Goal: Task Accomplishment & Management: Complete application form

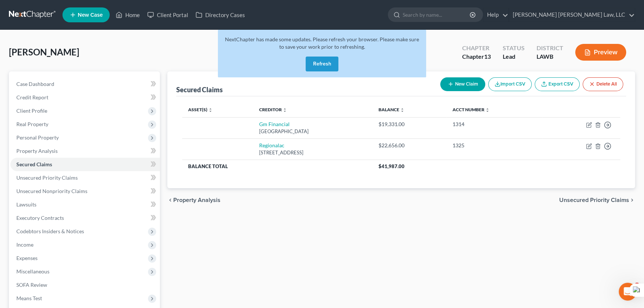
click at [322, 61] on button "Refresh" at bounding box center [322, 64] width 33 height 15
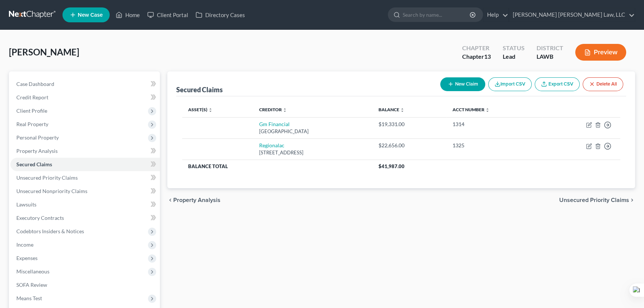
click at [41, 16] on link at bounding box center [33, 14] width 48 height 13
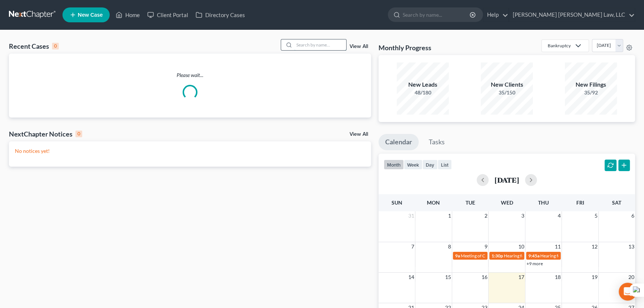
click at [306, 47] on input "search" at bounding box center [320, 44] width 52 height 11
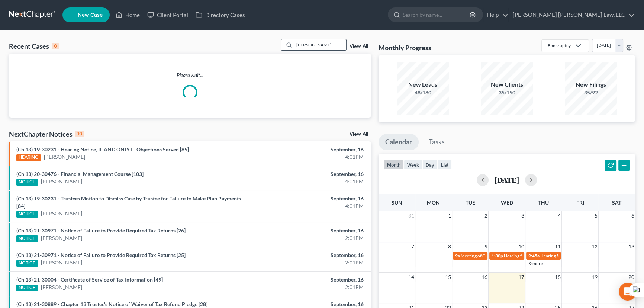
type input "[PERSON_NAME]"
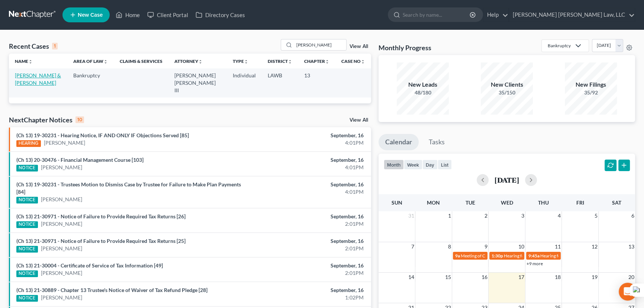
click at [25, 78] on link "[PERSON_NAME] & [PERSON_NAME]" at bounding box center [38, 79] width 46 height 14
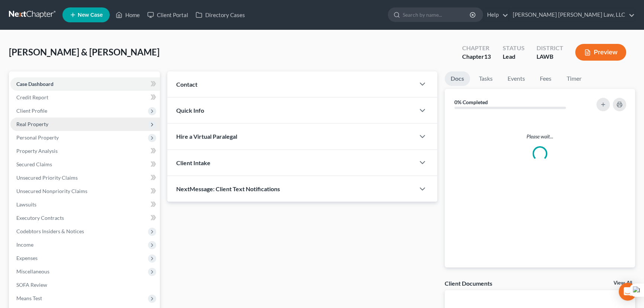
click at [55, 123] on span "Real Property" at bounding box center [84, 124] width 149 height 13
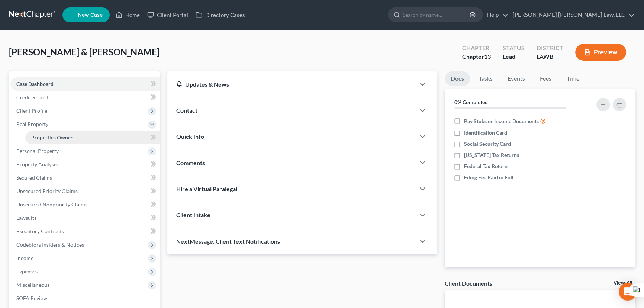
click at [62, 139] on span "Properties Owned" at bounding box center [52, 137] width 42 height 6
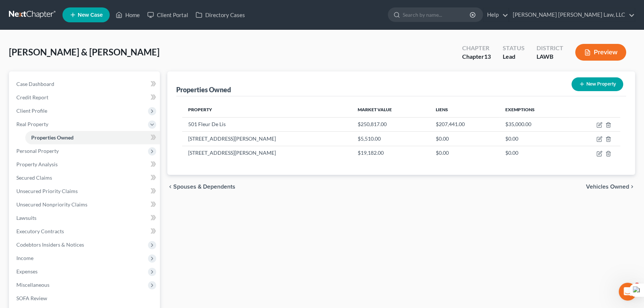
click at [587, 84] on button "New Property" at bounding box center [598, 84] width 52 height 14
select select "19"
select select "2"
select select "0"
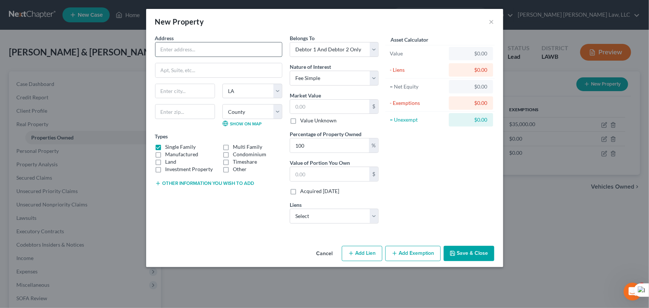
click at [212, 52] on input "text" at bounding box center [218, 49] width 126 height 14
type input "108 Mary St"
type input "Monroe"
drag, startPoint x: 181, startPoint y: 103, endPoint x: 186, endPoint y: 107, distance: 5.3
click at [181, 103] on div "Monroe State AL AK AR AZ CA CO CT DE DC FL GA GU HI ID IL IN IA KS KY LA ME MD …" at bounding box center [218, 108] width 135 height 49
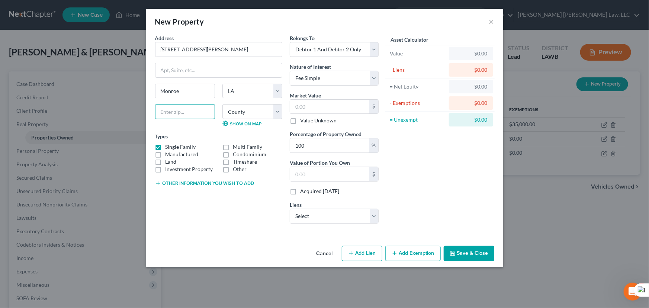
click at [186, 108] on input "text" at bounding box center [185, 111] width 60 height 15
type input "71202"
click at [165, 151] on label "Manufactured" at bounding box center [181, 154] width 33 height 7
click at [168, 151] on input "Manufactured" at bounding box center [170, 153] width 5 height 5
checkbox input "true"
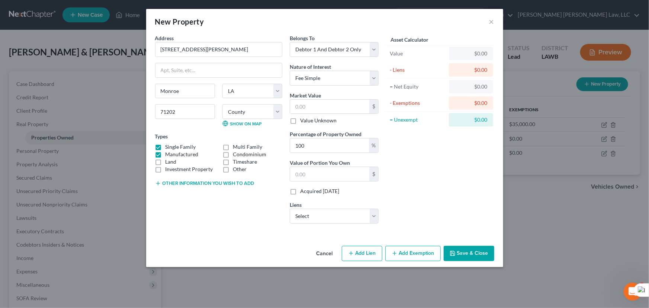
click at [165, 161] on label "Land" at bounding box center [170, 161] width 11 height 7
click at [168, 161] on input "Land" at bounding box center [170, 160] width 5 height 5
click at [165, 158] on label "Land" at bounding box center [170, 161] width 11 height 7
click at [168, 158] on input "Land" at bounding box center [170, 160] width 5 height 5
checkbox input "false"
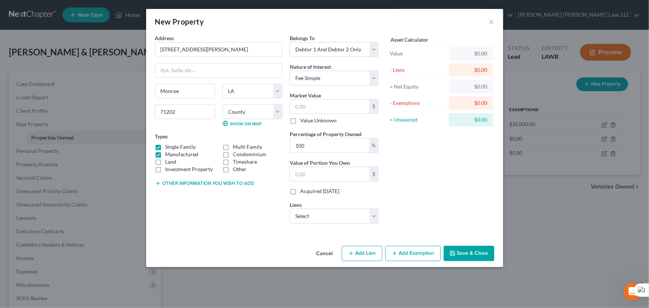
click at [165, 147] on label "Single Family" at bounding box center [180, 146] width 30 height 7
click at [168, 147] on input "Single Family" at bounding box center [170, 145] width 5 height 5
checkbox input "false"
click at [165, 154] on label "Manufactured" at bounding box center [181, 154] width 33 height 7
click at [168, 154] on input "Manufactured" at bounding box center [170, 153] width 5 height 5
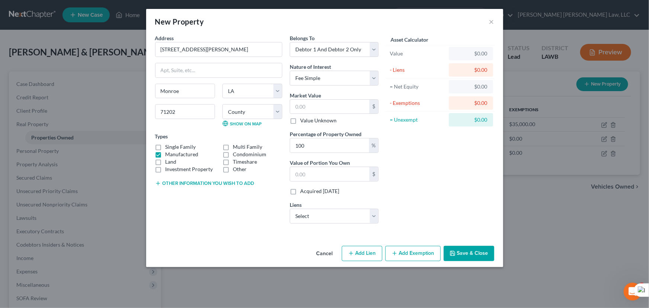
checkbox input "false"
click at [165, 165] on label "Investment Property" at bounding box center [189, 168] width 48 height 7
click at [168, 165] on input "Investment Property" at bounding box center [170, 167] width 5 height 5
click at [165, 170] on label "Investment Property" at bounding box center [189, 168] width 48 height 7
click at [168, 170] on input "Investment Property" at bounding box center [170, 167] width 5 height 5
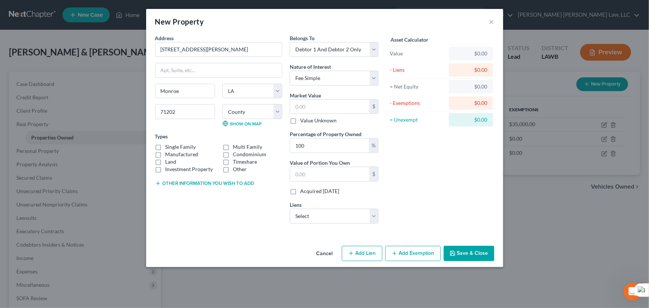
click at [165, 165] on label "Investment Property" at bounding box center [189, 168] width 48 height 7
click at [168, 165] on input "Investment Property" at bounding box center [170, 167] width 5 height 5
click at [165, 170] on label "Investment Property" at bounding box center [189, 168] width 48 height 7
click at [168, 170] on input "Investment Property" at bounding box center [170, 167] width 5 height 5
checkbox input "false"
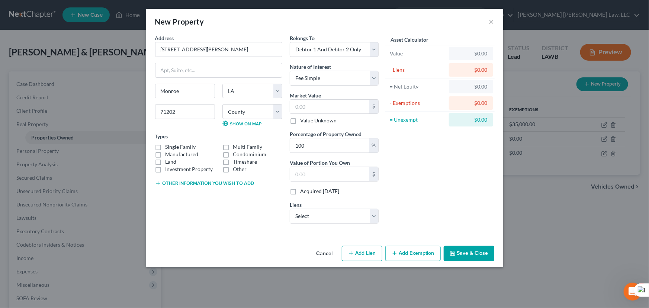
click at [165, 161] on label "Land" at bounding box center [170, 161] width 11 height 7
click at [168, 161] on input "Land" at bounding box center [170, 160] width 5 height 5
checkbox input "true"
click at [332, 103] on input "text" at bounding box center [329, 107] width 79 height 14
type input "2"
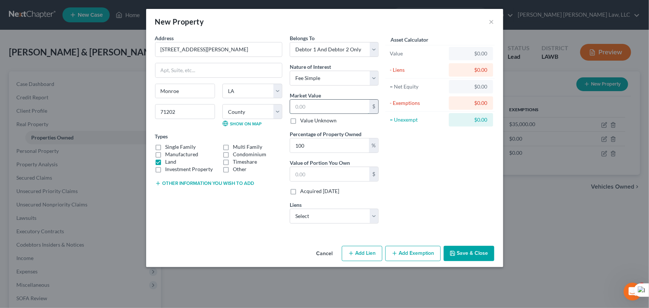
type input "2.00"
type input "25"
type input "25.00"
type input "250"
type input "250.00"
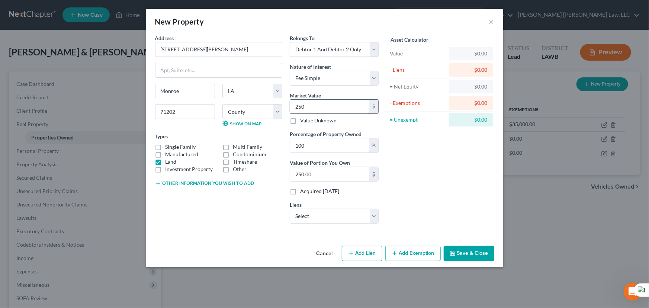
type input "2500"
type input "2,500.00"
type input "2,500"
click at [479, 250] on button "Save & Close" at bounding box center [469, 254] width 51 height 16
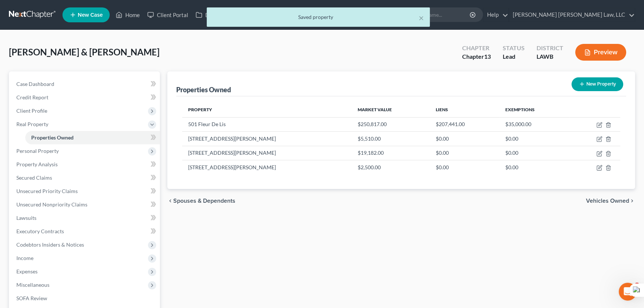
click at [602, 89] on button "New Property" at bounding box center [598, 84] width 52 height 14
select select "19"
select select "36"
select select "2"
select select "0"
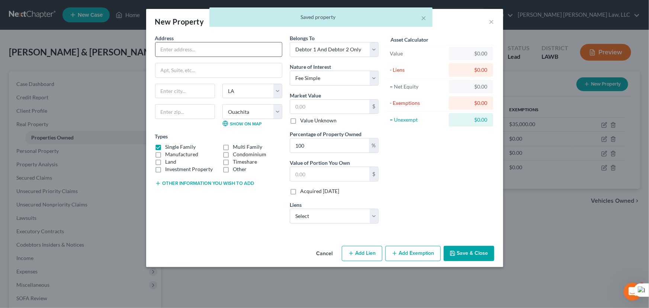
click at [187, 46] on input "text" at bounding box center [218, 49] width 126 height 14
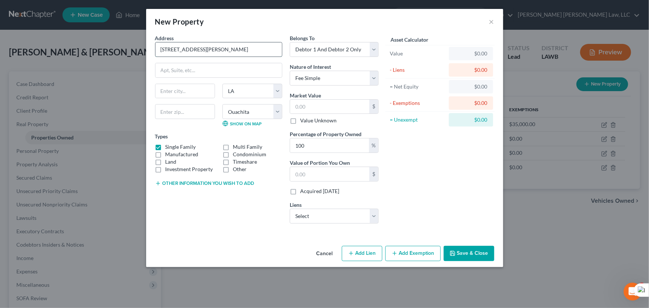
type input "106 Mary St"
type input "Monroe"
type input "71202"
click at [165, 145] on label "Single Family" at bounding box center [180, 146] width 30 height 7
click at [168, 145] on input "Single Family" at bounding box center [170, 145] width 5 height 5
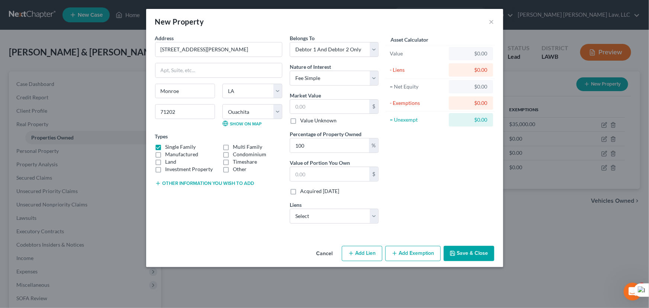
checkbox input "false"
click at [165, 160] on label "Land" at bounding box center [170, 161] width 11 height 7
click at [168, 160] on input "Land" at bounding box center [170, 160] width 5 height 5
checkbox input "true"
click at [347, 107] on input "text" at bounding box center [329, 107] width 79 height 14
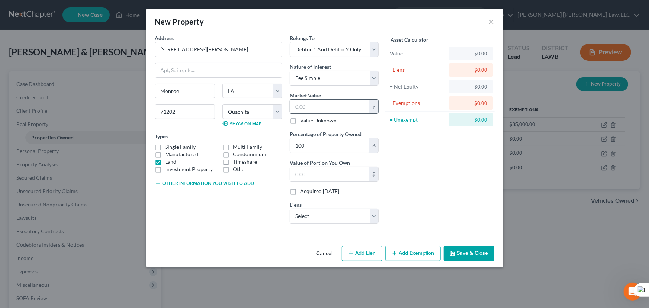
type input "2"
type input "2.00"
type input "25"
type input "25.00"
type input "250"
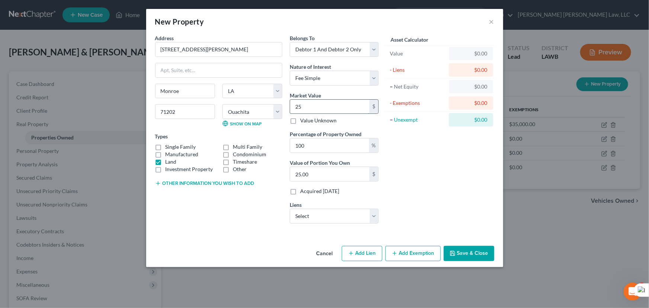
type input "250.00"
type input "2500"
type input "2,500.00"
type input "2,500"
click at [469, 250] on button "Save & Close" at bounding box center [469, 254] width 51 height 16
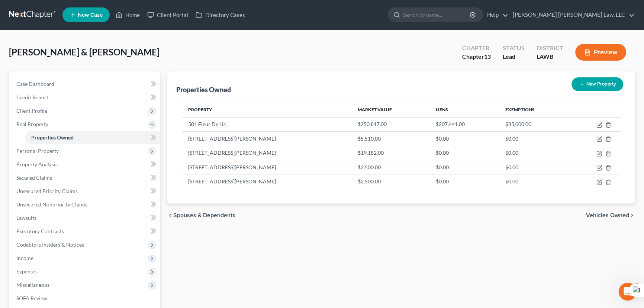
click at [604, 84] on button "New Property" at bounding box center [598, 84] width 52 height 14
select select "19"
select select "36"
select select "2"
select select "0"
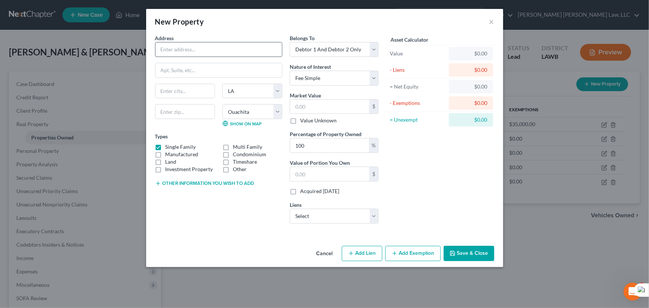
click at [194, 52] on input "text" at bounding box center [218, 49] width 126 height 14
type input "109 Mary St"
type input "Monroe"
type input "71202"
click at [165, 151] on label "Manufactured" at bounding box center [181, 154] width 33 height 7
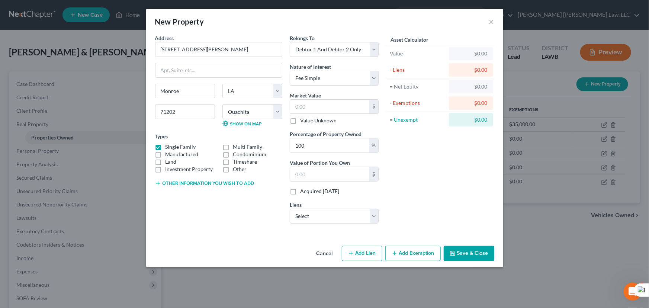
click at [168, 151] on input "Manufactured" at bounding box center [170, 153] width 5 height 5
checkbox input "true"
click at [165, 146] on label "Single Family" at bounding box center [180, 146] width 30 height 7
click at [168, 146] on input "Single Family" at bounding box center [170, 145] width 5 height 5
checkbox input "false"
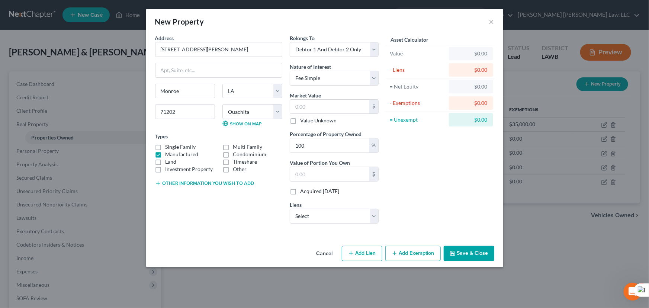
click at [165, 153] on label "Manufactured" at bounding box center [181, 154] width 33 height 7
click at [168, 153] on input "Manufactured" at bounding box center [170, 153] width 5 height 5
checkbox input "false"
click at [165, 162] on label "Land" at bounding box center [170, 161] width 11 height 7
click at [168, 162] on input "Land" at bounding box center [170, 160] width 5 height 5
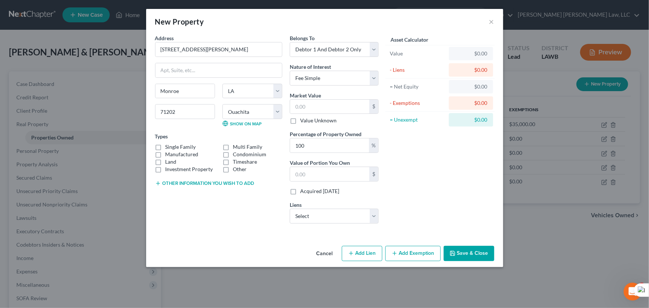
checkbox input "true"
click at [334, 109] on input "text" at bounding box center [329, 107] width 79 height 14
click at [327, 100] on input "text" at bounding box center [329, 107] width 79 height 14
type input "2"
type input "2.00"
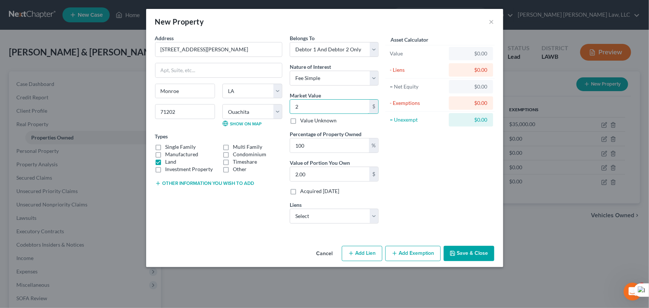
type input "25"
type input "25.00"
type input "250"
type input "250.00"
type input "2500"
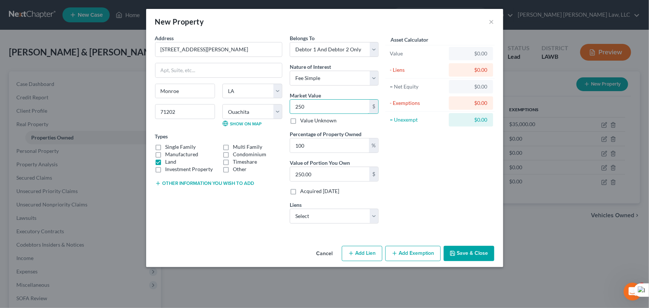
type input "2,500.00"
type input "2,500"
click at [469, 255] on button "Save & Close" at bounding box center [469, 254] width 51 height 16
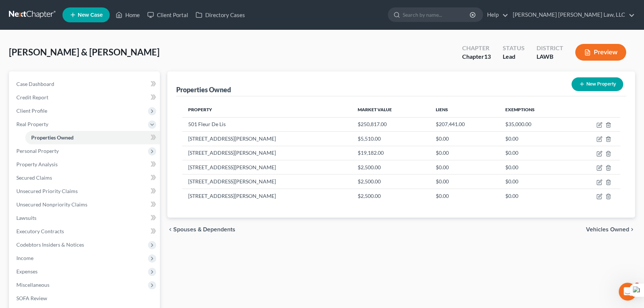
click at [597, 81] on button "New Property" at bounding box center [598, 84] width 52 height 14
select select "19"
select select "36"
select select "2"
select select "0"
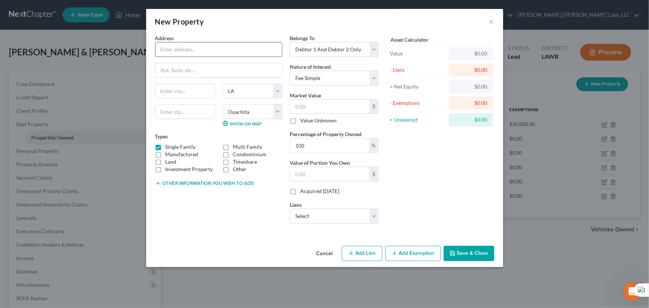
click at [247, 52] on input "text" at bounding box center [218, 49] width 126 height 14
type input "2509 Burg Jones Ln"
type input "Monroe"
type input "71202"
click at [165, 147] on label "Single Family" at bounding box center [180, 146] width 30 height 7
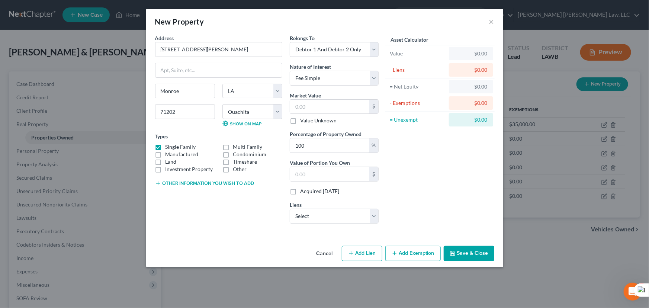
click at [168, 147] on input "Single Family" at bounding box center [170, 145] width 5 height 5
checkbox input "false"
click at [165, 163] on label "Land" at bounding box center [170, 161] width 11 height 7
click at [168, 163] on input "Land" at bounding box center [170, 160] width 5 height 5
checkbox input "true"
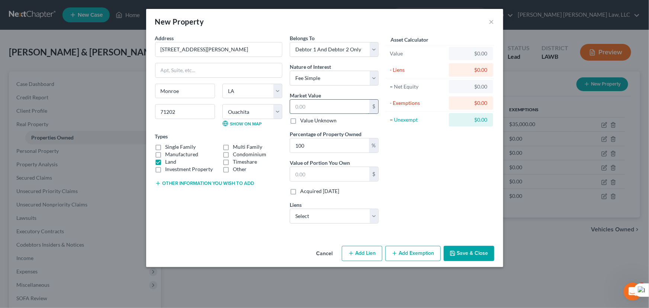
click at [323, 104] on input "text" at bounding box center [329, 107] width 79 height 14
type input "2"
type input "2.00"
type input "25"
type input "25.00"
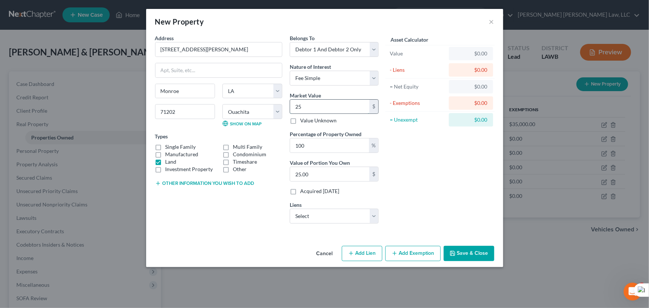
type input "250"
type input "250.00"
type input "2500"
type input "2,500.00"
type input "2,500"
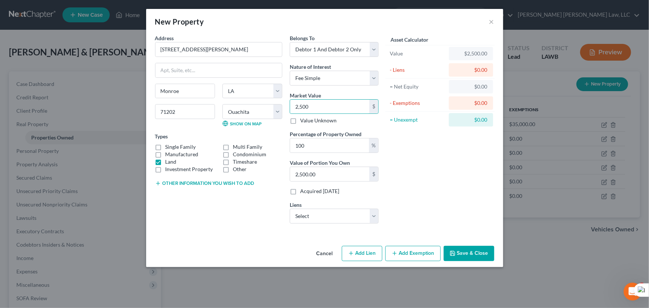
click at [464, 253] on button "Save & Close" at bounding box center [469, 254] width 51 height 16
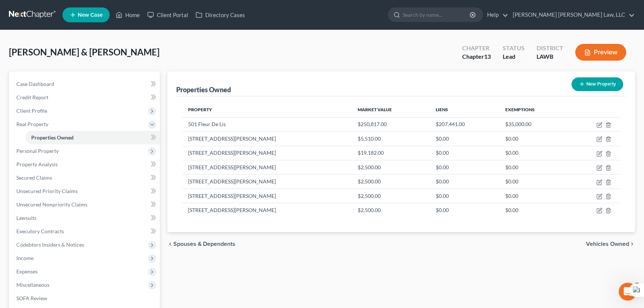
click at [588, 86] on button "New Property" at bounding box center [598, 84] width 52 height 14
select select "19"
select select "36"
select select "2"
select select "0"
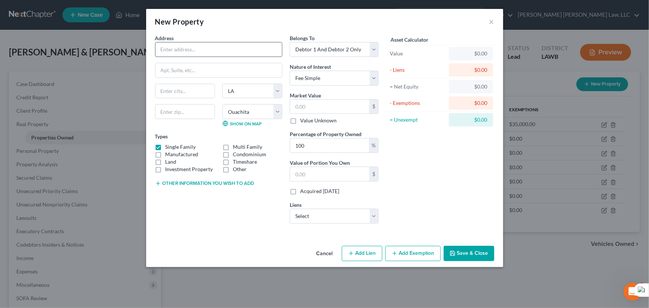
click at [201, 49] on input "text" at bounding box center [218, 49] width 126 height 14
type input "2507 Burg Jones Ln"
type input "Monroe"
type input "71202"
click at [165, 148] on label "Single Family" at bounding box center [180, 146] width 30 height 7
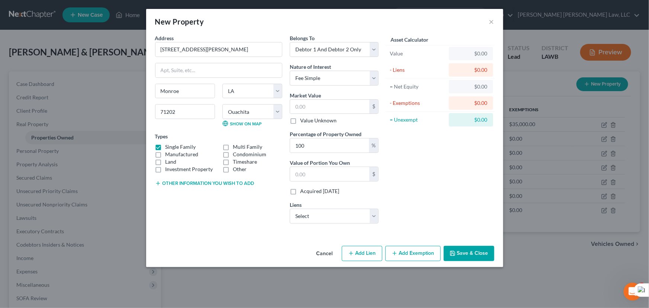
click at [168, 148] on input "Single Family" at bounding box center [170, 145] width 5 height 5
checkbox input "false"
click at [165, 163] on label "Land" at bounding box center [170, 161] width 11 height 7
click at [168, 163] on input "Land" at bounding box center [170, 160] width 5 height 5
checkbox input "true"
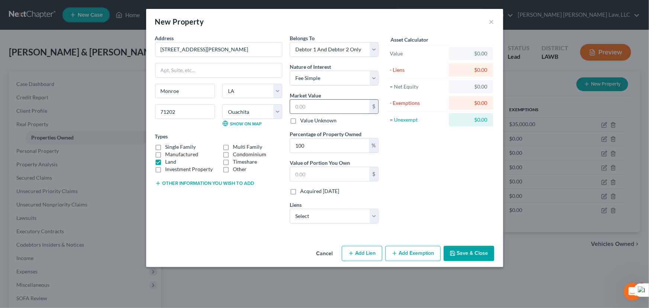
click at [327, 104] on input "text" at bounding box center [329, 107] width 79 height 14
type input "2"
type input "2.00"
type input "25"
type input "25.00"
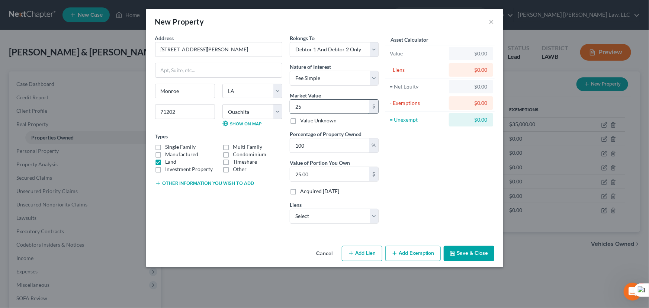
type input "250"
type input "250.00"
type input "2500"
type input "2,500.00"
type input "2,500"
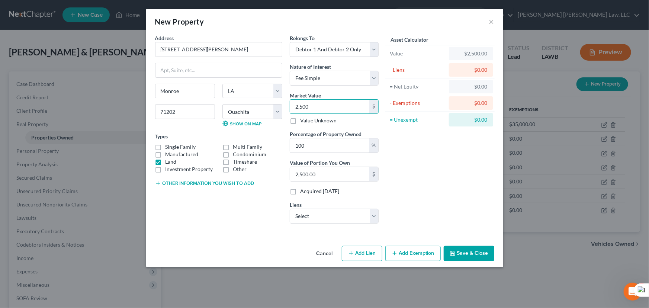
click at [456, 251] on button "Save & Close" at bounding box center [469, 254] width 51 height 16
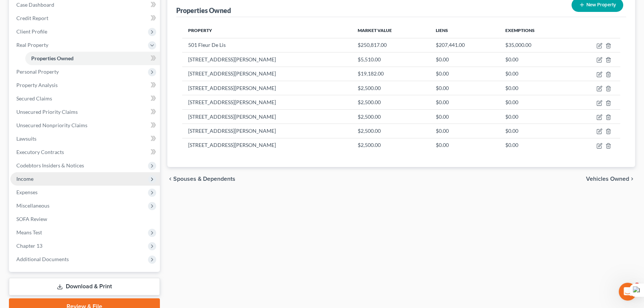
scroll to position [67, 0]
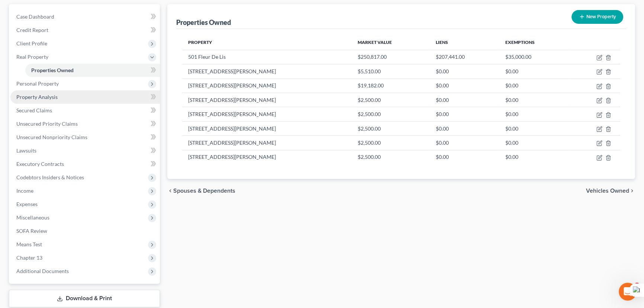
click at [63, 94] on link "Property Analysis" at bounding box center [84, 96] width 149 height 13
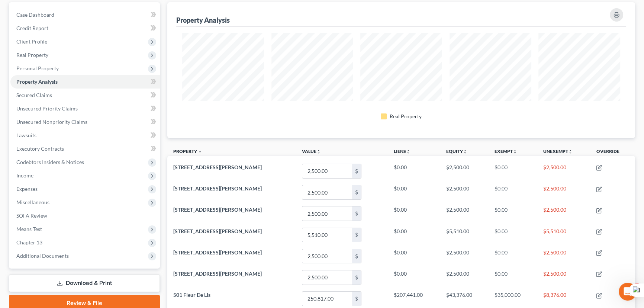
scroll to position [67, 0]
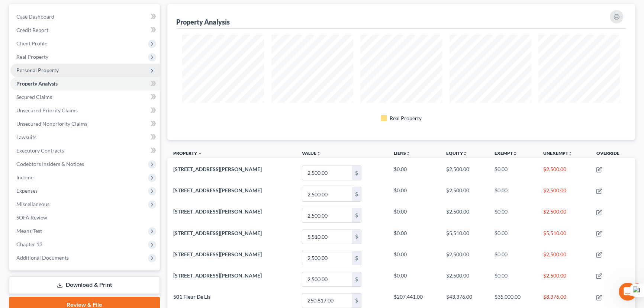
click at [94, 67] on span "Personal Property" at bounding box center [84, 70] width 149 height 13
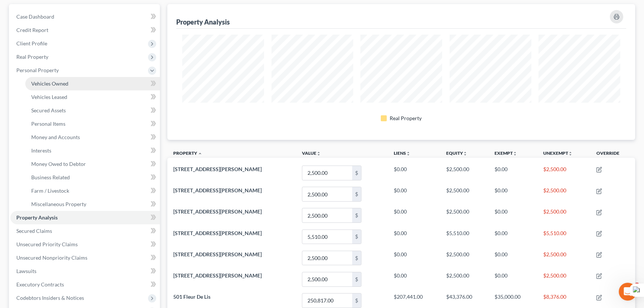
click at [90, 80] on link "Vehicles Owned" at bounding box center [92, 83] width 135 height 13
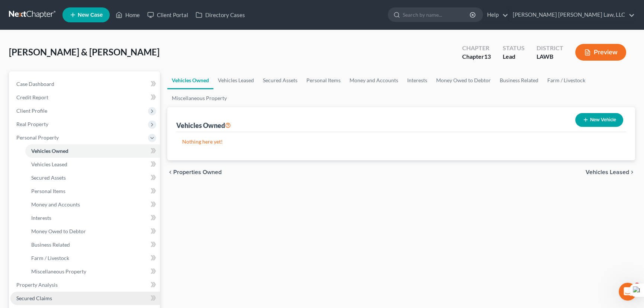
click at [71, 297] on link "Secured Claims" at bounding box center [84, 298] width 149 height 13
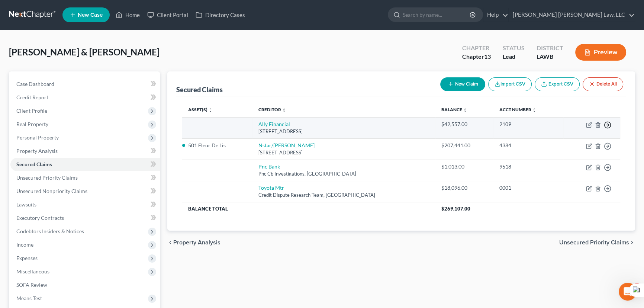
click at [606, 123] on icon "button" at bounding box center [607, 124] width 7 height 7
click at [586, 143] on link "Move to F" at bounding box center [574, 143] width 62 height 13
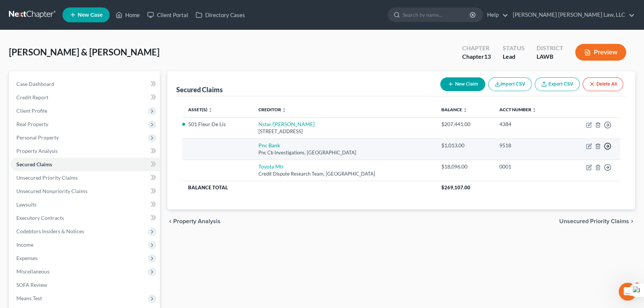
click at [608, 146] on line "button" at bounding box center [608, 146] width 3 height 0
click at [563, 163] on link "Move to F" at bounding box center [574, 164] width 62 height 13
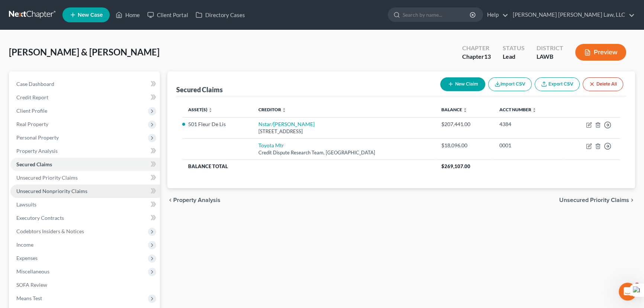
click at [68, 191] on span "Unsecured Nonpriority Claims" at bounding box center [51, 191] width 71 height 6
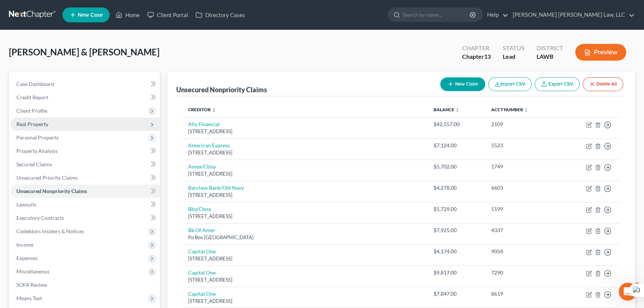
click at [67, 123] on span "Real Property" at bounding box center [84, 124] width 149 height 13
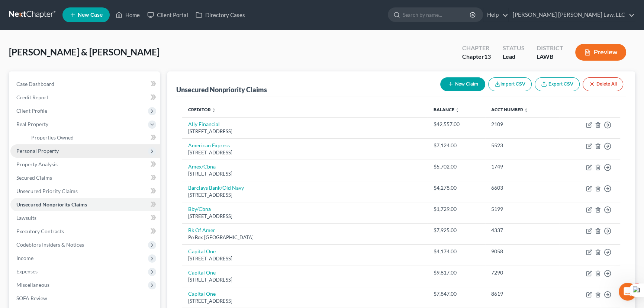
click at [71, 154] on span "Personal Property" at bounding box center [84, 150] width 149 height 13
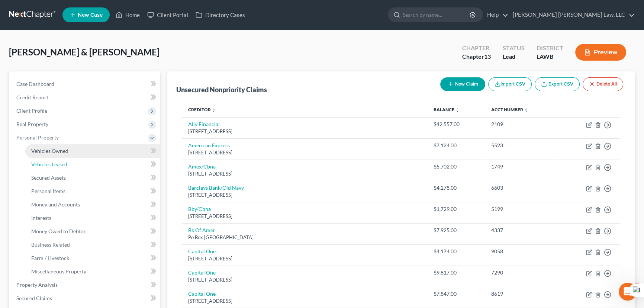
click at [72, 163] on link "Vehicles Leased" at bounding box center [92, 164] width 135 height 13
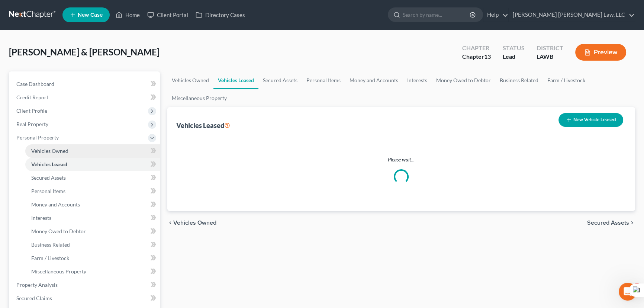
click at [71, 149] on link "Vehicles Owned" at bounding box center [92, 150] width 135 height 13
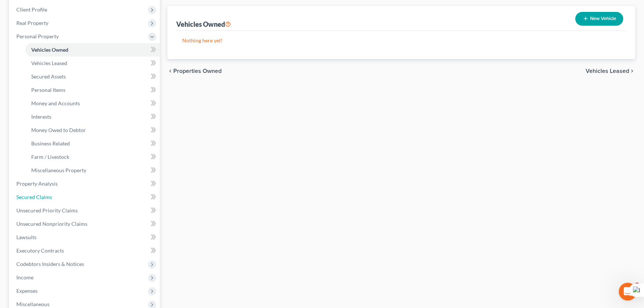
drag, startPoint x: 77, startPoint y: 198, endPoint x: 173, endPoint y: 189, distance: 96.4
click at [77, 198] on link "Secured Claims" at bounding box center [84, 196] width 149 height 13
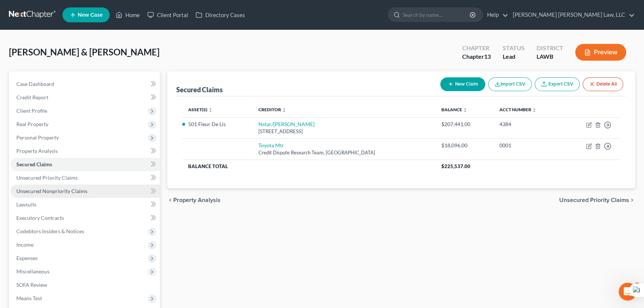
click at [58, 192] on span "Unsecured Nonpriority Claims" at bounding box center [51, 191] width 71 height 6
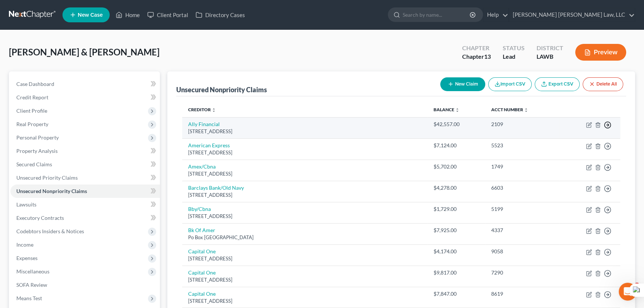
click at [610, 125] on icon "button" at bounding box center [607, 124] width 7 height 7
click at [566, 129] on link "Move to D" at bounding box center [574, 130] width 62 height 13
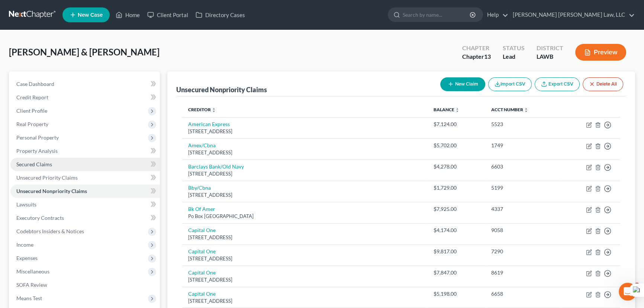
click at [77, 164] on link "Secured Claims" at bounding box center [84, 164] width 149 height 13
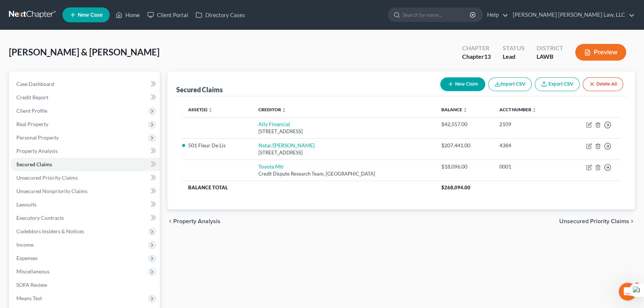
click at [388, 75] on div "Secured Claims New Claim Import CSV Export CSV Delete All" at bounding box center [401, 83] width 450 height 25
drag, startPoint x: 75, startPoint y: 137, endPoint x: 80, endPoint y: 142, distance: 6.9
click at [75, 137] on span "Personal Property" at bounding box center [84, 137] width 149 height 13
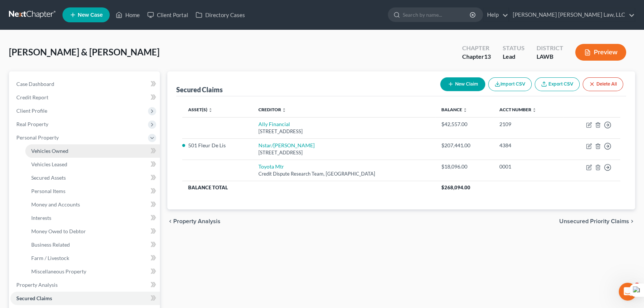
click at [83, 149] on link "Vehicles Owned" at bounding box center [92, 150] width 135 height 13
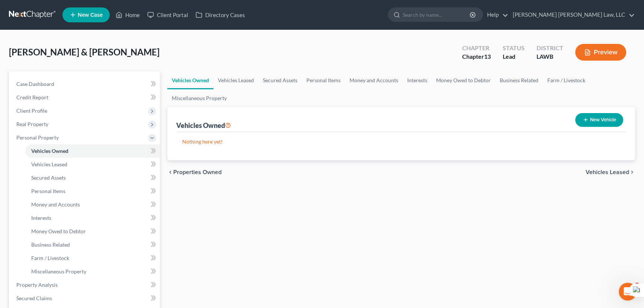
click at [604, 119] on button "New Vehicle" at bounding box center [599, 120] width 48 height 14
select select "0"
select select "2"
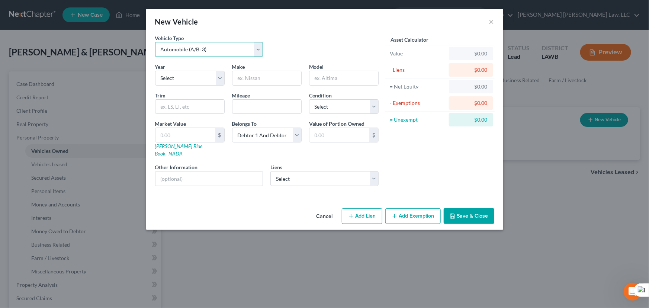
click at [208, 55] on select "Select Automobile (A/B: 3) Truck (A/B: 3) Trailer (A/B: 4) Watercraft (A/B: 4) …" at bounding box center [209, 49] width 108 height 15
click at [333, 62] on div "Vehicle Type Select Automobile (A/B: 3) Truck (A/B: 3) Trailer (A/B: 4) Watercr…" at bounding box center [266, 48] width 231 height 29
click at [218, 82] on select "Select 2026 2025 2024 2023 2022 2021 2020 2019 2018 2017 2016 2015 2014 2013 20…" at bounding box center [190, 78] width 70 height 15
select select "3"
click at [155, 71] on select "Select 2026 2025 2024 2023 2022 2021 2020 2019 2018 2017 2016 2015 2014 2013 20…" at bounding box center [190, 78] width 70 height 15
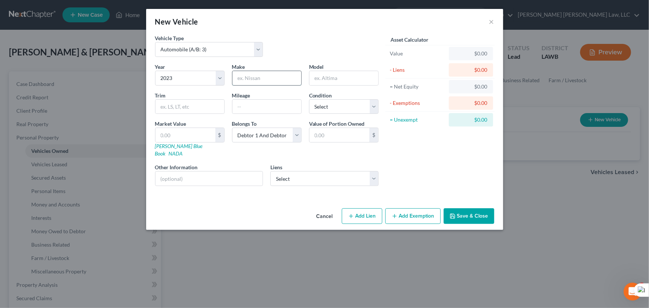
click at [261, 83] on input "text" at bounding box center [266, 78] width 69 height 14
type input "Toyota"
type input "Camry"
click at [343, 112] on select "Select Excellent Very Good Good Fair Poor" at bounding box center [344, 106] width 70 height 15
select select "2"
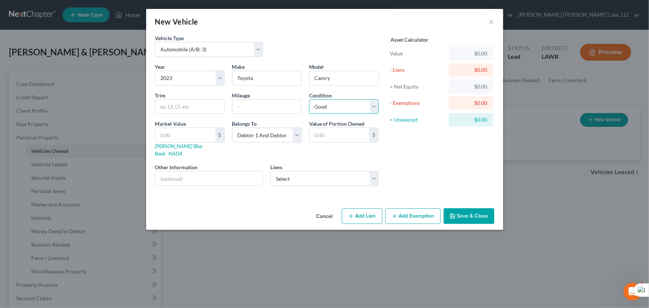
click at [309, 99] on select "Select Excellent Very Good Good Fair Poor" at bounding box center [344, 106] width 70 height 15
click at [335, 171] on select "Select Ally Financial - $42,557.00 Toyota Mtr - $18,096.00" at bounding box center [324, 178] width 108 height 15
select select "1"
click at [270, 171] on select "Select Ally Financial - $42,557.00 Toyota Mtr - $18,096.00" at bounding box center [324, 178] width 108 height 15
select select
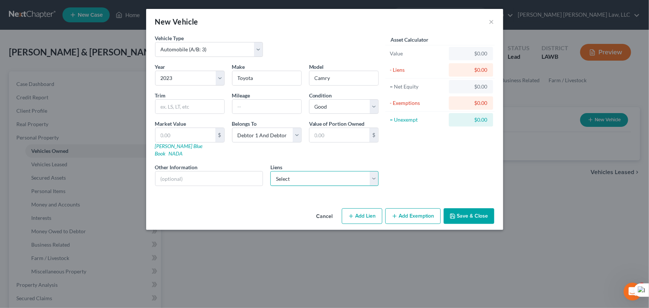
select select "45"
select select "0"
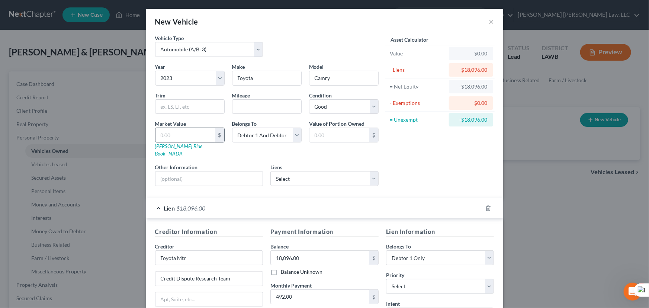
click at [182, 134] on input "text" at bounding box center [185, 135] width 60 height 14
type input "2"
type input "2.00"
type input "25"
type input "25.00"
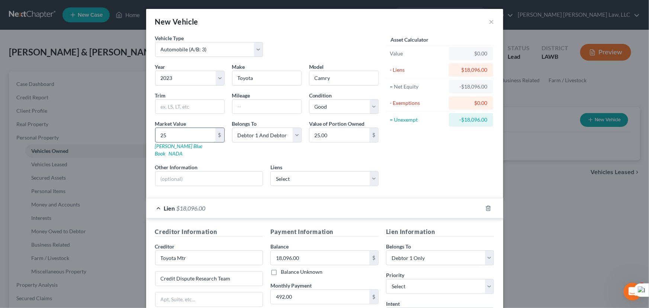
type input "252"
type input "252.00"
type input "2522"
type input "2,522.00"
type input "2,5225"
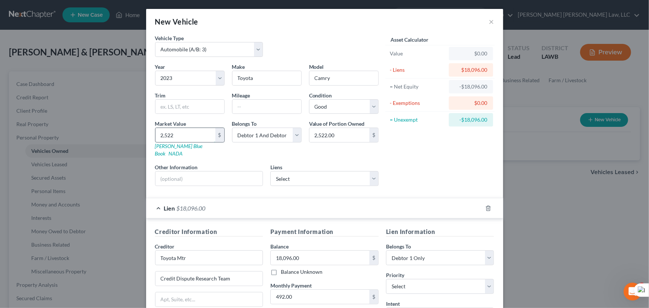
type input "25,225.00"
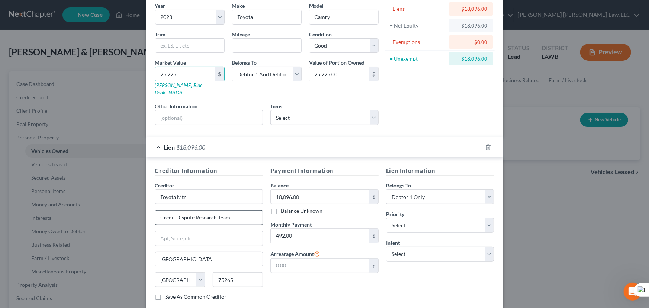
scroll to position [98, 0]
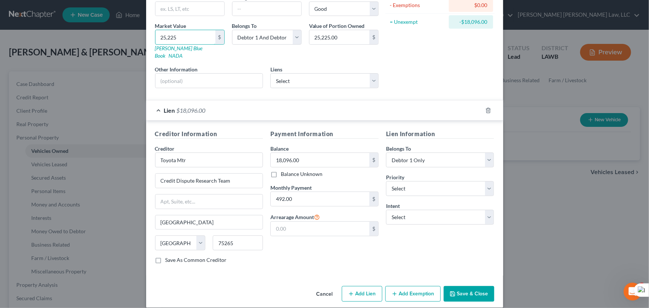
type input "25,225"
click at [467, 286] on button "Save & Close" at bounding box center [469, 294] width 51 height 16
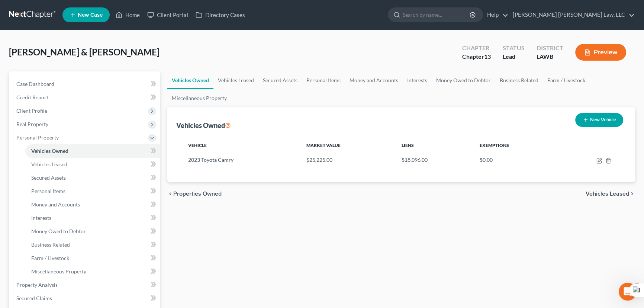
click at [607, 119] on button "New Vehicle" at bounding box center [599, 120] width 48 height 14
select select "0"
select select "2"
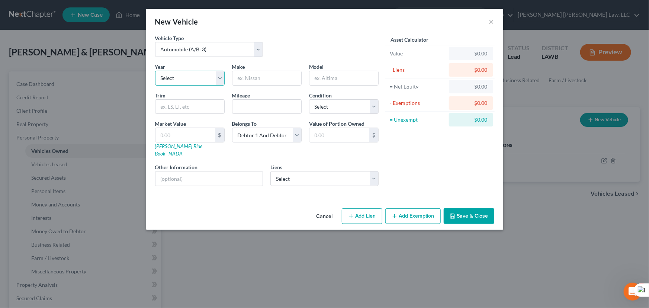
click at [190, 74] on select "Select 2026 2025 2024 2023 2022 2021 2020 2019 2018 2017 2016 2015 2014 2013 20…" at bounding box center [190, 78] width 70 height 15
click at [220, 50] on select "Select Automobile (A/B: 3) Truck (A/B: 3) Trailer (A/B: 4) Watercraft (A/B: 4) …" at bounding box center [209, 49] width 108 height 15
select select "1"
click at [155, 42] on select "Select Automobile (A/B: 3) Truck (A/B: 3) Trailer (A/B: 4) Watercraft (A/B: 4) …" at bounding box center [209, 49] width 108 height 15
click at [196, 79] on select "Select 2026 2025 2024 2023 2022 2021 2020 2019 2018 2017 2016 2015 2014 2013 20…" at bounding box center [190, 78] width 70 height 15
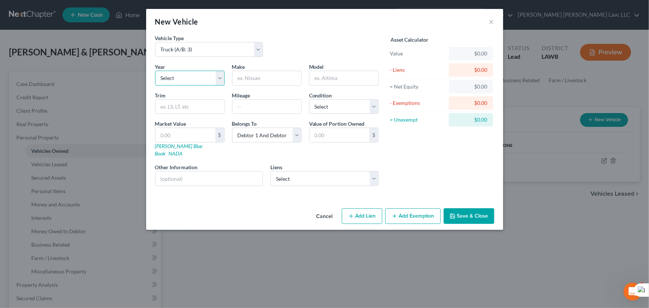
select select "5"
click at [155, 71] on select "Select 2026 2025 2024 2023 2022 2021 2020 2019 2018 2017 2016 2015 2014 2013 20…" at bounding box center [190, 78] width 70 height 15
click at [251, 81] on input "text" at bounding box center [266, 78] width 69 height 14
type input "GMC Sierra"
type input "Crew Cab Denali"
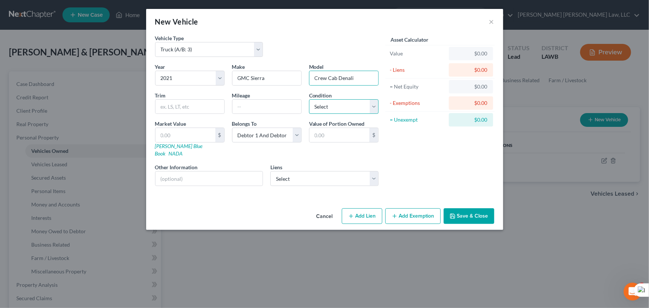
click at [350, 109] on select "Select Excellent Very Good Good Fair Poor" at bounding box center [344, 106] width 70 height 15
select select "2"
click at [309, 99] on select "Select Excellent Very Good Good Fair Poor" at bounding box center [344, 106] width 70 height 15
click at [333, 171] on select "Select Ally Financial - $42,557.00" at bounding box center [324, 178] width 108 height 15
select select "23"
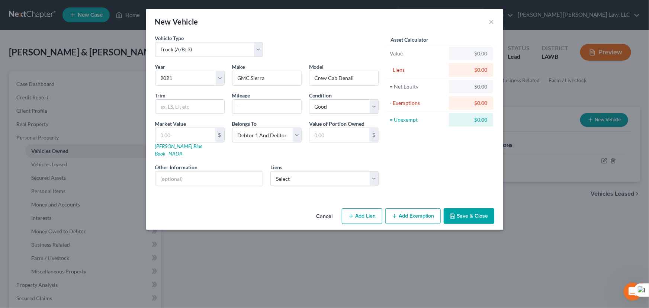
select select "2"
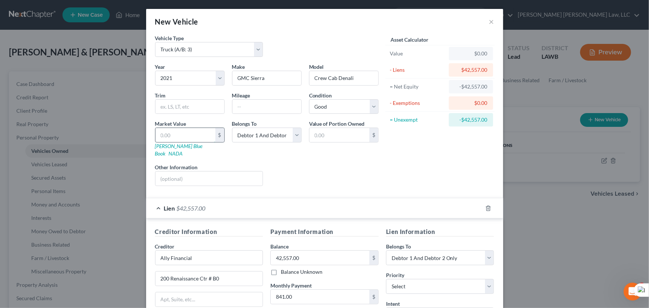
click at [183, 130] on input "text" at bounding box center [185, 135] width 60 height 14
type input "4"
type input "4.00"
type input "45"
type input "45.00"
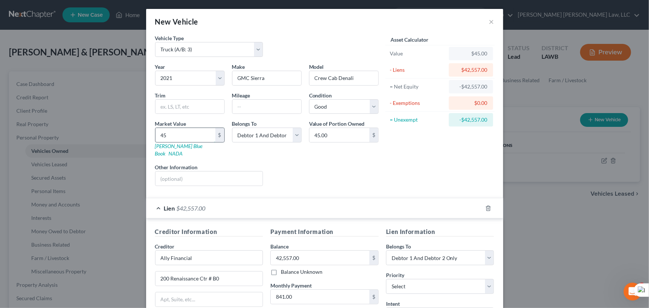
type input "450"
type input "450.00"
type input "4500"
type input "4,500.00"
type input "4,5000"
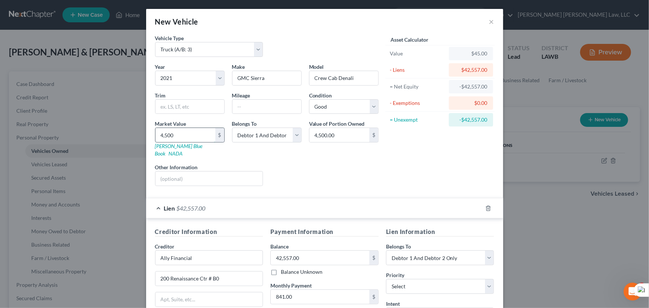
type input "45,000.00"
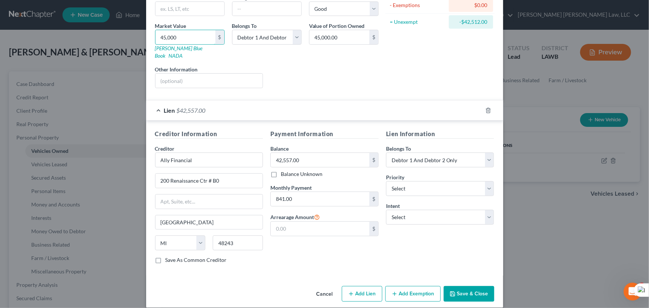
type input "45,000"
click at [469, 286] on button "Save & Close" at bounding box center [469, 294] width 51 height 16
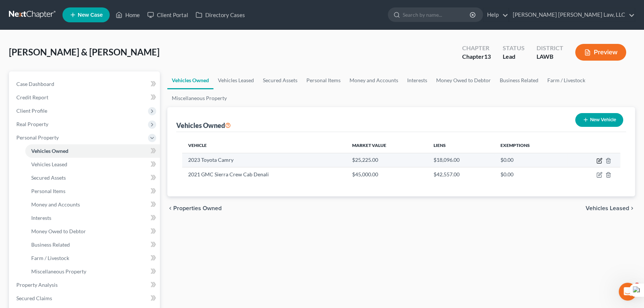
click at [600, 161] on icon "button" at bounding box center [600, 161] width 6 height 6
select select "0"
select select "3"
select select "2"
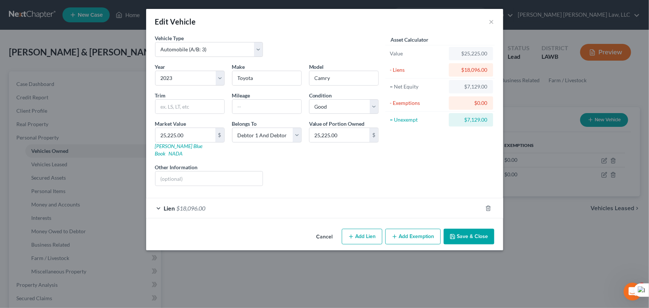
click at [421, 231] on button "Add Exemption" at bounding box center [412, 237] width 55 height 16
select select "2"
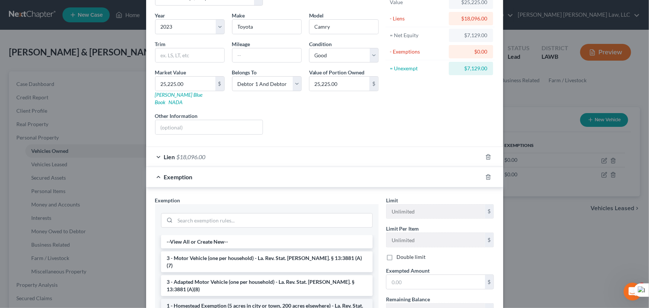
scroll to position [142, 0]
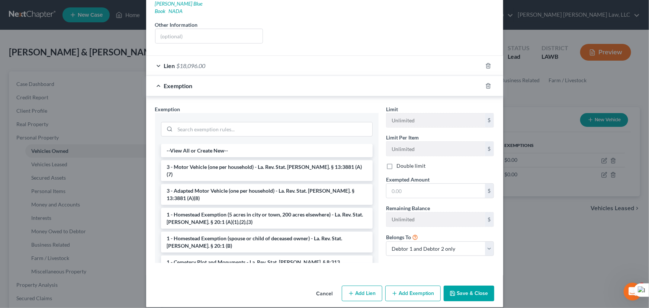
click at [209, 160] on li "3 - Motor Vehicle (one per household) - La. Rev. Stat. Ann. § 13:3881 (A)(7)" at bounding box center [267, 170] width 212 height 21
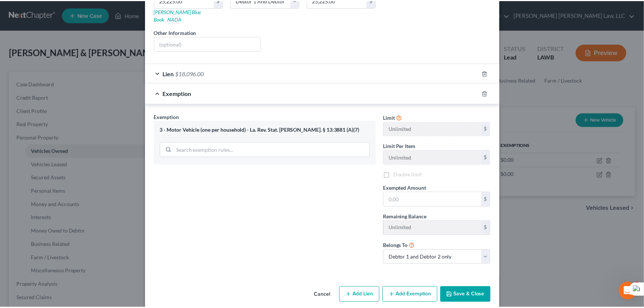
scroll to position [136, 0]
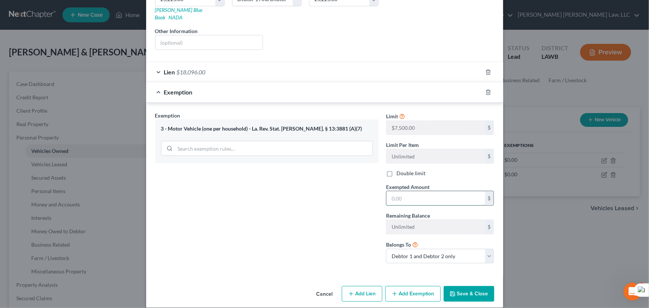
click at [422, 191] on input "text" at bounding box center [435, 198] width 99 height 14
type input "7,500"
click at [466, 288] on button "Save & Close" at bounding box center [469, 294] width 51 height 16
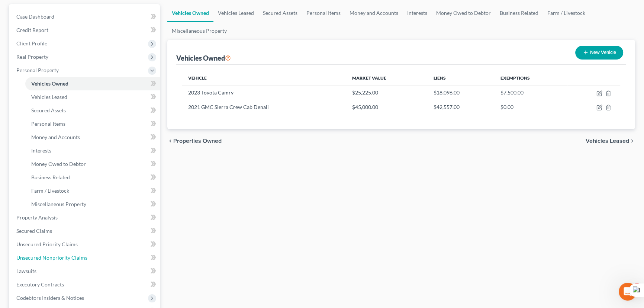
drag, startPoint x: 71, startPoint y: 260, endPoint x: 225, endPoint y: 227, distance: 157.2
click at [71, 260] on link "Unsecured Nonpriority Claims" at bounding box center [84, 257] width 149 height 13
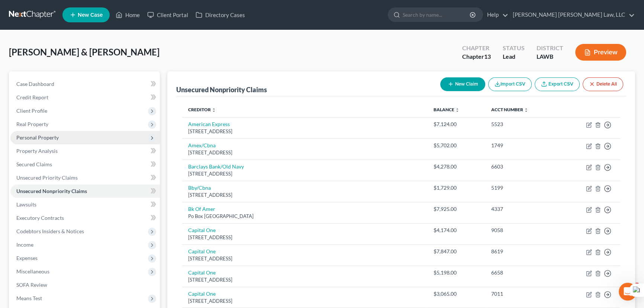
click at [71, 141] on span "Personal Property" at bounding box center [84, 137] width 149 height 13
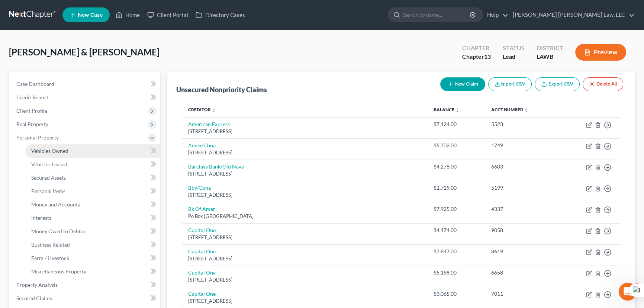
click at [75, 150] on link "Vehicles Owned" at bounding box center [92, 150] width 135 height 13
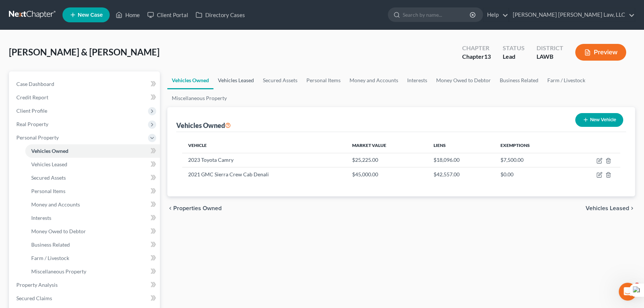
click at [235, 81] on link "Vehicles Leased" at bounding box center [235, 80] width 45 height 18
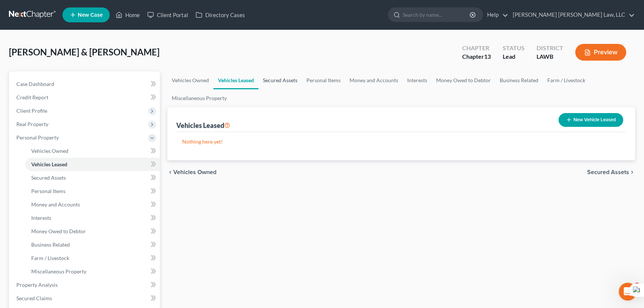
click at [277, 83] on link "Secured Assets" at bounding box center [280, 80] width 44 height 18
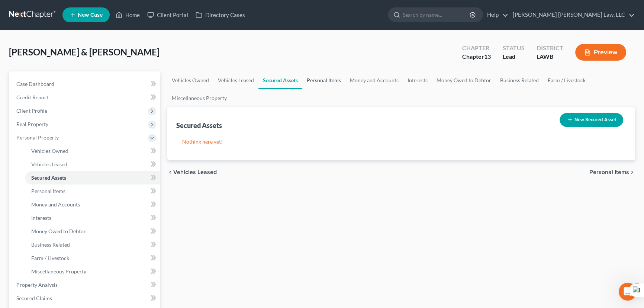
click at [322, 78] on link "Personal Items" at bounding box center [323, 80] width 43 height 18
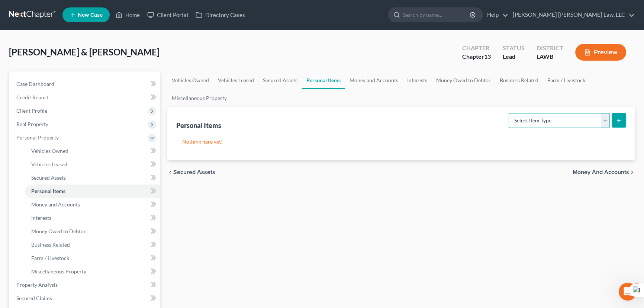
drag, startPoint x: 549, startPoint y: 114, endPoint x: 548, endPoint y: 118, distance: 4.2
click at [549, 114] on select "Select Item Type Clothing (A/B: 11) Collectibles Of Value (A/B: 8) Electronics …" at bounding box center [559, 120] width 101 height 15
select select "clothing"
click at [510, 113] on select "Select Item Type Clothing (A/B: 11) Collectibles Of Value (A/B: 8) Electronics …" at bounding box center [559, 120] width 101 height 15
click at [624, 116] on button "submit" at bounding box center [619, 120] width 15 height 15
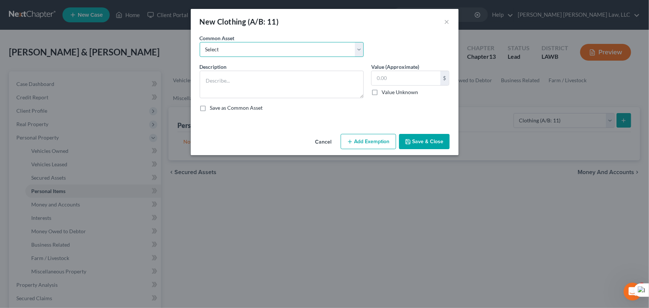
click at [228, 48] on select "Select Clothes Clothes" at bounding box center [282, 49] width 164 height 15
select select "1"
click at [200, 42] on select "Select Clothes Clothes" at bounding box center [282, 49] width 164 height 15
type textarea "Clothes"
type input "300.00"
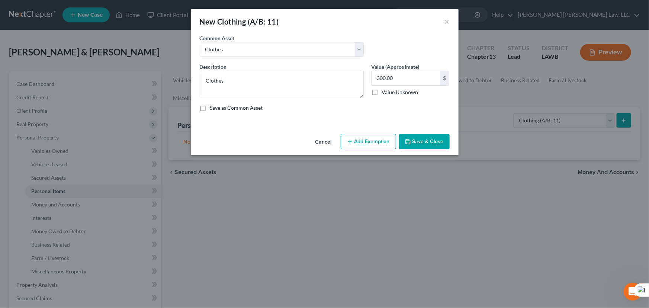
click at [363, 147] on button "Add Exemption" at bounding box center [368, 142] width 55 height 16
select select "2"
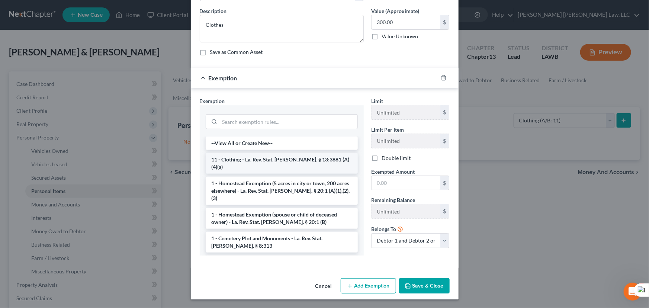
click at [277, 164] on li "11 - Clothing - La. Rev. Stat. Ann. § 13:3881 (A)(4)(a)" at bounding box center [282, 163] width 152 height 21
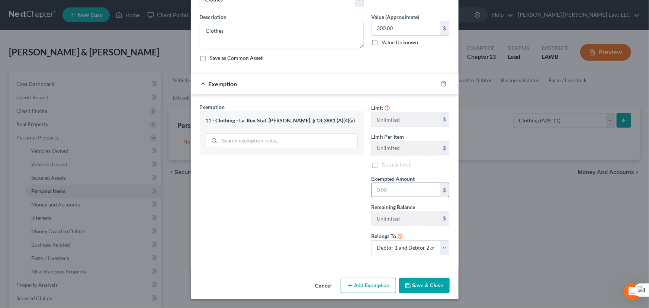
scroll to position [49, 0]
drag, startPoint x: 404, startPoint y: 193, endPoint x: 406, endPoint y: 197, distance: 4.3
click at [404, 193] on input "text" at bounding box center [406, 191] width 69 height 14
type input "300.00"
drag, startPoint x: 416, startPoint y: 277, endPoint x: 413, endPoint y: 286, distance: 9.8
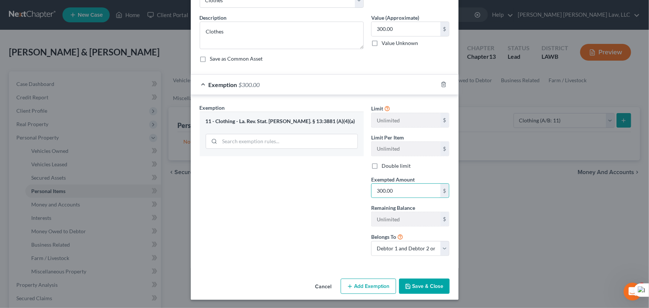
click at [416, 279] on div "Cancel Add Exemption Save & Close" at bounding box center [325, 288] width 268 height 25
drag, startPoint x: 413, startPoint y: 286, endPoint x: 425, endPoint y: 276, distance: 16.6
click at [413, 286] on button "Save & Close" at bounding box center [424, 287] width 51 height 16
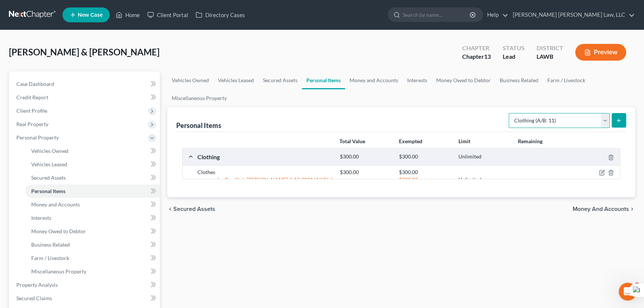
click at [569, 118] on select "Select Item Type Clothing (A/B: 11) Collectibles Of Value (A/B: 8) Electronics …" at bounding box center [559, 120] width 101 height 15
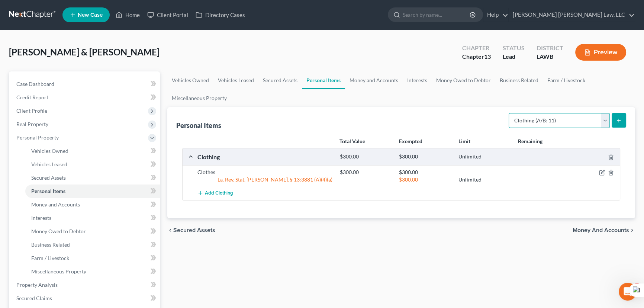
select select "household_goods"
click at [510, 113] on select "Select Item Type Clothing (A/B: 11) Collectibles Of Value (A/B: 8) Electronics …" at bounding box center [559, 120] width 101 height 15
click at [615, 120] on button "submit" at bounding box center [619, 120] width 15 height 15
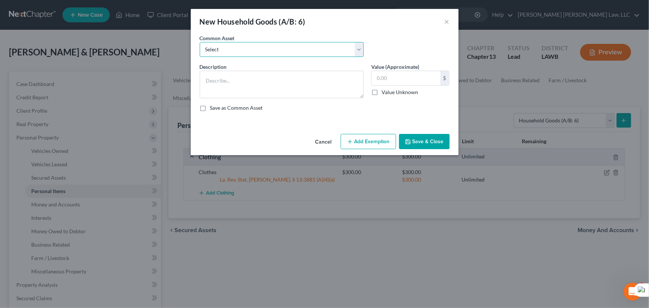
drag, startPoint x: 237, startPoint y: 48, endPoint x: 237, endPoint y: 52, distance: 3.7
click at [237, 52] on select "Select Furniture Movables 2002 Chevy Tahoe 231,000 miles Movables Movables Mova…" at bounding box center [282, 49] width 164 height 15
select select "0"
click at [200, 42] on select "Select Furniture Movables 2002 Chevy Tahoe 231,000 miles Movables Movables Mova…" at bounding box center [282, 49] width 164 height 15
type textarea "Furniture"
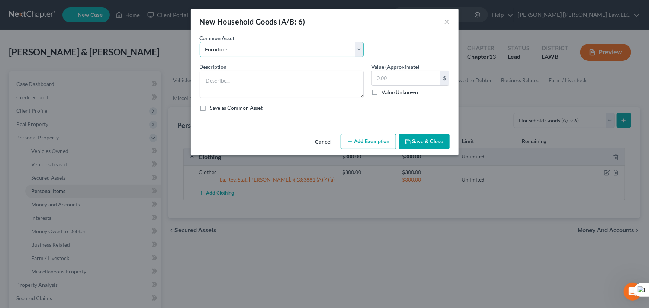
type input "1,200.00"
click at [364, 140] on button "Add Exemption" at bounding box center [368, 142] width 55 height 16
select select "2"
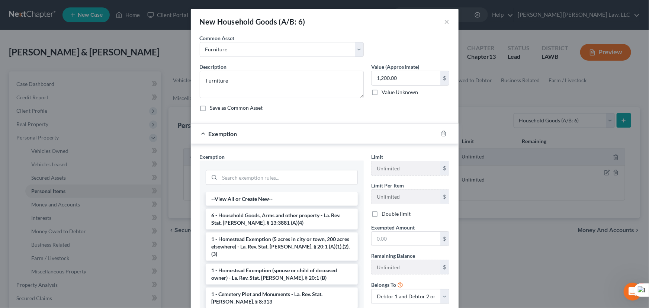
drag, startPoint x: 262, startPoint y: 215, endPoint x: 292, endPoint y: 223, distance: 31.3
click at [262, 215] on li "6 - Household Goods, Arms and other property - La. Rev. Stat. Ann. § 13:3881 (A…" at bounding box center [282, 219] width 152 height 21
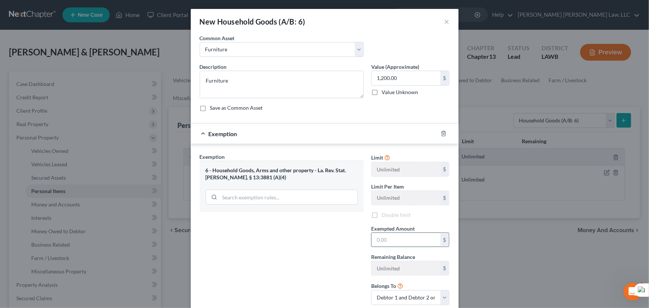
click at [408, 243] on input "text" at bounding box center [406, 240] width 69 height 14
type input "1,200.00"
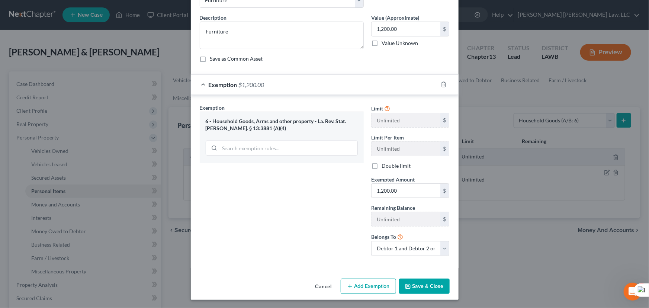
click at [425, 282] on button "Save & Close" at bounding box center [424, 287] width 51 height 16
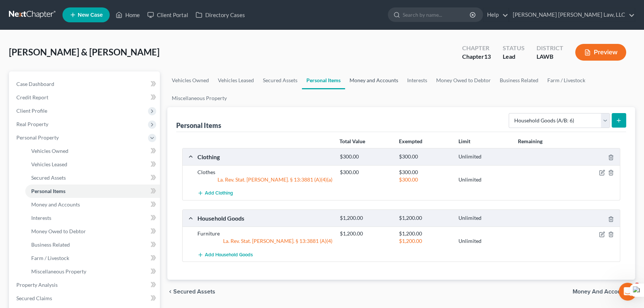
click at [370, 77] on link "Money and Accounts" at bounding box center [374, 80] width 58 height 18
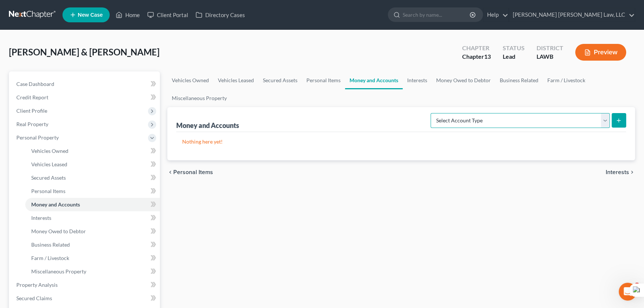
drag, startPoint x: 579, startPoint y: 115, endPoint x: 578, endPoint y: 124, distance: 9.0
click at [579, 115] on select "Select Account Type Brokerage (A/B: 18, SOFA: 20) Cash on Hand (A/B: 16) Certif…" at bounding box center [520, 120] width 179 height 15
select select "checking"
click at [433, 113] on select "Select Account Type Brokerage (A/B: 18, SOFA: 20) Cash on Hand (A/B: 16) Certif…" at bounding box center [520, 120] width 179 height 15
click at [616, 125] on button "submit" at bounding box center [619, 120] width 15 height 15
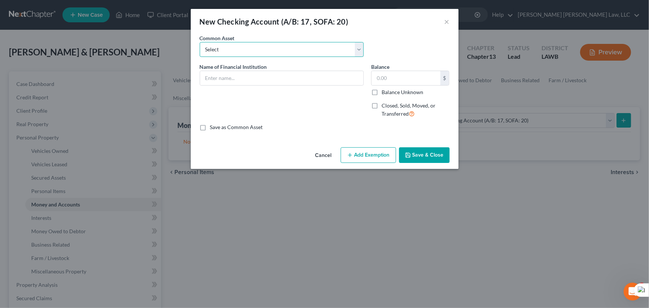
click at [237, 54] on select "Select Current Bank Sevenfold Credit Union Apple Cash First Horizon Bank Centri…" at bounding box center [282, 49] width 164 height 15
select select "7"
click at [200, 42] on select "Select Current Bank Sevenfold Credit Union Apple Cash First Horizon Bank Centri…" at bounding box center [282, 49] width 164 height 15
type input "Ouachita Valley"
click at [413, 148] on button "Save & Close" at bounding box center [424, 155] width 51 height 16
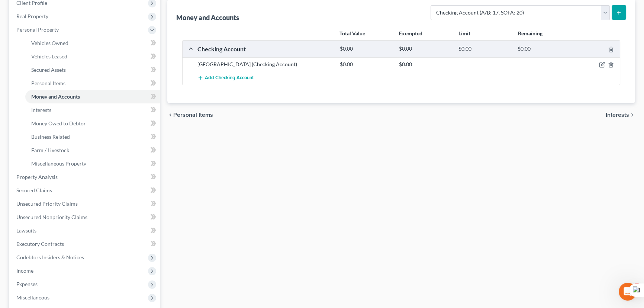
scroll to position [169, 0]
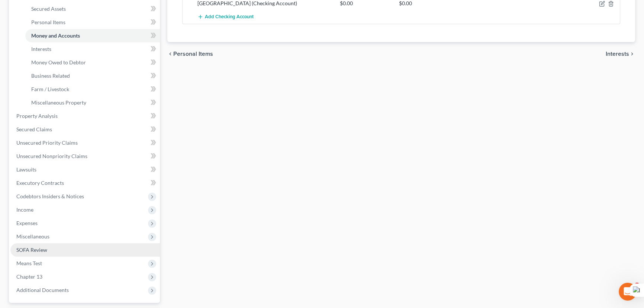
click at [59, 249] on link "SOFA Review" at bounding box center [84, 249] width 149 height 13
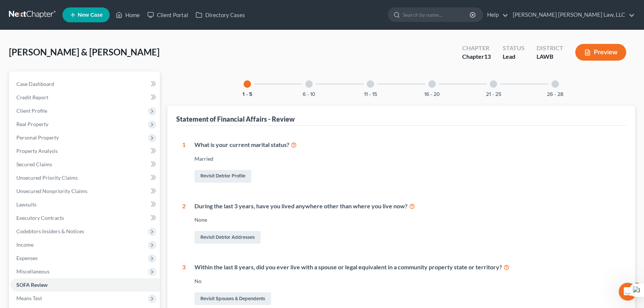
click at [554, 84] on div at bounding box center [555, 83] width 7 height 7
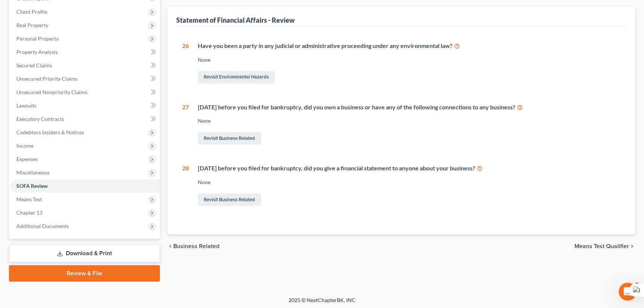
scroll to position [100, 0]
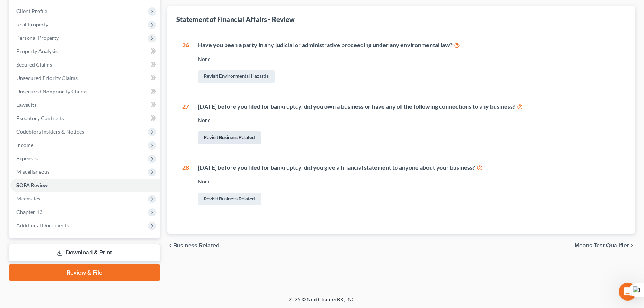
click at [215, 139] on link "Revisit Business Related" at bounding box center [229, 137] width 63 height 13
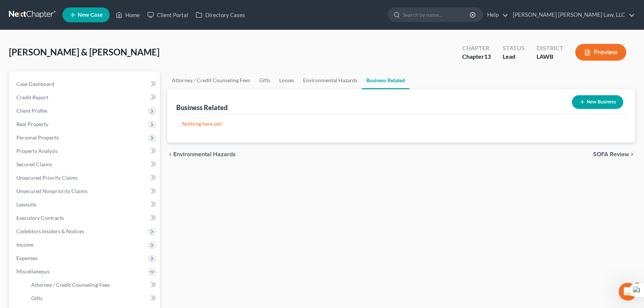
click at [608, 100] on button "New Business" at bounding box center [597, 102] width 51 height 14
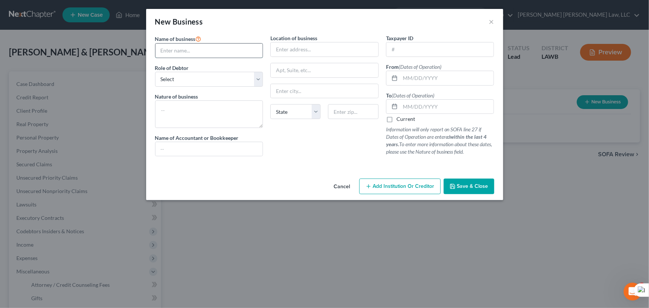
click at [211, 52] on input "text" at bounding box center [208, 51] width 107 height 14
type input "n"
type input "Knot's Master Cuts and Beauty Salon LLN"
click at [197, 75] on select "Select A member of a limited liability company (LLC) or limited liability partn…" at bounding box center [209, 79] width 108 height 15
select select "sole_proprietor"
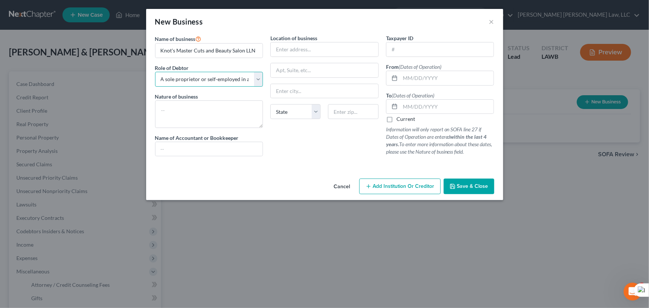
click at [155, 72] on select "Select A member of a limited liability company (LLC) or limited liability partn…" at bounding box center [209, 79] width 108 height 15
click at [207, 113] on textarea at bounding box center [209, 114] width 108 height 28
type textarea "e"
type textarea "Beauty"
click at [210, 147] on input "text" at bounding box center [208, 149] width 107 height 14
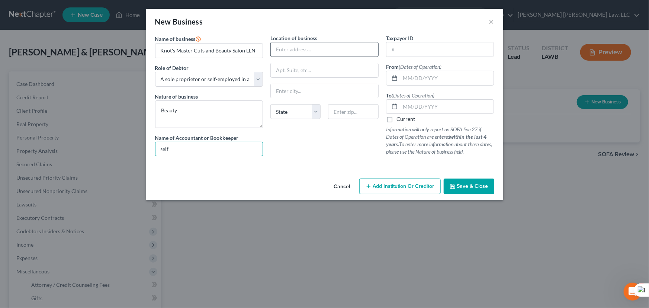
type input "self"
click at [333, 48] on input "text" at bounding box center [324, 49] width 107 height 14
click at [335, 44] on input "text" at bounding box center [324, 49] width 107 height 14
type input "2511 Burg Jones Ln"
type input "Monroe"
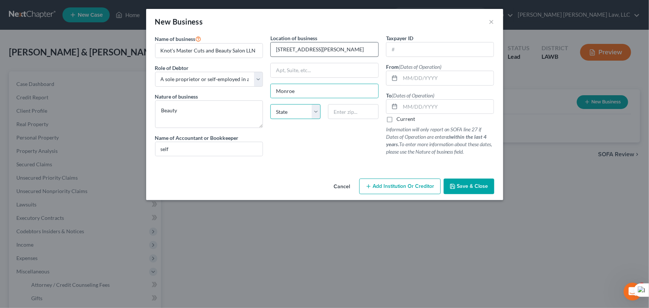
select select "19"
type input "71202"
click at [456, 72] on input "text" at bounding box center [447, 78] width 94 height 14
type input "05/01/2022"
click at [396, 121] on label "Current" at bounding box center [405, 118] width 19 height 7
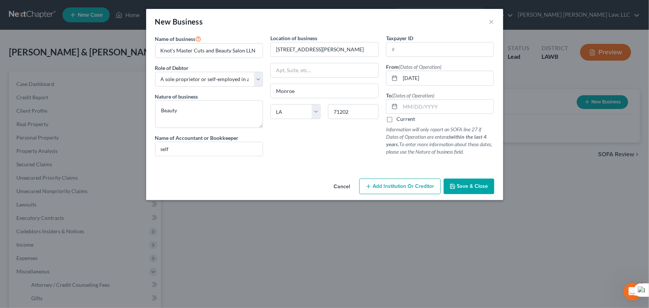
click at [399, 120] on input "Current" at bounding box center [401, 117] width 5 height 5
checkbox input "true"
click at [411, 191] on button "Add Institution Or Creditor" at bounding box center [399, 187] width 81 height 16
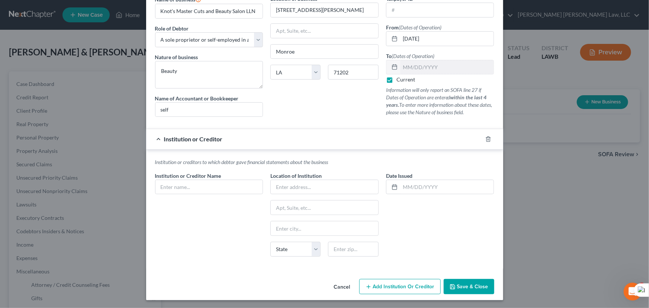
scroll to position [40, 0]
click at [214, 187] on input "text" at bounding box center [208, 187] width 107 height 14
click at [485, 137] on icon "button" at bounding box center [488, 139] width 6 height 6
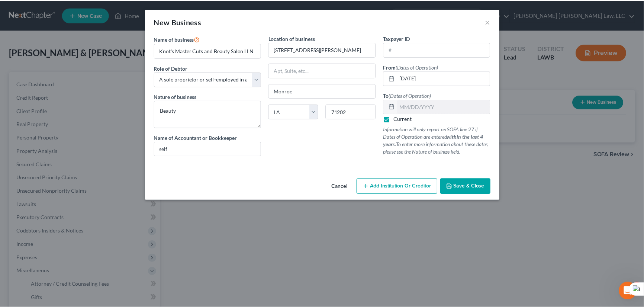
scroll to position [0, 0]
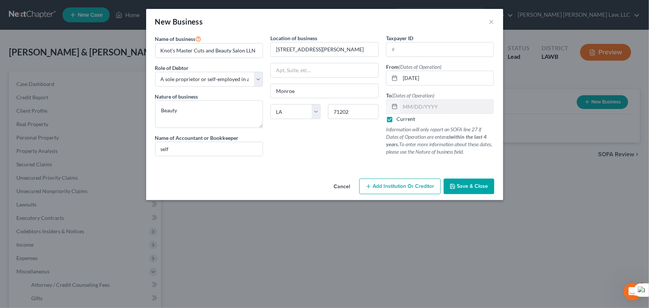
click at [453, 176] on div "Cancel Add Institution Or Creditor Save & Close" at bounding box center [324, 188] width 357 height 25
click at [464, 186] on span "Save & Close" at bounding box center [472, 186] width 31 height 6
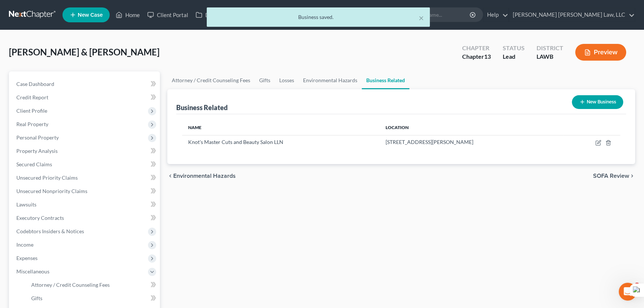
click at [197, 89] on div "Business Related New Business" at bounding box center [401, 101] width 450 height 25
click at [199, 84] on link "Attorney / Credit Counseling Fees" at bounding box center [210, 80] width 87 height 18
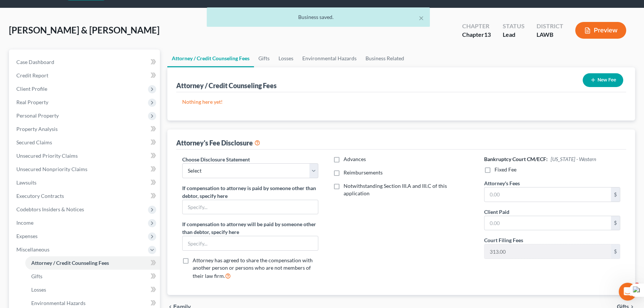
scroll to position [33, 0]
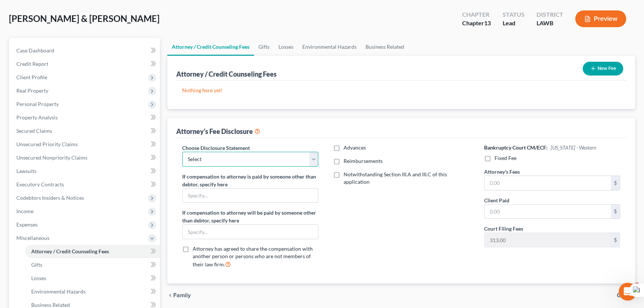
click at [293, 156] on select "Select LAEB 2016 Bankruptcy Rule 2016(B) Disclosure and Application for Approva…" at bounding box center [250, 159] width 136 height 15
select select "1"
click at [182, 152] on select "Select LAEB 2016 Bankruptcy Rule 2016(B) Disclosure and Application for Approva…" at bounding box center [250, 159] width 136 height 15
click at [344, 157] on label "Reimbursements" at bounding box center [363, 160] width 39 height 7
click at [347, 157] on input "Reimbursements" at bounding box center [349, 159] width 5 height 5
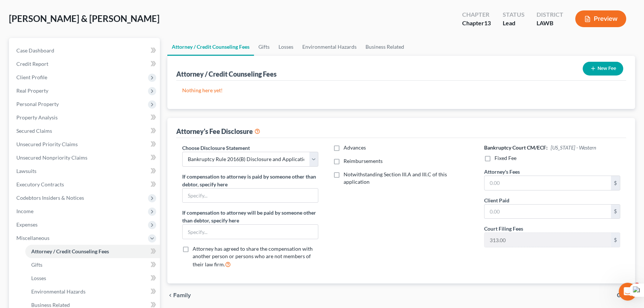
checkbox input "true"
click at [353, 187] on input "text" at bounding box center [397, 186] width 126 height 14
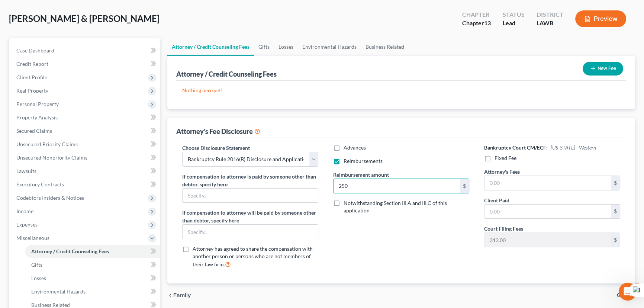
type input "250"
click at [495, 158] on label "Fixed Fee" at bounding box center [506, 157] width 22 height 7
click at [498, 158] on input "Fixed Fee" at bounding box center [500, 156] width 5 height 5
checkbox input "true"
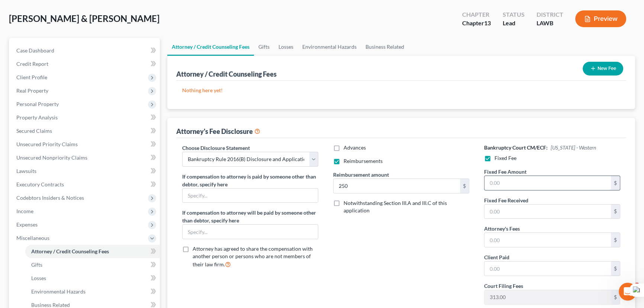
click at [506, 181] on input "text" at bounding box center [548, 183] width 126 height 14
type input "5,025"
click at [511, 239] on input "text" at bounding box center [548, 240] width 126 height 14
type input "5,025"
click at [605, 69] on button "New Fee" at bounding box center [603, 69] width 41 height 14
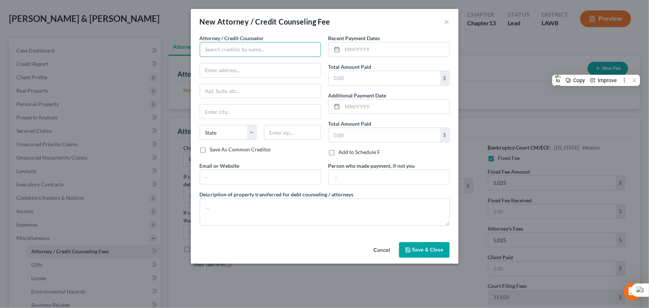
click at [235, 45] on input "text" at bounding box center [260, 49] width 121 height 15
type input "E Orum Young Law Office"
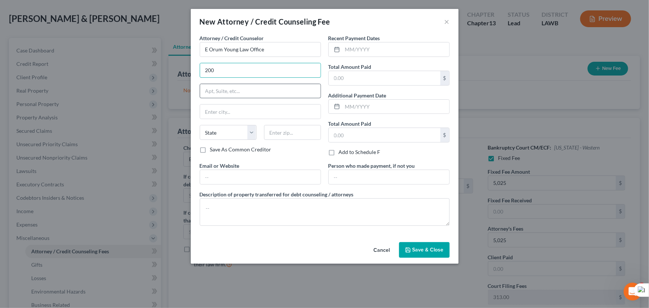
type input "200 Washington Street"
type input "Monroe"
select select "19"
type input "71201"
click at [412, 49] on input "text" at bounding box center [396, 49] width 107 height 14
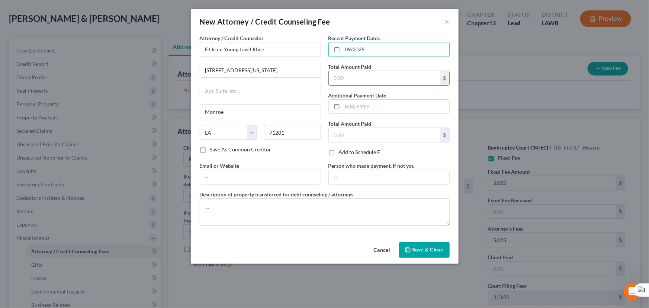
type input "09/2025"
click at [398, 75] on input "text" at bounding box center [385, 78] width 112 height 14
type input "365"
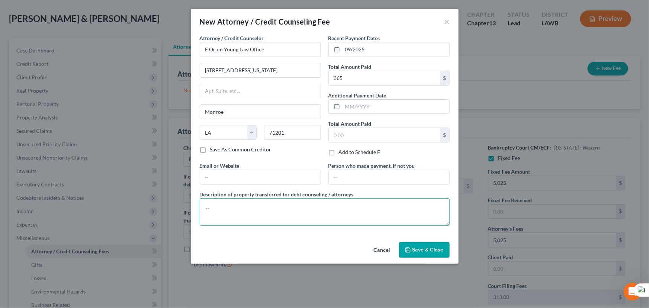
click at [366, 198] on textarea at bounding box center [325, 212] width 250 height 28
type textarea "credit report, credit counseling, filing fee"
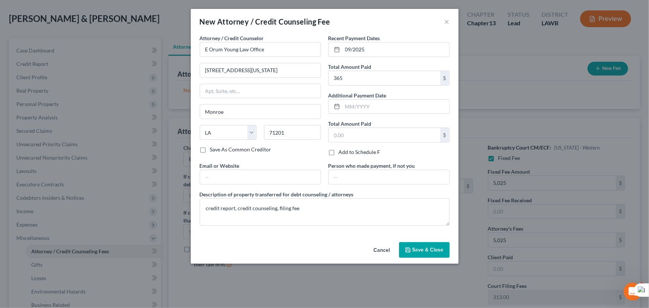
click at [412, 242] on button "Save & Close" at bounding box center [424, 250] width 51 height 16
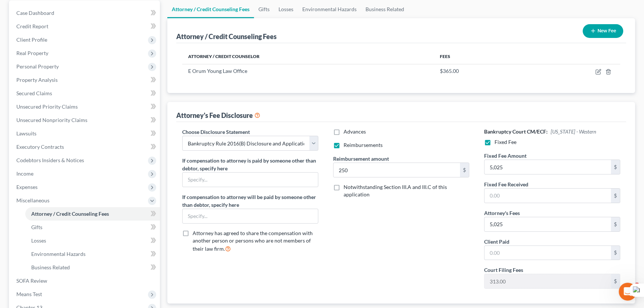
scroll to position [167, 0]
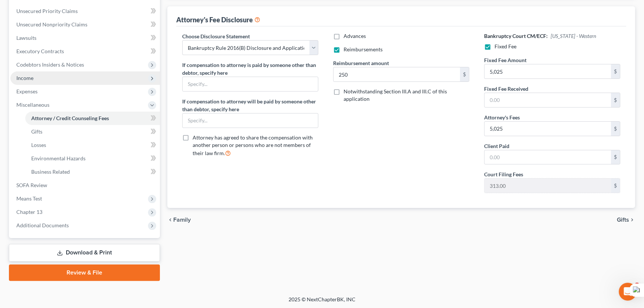
drag, startPoint x: 81, startPoint y: 63, endPoint x: 82, endPoint y: 73, distance: 10.4
click at [82, 63] on span "Codebtors Insiders & Notices" at bounding box center [50, 64] width 68 height 6
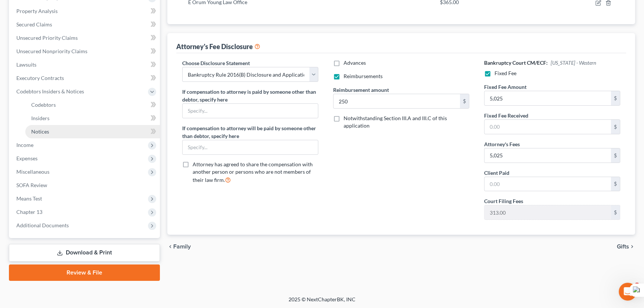
click at [77, 134] on link "Notices" at bounding box center [92, 131] width 135 height 13
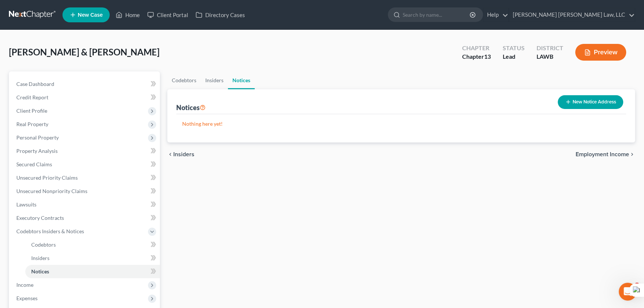
click at [560, 100] on button "New Notice Address" at bounding box center [590, 102] width 65 height 14
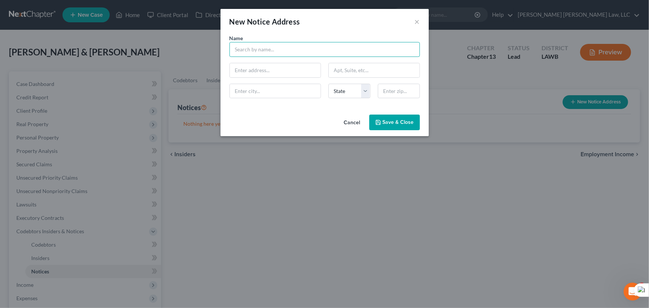
click at [251, 51] on input "text" at bounding box center [324, 49] width 190 height 15
type input "Ouachita Parish Sheriff's Office"
drag, startPoint x: 287, startPoint y: 67, endPoint x: 0, endPoint y: 63, distance: 287.1
click at [0, 63] on div "New Notice Address × Name * Ouachita Parish Sheriff's Office 401 State AL AK AR…" at bounding box center [324, 154] width 649 height 308
type input "400 St. John Street"
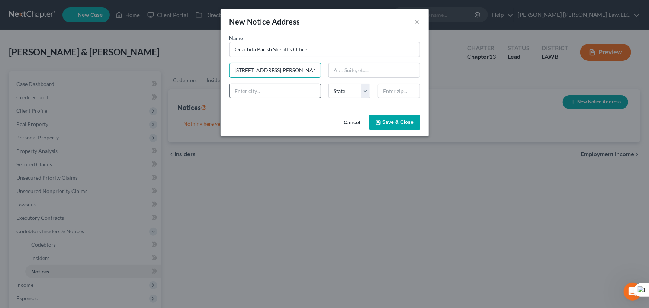
type input "Suite 301"
type input "Monroe"
select select "19"
type input "71201"
click at [399, 120] on span "Save & Close" at bounding box center [398, 122] width 31 height 6
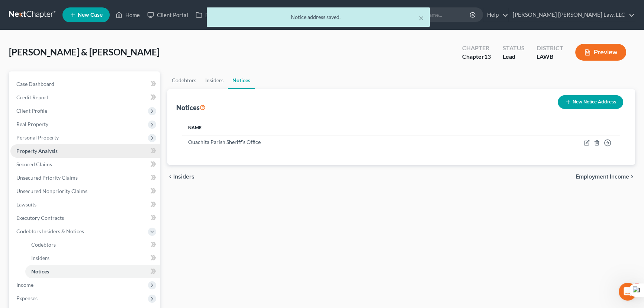
drag, startPoint x: 63, startPoint y: 152, endPoint x: 82, endPoint y: 152, distance: 19.3
click at [63, 152] on link "Property Analysis" at bounding box center [84, 150] width 149 height 13
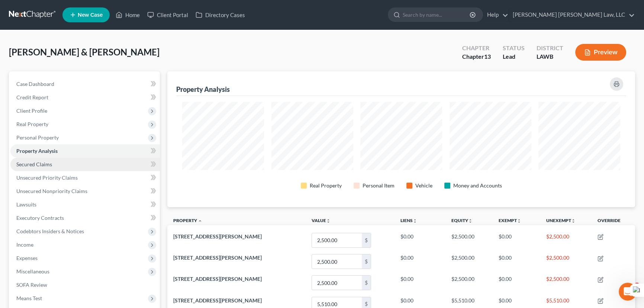
click at [75, 166] on link "Secured Claims" at bounding box center [84, 164] width 149 height 13
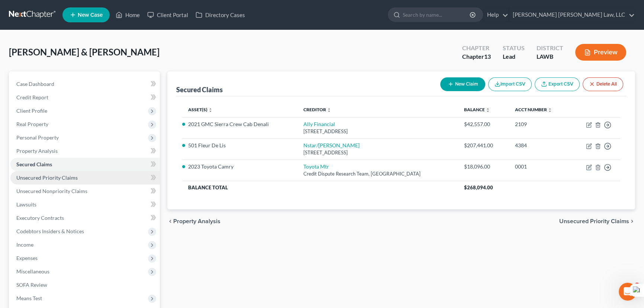
click at [78, 183] on link "Unsecured Priority Claims" at bounding box center [84, 177] width 149 height 13
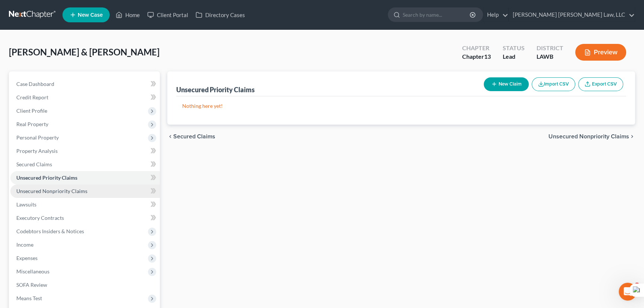
click at [81, 193] on span "Unsecured Nonpriority Claims" at bounding box center [51, 191] width 71 height 6
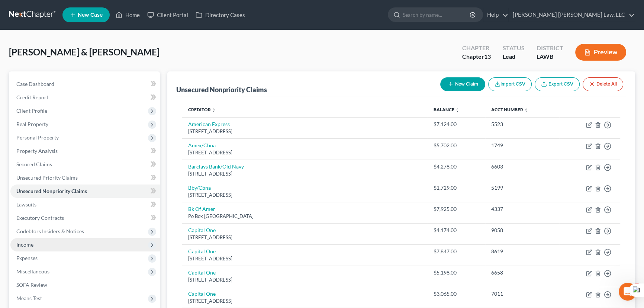
click at [51, 249] on span "Income" at bounding box center [84, 244] width 149 height 13
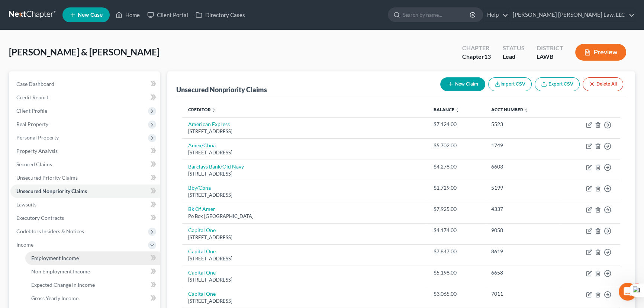
click at [49, 255] on span "Employment Income" at bounding box center [55, 258] width 48 height 6
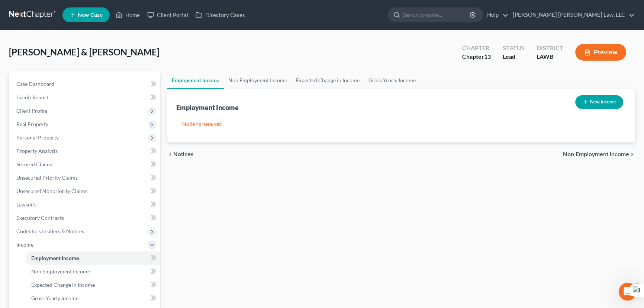
click at [589, 102] on button "New Income" at bounding box center [599, 102] width 48 height 14
select select "0"
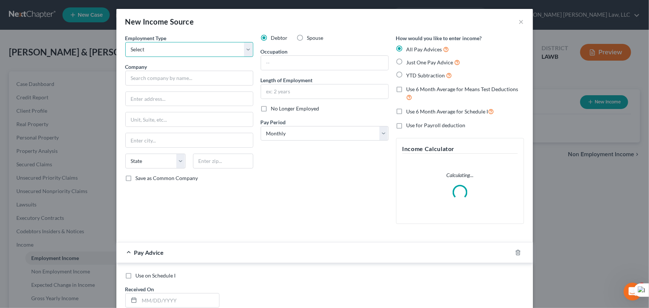
click at [187, 56] on select "Select Full or Part Time Employment Self Employment" at bounding box center [189, 49] width 128 height 15
select select "0"
click at [125, 42] on select "Select Full or Part Time Employment Self Employment" at bounding box center [189, 49] width 128 height 15
click at [172, 81] on input "text" at bounding box center [189, 78] width 128 height 15
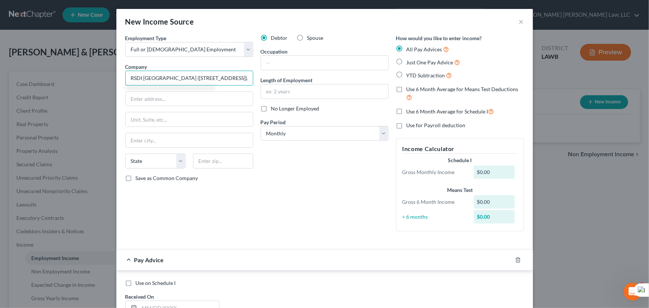
type input "RSDI West Monroe LA (3000 Cypress St), LLC"
type input "1225 S Main St 30"
type input "Grapevine"
select select "45"
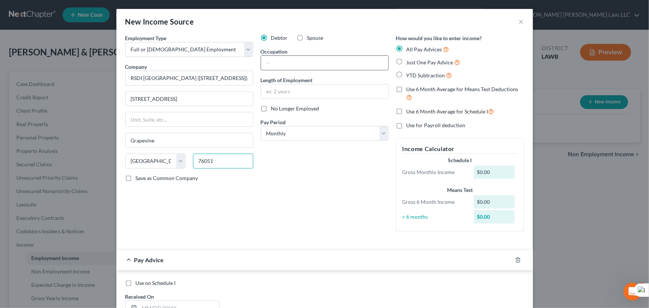
type input "76051"
click at [325, 63] on input "text" at bounding box center [324, 63] width 127 height 14
click at [296, 94] on input "text" at bounding box center [324, 91] width 127 height 14
type input "20 years"
click at [317, 62] on input "text" at bounding box center [324, 63] width 127 height 14
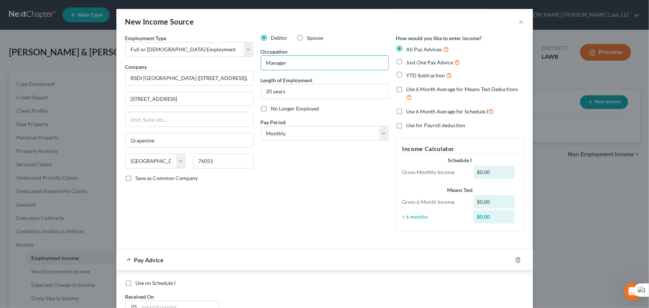
type input "Manager"
click at [351, 138] on select "Select Monthly Twice Monthly Every Other Week Weekly" at bounding box center [325, 133] width 128 height 15
select select "2"
click at [261, 126] on select "Select Monthly Twice Monthly Every Other Week Weekly" at bounding box center [325, 133] width 128 height 15
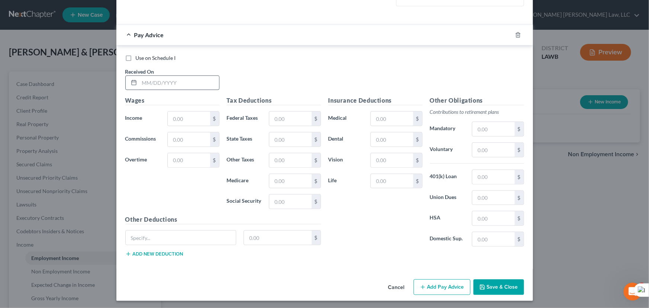
scroll to position [242, 0]
drag, startPoint x: 163, startPoint y: 73, endPoint x: 163, endPoint y: 79, distance: 6.0
click at [163, 73] on div "Received On *" at bounding box center [173, 78] width 102 height 23
click at [163, 81] on input "text" at bounding box center [179, 82] width 80 height 14
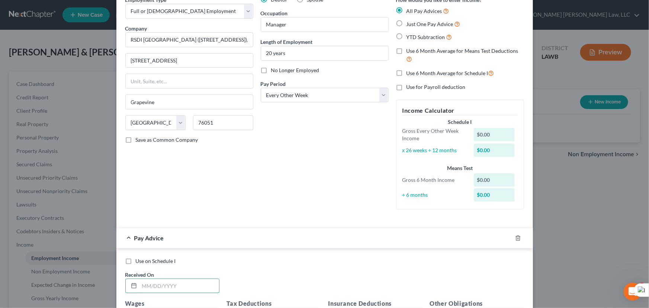
scroll to position [5, 0]
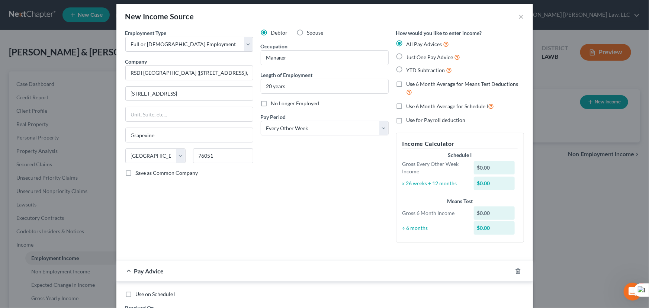
drag, startPoint x: 397, startPoint y: 56, endPoint x: 351, endPoint y: 133, distance: 89.5
click at [406, 56] on label "Just One Pay Advice" at bounding box center [433, 57] width 54 height 9
click at [409, 56] on input "Just One Pay Advice" at bounding box center [411, 55] width 5 height 5
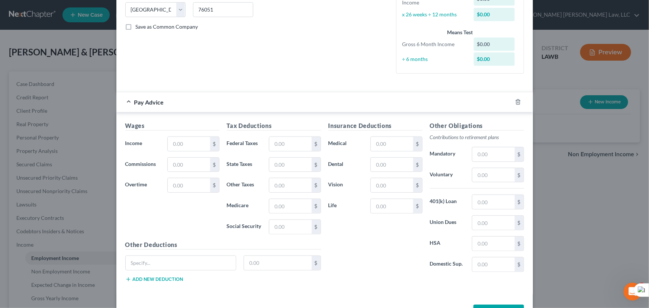
scroll to position [177, 0]
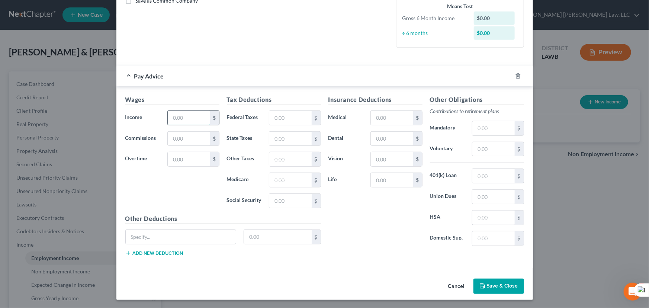
click at [169, 115] on input "text" at bounding box center [189, 118] width 42 height 14
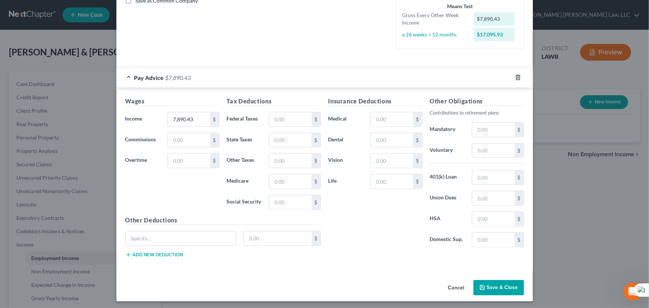
click at [516, 77] on icon "button" at bounding box center [517, 77] width 3 height 5
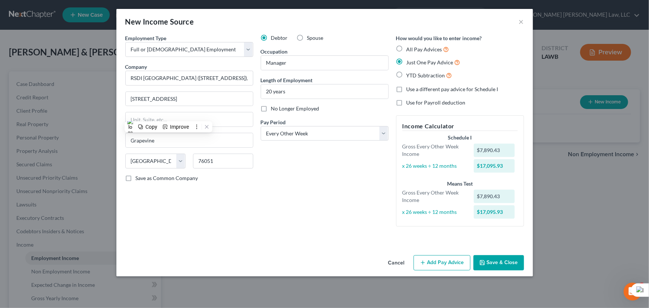
scroll to position [0, 0]
click at [495, 254] on div "Cancel Add Pay Advice Save & Close" at bounding box center [324, 264] width 417 height 25
click at [489, 264] on button "Save & Close" at bounding box center [498, 263] width 51 height 16
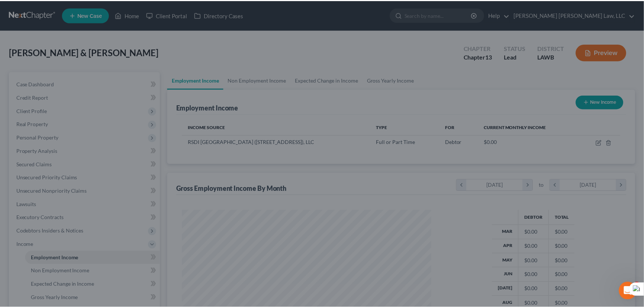
scroll to position [133, 264]
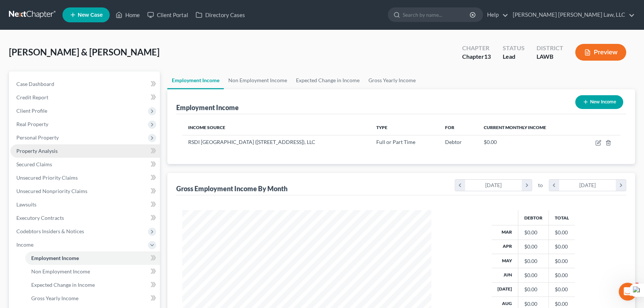
click at [70, 145] on link "Property Analysis" at bounding box center [84, 150] width 149 height 13
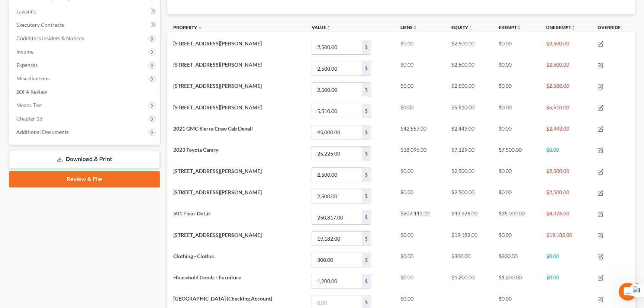
scroll to position [168, 0]
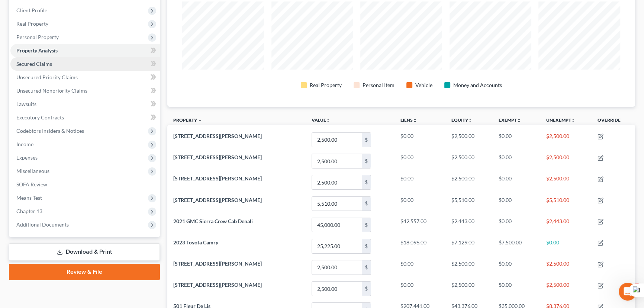
click at [93, 64] on link "Secured Claims" at bounding box center [84, 63] width 149 height 13
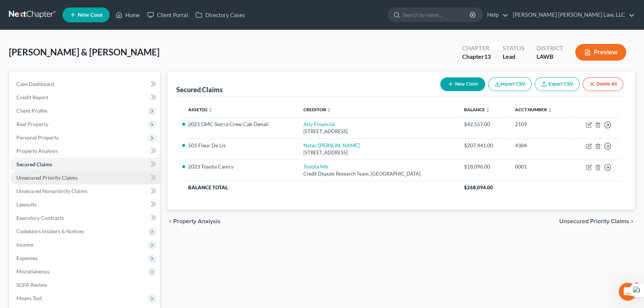
click at [110, 181] on link "Unsecured Priority Claims" at bounding box center [84, 177] width 149 height 13
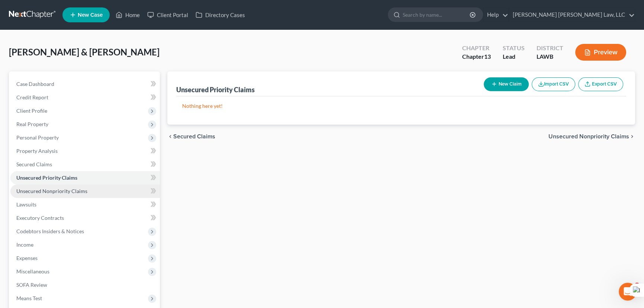
click at [109, 193] on link "Unsecured Nonpriority Claims" at bounding box center [84, 190] width 149 height 13
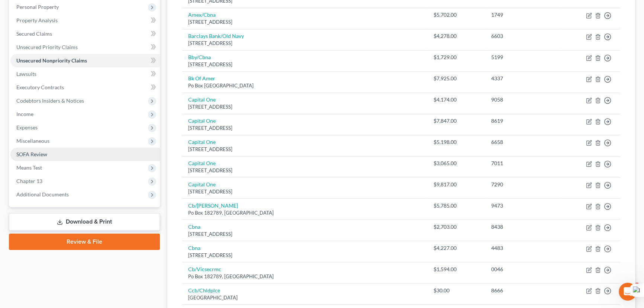
scroll to position [135, 0]
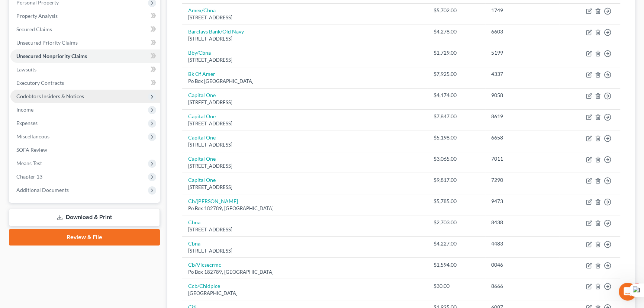
click at [67, 101] on span "Codebtors Insiders & Notices" at bounding box center [84, 96] width 149 height 13
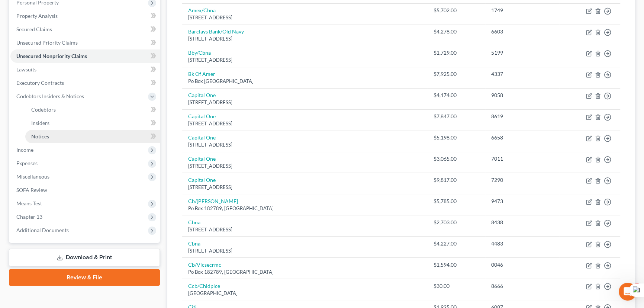
click at [71, 136] on link "Notices" at bounding box center [92, 136] width 135 height 13
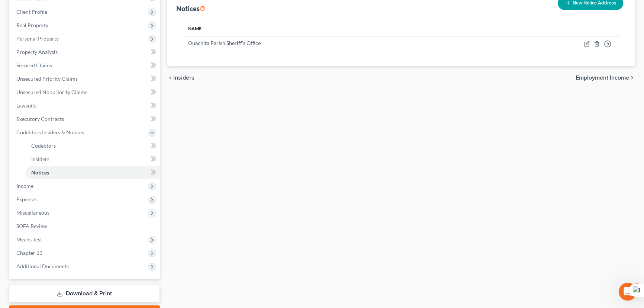
scroll to position [140, 0]
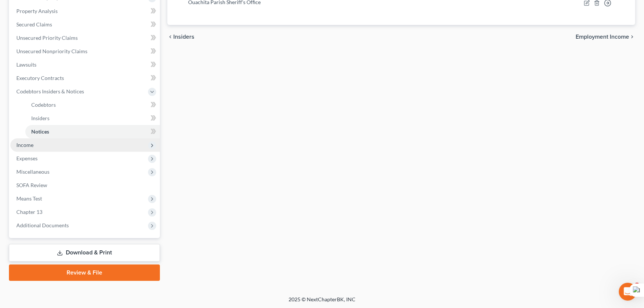
click at [81, 141] on span "Income" at bounding box center [84, 144] width 149 height 13
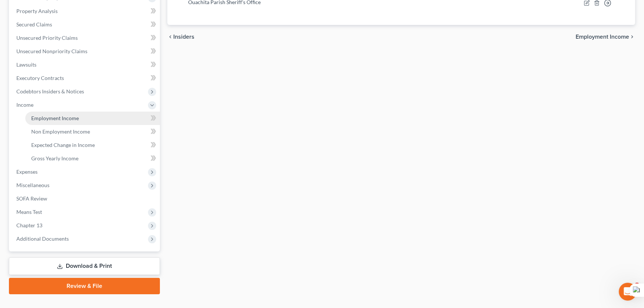
click at [75, 116] on span "Employment Income" at bounding box center [55, 118] width 48 height 6
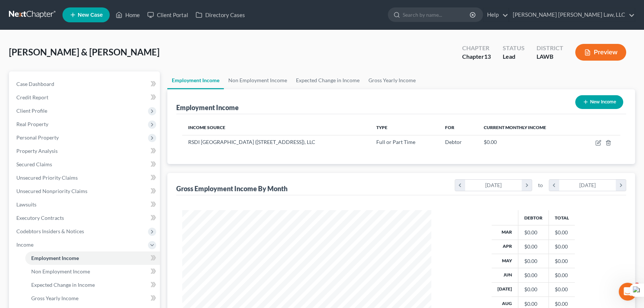
click at [11, 10] on link at bounding box center [33, 14] width 48 height 13
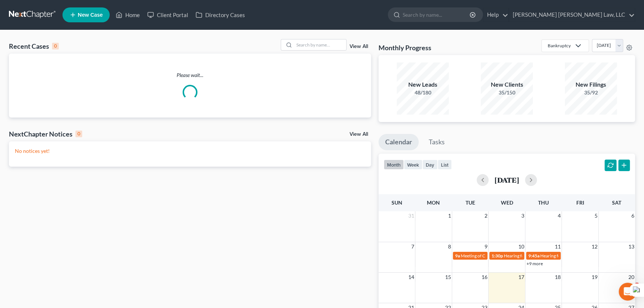
click at [328, 51] on div "Recent Cases 0 View All" at bounding box center [190, 46] width 362 height 15
click at [327, 48] on input "search" at bounding box center [320, 44] width 52 height 11
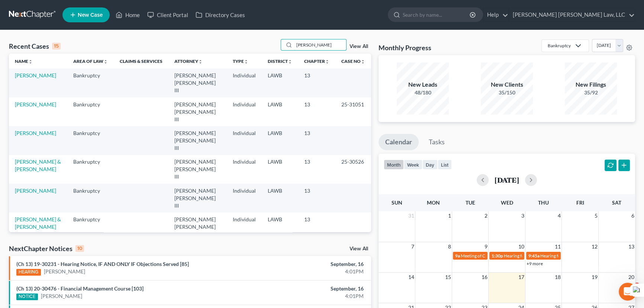
type input "lawrence, jerome"
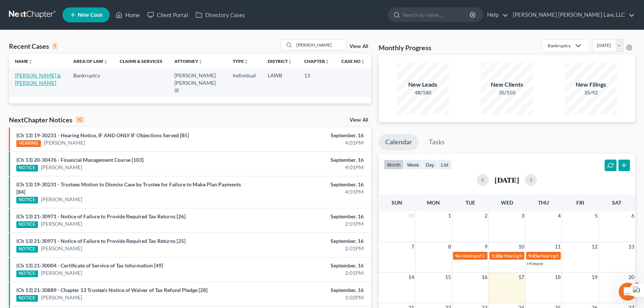
click at [28, 74] on link "Lawrence, Jerome & Betty" at bounding box center [38, 79] width 46 height 14
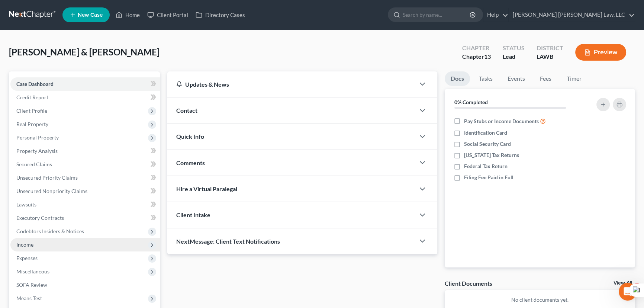
scroll to position [100, 0]
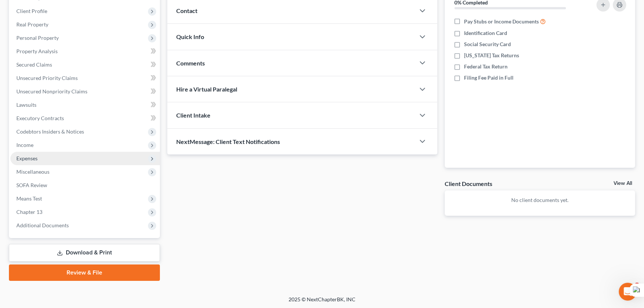
click at [83, 163] on span "Expenses" at bounding box center [84, 158] width 149 height 13
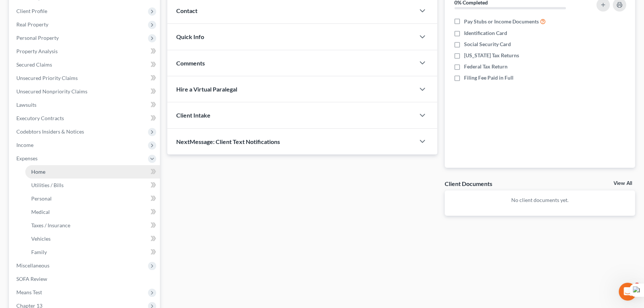
click at [81, 167] on link "Home" at bounding box center [92, 171] width 135 height 13
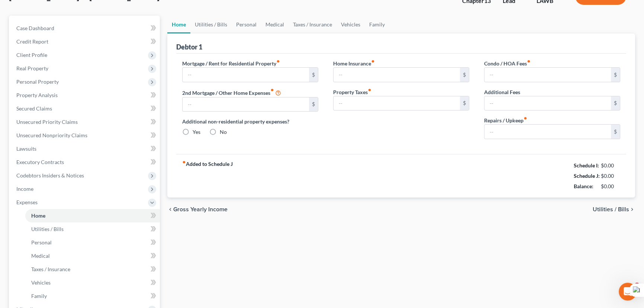
type input "365.00"
type input "0.00"
radio input "true"
type input "0.00"
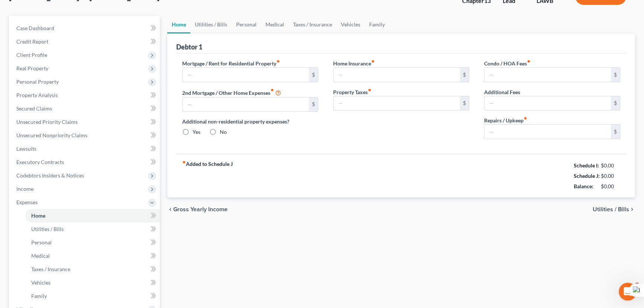
type input "0.00"
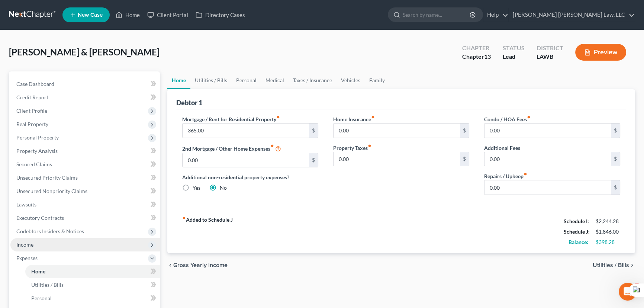
click at [75, 246] on span "Income" at bounding box center [84, 244] width 149 height 13
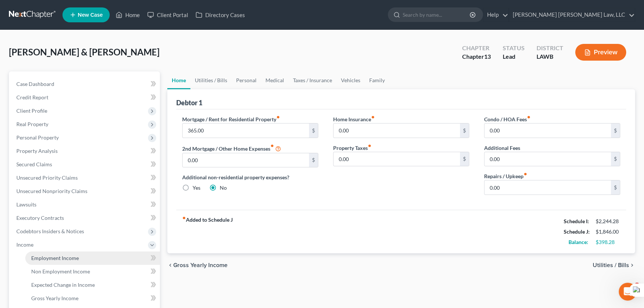
click at [74, 255] on span "Employment Income" at bounding box center [55, 258] width 48 height 6
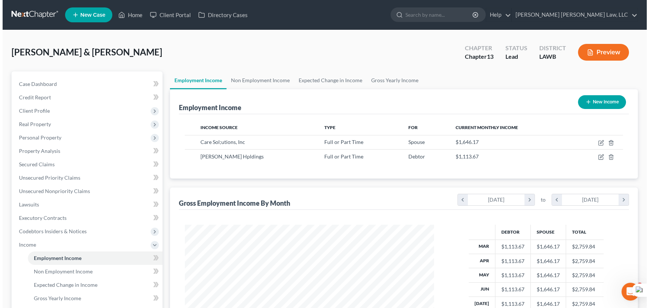
scroll to position [133, 264]
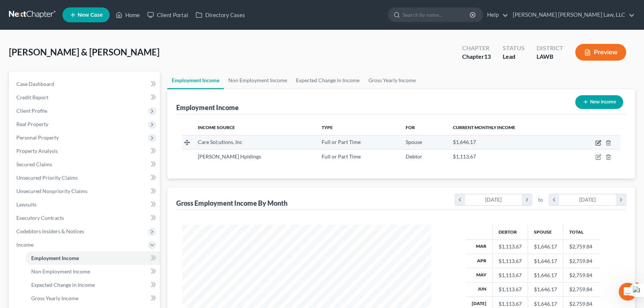
click at [596, 142] on icon "button" at bounding box center [598, 143] width 6 height 6
select select "0"
select select "19"
select select "2"
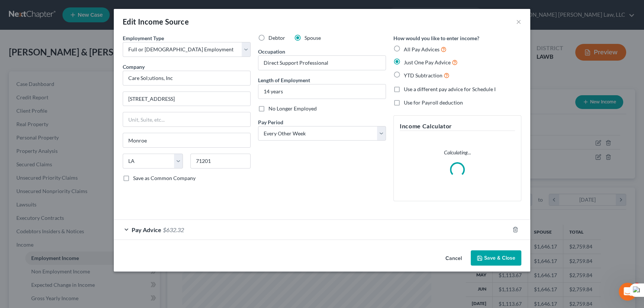
scroll to position [133, 266]
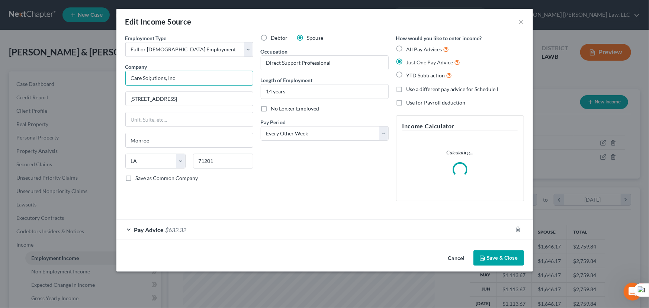
click at [151, 78] on input "Care Sol;utions, Inc" at bounding box center [189, 78] width 128 height 15
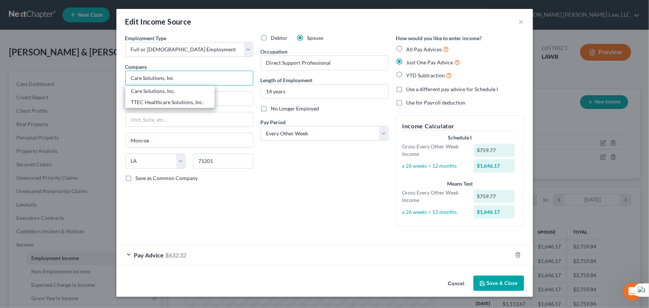
type input "Care Solutions, Inc"
click at [506, 279] on button "Save & Close" at bounding box center [498, 284] width 51 height 16
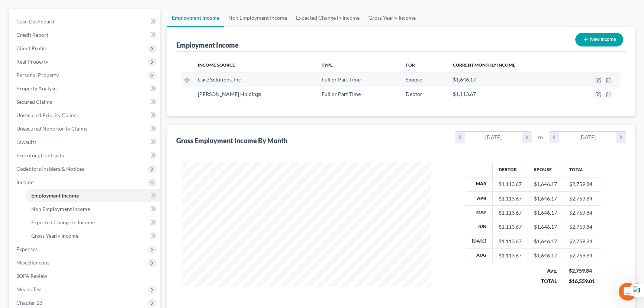
scroll to position [0, 0]
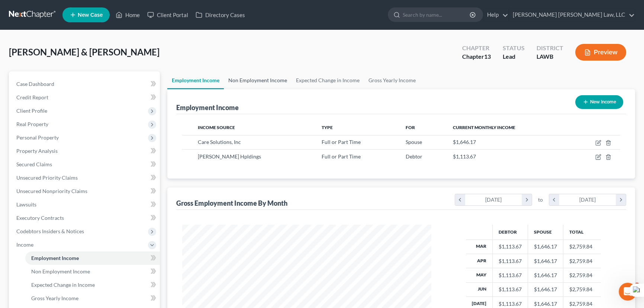
click at [273, 78] on link "Non Employment Income" at bounding box center [258, 80] width 68 height 18
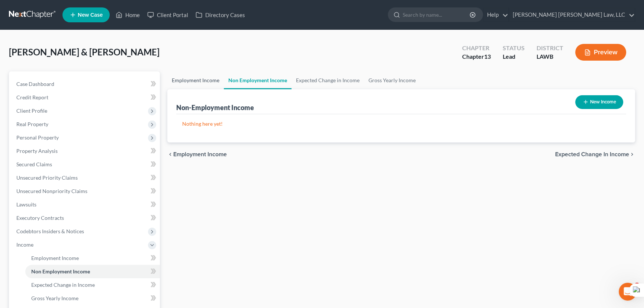
click at [193, 78] on link "Employment Income" at bounding box center [195, 80] width 57 height 18
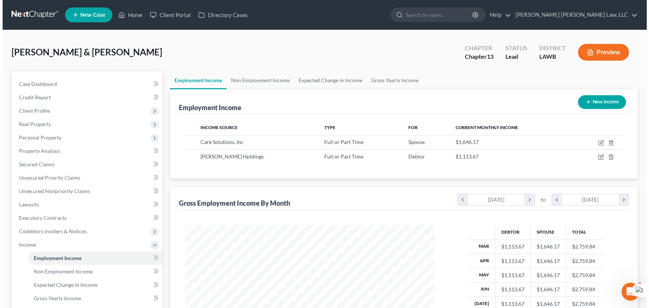
scroll to position [133, 264]
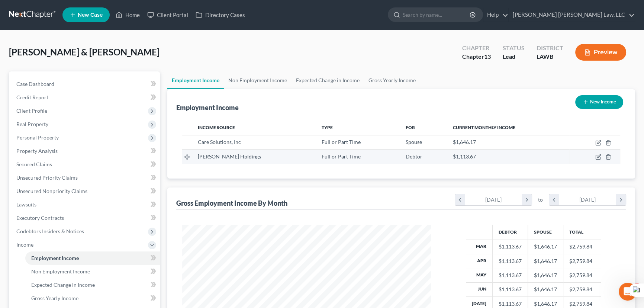
click at [595, 155] on td at bounding box center [594, 156] width 51 height 14
click at [597, 156] on icon "button" at bounding box center [598, 157] width 6 height 6
select select "0"
select select "19"
select select "3"
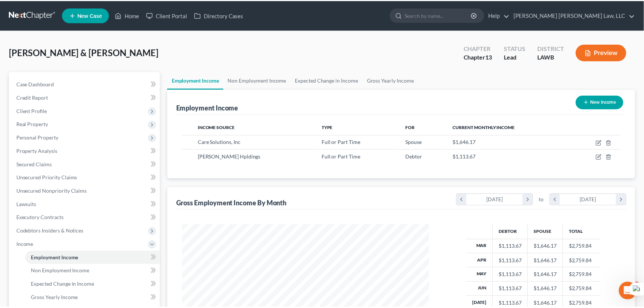
scroll to position [133, 266]
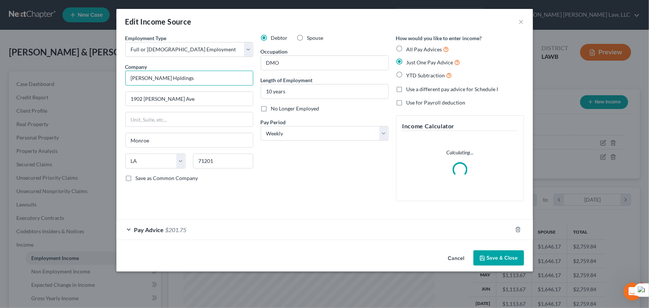
click at [161, 78] on input "McKnight Hpldings" at bounding box center [189, 78] width 128 height 15
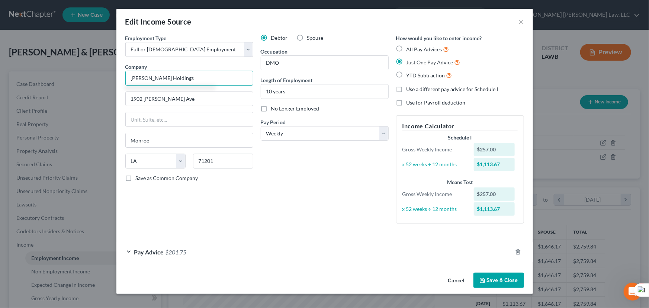
type input "McKnight Holdings"
click at [501, 275] on button "Save & Close" at bounding box center [498, 281] width 51 height 16
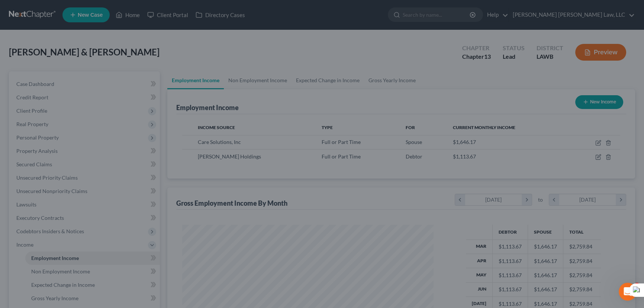
scroll to position [371753, 371622]
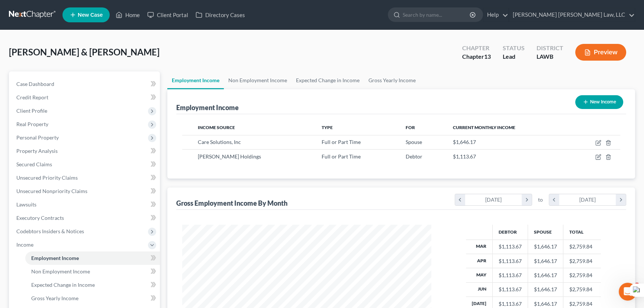
click at [33, 16] on link at bounding box center [33, 14] width 48 height 13
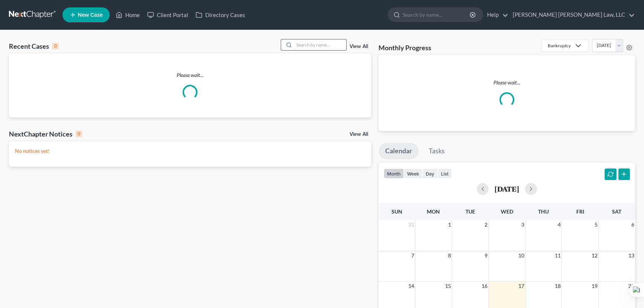
click at [308, 49] on input "search" at bounding box center [320, 44] width 52 height 11
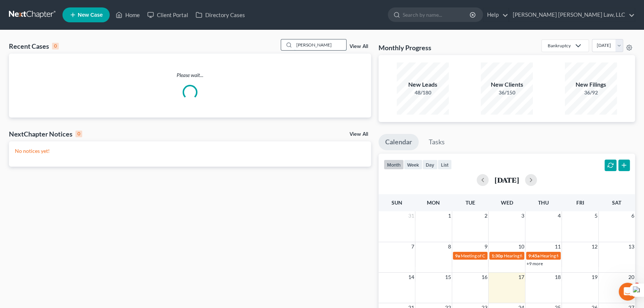
type input "martin, james"
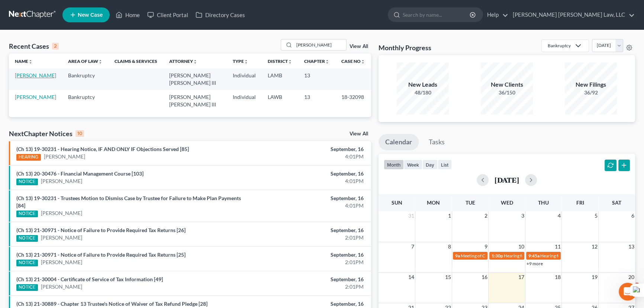
click at [39, 77] on link "Martin, James" at bounding box center [35, 75] width 41 height 6
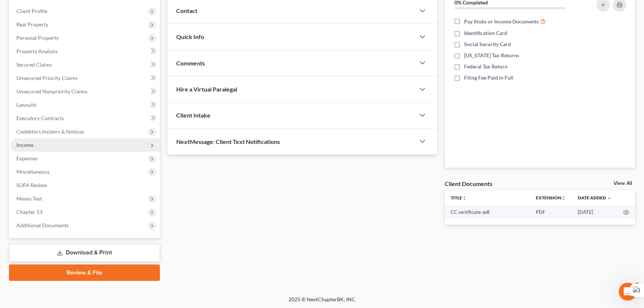
click at [63, 145] on span "Income" at bounding box center [84, 144] width 149 height 13
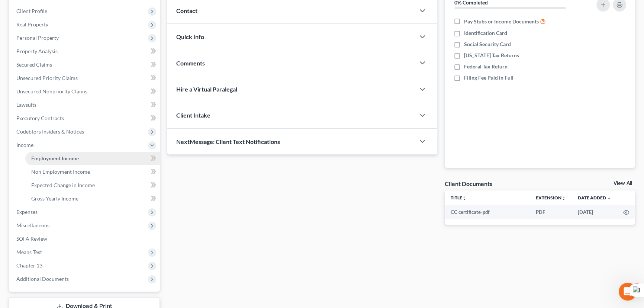
click at [63, 152] on link "Employment Income" at bounding box center [92, 158] width 135 height 13
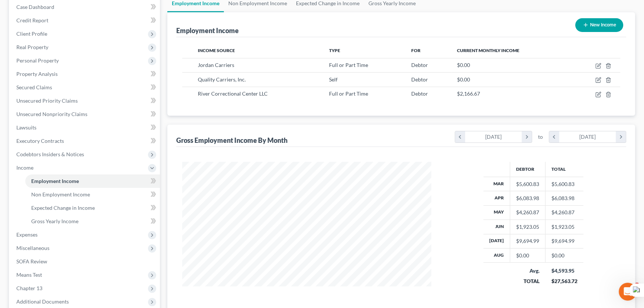
scroll to position [119, 0]
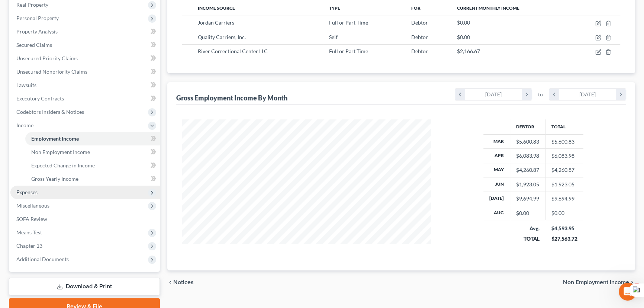
click at [38, 194] on span "Expenses" at bounding box center [84, 192] width 149 height 13
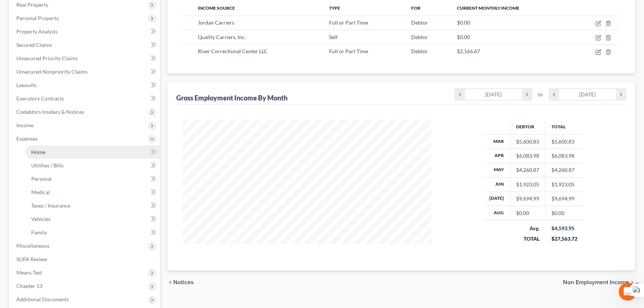
click at [44, 152] on span "Home" at bounding box center [38, 152] width 14 height 6
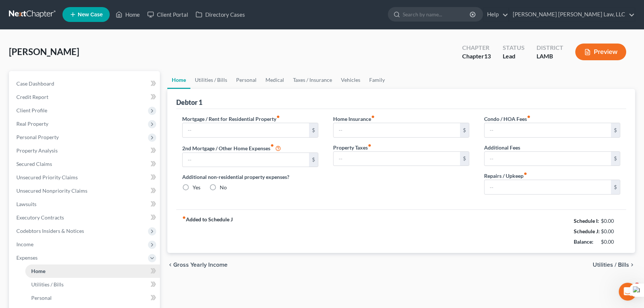
type input "0.00"
radio input "true"
type input "0.00"
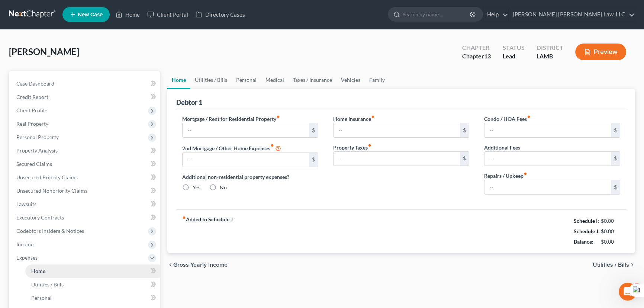
type input "0.00"
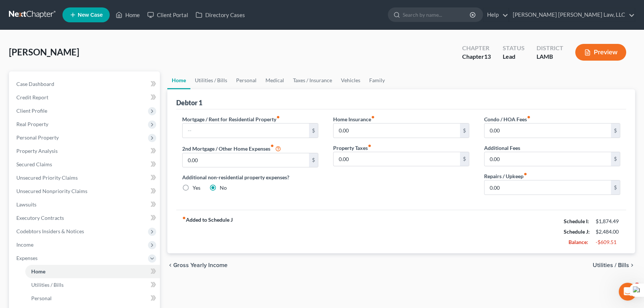
click at [35, 15] on link at bounding box center [33, 14] width 48 height 13
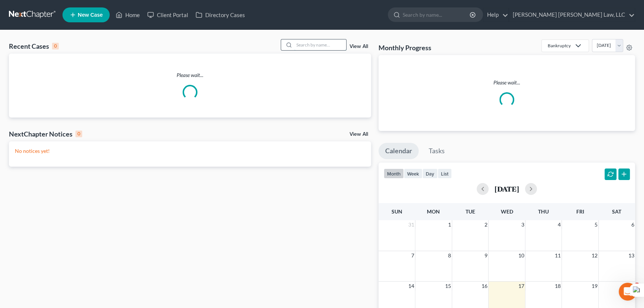
click at [321, 42] on input "search" at bounding box center [320, 44] width 52 height 11
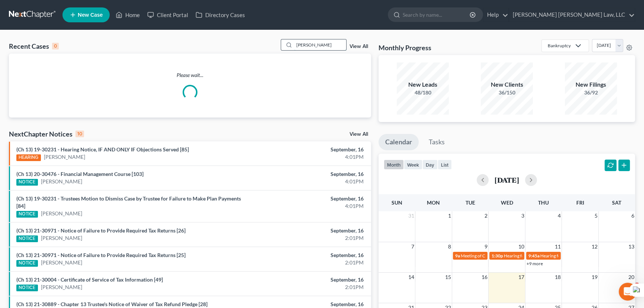
type input "[PERSON_NAME]"
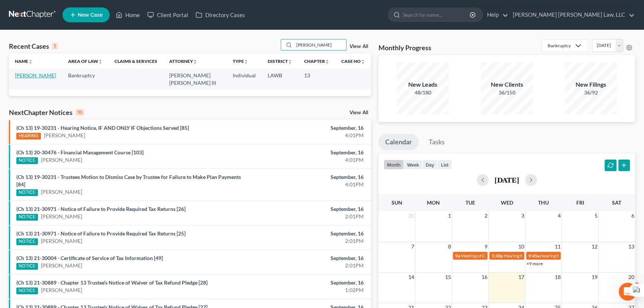
click at [30, 76] on link "[PERSON_NAME]" at bounding box center [35, 75] width 41 height 6
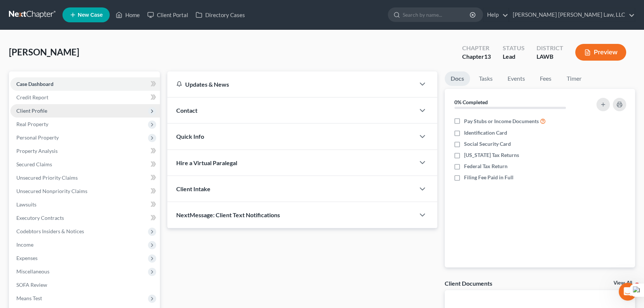
click at [56, 108] on span "Client Profile" at bounding box center [84, 110] width 149 height 13
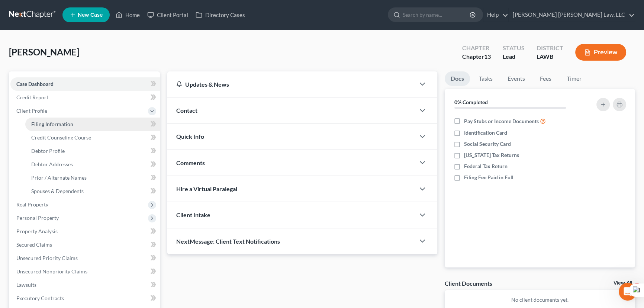
click at [54, 122] on span "Filing Information" at bounding box center [52, 124] width 42 height 6
select select "1"
select select "0"
select select "3"
select select "19"
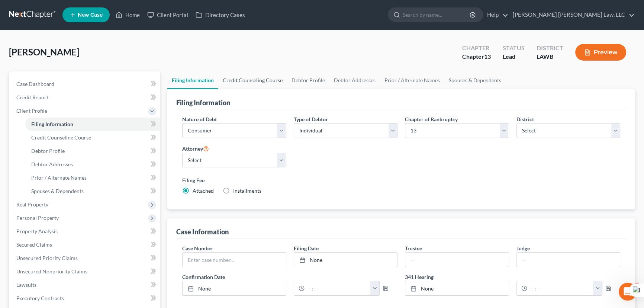
click at [245, 86] on link "Credit Counseling Course" at bounding box center [252, 80] width 69 height 18
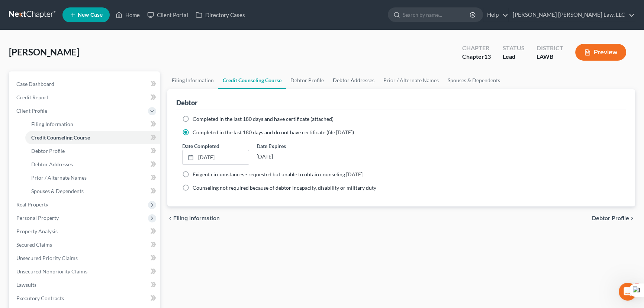
click at [329, 86] on link "Debtor Addresses" at bounding box center [353, 80] width 51 height 18
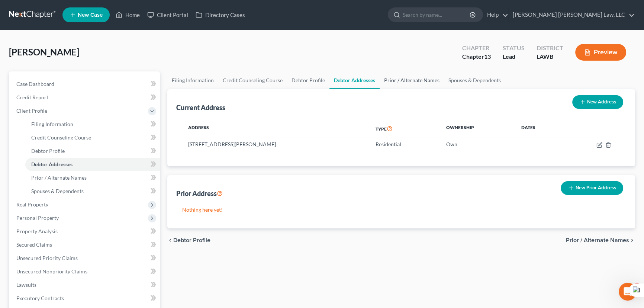
click at [394, 83] on link "Prior / Alternate Names" at bounding box center [412, 80] width 64 height 18
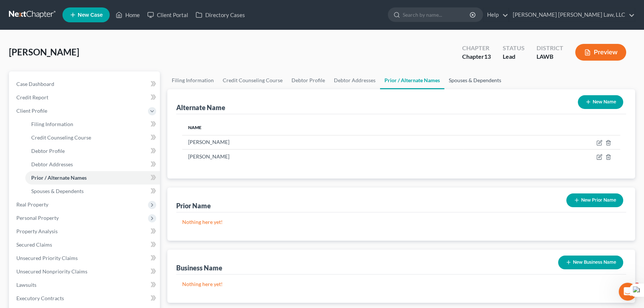
click at [455, 78] on link "Spouses & Dependents" at bounding box center [474, 80] width 61 height 18
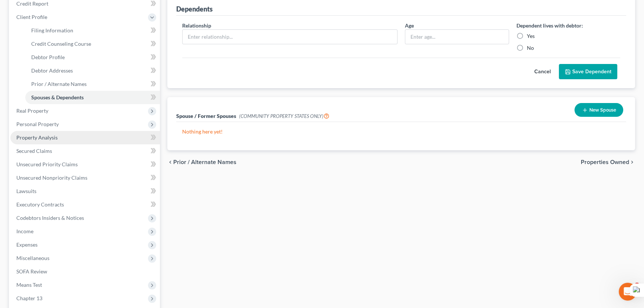
scroll to position [135, 0]
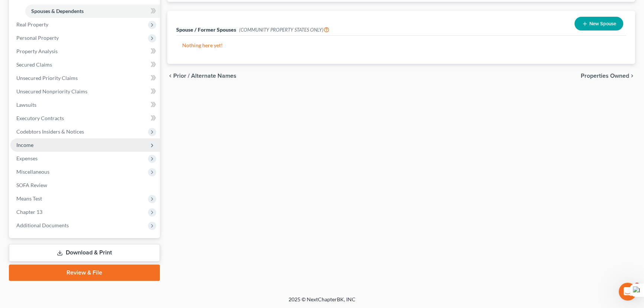
click at [34, 141] on span "Income" at bounding box center [84, 144] width 149 height 13
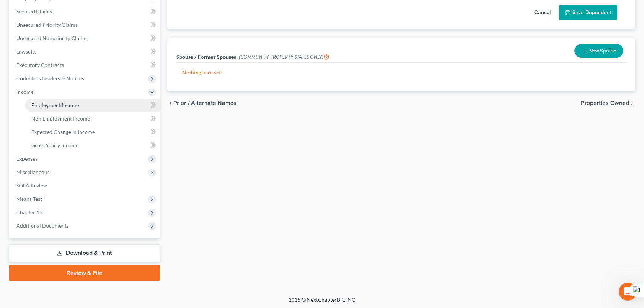
click at [46, 108] on link "Employment Income" at bounding box center [92, 105] width 135 height 13
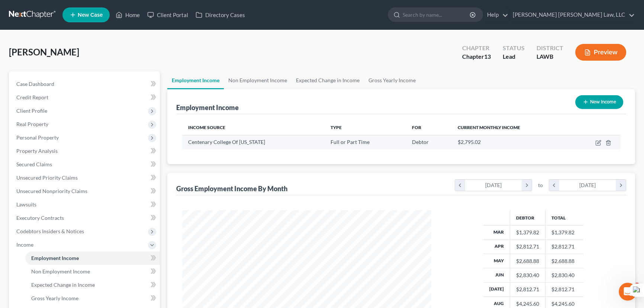
click at [595, 145] on td at bounding box center [595, 142] width 49 height 14
click at [597, 144] on icon "button" at bounding box center [598, 143] width 6 height 6
select select "0"
select select "19"
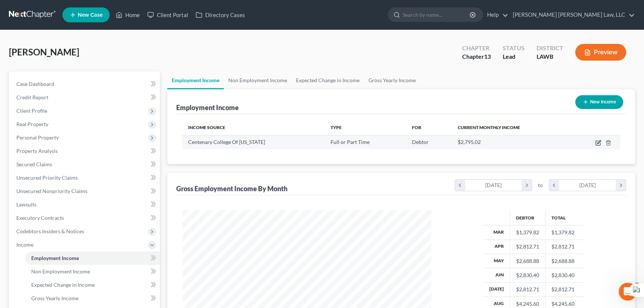
select select "2"
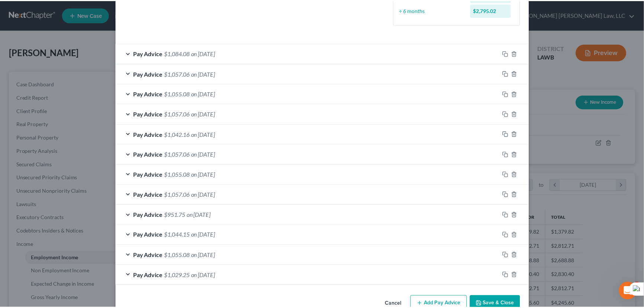
scroll to position [239, 0]
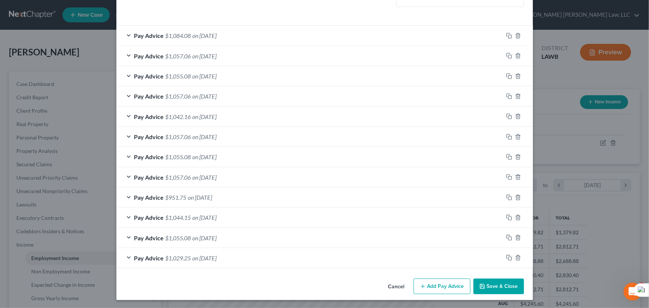
click at [507, 283] on button "Save & Close" at bounding box center [498, 287] width 51 height 16
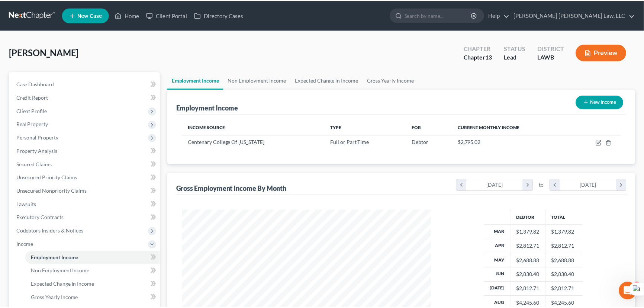
scroll to position [371753, 371622]
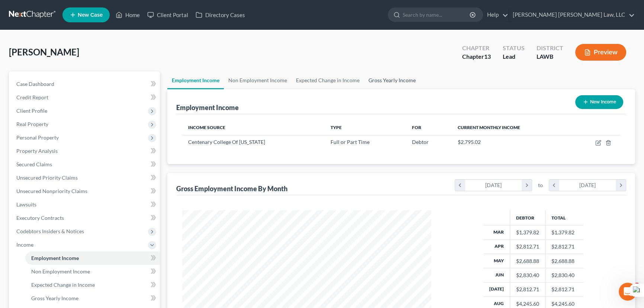
click at [382, 81] on link "Gross Yearly Income" at bounding box center [392, 80] width 56 height 18
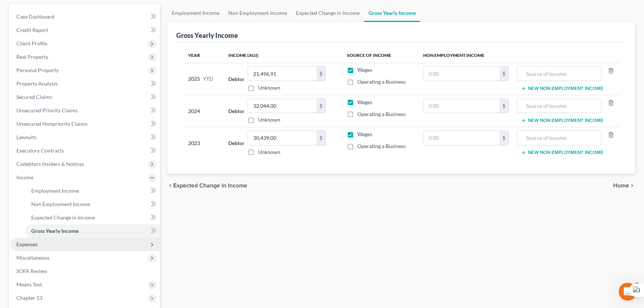
scroll to position [101, 0]
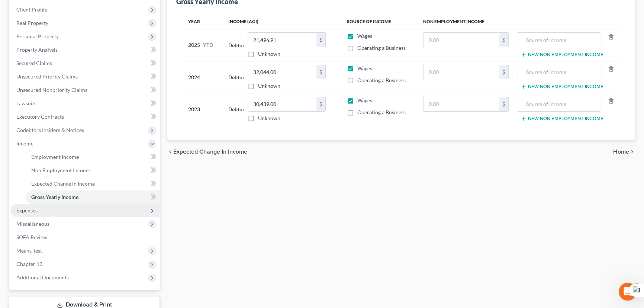
click at [64, 207] on span "Expenses" at bounding box center [84, 210] width 149 height 13
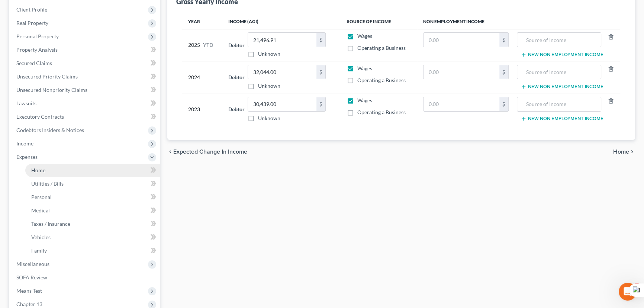
click at [70, 164] on link "Home" at bounding box center [92, 170] width 135 height 13
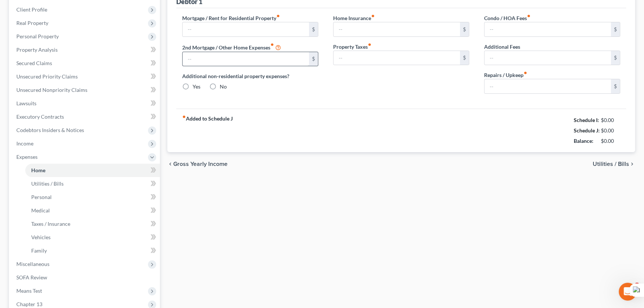
type input "834.00"
type input "0.00"
radio input "true"
type input "0.00"
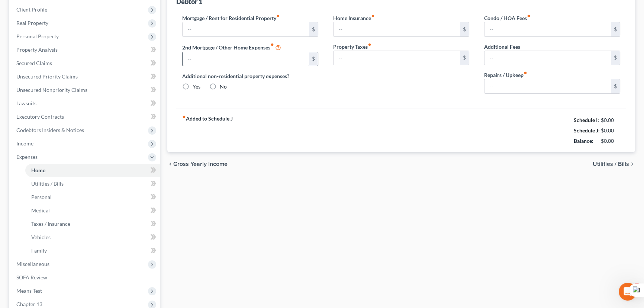
type input "0.00"
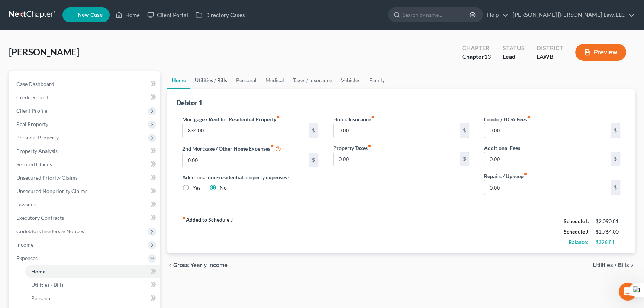
click at [216, 87] on link "Utilities / Bills" at bounding box center [210, 80] width 41 height 18
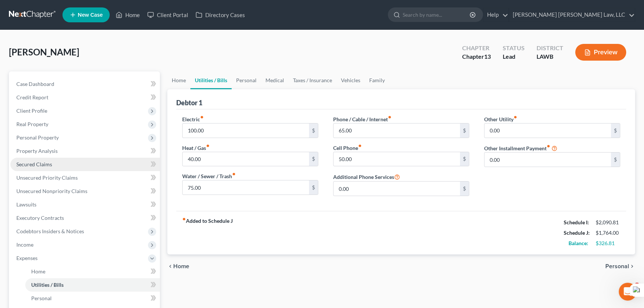
click at [80, 165] on link "Secured Claims" at bounding box center [84, 164] width 149 height 13
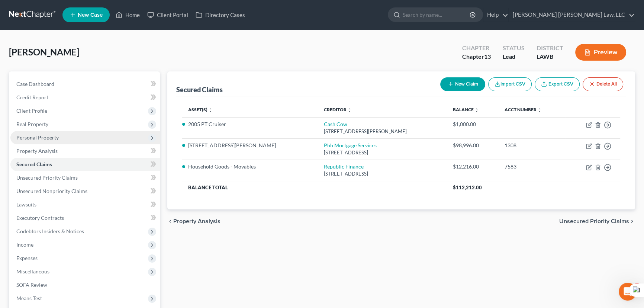
click at [67, 135] on span "Personal Property" at bounding box center [84, 137] width 149 height 13
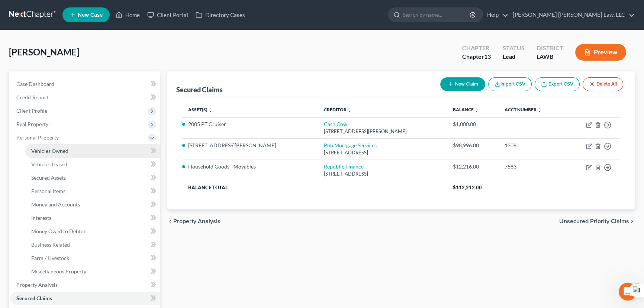
click at [72, 145] on link "Vehicles Owned" at bounding box center [92, 150] width 135 height 13
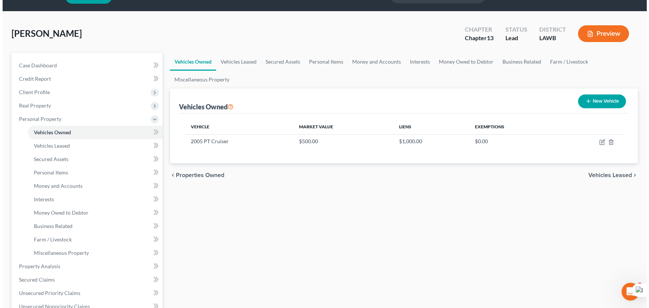
scroll to position [33, 0]
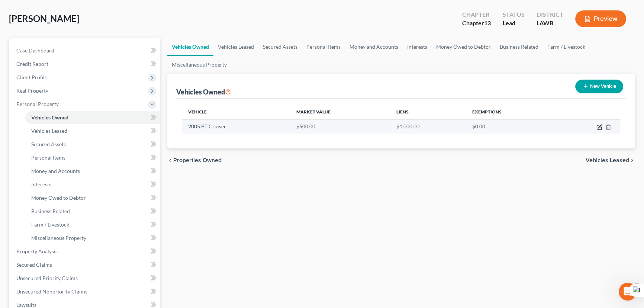
click at [599, 126] on icon "button" at bounding box center [599, 126] width 3 height 3
select select "0"
select select "21"
select select "0"
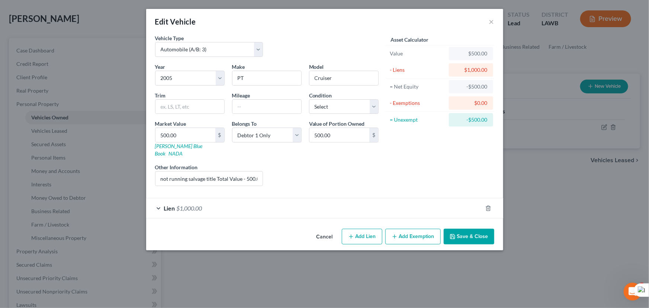
click at [414, 229] on button "Add Exemption" at bounding box center [412, 237] width 55 height 16
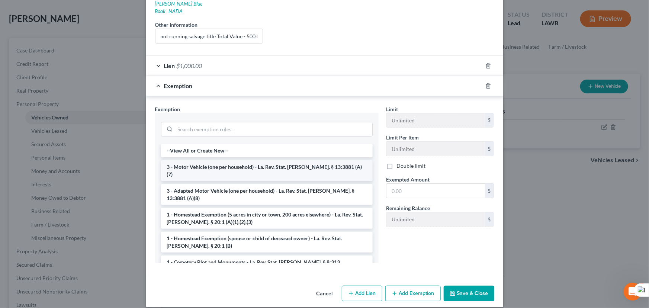
click at [271, 160] on li "3 - Motor Vehicle (one per household) - La. Rev. Stat. Ann. § 13:3881 (A)(7)" at bounding box center [267, 170] width 212 height 21
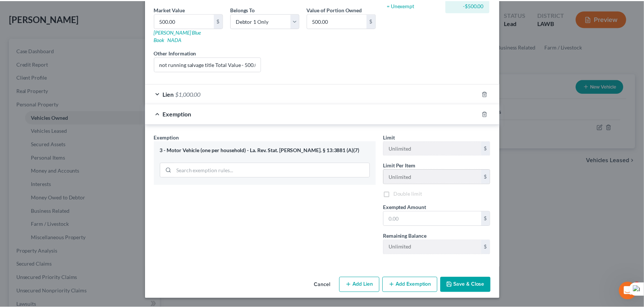
scroll to position [107, 0]
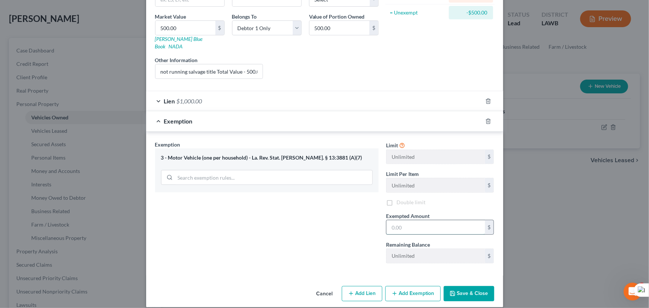
click at [440, 220] on input "text" at bounding box center [435, 227] width 99 height 14
type input "7,500"
click at [472, 286] on button "Save & Close" at bounding box center [469, 294] width 51 height 16
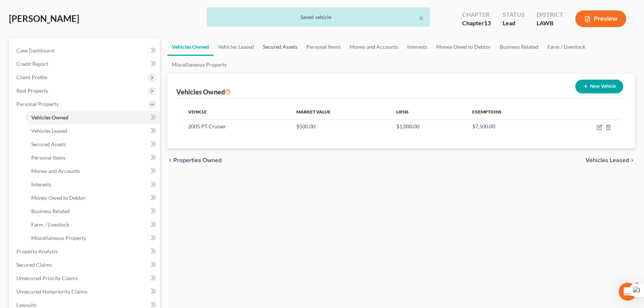
click at [295, 48] on link "Secured Assets" at bounding box center [280, 47] width 44 height 18
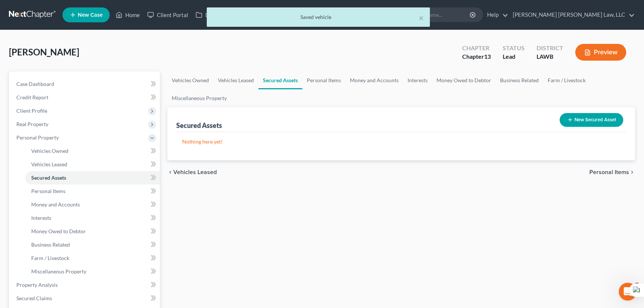
click at [319, 61] on div "Johnson, Erica Upgraded Chapter Chapter 13 Status Lead District LAWB Preview" at bounding box center [322, 55] width 626 height 32
click at [318, 82] on link "Personal Items" at bounding box center [323, 80] width 43 height 18
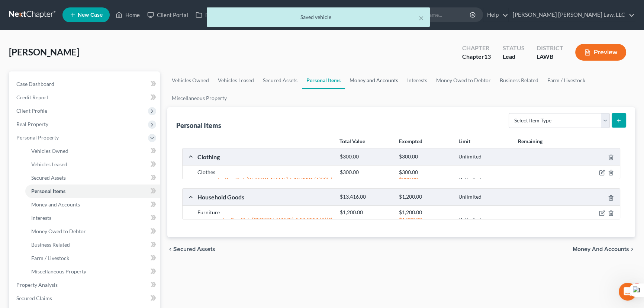
click at [375, 81] on link "Money and Accounts" at bounding box center [374, 80] width 58 height 18
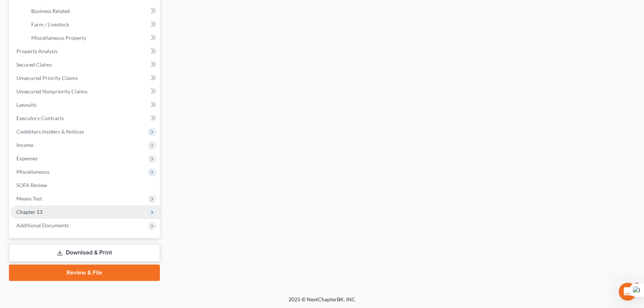
click at [64, 209] on span "Chapter 13" at bounding box center [84, 211] width 149 height 13
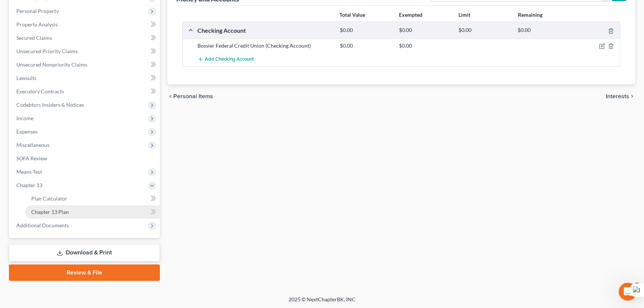
click at [70, 215] on link "Chapter 13 Plan" at bounding box center [92, 211] width 135 height 13
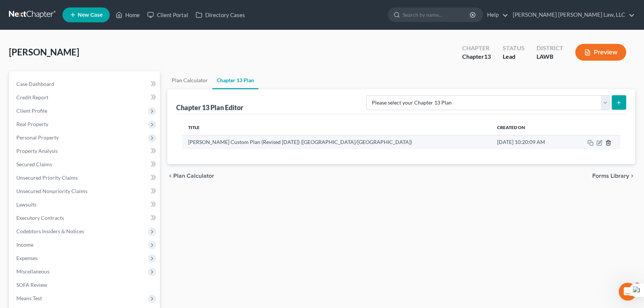
click at [608, 144] on icon "button" at bounding box center [608, 143] width 6 height 6
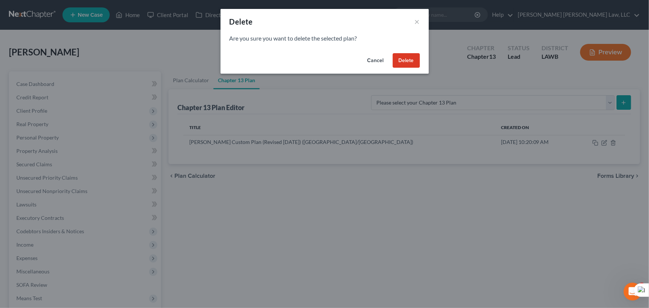
click at [372, 60] on button "Cancel" at bounding box center [375, 60] width 28 height 15
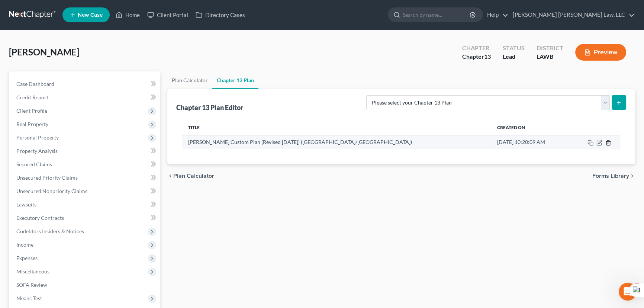
click at [610, 140] on icon "button" at bounding box center [608, 142] width 3 height 5
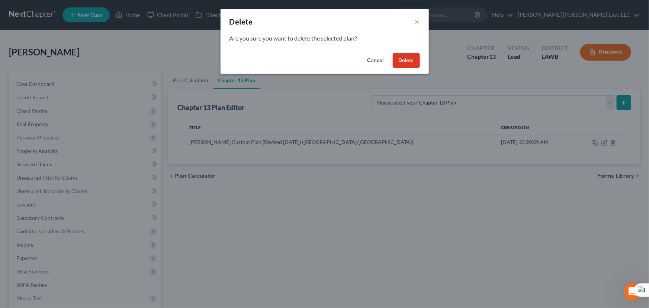
click at [396, 61] on button "Delete" at bounding box center [406, 60] width 27 height 15
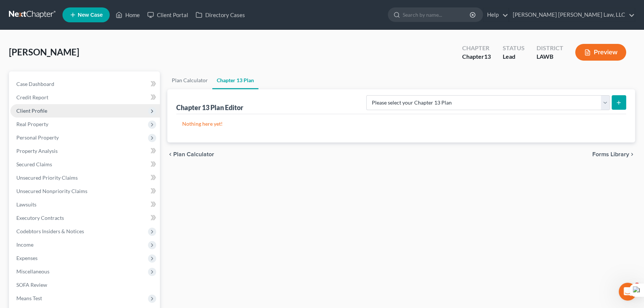
drag, startPoint x: 55, startPoint y: 105, endPoint x: 58, endPoint y: 113, distance: 8.4
click at [55, 105] on span "Client Profile" at bounding box center [84, 110] width 149 height 13
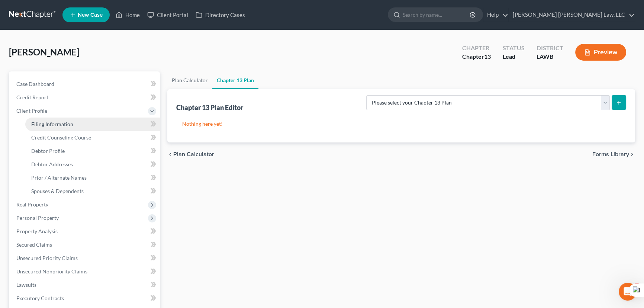
click at [61, 122] on span "Filing Information" at bounding box center [52, 124] width 42 height 6
select select "1"
select select "0"
select select "3"
select select "36"
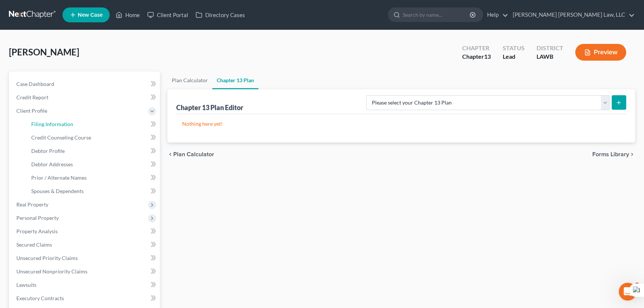
select select "0"
select select "19"
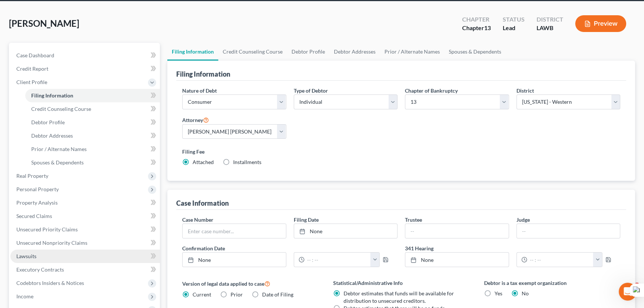
scroll to position [101, 0]
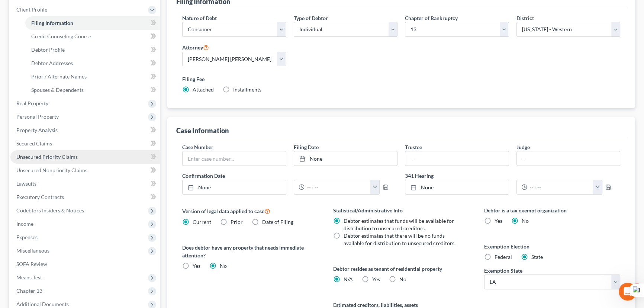
click at [78, 152] on link "Unsecured Priority Claims" at bounding box center [84, 156] width 149 height 13
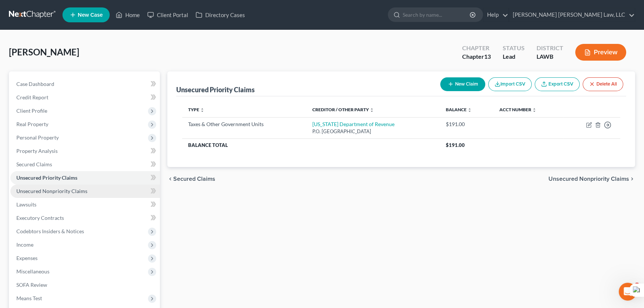
drag, startPoint x: 81, startPoint y: 187, endPoint x: 106, endPoint y: 185, distance: 25.0
click at [81, 188] on span "Unsecured Nonpriority Claims" at bounding box center [51, 191] width 71 height 6
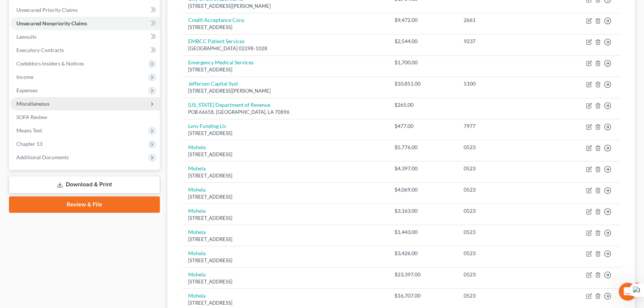
scroll to position [135, 0]
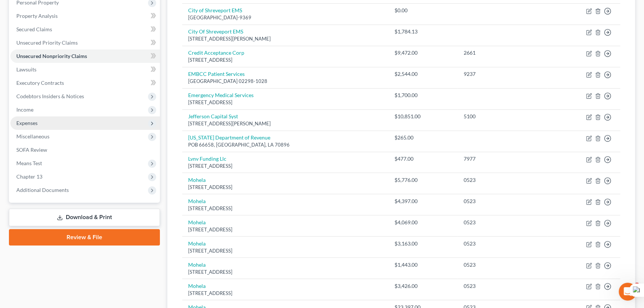
click at [63, 126] on span "Expenses" at bounding box center [84, 122] width 149 height 13
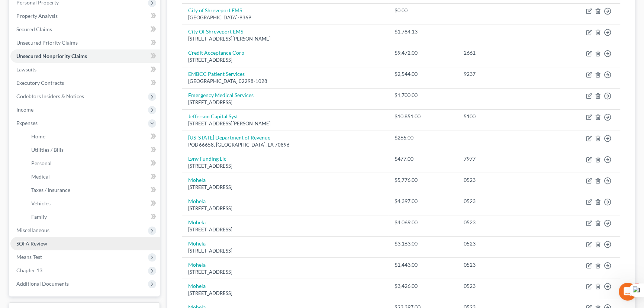
click at [70, 237] on link "SOFA Review" at bounding box center [84, 243] width 149 height 13
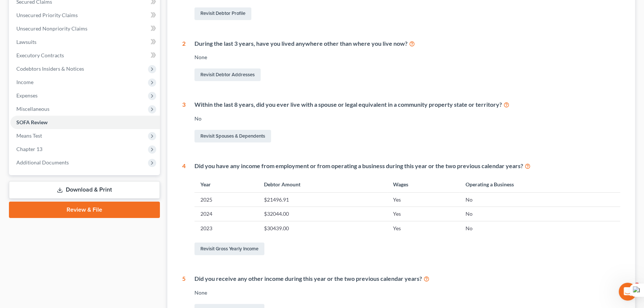
scroll to position [169, 0]
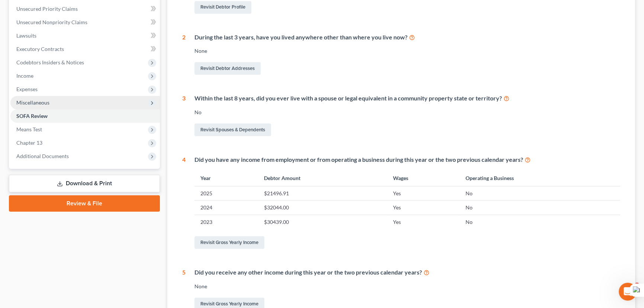
click at [58, 101] on span "Miscellaneous" at bounding box center [84, 102] width 149 height 13
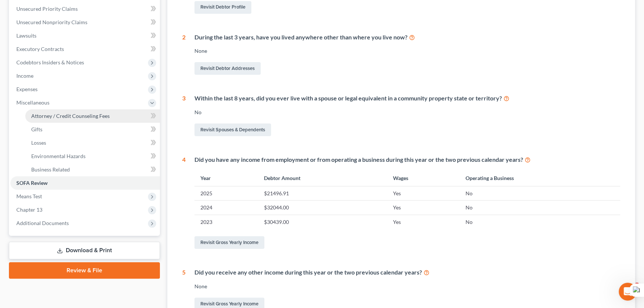
click at [61, 117] on span "Attorney / Credit Counseling Fees" at bounding box center [70, 116] width 78 height 6
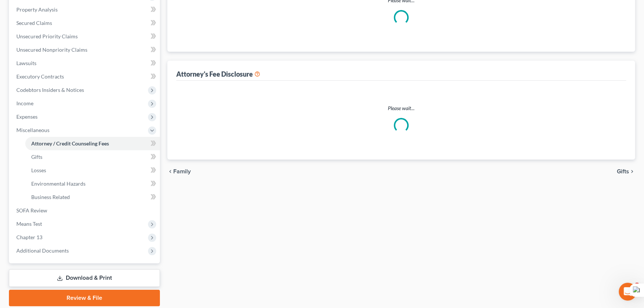
scroll to position [36, 0]
select select "1"
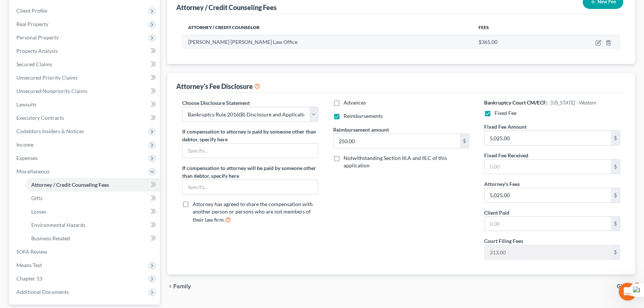
scroll to position [167, 0]
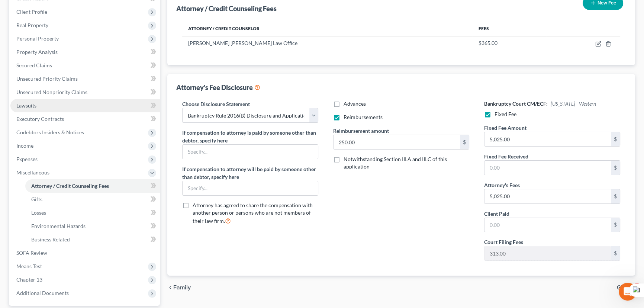
click at [67, 103] on link "Lawsuits" at bounding box center [84, 105] width 149 height 13
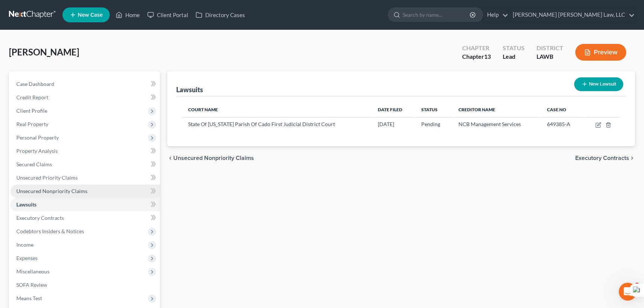
click at [95, 187] on link "Unsecured Nonpriority Claims" at bounding box center [84, 190] width 149 height 13
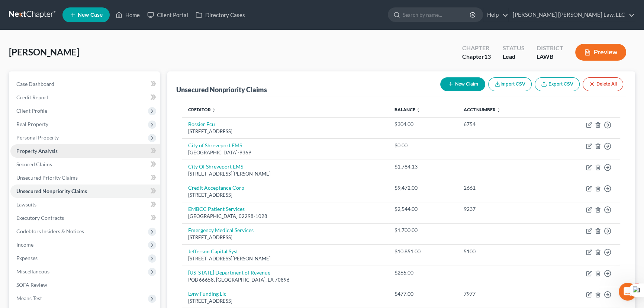
click at [89, 149] on link "Property Analysis" at bounding box center [84, 150] width 149 height 13
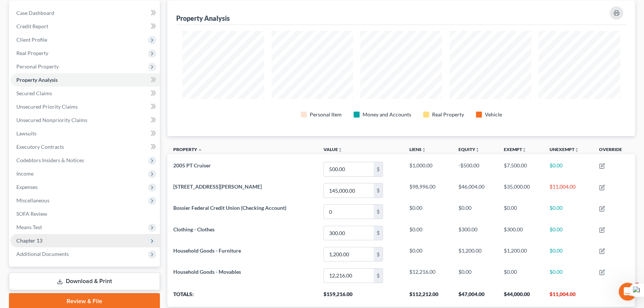
scroll to position [121, 0]
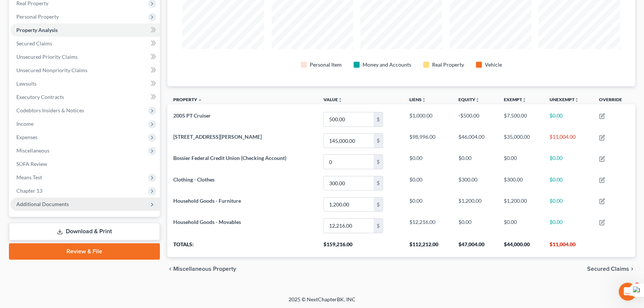
click at [58, 208] on span "Additional Documents" at bounding box center [84, 203] width 149 height 13
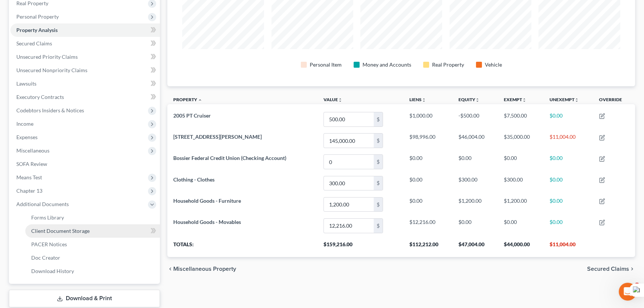
drag, startPoint x: 64, startPoint y: 233, endPoint x: 72, endPoint y: 231, distance: 8.2
click at [64, 233] on link "Client Document Storage" at bounding box center [92, 230] width 135 height 13
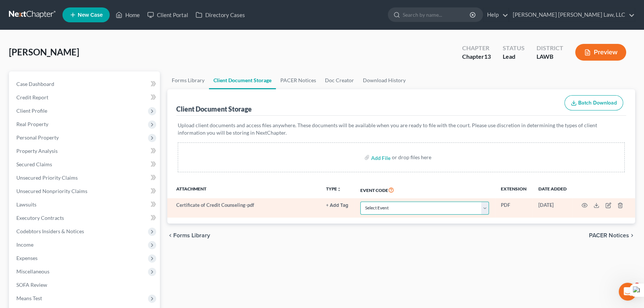
click at [414, 212] on select "Select Event 20 Largest Unsecured Creditors Amended Creditor Matrix (Fee) Amend…" at bounding box center [424, 208] width 129 height 13
select select "9"
click at [360, 202] on select "Select Event 20 Largest Unsecured Creditors Amended Creditor Matrix (Fee) Amend…" at bounding box center [424, 208] width 129 height 13
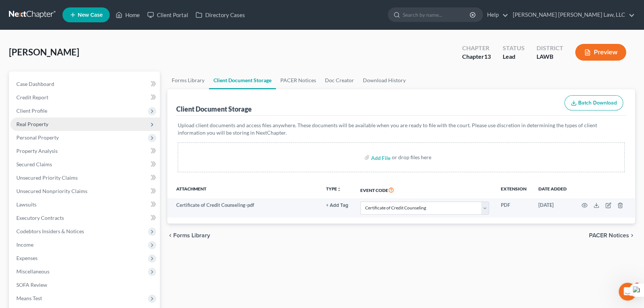
drag, startPoint x: 26, startPoint y: 110, endPoint x: 34, endPoint y: 121, distance: 13.8
click at [26, 110] on span "Client Profile" at bounding box center [31, 110] width 31 height 6
click at [41, 125] on span "Filing Information" at bounding box center [52, 124] width 42 height 6
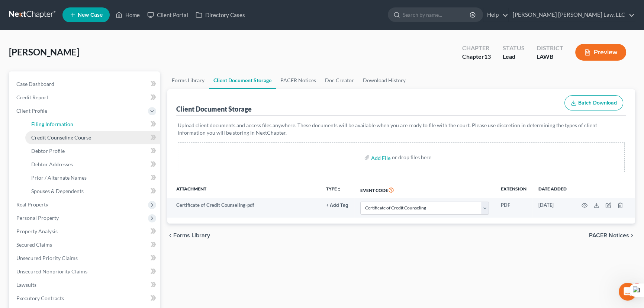
select select "1"
select select "0"
select select "3"
select select "36"
select select "0"
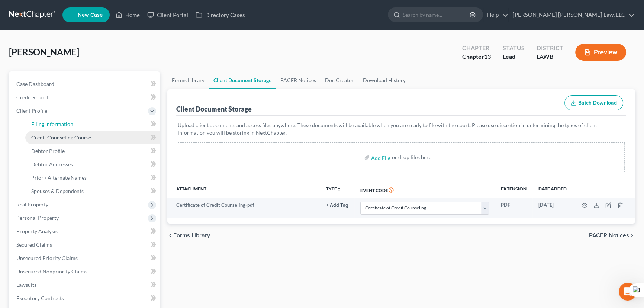
select select "19"
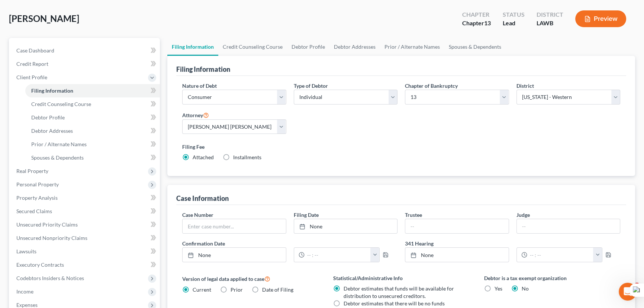
scroll to position [33, 0]
click at [301, 40] on link "Debtor Profile" at bounding box center [308, 47] width 42 height 18
select select "0"
select select "1"
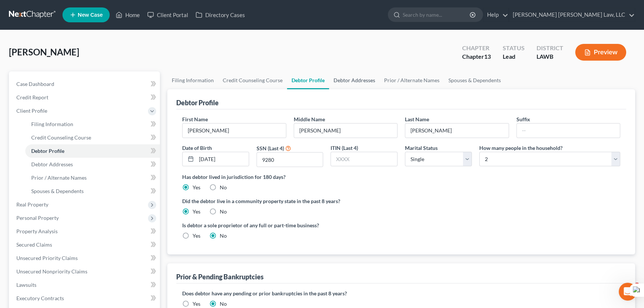
click at [358, 81] on link "Debtor Addresses" at bounding box center [354, 80] width 51 height 18
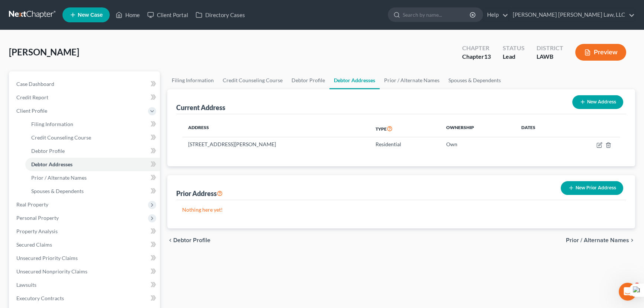
click at [372, 44] on div "Johnson, Erica Upgraded Chapter Chapter 13 Status Lead District LAWB Preview" at bounding box center [322, 55] width 626 height 32
click at [19, 5] on nav "Home New Case Client Portal Directory Cases E. Orum Young Law, LLC madison.f@eo…" at bounding box center [322, 15] width 644 height 30
click at [20, 10] on link at bounding box center [33, 14] width 48 height 13
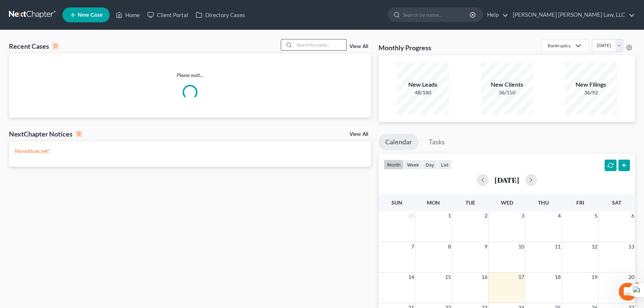
click at [308, 46] on input "search" at bounding box center [320, 44] width 52 height 11
type input "[PERSON_NAME]"
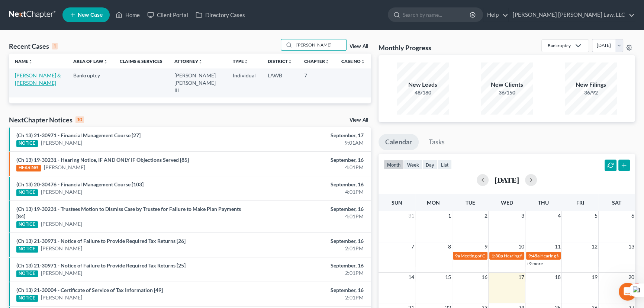
click at [44, 74] on link "[PERSON_NAME] & [PERSON_NAME]" at bounding box center [38, 79] width 46 height 14
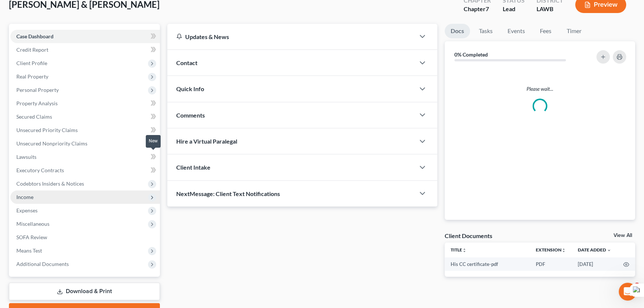
scroll to position [67, 0]
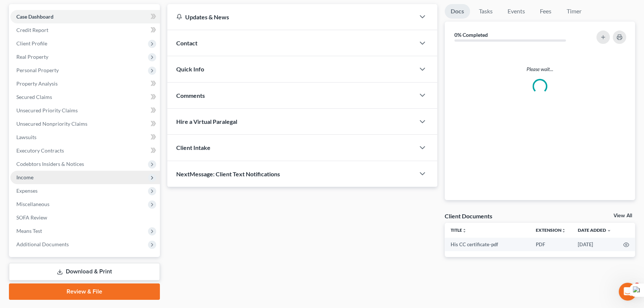
click at [62, 175] on span "Income" at bounding box center [84, 177] width 149 height 13
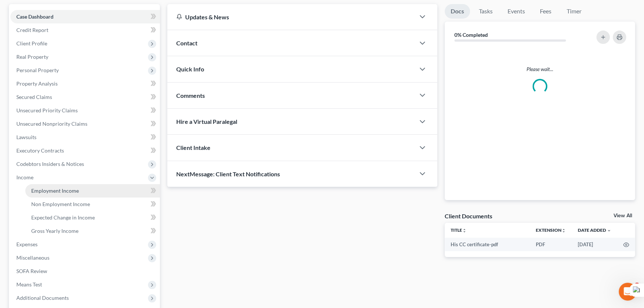
click at [64, 184] on link "Employment Income" at bounding box center [92, 190] width 135 height 13
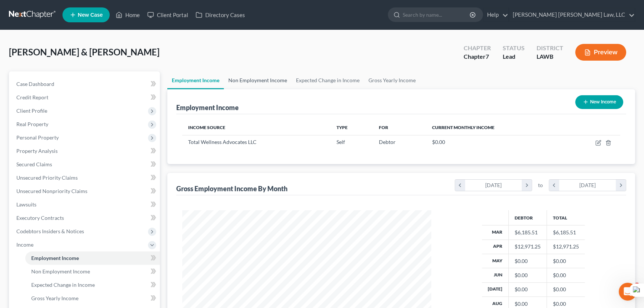
scroll to position [133, 264]
click at [274, 84] on link "Non Employment Income" at bounding box center [258, 80] width 68 height 18
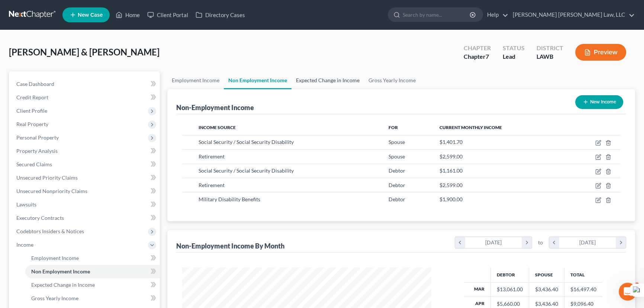
click at [321, 84] on link "Expected Change in Income" at bounding box center [328, 80] width 73 height 18
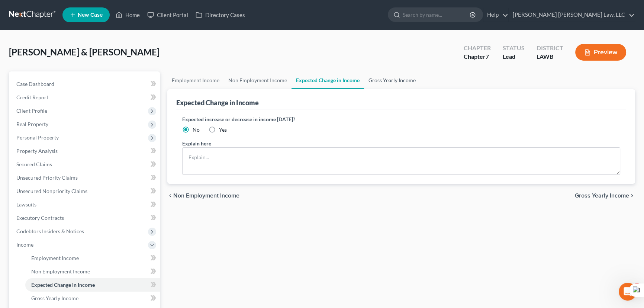
click at [374, 82] on link "Gross Yearly Income" at bounding box center [392, 80] width 56 height 18
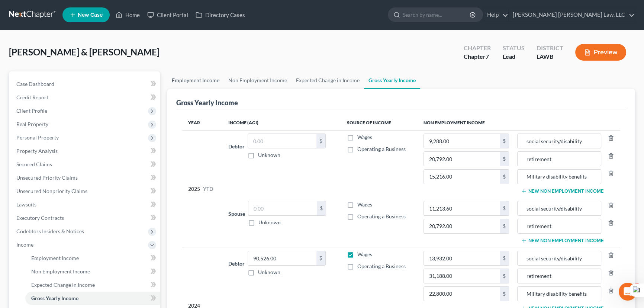
click at [197, 73] on link "Employment Income" at bounding box center [195, 80] width 57 height 18
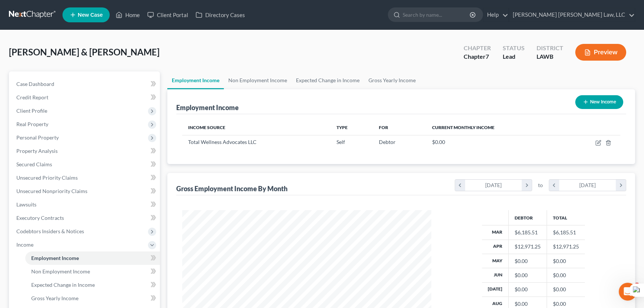
scroll to position [133, 264]
click at [44, 10] on link at bounding box center [33, 14] width 48 height 13
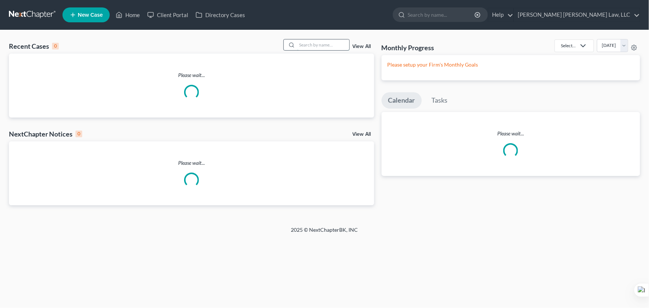
click at [312, 45] on input "search" at bounding box center [323, 44] width 52 height 11
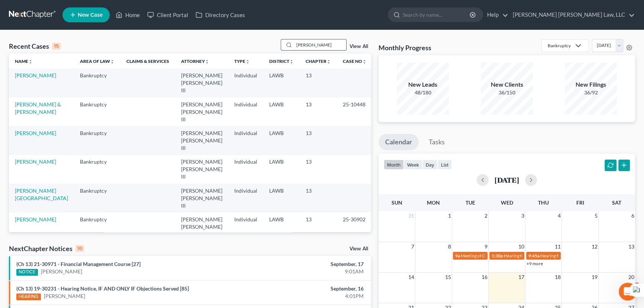
type input "[PERSON_NAME]"
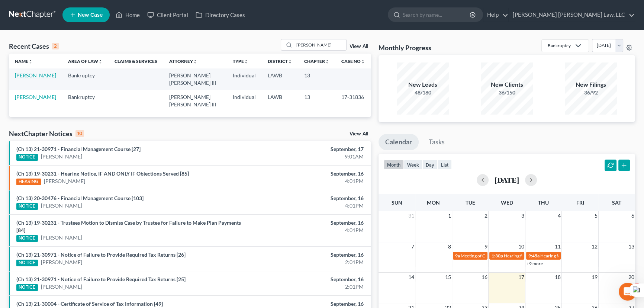
click at [38, 77] on link "[PERSON_NAME]" at bounding box center [35, 75] width 41 height 6
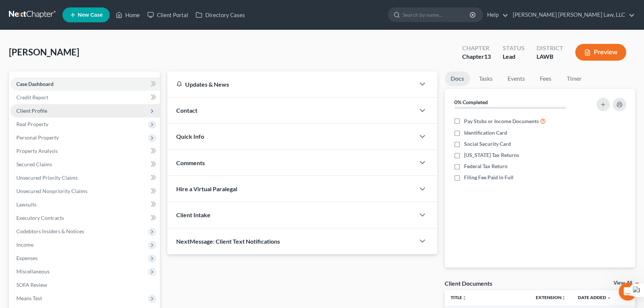
click at [51, 114] on span "Client Profile" at bounding box center [84, 110] width 149 height 13
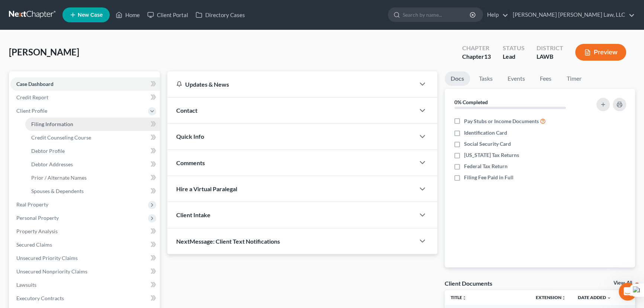
click at [56, 124] on span "Filing Information" at bounding box center [52, 124] width 42 height 6
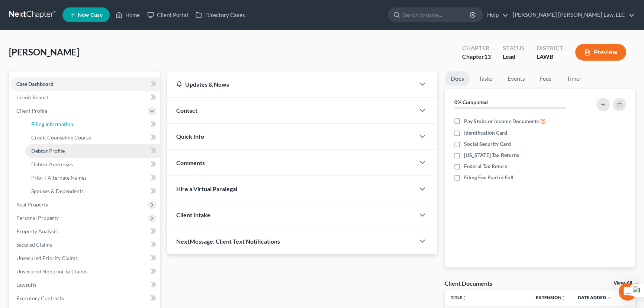
select select "1"
select select "0"
select select "3"
select select "19"
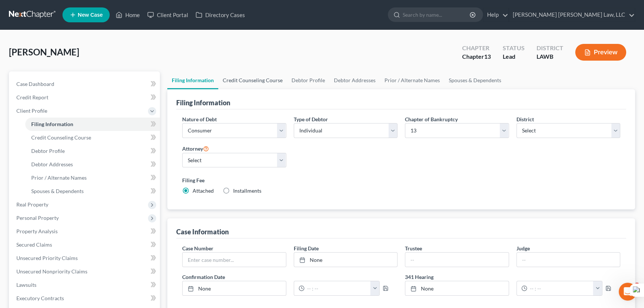
click at [249, 77] on link "Credit Counseling Course" at bounding box center [252, 80] width 69 height 18
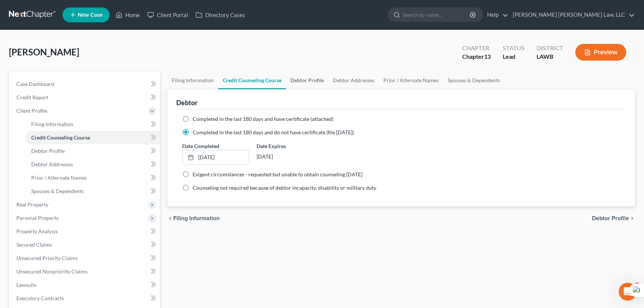
click at [310, 77] on link "Debtor Profile" at bounding box center [307, 80] width 42 height 18
select select "2"
select select "0"
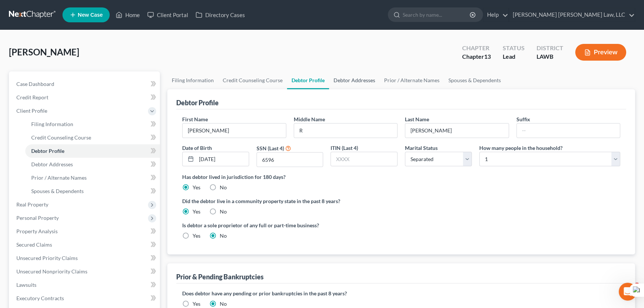
radio input "true"
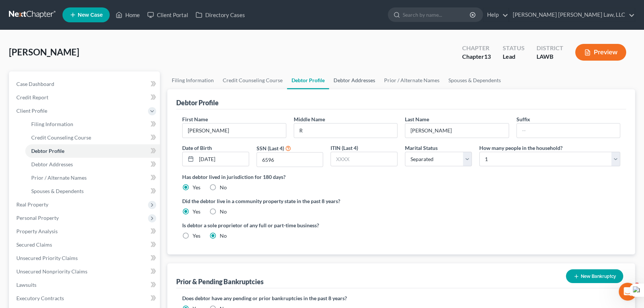
click at [357, 83] on link "Debtor Addresses" at bounding box center [354, 80] width 51 height 18
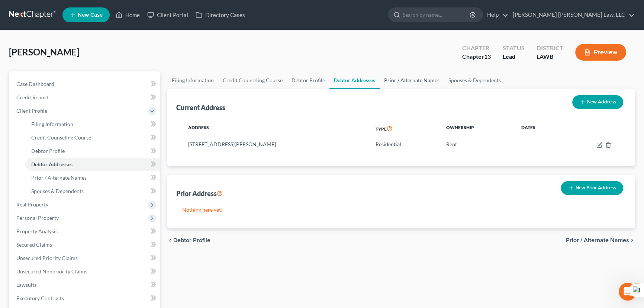
click at [403, 79] on link "Prior / Alternate Names" at bounding box center [412, 80] width 64 height 18
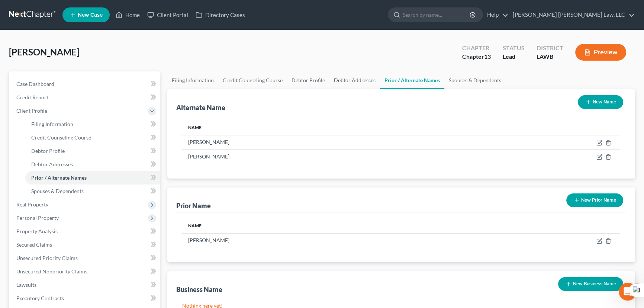
click at [329, 81] on link "Debtor Addresses" at bounding box center [354, 80] width 51 height 18
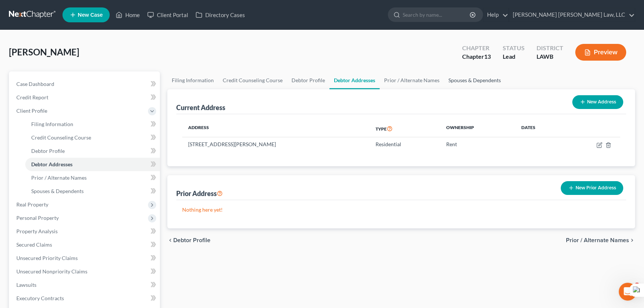
click at [485, 82] on link "Spouses & Dependents" at bounding box center [474, 80] width 61 height 18
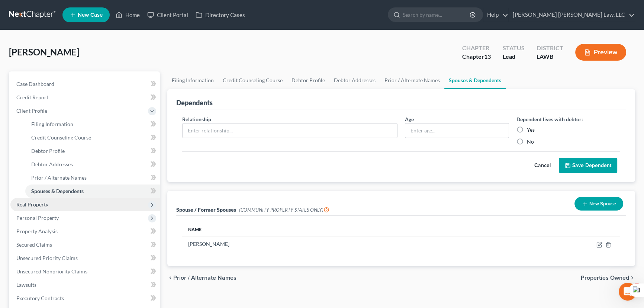
click at [73, 206] on span "Real Property" at bounding box center [84, 204] width 149 height 13
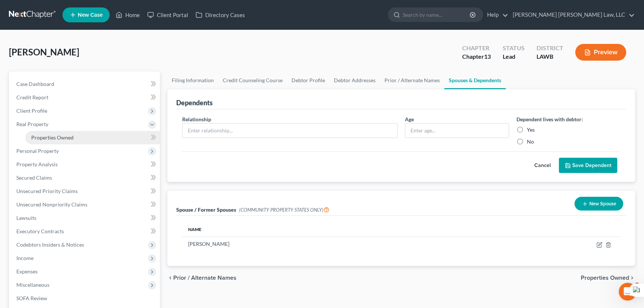
click at [73, 133] on link "Properties Owned" at bounding box center [92, 137] width 135 height 13
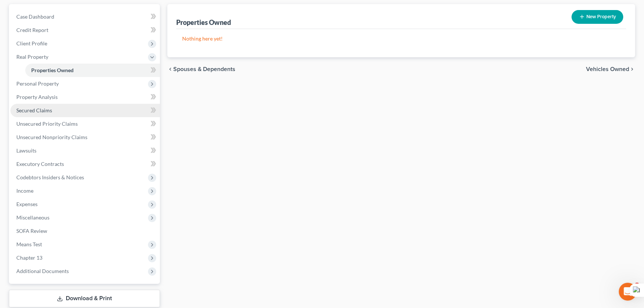
click at [44, 110] on span "Secured Claims" at bounding box center [34, 110] width 36 height 6
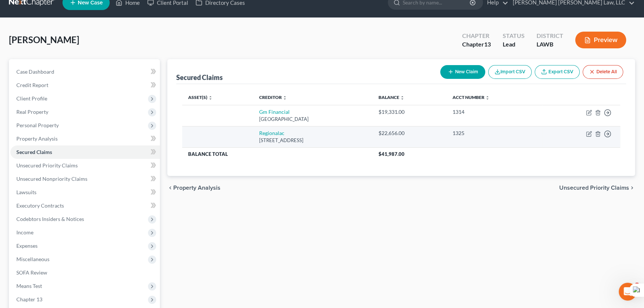
scroll to position [33, 0]
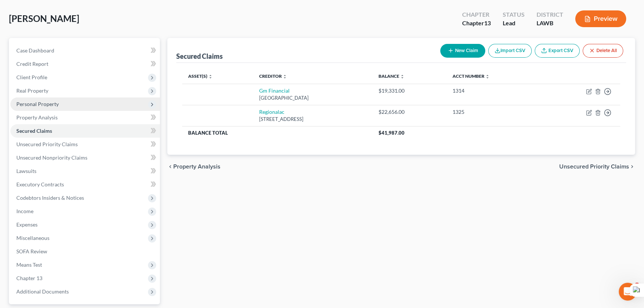
click at [67, 106] on span "Personal Property" at bounding box center [84, 103] width 149 height 13
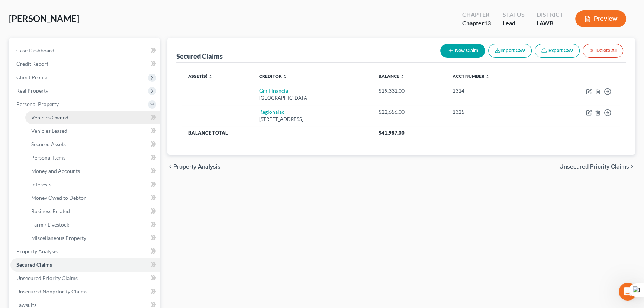
click at [65, 114] on span "Vehicles Owned" at bounding box center [49, 117] width 37 height 6
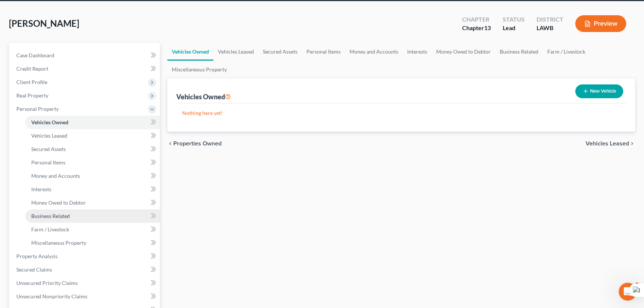
scroll to position [67, 0]
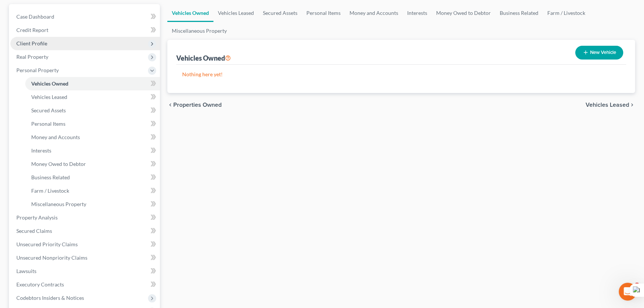
click at [37, 38] on span "Client Profile" at bounding box center [84, 43] width 149 height 13
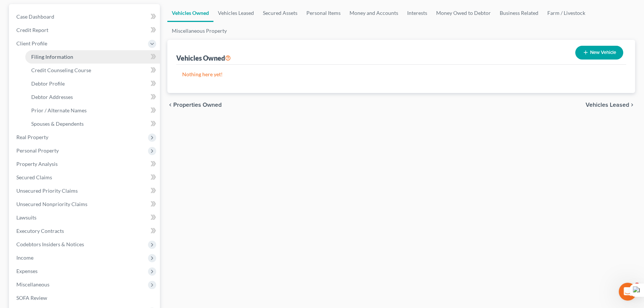
click at [43, 54] on span "Filing Information" at bounding box center [52, 57] width 42 height 6
select select "1"
select select "0"
select select "3"
select select "36"
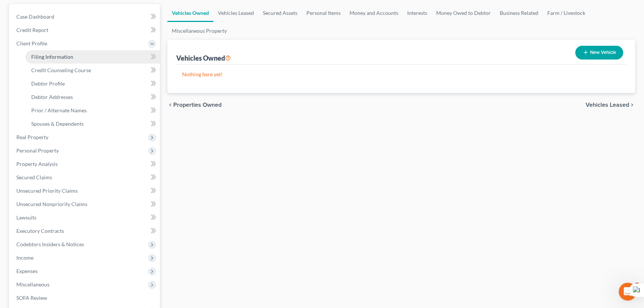
select select "0"
select select "19"
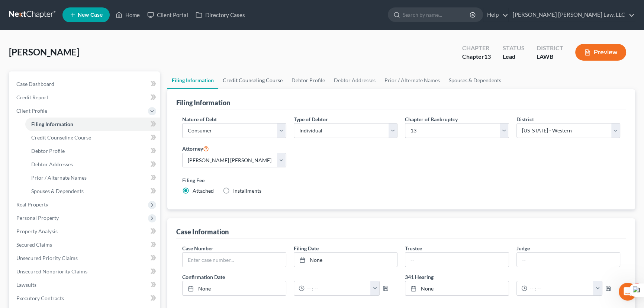
click at [267, 80] on link "Credit Counseling Course" at bounding box center [252, 80] width 69 height 18
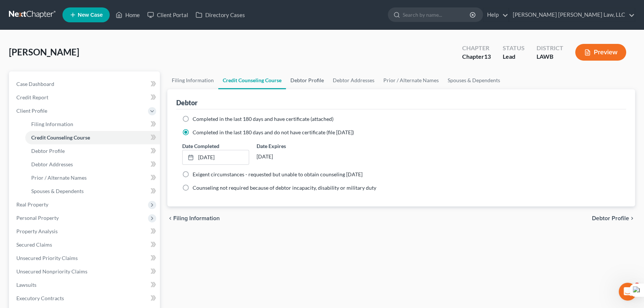
click at [318, 83] on link "Debtor Profile" at bounding box center [307, 80] width 42 height 18
select select "2"
select select "0"
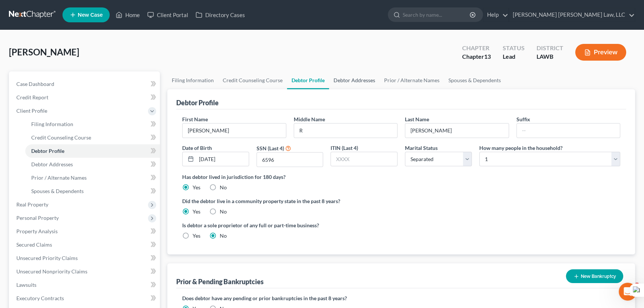
click at [364, 81] on link "Debtor Addresses" at bounding box center [354, 80] width 51 height 18
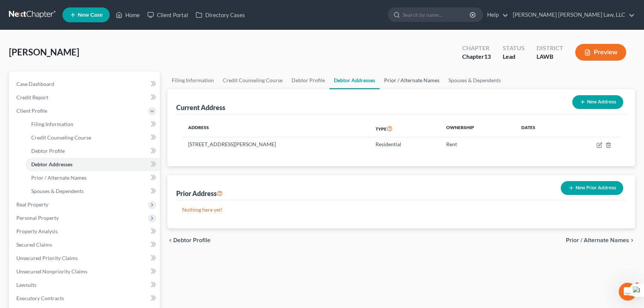
click at [412, 80] on link "Prior / Alternate Names" at bounding box center [412, 80] width 64 height 18
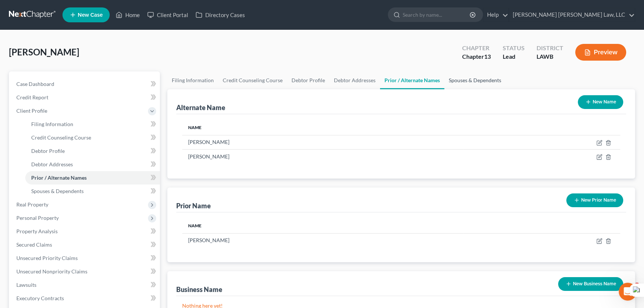
click at [469, 79] on link "Spouses & Dependents" at bounding box center [474, 80] width 61 height 18
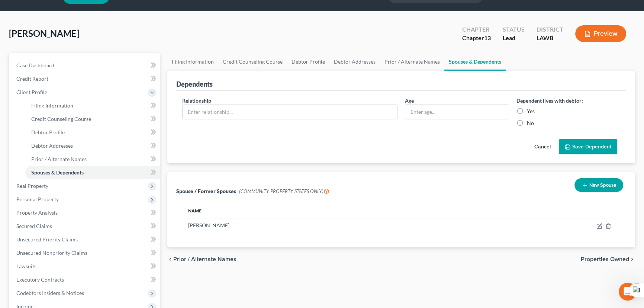
scroll to position [67, 0]
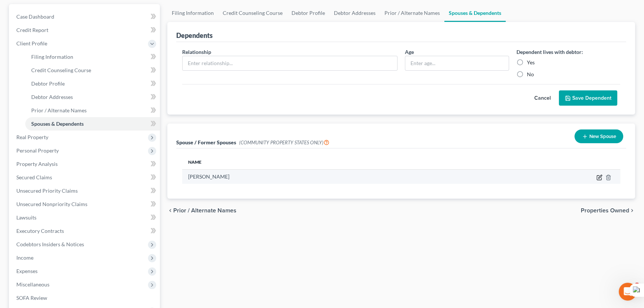
click at [598, 175] on icon "button" at bounding box center [600, 177] width 6 height 6
select select "4"
select select "19"
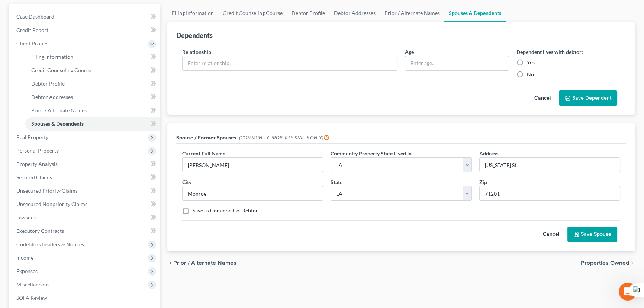
click at [587, 227] on button "Save Spouse" at bounding box center [592, 234] width 50 height 16
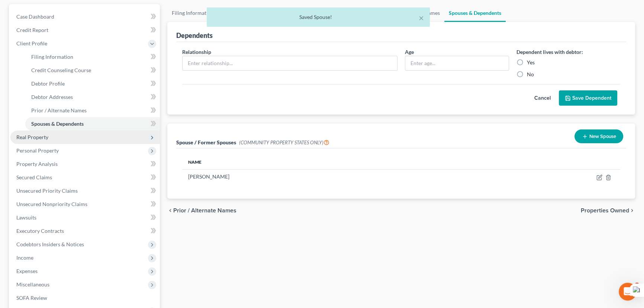
click at [87, 135] on span "Real Property" at bounding box center [84, 137] width 149 height 13
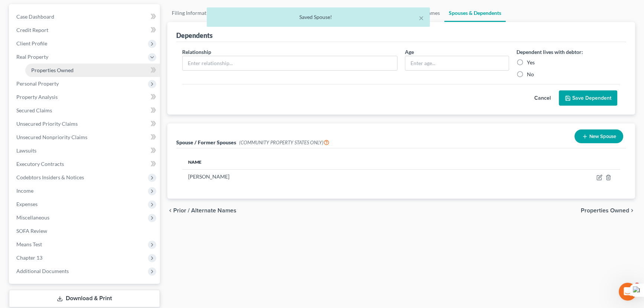
click at [79, 66] on link "Properties Owned" at bounding box center [92, 70] width 135 height 13
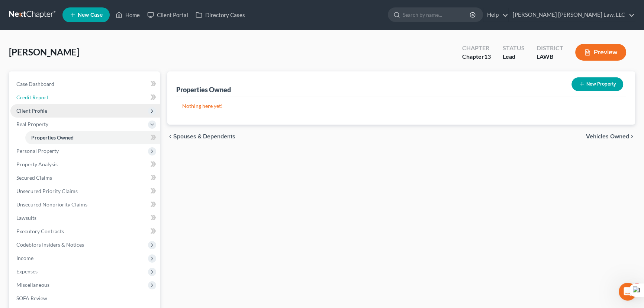
click at [56, 103] on link "Credit Report" at bounding box center [84, 97] width 149 height 13
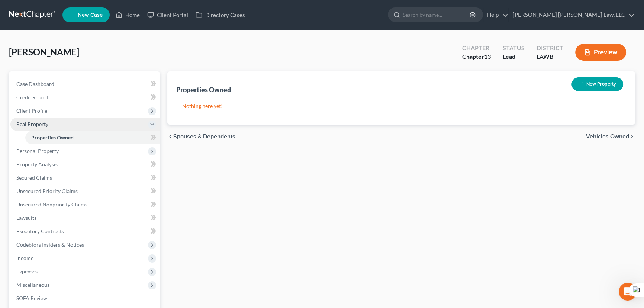
click at [55, 110] on span "Client Profile" at bounding box center [84, 110] width 149 height 13
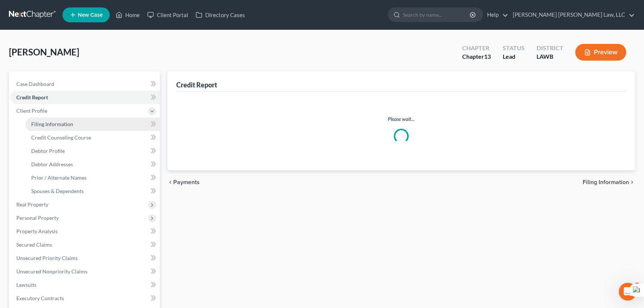
click at [60, 122] on span "Filing Information" at bounding box center [52, 124] width 42 height 6
select select "1"
select select "0"
select select "3"
select select "36"
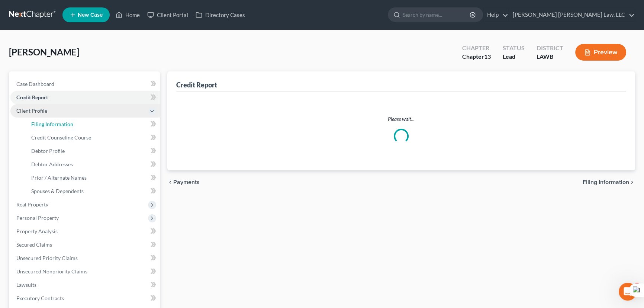
select select "0"
select select "19"
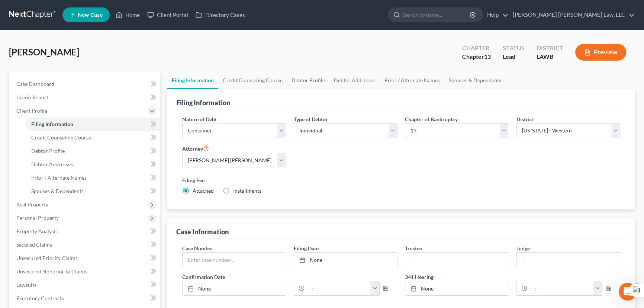
click at [242, 68] on div "[PERSON_NAME] Upgraded Chapter Chapter 13 Status Lead District LAWB Preview" at bounding box center [322, 55] width 626 height 32
click at [245, 84] on link "Credit Counseling Course" at bounding box center [252, 80] width 69 height 18
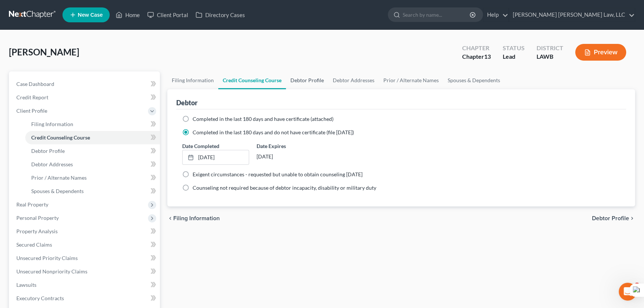
click at [310, 74] on link "Debtor Profile" at bounding box center [307, 80] width 42 height 18
select select "2"
select select "0"
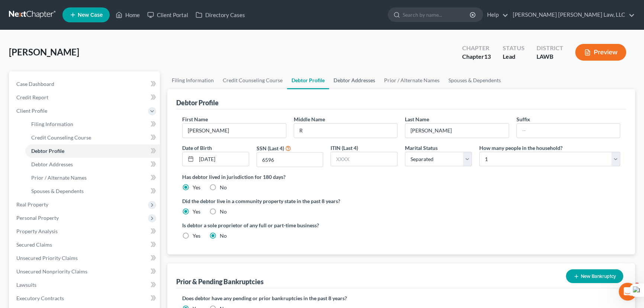
click at [350, 83] on link "Debtor Addresses" at bounding box center [354, 80] width 51 height 18
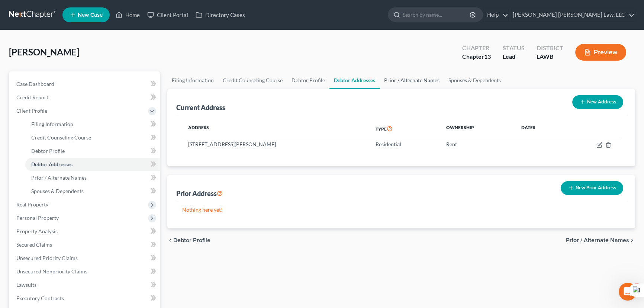
click at [400, 83] on link "Prior / Alternate Names" at bounding box center [412, 80] width 64 height 18
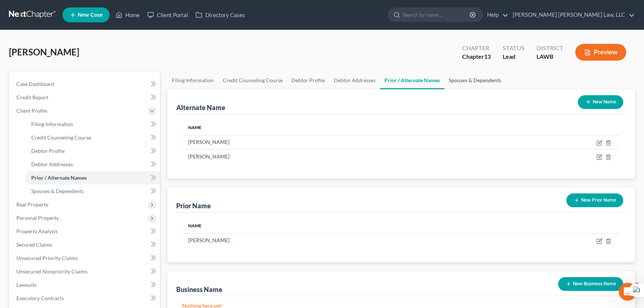
click at [454, 85] on link "Spouses & Dependents" at bounding box center [474, 80] width 61 height 18
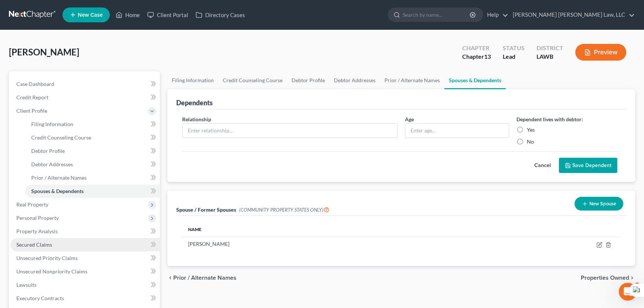
click at [94, 239] on link "Secured Claims" at bounding box center [84, 244] width 149 height 13
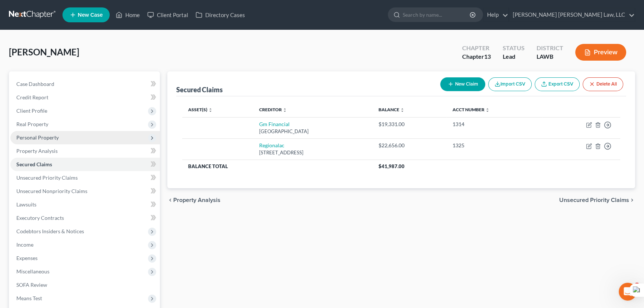
click at [75, 134] on span "Personal Property" at bounding box center [84, 137] width 149 height 13
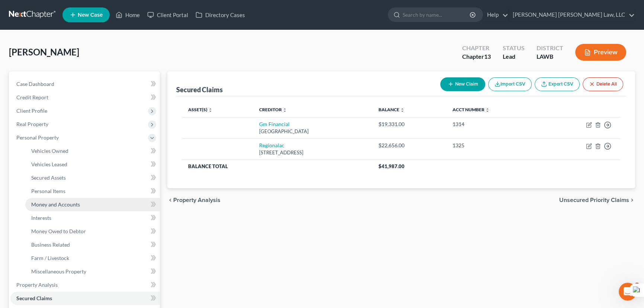
click at [85, 207] on link "Money and Accounts" at bounding box center [92, 204] width 135 height 13
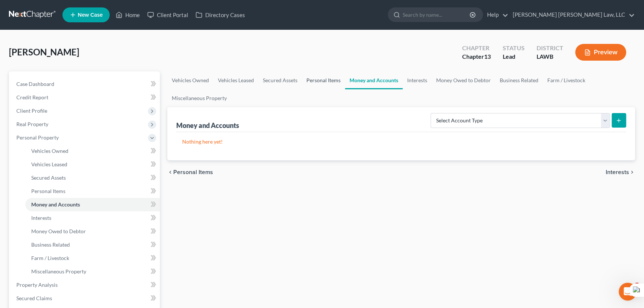
click at [329, 77] on link "Personal Items" at bounding box center [323, 80] width 43 height 18
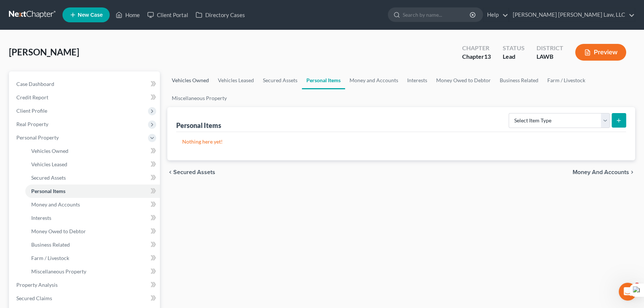
click at [207, 81] on link "Vehicles Owned" at bounding box center [190, 80] width 46 height 18
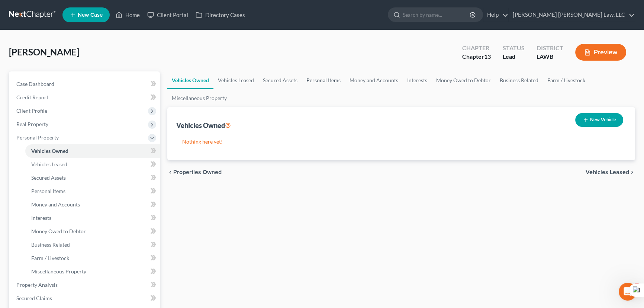
click at [315, 83] on link "Personal Items" at bounding box center [323, 80] width 43 height 18
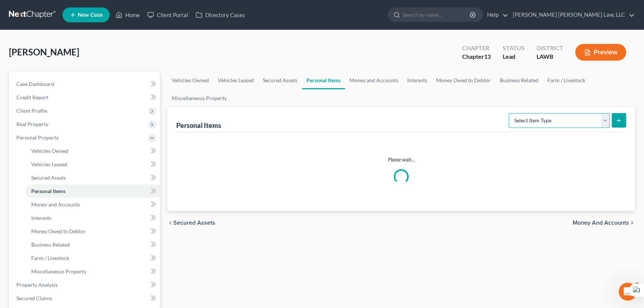
drag, startPoint x: 568, startPoint y: 119, endPoint x: 567, endPoint y: 123, distance: 4.5
click at [568, 119] on select "Select Item Type Clothing (A/B: 11) Collectibles Of Value (A/B: 8) Electronics …" at bounding box center [559, 120] width 101 height 15
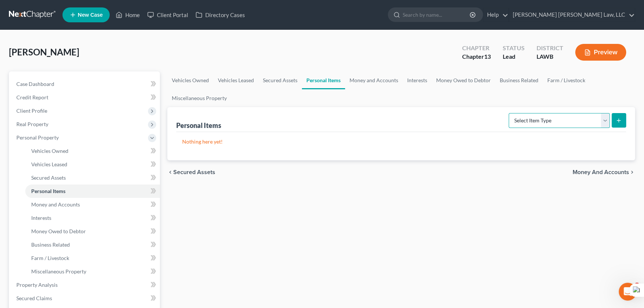
select select "clothing"
click at [510, 113] on select "Select Item Type Clothing (A/B: 11) Collectibles Of Value (A/B: 8) Electronics …" at bounding box center [559, 120] width 101 height 15
click at [626, 120] on div "Personal Items Select Item Type Clothing (A/B: 11) Collectibles Of Value (A/B: …" at bounding box center [401, 133] width 468 height 53
click at [622, 119] on button "submit" at bounding box center [619, 120] width 15 height 15
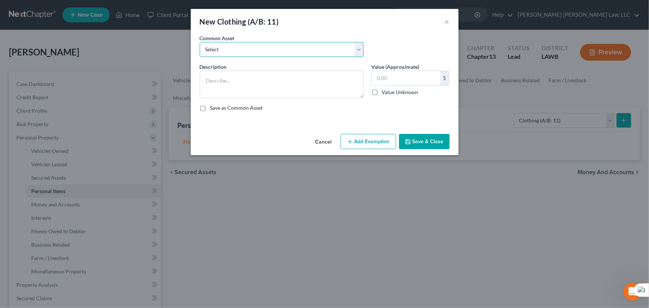
drag, startPoint x: 268, startPoint y: 42, endPoint x: 264, endPoint y: 54, distance: 13.1
click at [268, 42] on select "Select Clothes Clothes" at bounding box center [282, 49] width 164 height 15
select select "0"
click at [200, 42] on select "Select Clothes Clothes" at bounding box center [282, 49] width 164 height 15
type textarea "Clothes"
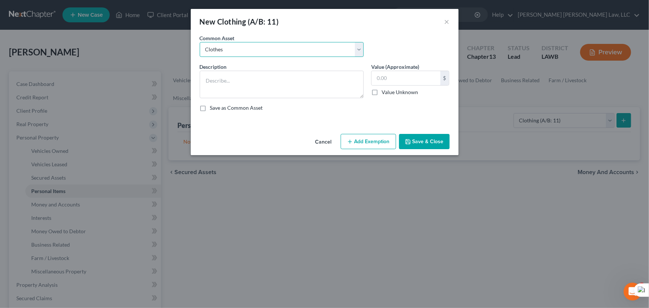
type input "300.00"
click at [385, 136] on button "Add Exemption" at bounding box center [368, 142] width 55 height 16
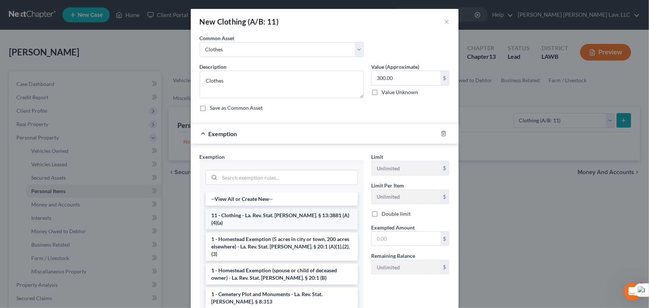
drag, startPoint x: 267, startPoint y: 203, endPoint x: 261, endPoint y: 216, distance: 14.0
click at [261, 216] on html "Home New Case Client Portal Directory Cases E. Orum Young Law, LLC madison.f@eo…" at bounding box center [324, 271] width 649 height 543
click at [295, 213] on li "11 - Clothing - La. Rev. Stat. Ann. § 13:3881 (A)(4)(a)" at bounding box center [282, 219] width 152 height 21
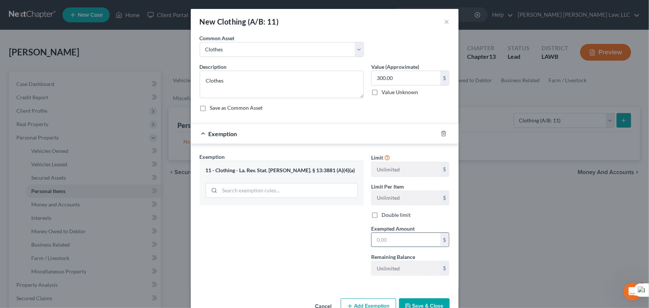
click at [401, 238] on input "text" at bounding box center [406, 240] width 69 height 14
type input "300.00"
click at [427, 302] on button "Save & Close" at bounding box center [424, 306] width 51 height 16
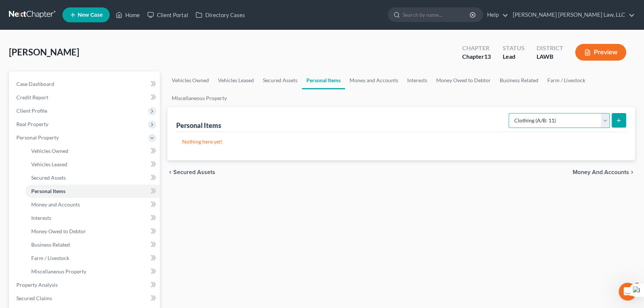
click at [546, 125] on select "Select Item Type Clothing (A/B: 11) Collectibles Of Value (A/B: 8) Electronics …" at bounding box center [559, 120] width 101 height 15
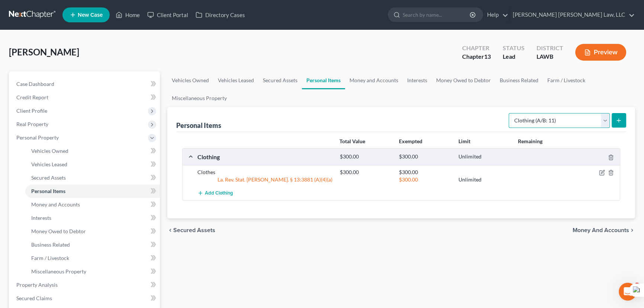
select select "household_goods"
click at [510, 113] on select "Select Item Type Clothing (A/B: 11) Collectibles Of Value (A/B: 8) Electronics …" at bounding box center [559, 120] width 101 height 15
click at [620, 123] on button "submit" at bounding box center [619, 120] width 15 height 15
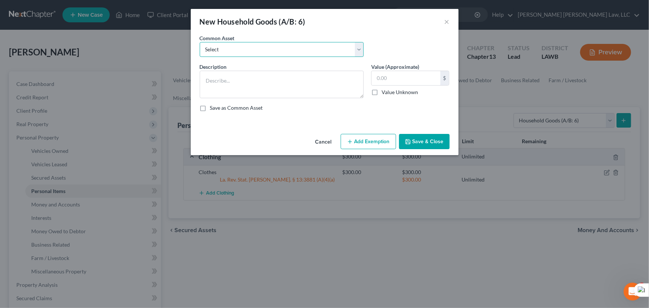
click at [228, 52] on select "Select Furniture Movables 2002 Chevy Tahoe 231,000 miles Movables Movables Mova…" at bounding box center [282, 49] width 164 height 15
select select "0"
click at [200, 42] on select "Select Furniture Movables 2002 Chevy Tahoe 231,000 miles Movables Movables Mova…" at bounding box center [282, 49] width 164 height 15
type textarea "Furniture"
type input "1,200.00"
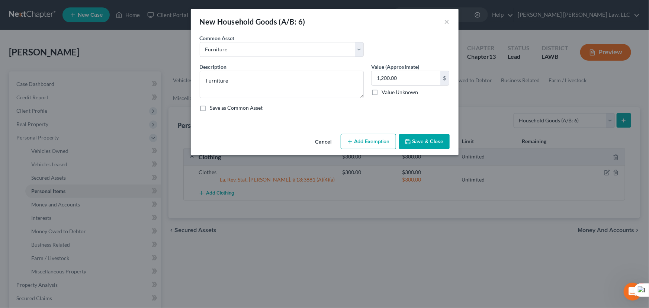
click at [374, 142] on button "Add Exemption" at bounding box center [368, 142] width 55 height 16
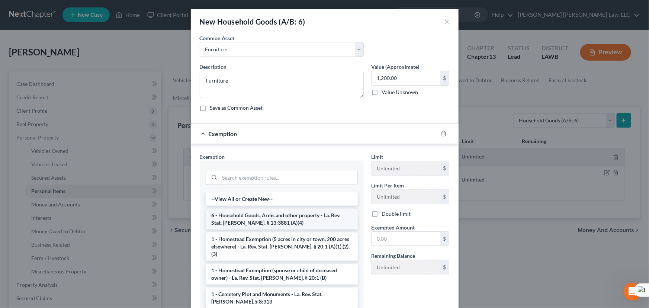
click at [255, 218] on li "6 - Household Goods, Arms and other property - La. Rev. Stat. Ann. § 13:3881 (A…" at bounding box center [282, 219] width 152 height 21
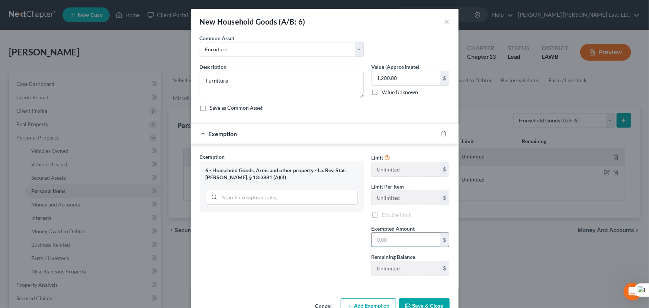
click at [389, 240] on input "text" at bounding box center [406, 240] width 69 height 14
type input "1,200.00"
click at [423, 306] on button "Save & Close" at bounding box center [424, 306] width 51 height 16
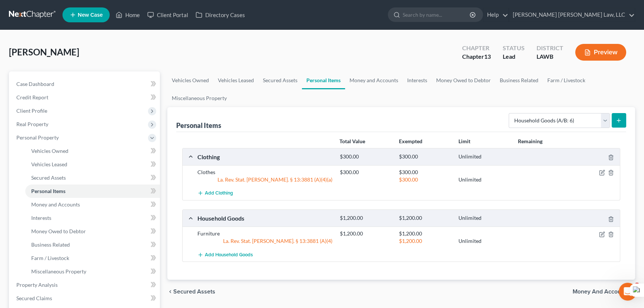
click at [181, 70] on div "Drew, Sharon Upgraded Chapter Chapter 13 Status Lead District LAWB Preview" at bounding box center [322, 55] width 626 height 32
click at [185, 77] on link "Vehicles Owned" at bounding box center [190, 80] width 46 height 18
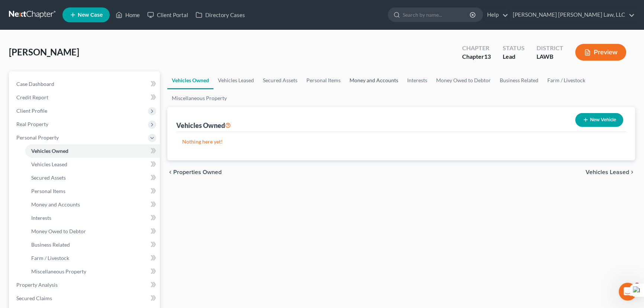
click at [381, 80] on link "Money and Accounts" at bounding box center [374, 80] width 58 height 18
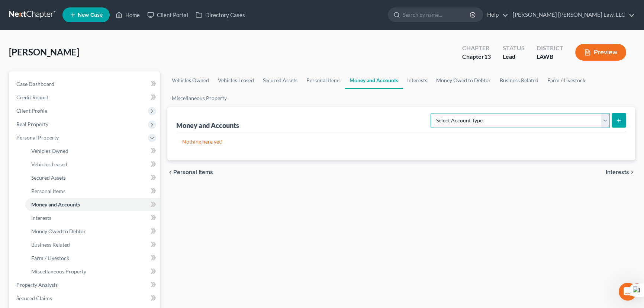
drag, startPoint x: 524, startPoint y: 121, endPoint x: 522, endPoint y: 126, distance: 5.4
click at [524, 121] on select "Select Account Type Brokerage (A/B: 18, SOFA: 20) Cash on Hand (A/B: 16) Certif…" at bounding box center [520, 120] width 179 height 15
select select "checking"
click at [433, 113] on select "Select Account Type Brokerage (A/B: 18, SOFA: 20) Cash on Hand (A/B: 16) Certif…" at bounding box center [520, 120] width 179 height 15
click at [616, 111] on div "Select Account Type Brokerage (A/B: 18, SOFA: 20) Cash on Hand (A/B: 16) Certif…" at bounding box center [527, 120] width 199 height 20
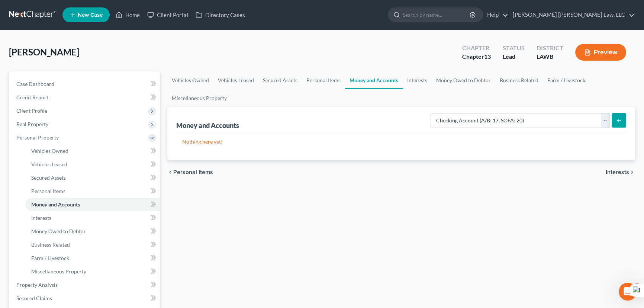
click at [617, 124] on button "submit" at bounding box center [619, 120] width 15 height 15
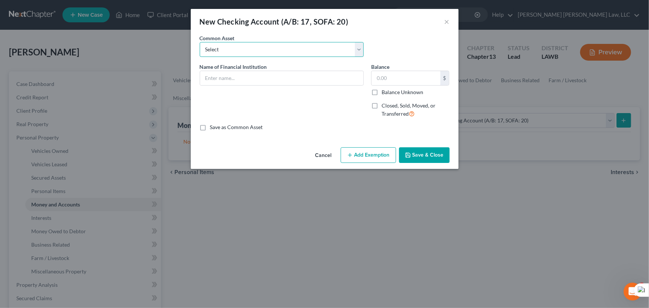
click at [253, 49] on select "Select Current Bank Sevenfold Credit Union Apple Cash First Horizon Bank Centri…" at bounding box center [282, 49] width 164 height 15
select select "7"
click at [200, 42] on select "Select Current Bank Sevenfold Credit Union Apple Cash First Horizon Bank Centri…" at bounding box center [282, 49] width 164 height 15
type input "Ouachita Valley"
click at [407, 150] on button "Save & Close" at bounding box center [424, 155] width 51 height 16
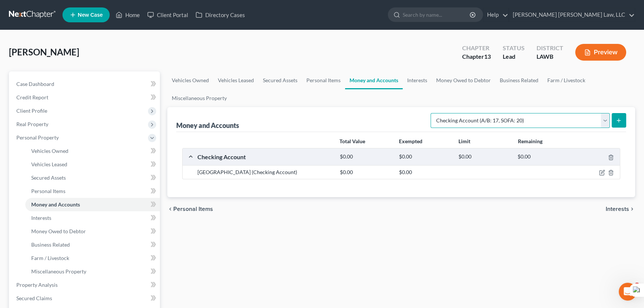
click at [528, 122] on select "Select Account Type Brokerage (A/B: 18, SOFA: 20) Cash on Hand (A/B: 16) Certif…" at bounding box center [520, 120] width 179 height 15
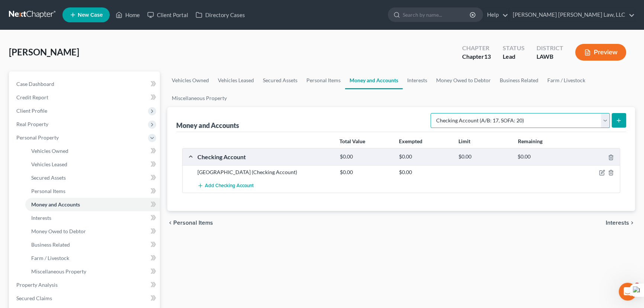
select select "savings"
click at [433, 113] on select "Select Account Type Brokerage (A/B: 18, SOFA: 20) Cash on Hand (A/B: 16) Certif…" at bounding box center [520, 120] width 179 height 15
click at [619, 121] on line "submit" at bounding box center [619, 120] width 0 height 3
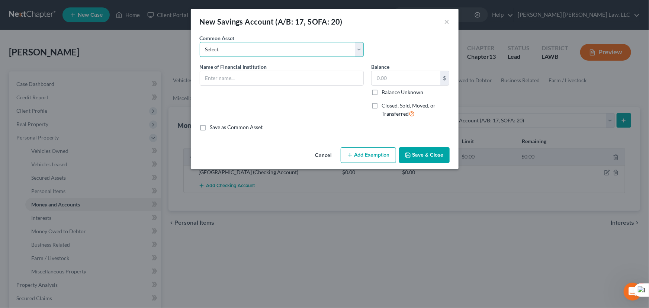
click at [248, 51] on select "Select Woodforest Bank Centric Federal Credit Union Capital One Citizens Progre…" at bounding box center [282, 49] width 164 height 15
select select "7"
click at [200, 42] on select "Select Woodforest Bank Centric Federal Credit Union Capital One Citizens Progre…" at bounding box center [282, 49] width 164 height 15
type input "Ouachita Valley"
click at [431, 160] on button "Save & Close" at bounding box center [424, 155] width 51 height 16
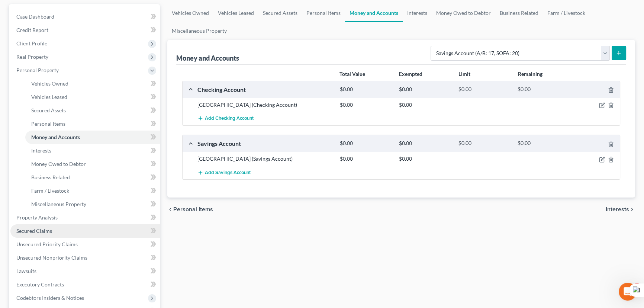
click at [88, 232] on link "Secured Claims" at bounding box center [84, 230] width 149 height 13
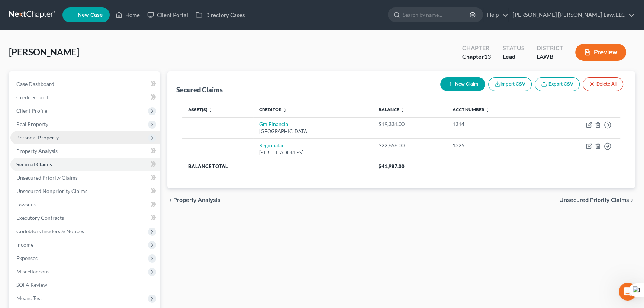
click at [88, 134] on span "Personal Property" at bounding box center [84, 137] width 149 height 13
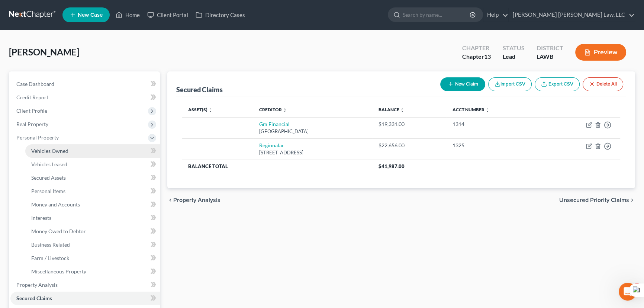
click at [80, 152] on link "Vehicles Owned" at bounding box center [92, 150] width 135 height 13
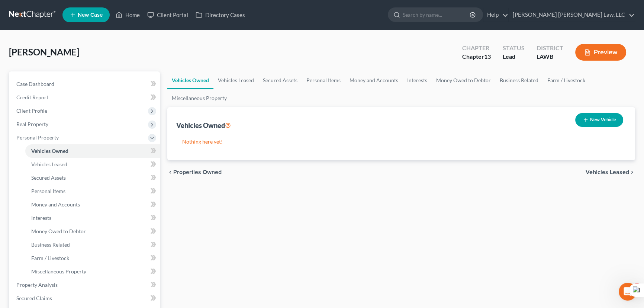
click at [587, 115] on button "New Vehicle" at bounding box center [599, 120] width 48 height 14
select select "0"
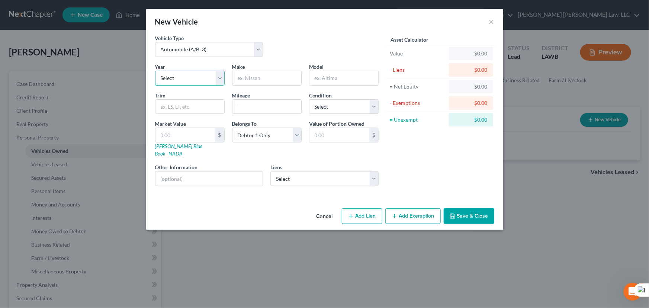
click at [199, 80] on select "Select 2026 2025 2024 2023 2022 2021 2020 2019 2018 2017 2016 2015 2014 2013 20…" at bounding box center [190, 78] width 70 height 15
select select "11"
click at [155, 71] on select "Select 2026 2025 2024 2023 2022 2021 2020 2019 2018 2017 2016 2015 2014 2013 20…" at bounding box center [190, 78] width 70 height 15
click at [275, 83] on input "text" at bounding box center [266, 78] width 69 height 14
drag, startPoint x: 292, startPoint y: 78, endPoint x: 434, endPoint y: 88, distance: 142.8
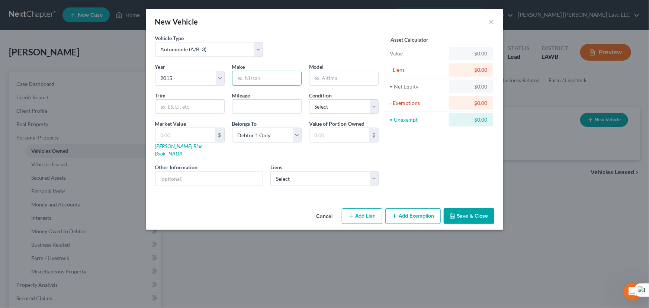
click at [292, 78] on input "text" at bounding box center [266, 78] width 69 height 14
click at [275, 75] on input "text" at bounding box center [266, 78] width 69 height 14
drag, startPoint x: 345, startPoint y: 86, endPoint x: 349, endPoint y: 77, distance: 10.0
click at [344, 85] on div "Year Select 2026 2025 2024 2023 2022 2021 2020 2019 2018 2017 2016 2015 2014 20…" at bounding box center [266, 127] width 231 height 129
drag, startPoint x: 349, startPoint y: 77, endPoint x: 337, endPoint y: 74, distance: 12.5
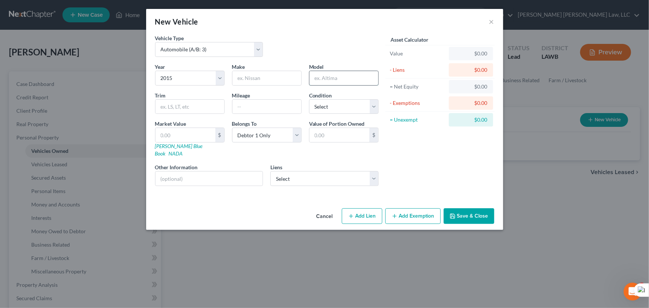
click at [349, 77] on input "text" at bounding box center [343, 78] width 69 height 14
type input "Porsche"
drag, startPoint x: 349, startPoint y: 104, endPoint x: 349, endPoint y: 112, distance: 7.4
click at [349, 104] on select "Select Excellent Very Good Good Fair Poor" at bounding box center [344, 106] width 70 height 15
select select "2"
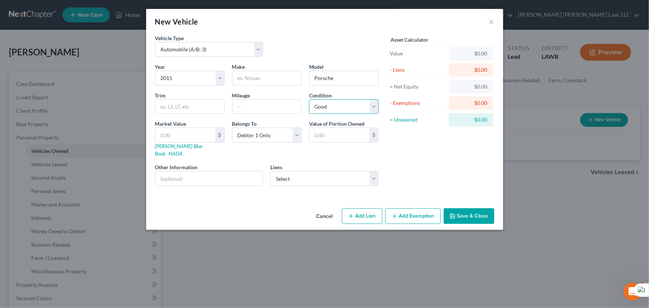
click at [309, 99] on select "Select Excellent Very Good Good Fair Poor" at bounding box center [344, 106] width 70 height 15
click at [335, 174] on select "Select Regionalac - $22,656.00 Gm Financial - $19,331.00" at bounding box center [324, 178] width 108 height 15
select select "1"
click at [270, 171] on select "Select Regionalac - $22,656.00 Gm Financial - $19,331.00" at bounding box center [324, 178] width 108 height 15
select select
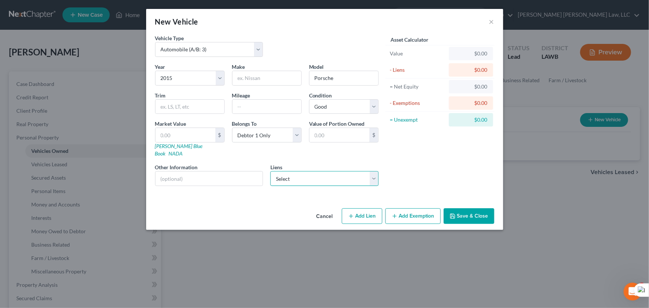
select select "45"
select select "3"
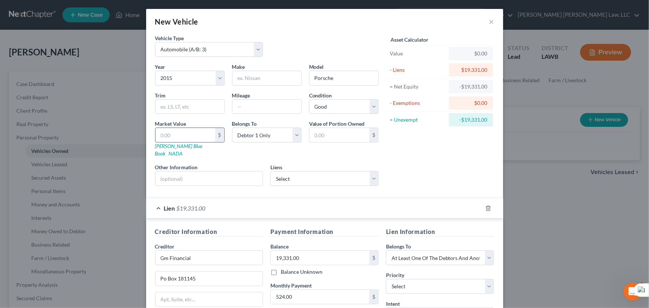
click at [184, 132] on input "text" at bounding box center [185, 135] width 60 height 14
type input "1"
type input "1.00"
type input "19"
type input "19.00"
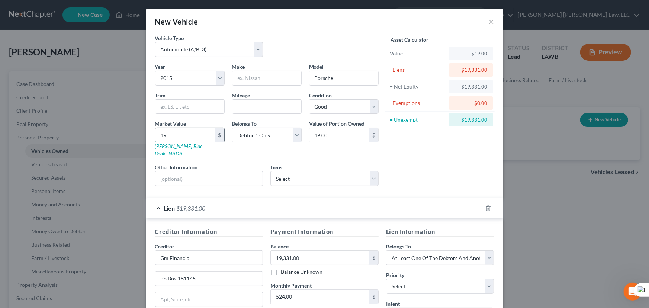
type input "193"
type input "193.00"
type input "1933"
type input "1,933.00"
type input "19331"
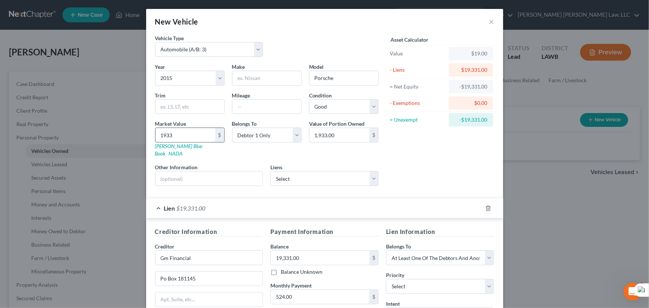
type input "19,331.00"
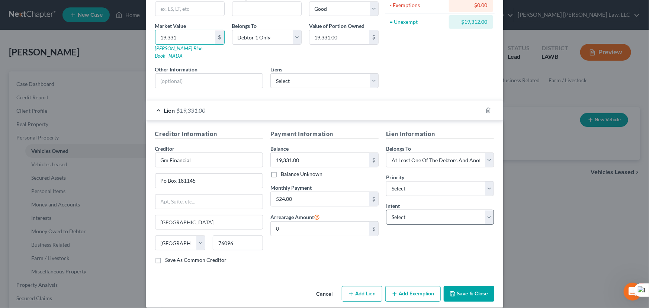
type input "19,331"
click at [426, 210] on select "Select Surrender Redeem Reaffirm Avoid Other" at bounding box center [440, 217] width 108 height 15
select select "0"
click at [386, 210] on select "Select Surrender Redeem Reaffirm Avoid Other" at bounding box center [440, 217] width 108 height 15
click at [464, 286] on button "Save & Close" at bounding box center [469, 294] width 51 height 16
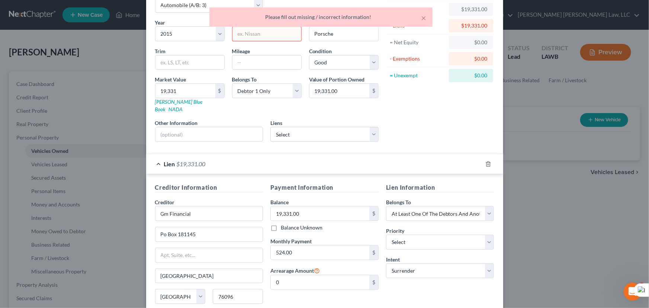
scroll to position [0, 0]
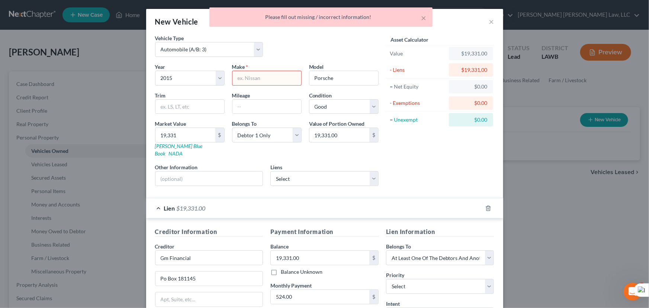
click at [282, 78] on input "text" at bounding box center [266, 78] width 69 height 14
drag, startPoint x: 340, startPoint y: 81, endPoint x: 267, endPoint y: 76, distance: 73.1
click at [267, 76] on div "Year Select 2026 2025 2024 2023 2022 2021 2020 2019 2018 2017 2016 2015 2014 20…" at bounding box center [266, 127] width 231 height 129
click at [242, 77] on input "text" at bounding box center [266, 78] width 69 height 14
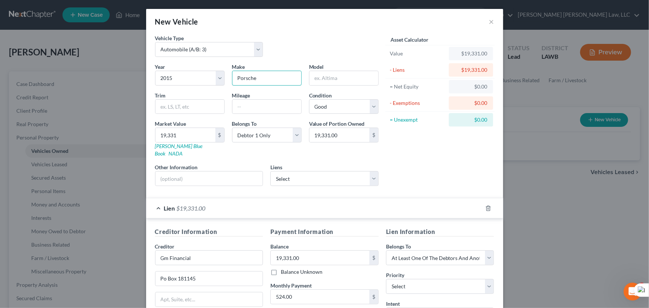
scroll to position [98, 0]
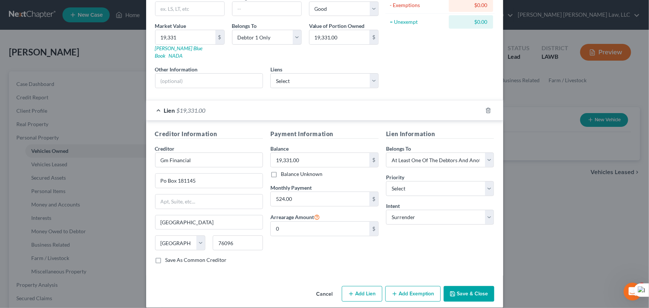
type input "Porsche"
click at [460, 288] on button "Save & Close" at bounding box center [469, 294] width 51 height 16
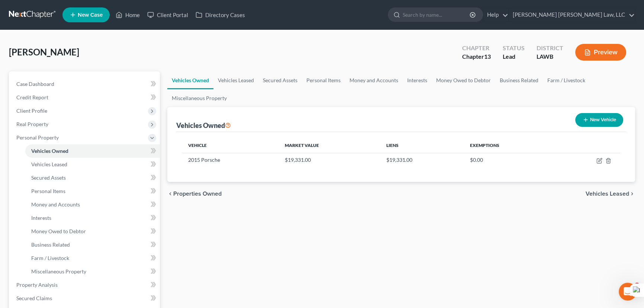
click at [593, 119] on button "New Vehicle" at bounding box center [599, 120] width 48 height 14
select select "0"
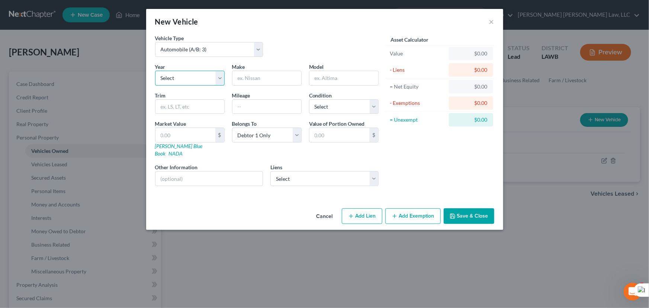
click at [181, 81] on select "Select 2026 2025 2024 2023 2022 2021 2020 2019 2018 2017 2016 2015 2014 2013 20…" at bounding box center [190, 78] width 70 height 15
select select "8"
click at [155, 71] on select "Select 2026 2025 2024 2023 2022 2021 2020 2019 2018 2017 2016 2015 2014 2013 20…" at bounding box center [190, 78] width 70 height 15
drag, startPoint x: 257, startPoint y: 81, endPoint x: 260, endPoint y: 67, distance: 14.9
click at [257, 81] on input "text" at bounding box center [266, 78] width 69 height 14
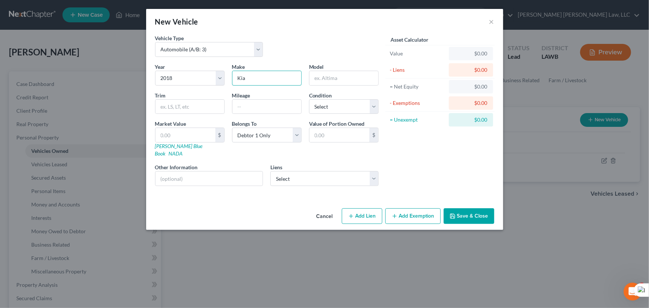
type input "Kia"
type input "Cadenza"
drag, startPoint x: 370, startPoint y: 108, endPoint x: 362, endPoint y: 113, distance: 9.1
click at [369, 108] on select "Select Excellent Very Good Good Fair Poor" at bounding box center [344, 106] width 70 height 15
select select "2"
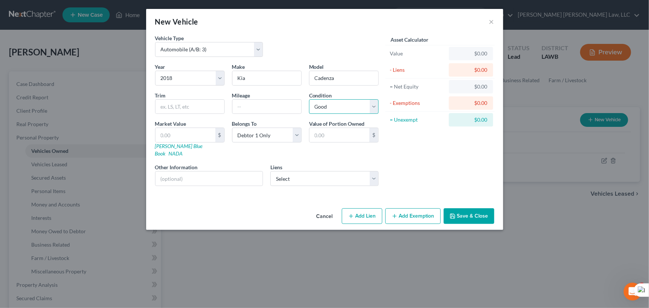
click at [309, 99] on select "Select Excellent Very Good Good Fair Poor" at bounding box center [344, 106] width 70 height 15
drag, startPoint x: 332, startPoint y: 169, endPoint x: 326, endPoint y: 197, distance: 29.0
click at [332, 171] on select "Select Regionalac - $22,656.00" at bounding box center [324, 178] width 108 height 15
select select "28"
select select "0"
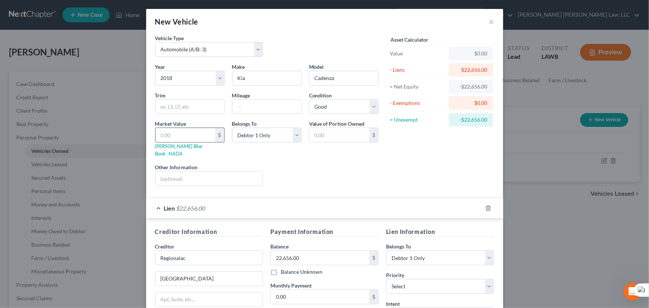
click at [185, 128] on div "$" at bounding box center [190, 135] width 70 height 15
click at [184, 132] on input "text" at bounding box center [185, 135] width 60 height 14
click at [183, 134] on input "text" at bounding box center [185, 135] width 60 height 14
type input "1"
type input "1.00"
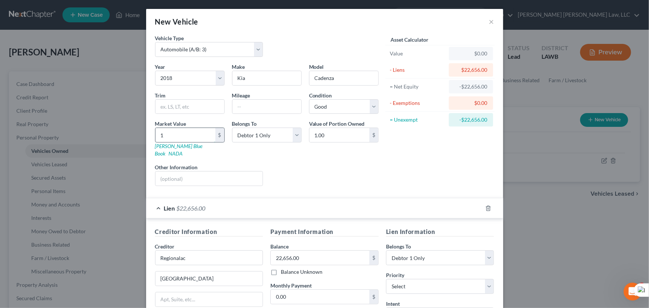
type input "11"
type input "11.00"
type input "110"
type input "110.00"
type input "1105"
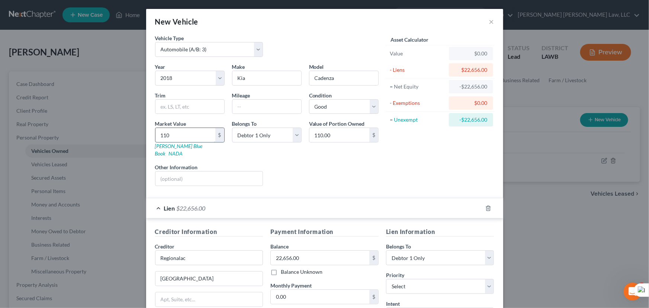
type input "1,105.00"
type input "1,1050"
type input "11,050.00"
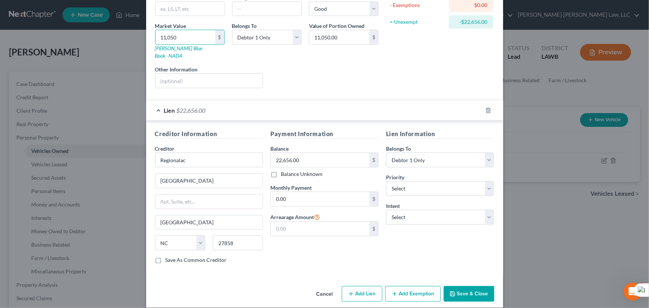
type input "11,050"
click at [400, 286] on button "Add Exemption" at bounding box center [412, 294] width 55 height 16
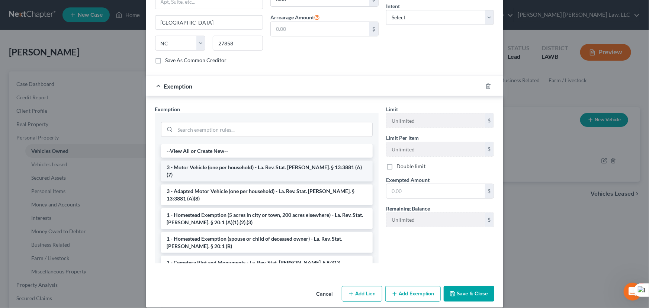
click at [250, 161] on li "3 - Motor Vehicle (one per household) - La. Rev. Stat. Ann. § 13:3881 (A)(7)" at bounding box center [267, 171] width 212 height 21
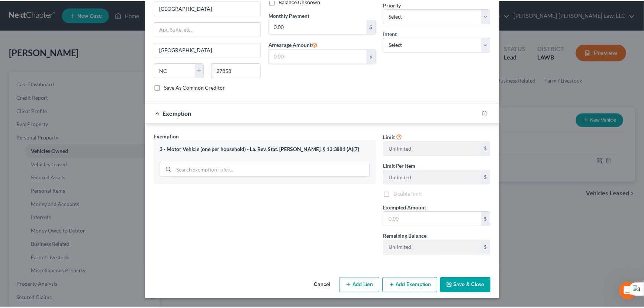
scroll to position [262, 0]
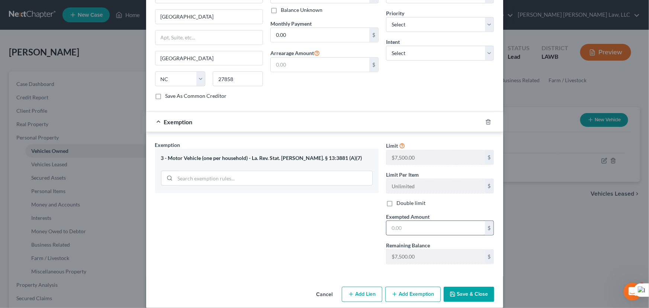
click at [411, 221] on input "text" at bounding box center [435, 228] width 99 height 14
type input "7,500"
click at [460, 287] on button "Save & Close" at bounding box center [469, 295] width 51 height 16
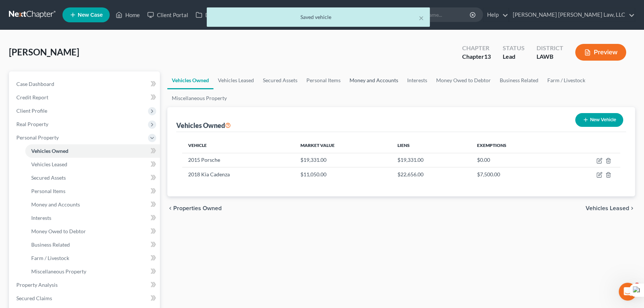
drag, startPoint x: 398, startPoint y: 92, endPoint x: 382, endPoint y: 88, distance: 16.6
click at [396, 92] on ul "Vehicles Owned Vehicles Leased Secured Assets Personal Items Money and Accounts…" at bounding box center [401, 89] width 468 height 36
click at [382, 88] on link "Money and Accounts" at bounding box center [374, 80] width 58 height 18
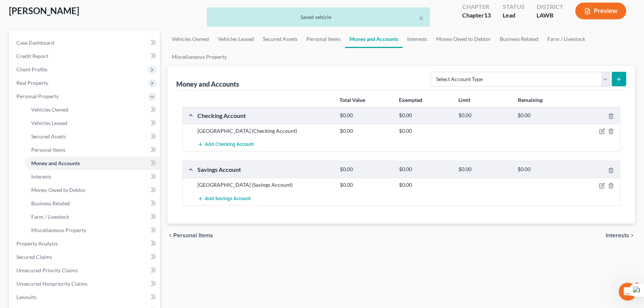
scroll to position [101, 0]
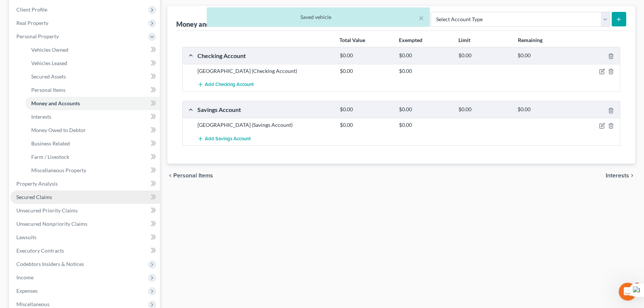
click at [63, 199] on link "Secured Claims" at bounding box center [84, 196] width 149 height 13
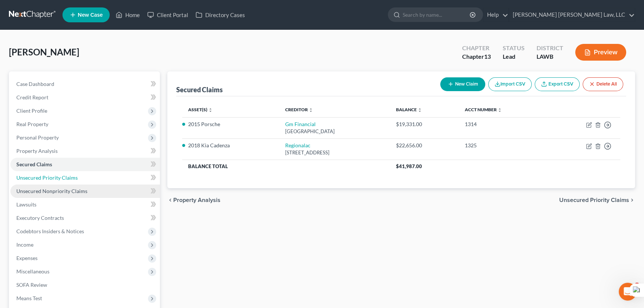
click at [59, 177] on span "Unsecured Priority Claims" at bounding box center [46, 177] width 61 height 6
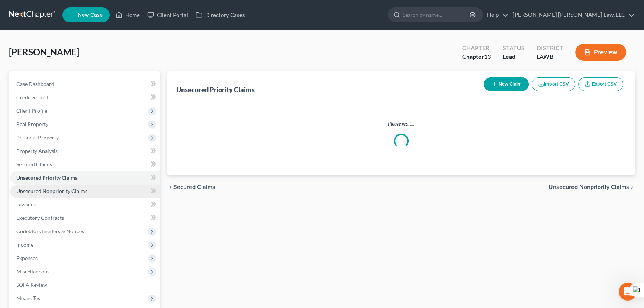
click at [65, 192] on span "Unsecured Nonpriority Claims" at bounding box center [51, 191] width 71 height 6
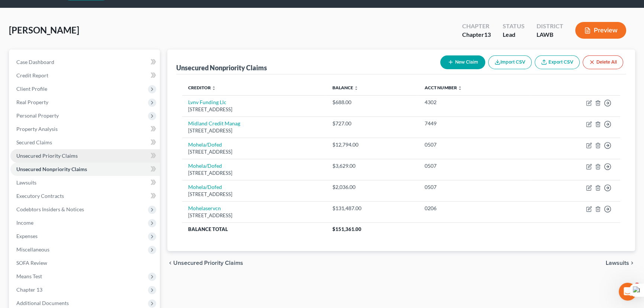
scroll to position [33, 0]
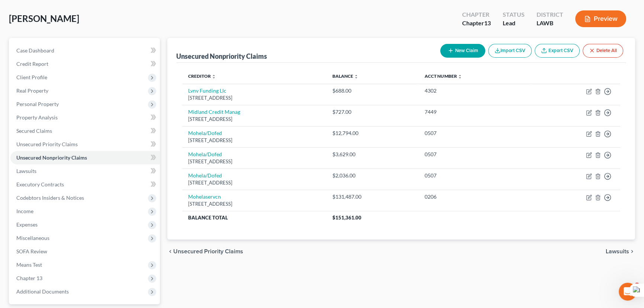
click at [462, 48] on button "New Claim" at bounding box center [462, 51] width 45 height 14
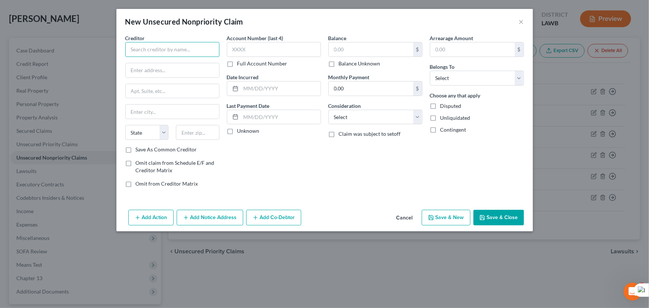
click at [201, 49] on input "text" at bounding box center [172, 49] width 94 height 15
click at [186, 54] on input "Ace Cash Advance" at bounding box center [172, 49] width 94 height 15
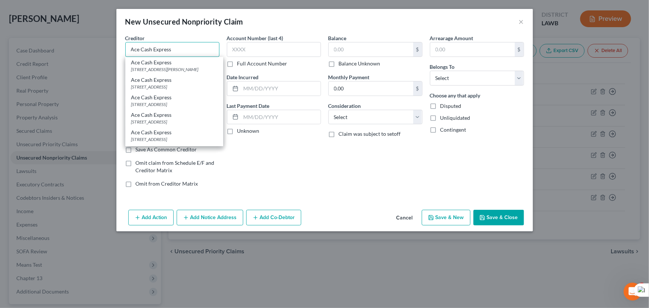
type input "Ace Cash Express"
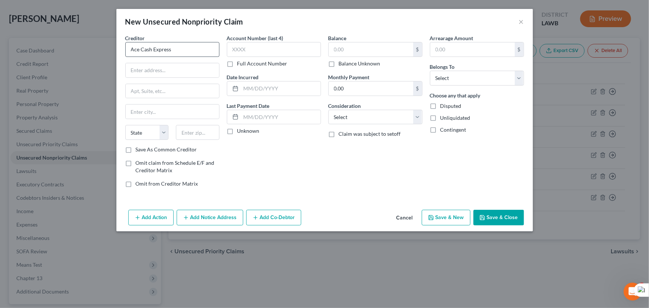
drag, startPoint x: 187, startPoint y: 39, endPoint x: 188, endPoint y: 48, distance: 9.4
click at [187, 39] on div "Creditor * Ace Cash Express" at bounding box center [172, 45] width 94 height 23
click at [188, 48] on input "Ace Cash Express" at bounding box center [172, 49] width 94 height 15
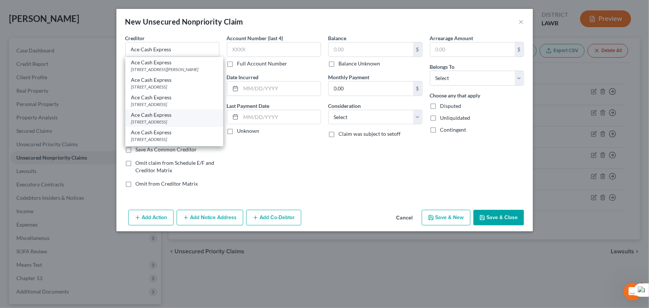
click at [198, 125] on div "3227 Louisville Ave, Monroe, LA 71201" at bounding box center [174, 122] width 86 height 6
type input "3227 Louisville Ave"
type input "Monroe"
select select "19"
type input "71201"
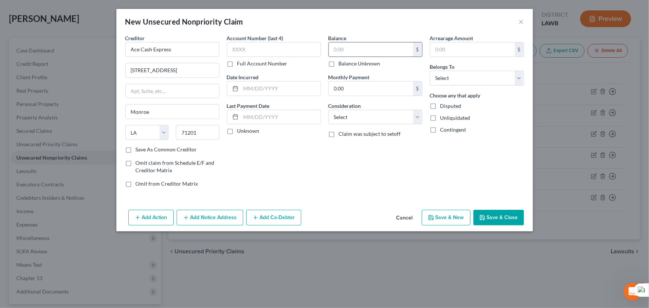
click at [349, 44] on input "text" at bounding box center [371, 49] width 84 height 14
type input "0"
type input "350"
drag, startPoint x: 508, startPoint y: 80, endPoint x: 506, endPoint y: 84, distance: 4.5
click at [508, 80] on select "Select Debtor 1 Only Debtor 2 Only Debtor 1 And Debtor 2 Only At Least One Of T…" at bounding box center [477, 78] width 94 height 15
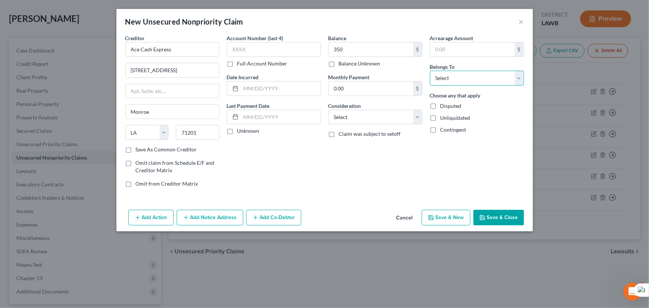
select select "0"
click at [430, 71] on select "Select Debtor 1 Only Debtor 2 Only Debtor 1 And Debtor 2 Only At Least One Of T…" at bounding box center [477, 78] width 94 height 15
click at [493, 214] on button "Save & Close" at bounding box center [498, 218] width 51 height 16
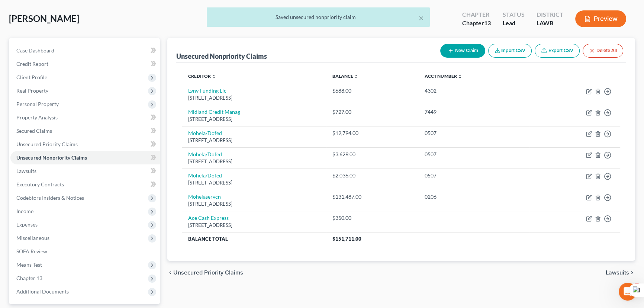
click at [453, 46] on button "New Claim" at bounding box center [462, 51] width 45 height 14
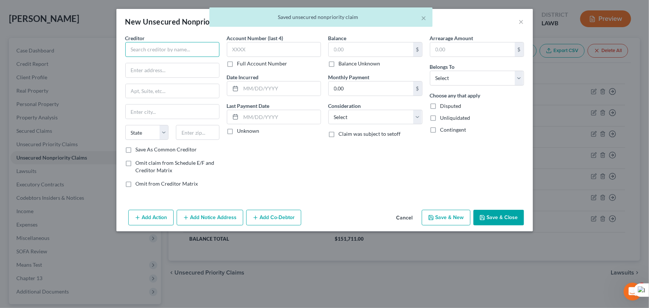
click at [191, 49] on input "text" at bounding box center [172, 49] width 94 height 15
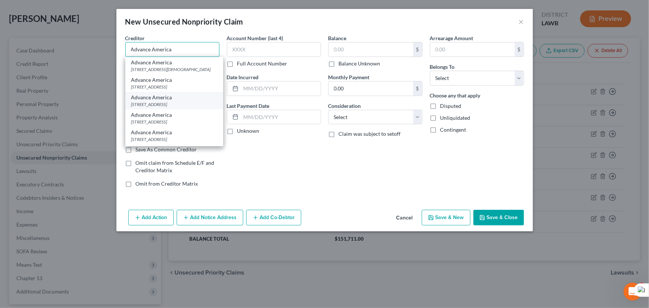
type input "Advance America"
click at [180, 101] on div "Advance America" at bounding box center [174, 97] width 86 height 7
type input "3112 Louisville Ave"
type input "Monroe"
select select "19"
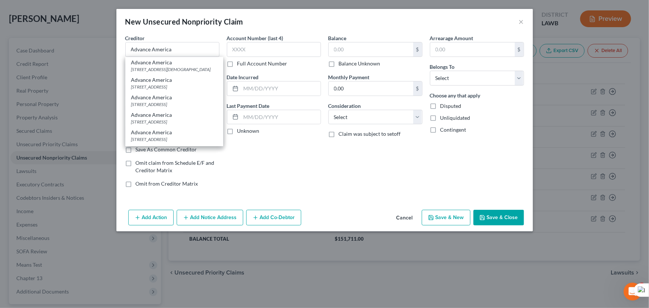
type input "71201"
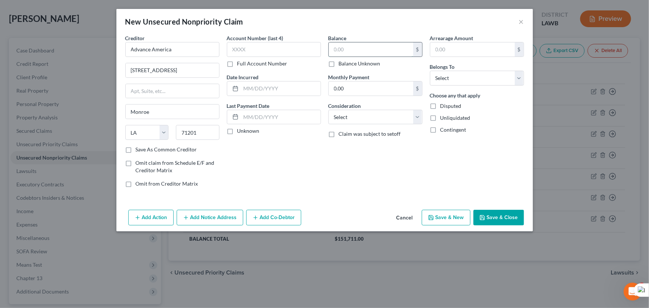
click at [332, 48] on input "text" at bounding box center [371, 49] width 84 height 14
type input "350"
drag, startPoint x: 472, startPoint y: 76, endPoint x: 469, endPoint y: 85, distance: 9.3
click at [472, 76] on select "Select Debtor 1 Only Debtor 2 Only Debtor 1 And Debtor 2 Only At Least One Of T…" at bounding box center [477, 78] width 94 height 15
select select "0"
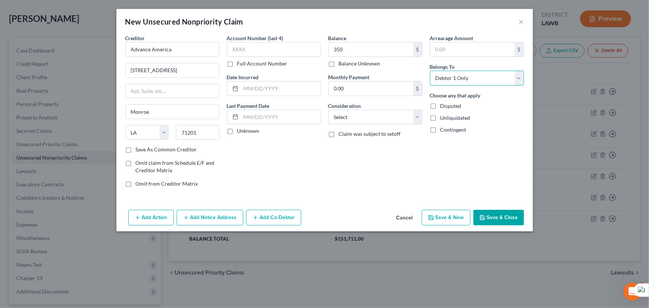
click at [430, 71] on select "Select Debtor 1 Only Debtor 2 Only Debtor 1 And Debtor 2 Only At Least One Of T…" at bounding box center [477, 78] width 94 height 15
click at [508, 209] on div "Add Action Add Notice Address Add Co-Debtor Cancel Save & New Save & Close" at bounding box center [324, 219] width 417 height 25
click at [502, 218] on button "Save & Close" at bounding box center [498, 218] width 51 height 16
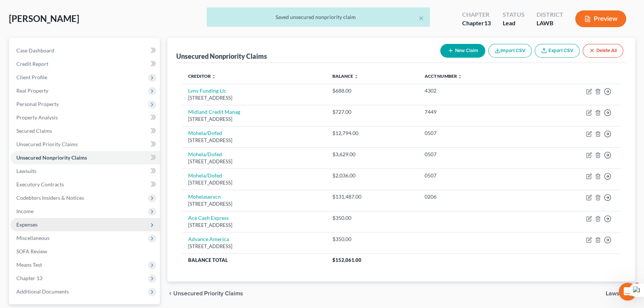
drag, startPoint x: 56, startPoint y: 198, endPoint x: 69, endPoint y: 222, distance: 27.8
click at [56, 198] on span "Codebtors Insiders & Notices" at bounding box center [50, 197] width 68 height 6
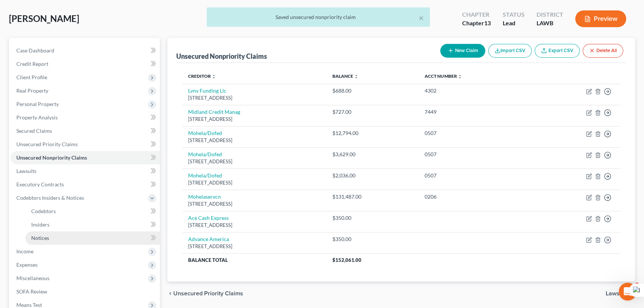
click at [69, 234] on link "Notices" at bounding box center [92, 237] width 135 height 13
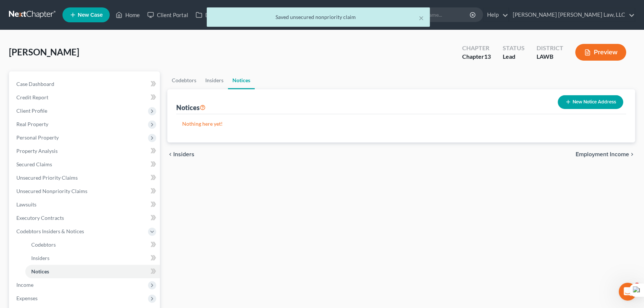
click at [598, 107] on button "New Notice Address" at bounding box center [590, 102] width 65 height 14
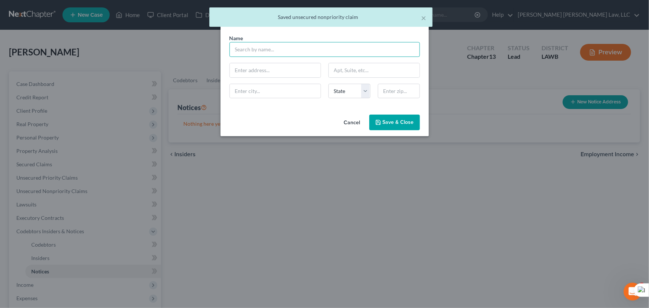
click at [231, 51] on input "text" at bounding box center [324, 49] width 190 height 15
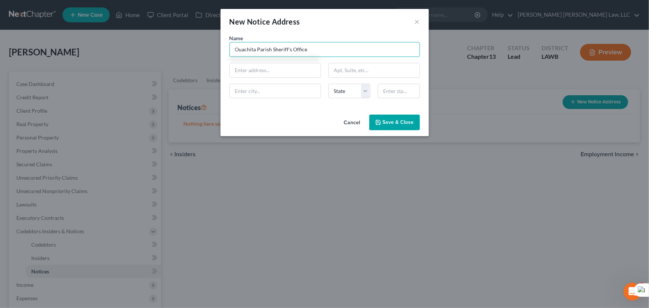
type input "Ouachita Parish Sheriff's Office"
type input "`"
type input "\"
click at [257, 76] on input "text" at bounding box center [275, 70] width 91 height 14
type input "400 St. John Street"
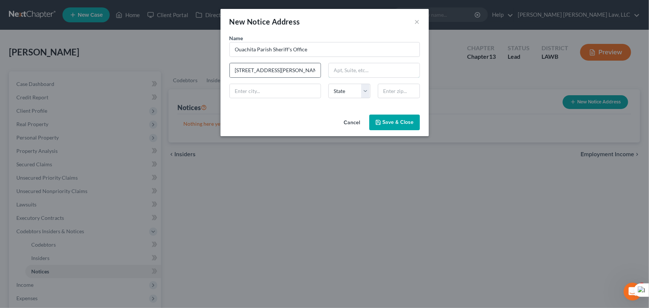
type input "Suite 301"
type input "Monroe"
select select "19"
type input "71201"
click at [395, 126] on button "Save & Close" at bounding box center [394, 123] width 51 height 16
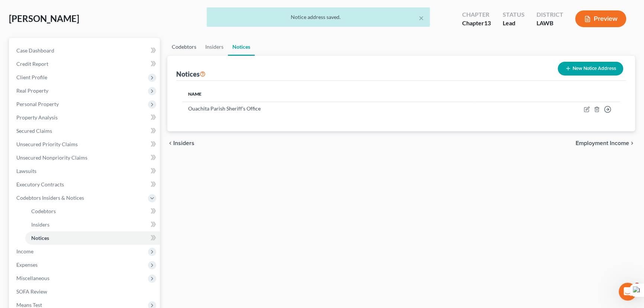
click at [192, 38] on link "Codebtors" at bounding box center [183, 47] width 33 height 18
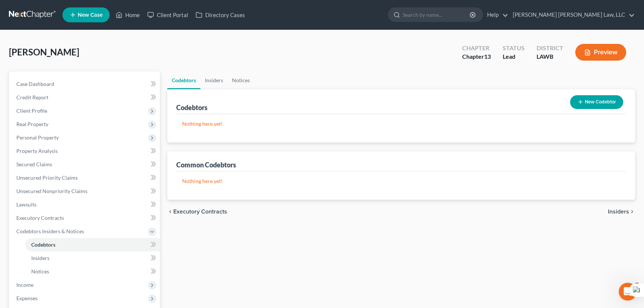
click at [605, 101] on button "New Codebtor" at bounding box center [596, 102] width 53 height 14
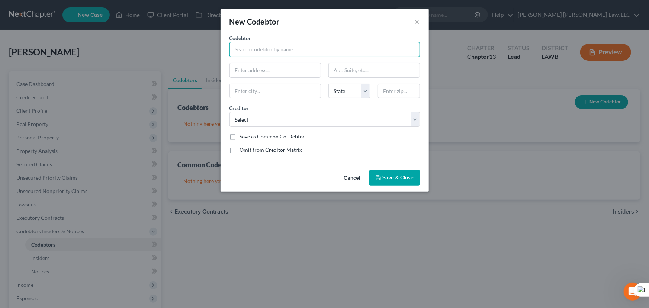
click at [235, 51] on input "text" at bounding box center [324, 49] width 190 height 15
click at [263, 51] on input "Akia Pollars" at bounding box center [324, 49] width 190 height 15
type input "Akia Pollard"
type input "2108 Spencer Ln"
type input "Dallas"
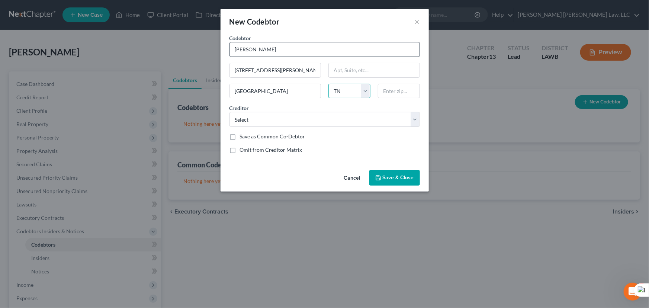
select select "45"
drag, startPoint x: 342, startPoint y: 75, endPoint x: 360, endPoint y: 93, distance: 25.2
click at [342, 75] on input "text" at bounding box center [374, 70] width 91 height 14
click at [394, 46] on input "Akia Pollard" at bounding box center [324, 49] width 190 height 15
click at [391, 91] on input "text" at bounding box center [399, 91] width 42 height 15
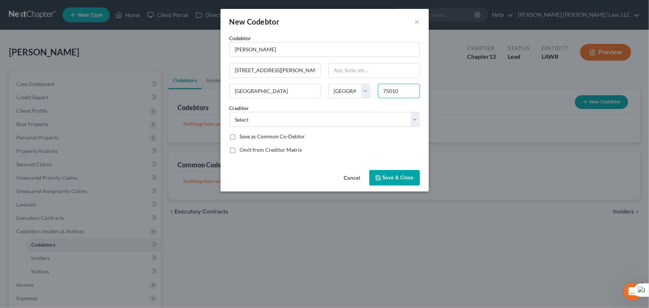
type input "75010"
type input "Carrollton"
click at [264, 122] on select "Select Mohelaservcn Regionalac Mohela/Dofed Mohela/Dofed Mohela/Dofed Midland C…" at bounding box center [324, 119] width 190 height 15
select select "9"
click at [229, 112] on select "Select Mohelaservcn Regionalac Mohela/Dofed Mohela/Dofed Mohela/Dofed Midland C…" at bounding box center [324, 119] width 190 height 15
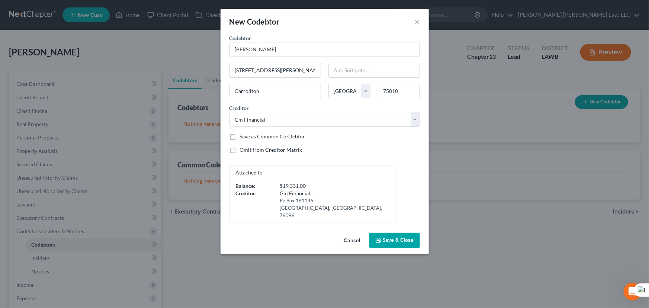
click at [395, 237] on span "Save & Close" at bounding box center [398, 240] width 31 height 6
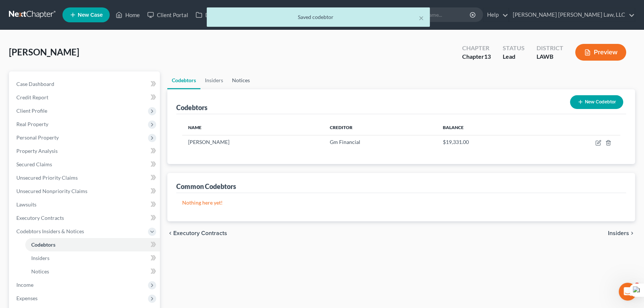
drag, startPoint x: 238, startPoint y: 76, endPoint x: 379, endPoint y: 86, distance: 140.9
click at [238, 76] on link "Notices" at bounding box center [241, 80] width 27 height 18
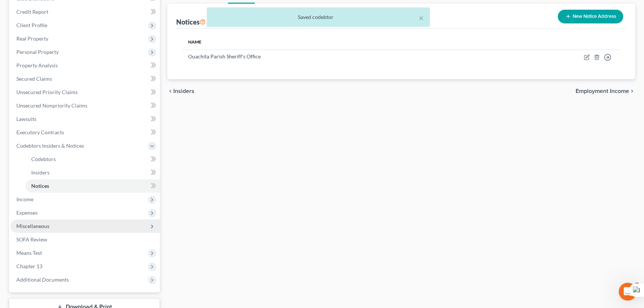
scroll to position [140, 0]
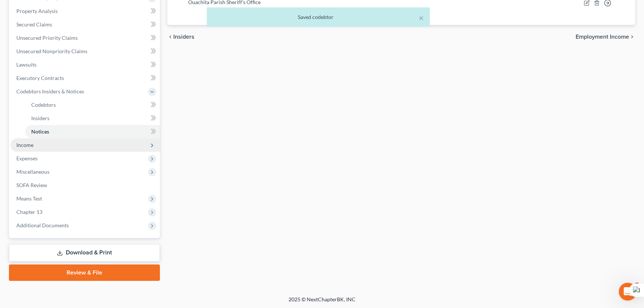
click at [74, 145] on span "Income" at bounding box center [84, 144] width 149 height 13
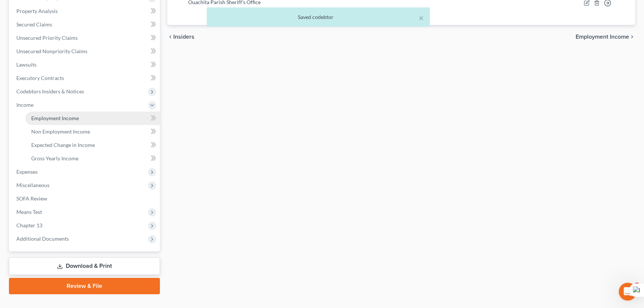
click at [75, 119] on span "Employment Income" at bounding box center [55, 118] width 48 height 6
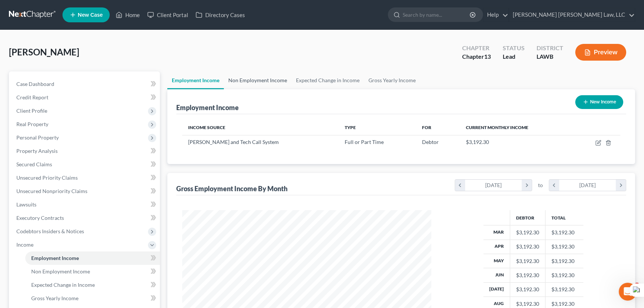
click at [249, 74] on link "Non Employment Income" at bounding box center [258, 80] width 68 height 18
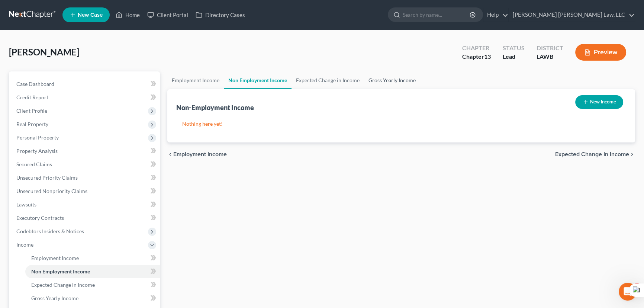
click at [390, 86] on link "Gross Yearly Income" at bounding box center [392, 80] width 56 height 18
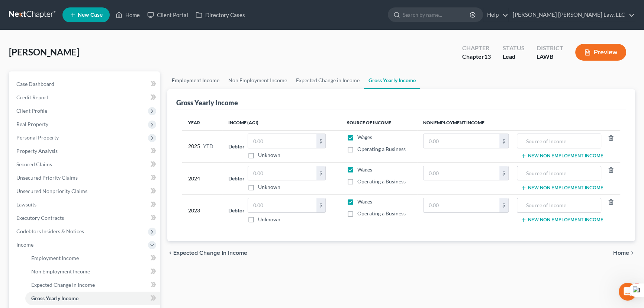
drag, startPoint x: 204, startPoint y: 78, endPoint x: 408, endPoint y: 117, distance: 207.9
click at [204, 78] on link "Employment Income" at bounding box center [195, 80] width 57 height 18
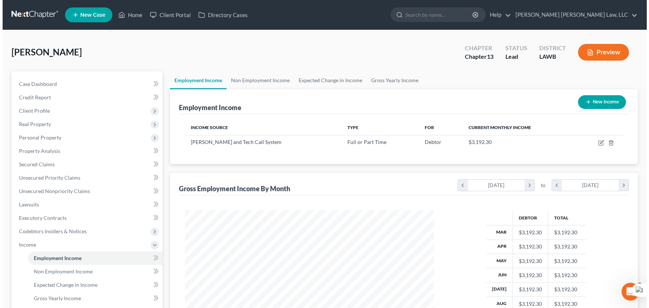
scroll to position [133, 264]
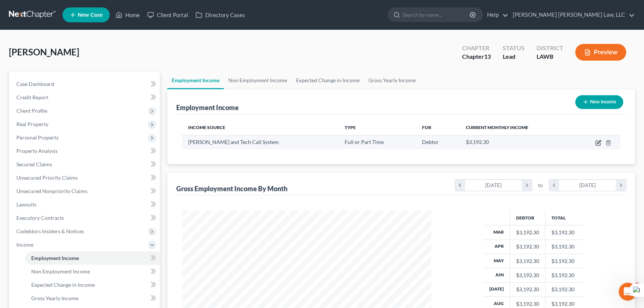
click at [599, 144] on icon "button" at bounding box center [598, 143] width 6 height 6
select select "0"
select select "19"
select select "1"
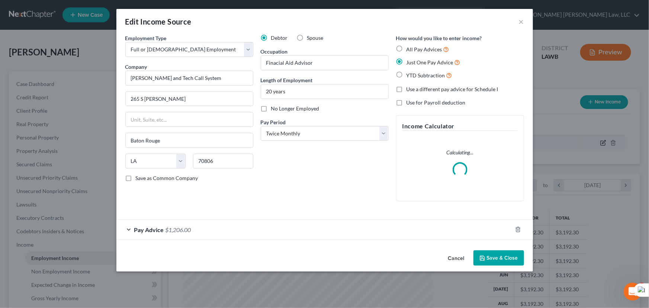
scroll to position [133, 266]
click at [273, 229] on div "Pay Advice $1,206.00" at bounding box center [314, 230] width 396 height 20
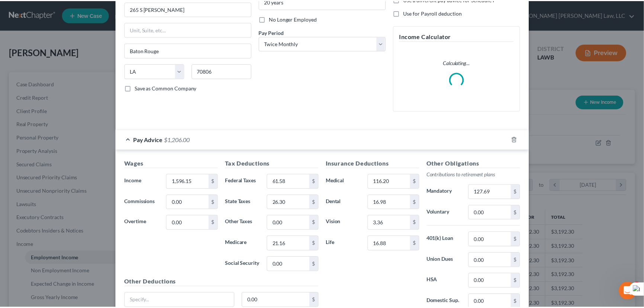
scroll to position [153, 0]
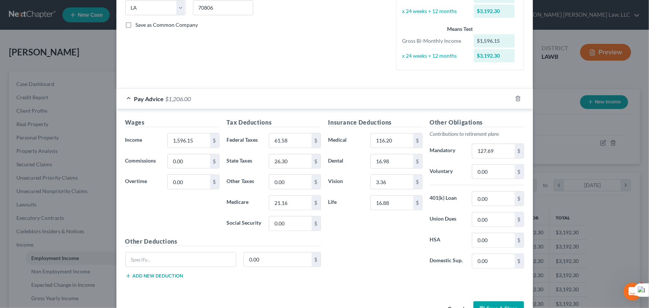
click at [501, 302] on button "Save & Close" at bounding box center [498, 309] width 51 height 16
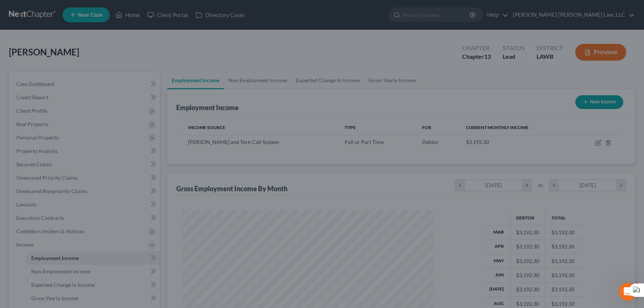
scroll to position [371753, 371622]
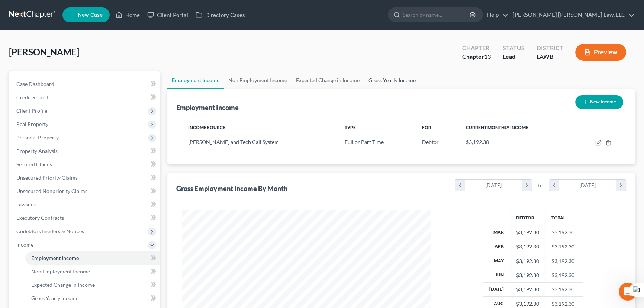
click at [372, 73] on link "Gross Yearly Income" at bounding box center [392, 80] width 56 height 18
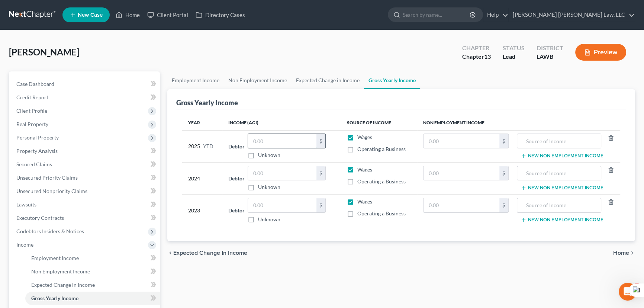
click at [287, 138] on input "text" at bounding box center [282, 141] width 68 height 14
type input "27,134.55"
click at [310, 168] on input "text" at bounding box center [282, 173] width 68 height 14
type input "17,510"
click at [295, 205] on input "text" at bounding box center [282, 205] width 68 height 14
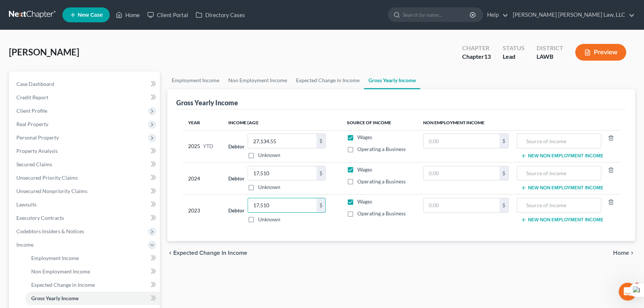
type input "17,510"
click at [208, 89] on div "Gross Yearly Income" at bounding box center [401, 99] width 450 height 20
click at [206, 81] on link "Employment Income" at bounding box center [195, 80] width 57 height 18
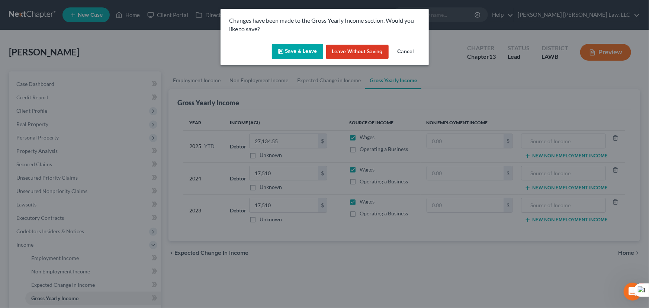
click at [317, 55] on button "Save & Leave" at bounding box center [297, 52] width 51 height 16
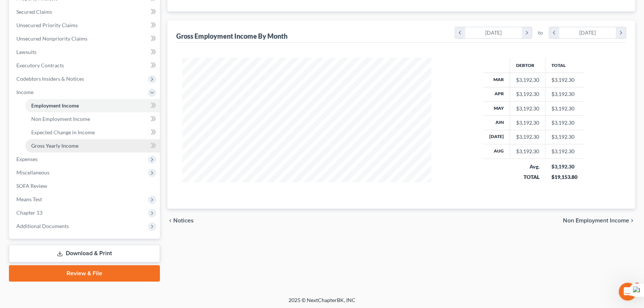
scroll to position [153, 0]
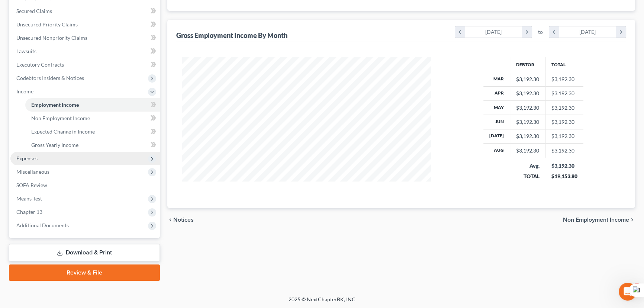
click at [68, 153] on span "Expenses" at bounding box center [84, 158] width 149 height 13
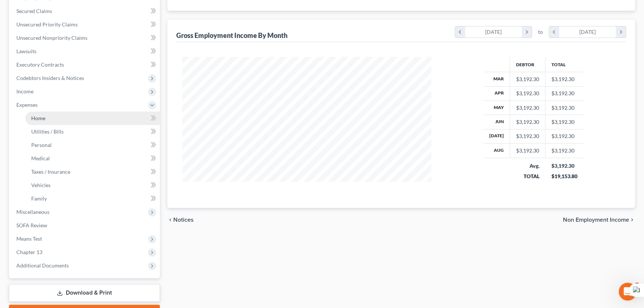
click at [67, 116] on link "Home" at bounding box center [92, 118] width 135 height 13
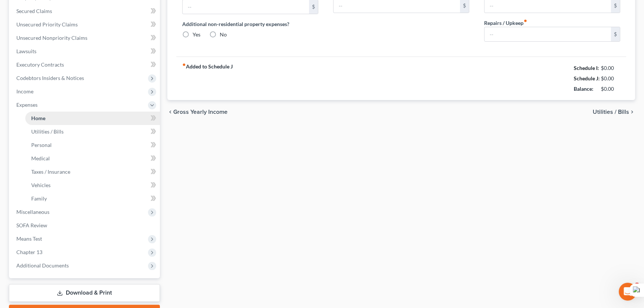
type input "450.00"
type input "0.00"
radio input "true"
type input "0.00"
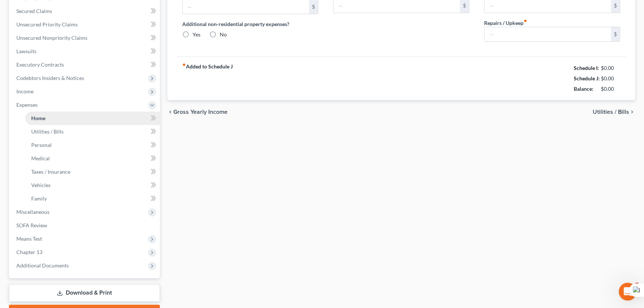
type input "0.00"
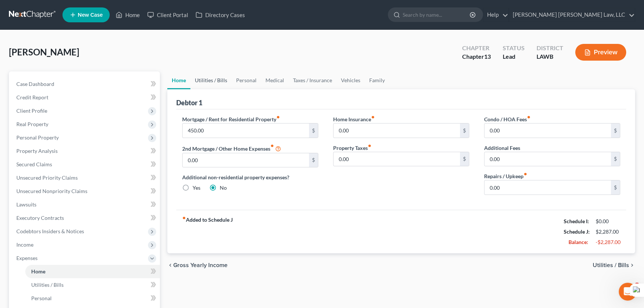
click at [208, 81] on link "Utilities / Bills" at bounding box center [210, 80] width 41 height 18
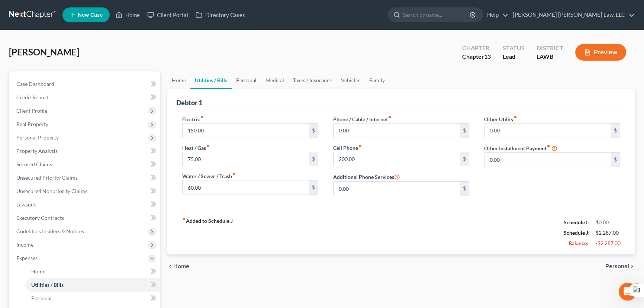
click at [258, 80] on link "Personal" at bounding box center [246, 80] width 29 height 18
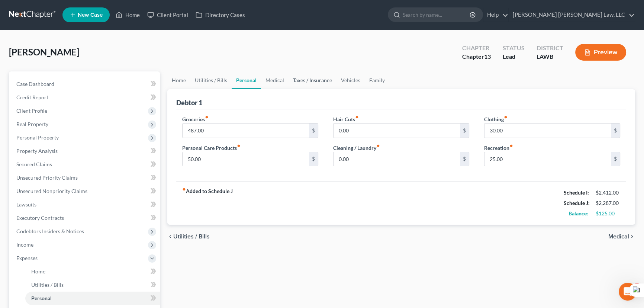
click at [311, 81] on link "Taxes / Insurance" at bounding box center [313, 80] width 48 height 18
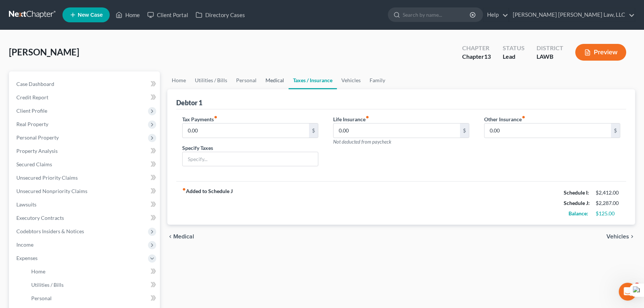
click at [278, 78] on link "Medical" at bounding box center [275, 80] width 28 height 18
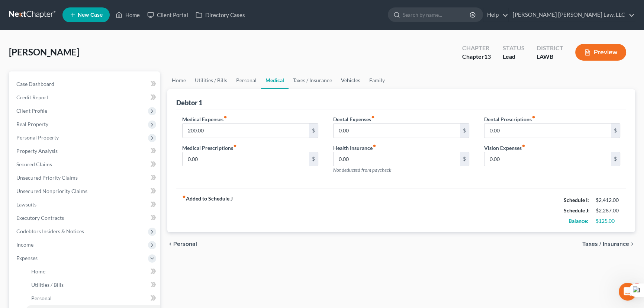
click at [337, 82] on link "Vehicles" at bounding box center [351, 80] width 28 height 18
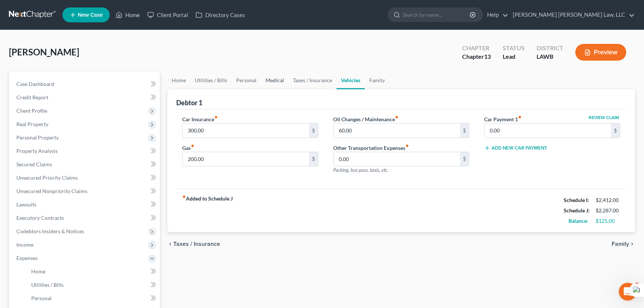
click at [274, 73] on link "Medical" at bounding box center [275, 80] width 28 height 18
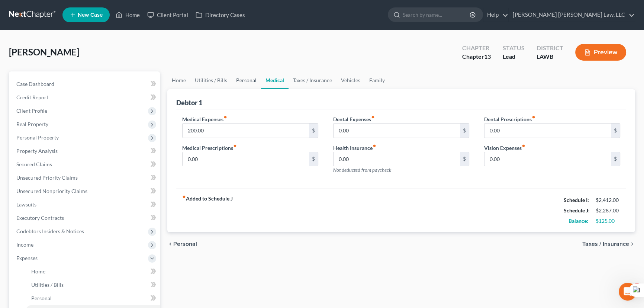
click at [240, 77] on link "Personal" at bounding box center [246, 80] width 29 height 18
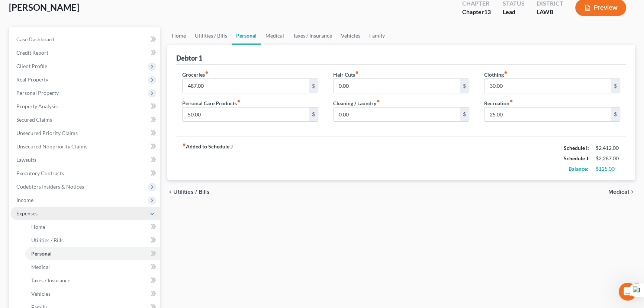
scroll to position [67, 0]
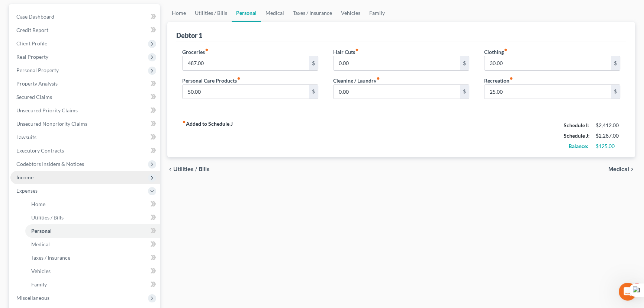
click at [57, 175] on span "Income" at bounding box center [84, 177] width 149 height 13
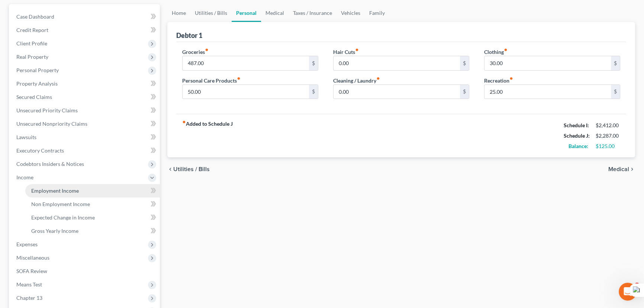
click at [60, 189] on span "Employment Income" at bounding box center [55, 190] width 48 height 6
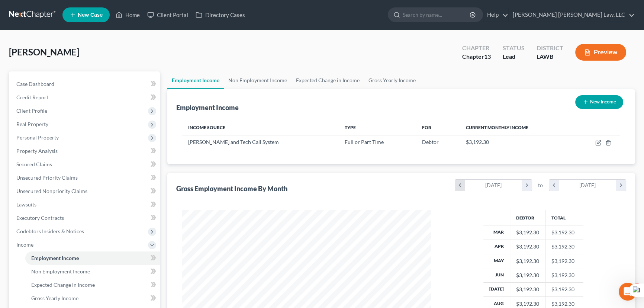
scroll to position [133, 264]
drag, startPoint x: 243, startPoint y: 75, endPoint x: 320, endPoint y: 81, distance: 77.2
click at [243, 75] on link "Non Employment Income" at bounding box center [258, 80] width 68 height 18
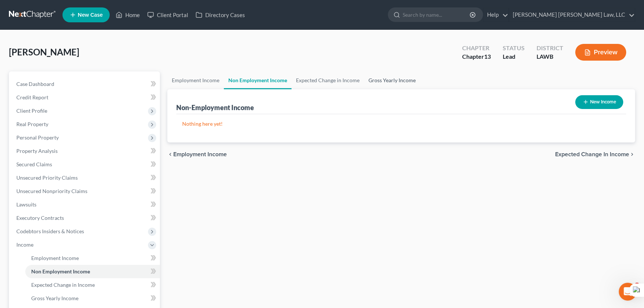
click at [405, 86] on link "Gross Yearly Income" at bounding box center [392, 80] width 56 height 18
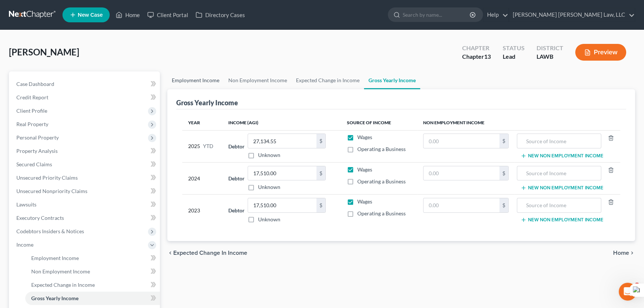
click at [210, 81] on link "Employment Income" at bounding box center [195, 80] width 57 height 18
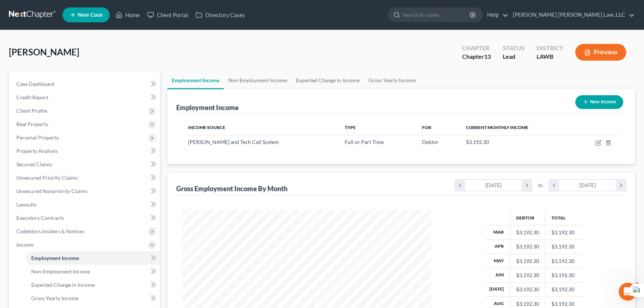
scroll to position [135, 0]
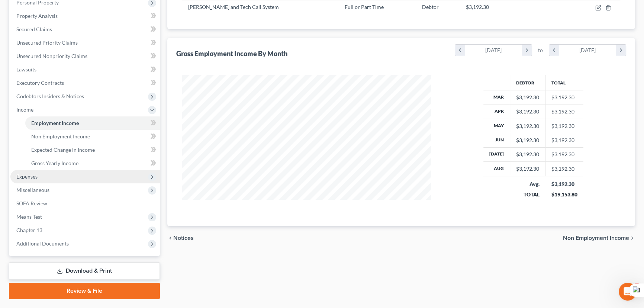
click at [70, 176] on span "Expenses" at bounding box center [84, 176] width 149 height 13
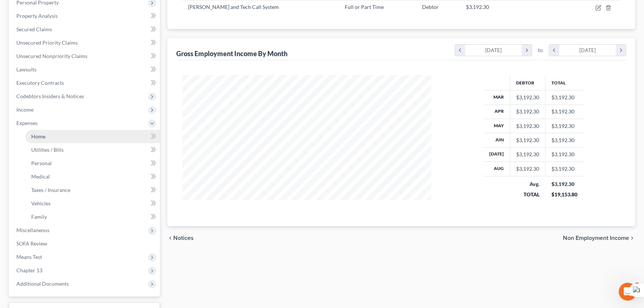
click at [67, 131] on link "Home" at bounding box center [92, 136] width 135 height 13
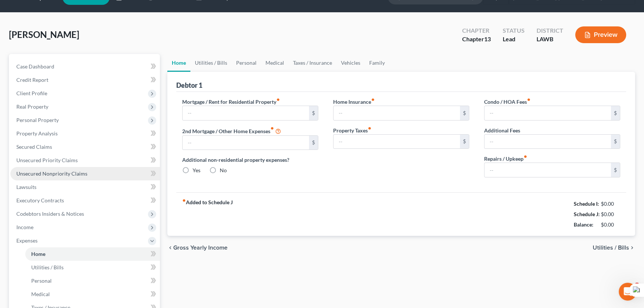
scroll to position [3, 0]
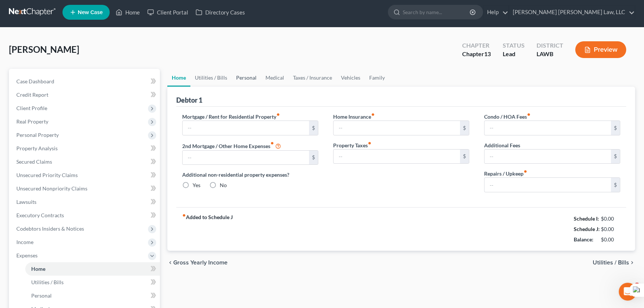
type input "450.00"
type input "0.00"
radio input "true"
type input "0.00"
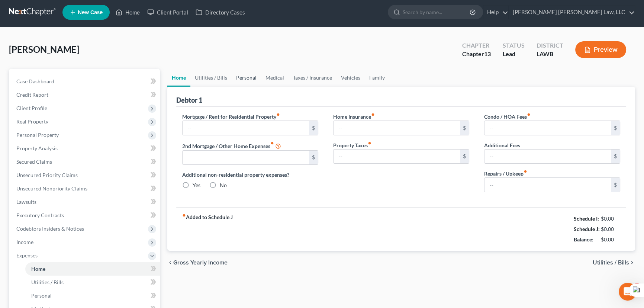
type input "0.00"
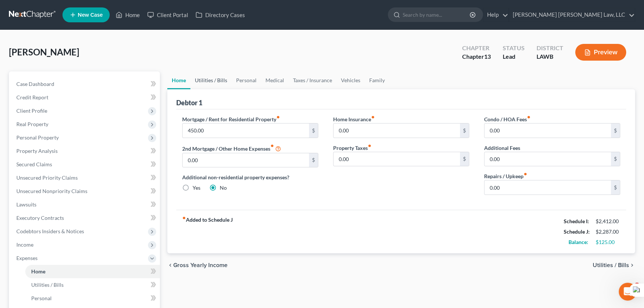
click at [218, 75] on link "Utilities / Bills" at bounding box center [210, 80] width 41 height 18
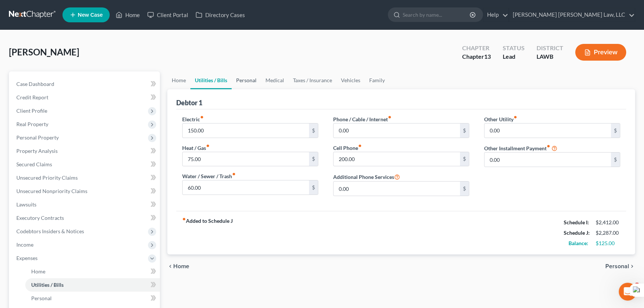
click at [255, 84] on link "Personal" at bounding box center [246, 80] width 29 height 18
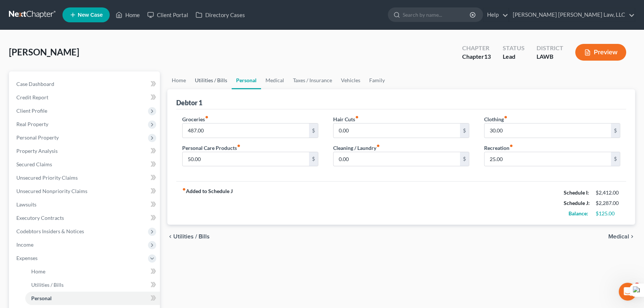
click at [216, 83] on link "Utilities / Bills" at bounding box center [210, 80] width 41 height 18
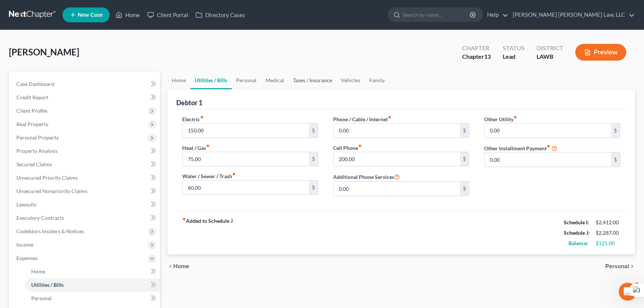
click at [290, 83] on link "Taxes / Insurance" at bounding box center [313, 80] width 48 height 18
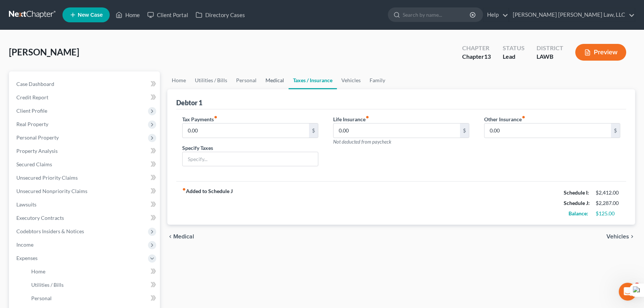
click at [279, 82] on link "Medical" at bounding box center [275, 80] width 28 height 18
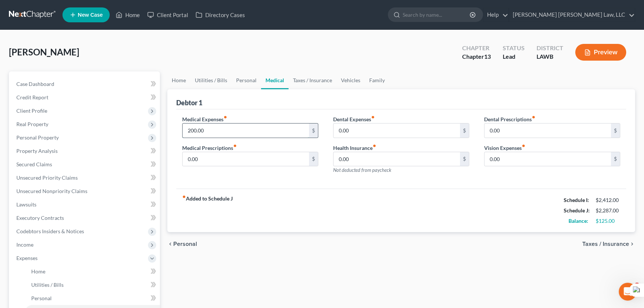
click at [259, 130] on input "200.00" at bounding box center [246, 130] width 126 height 14
click at [323, 85] on link "Taxes / Insurance" at bounding box center [313, 80] width 48 height 18
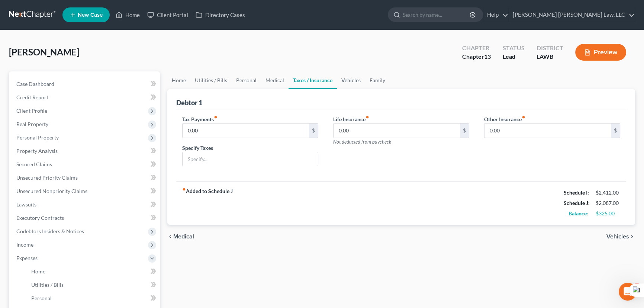
click at [354, 79] on link "Vehicles" at bounding box center [351, 80] width 28 height 18
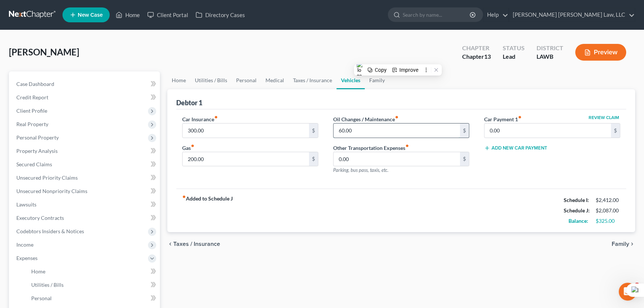
click at [392, 130] on input "60.00" at bounding box center [397, 130] width 126 height 14
type input "25"
click at [242, 160] on input "200.00" at bounding box center [246, 159] width 126 height 14
type input "150"
click at [268, 83] on link "Medical" at bounding box center [275, 80] width 28 height 18
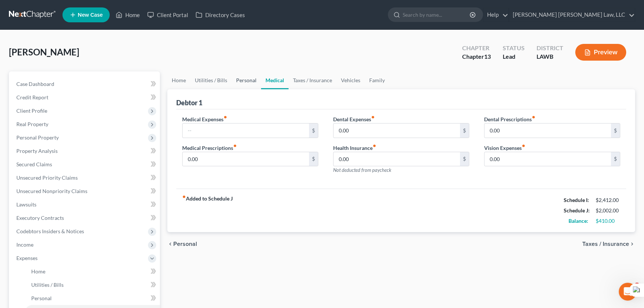
click at [232, 75] on link "Personal" at bounding box center [246, 80] width 29 height 18
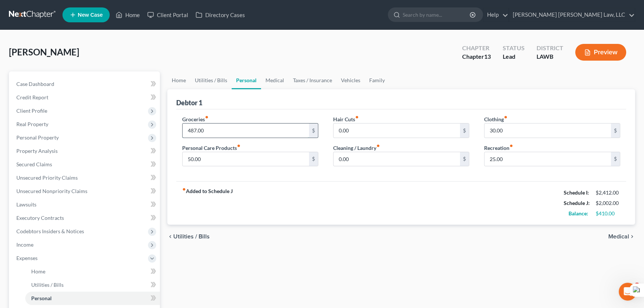
click at [229, 124] on input "487.00" at bounding box center [246, 130] width 126 height 14
type input "300"
click at [215, 78] on link "Utilities / Bills" at bounding box center [210, 80] width 41 height 18
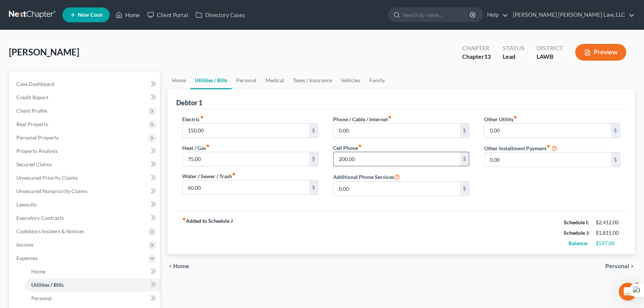
click at [397, 158] on input "200.00" at bounding box center [397, 159] width 126 height 14
type input "150"
click at [264, 131] on input "150.00" at bounding box center [246, 130] width 126 height 14
click at [62, 122] on span "Real Property" at bounding box center [84, 124] width 149 height 13
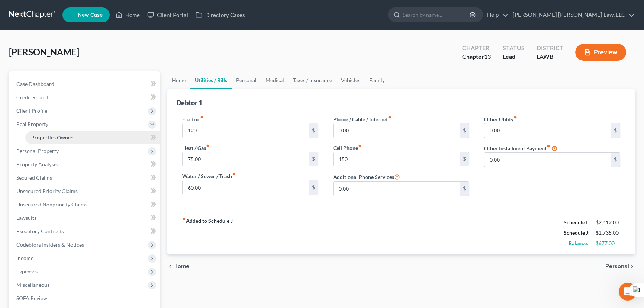
click at [83, 136] on link "Properties Owned" at bounding box center [92, 137] width 135 height 13
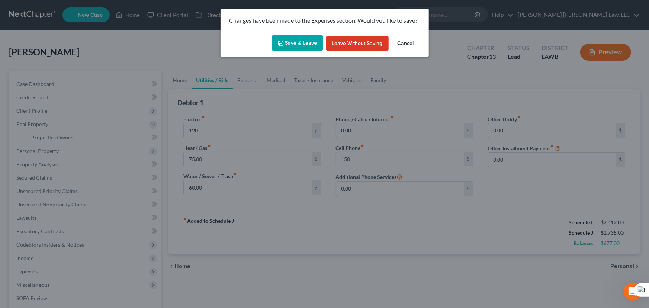
click at [290, 40] on button "Save & Leave" at bounding box center [297, 43] width 51 height 16
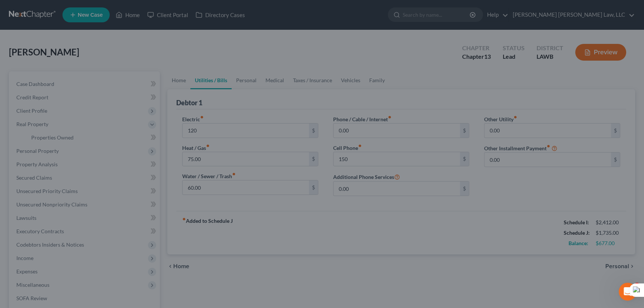
type input "120.00"
type input "150.00"
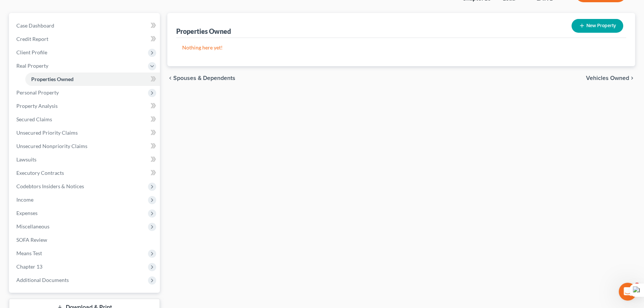
scroll to position [113, 0]
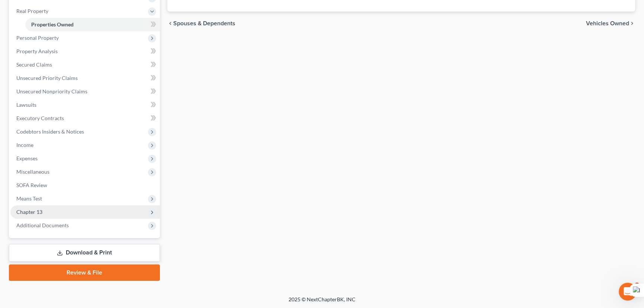
drag, startPoint x: 73, startPoint y: 156, endPoint x: 91, endPoint y: 208, distance: 54.7
click at [73, 156] on span "Expenses" at bounding box center [84, 158] width 149 height 13
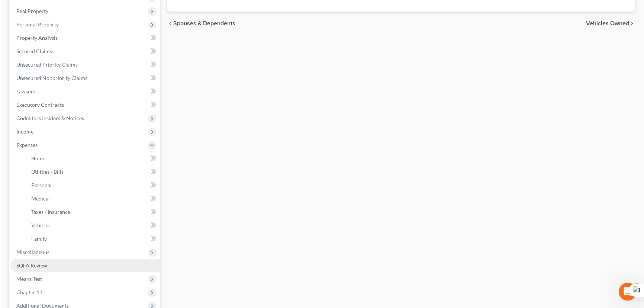
drag, startPoint x: 71, startPoint y: 249, endPoint x: 75, endPoint y: 264, distance: 15.4
click at [70, 250] on span "Miscellaneous" at bounding box center [84, 251] width 149 height 13
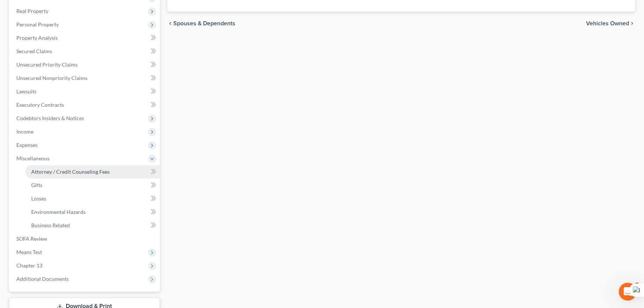
click at [73, 173] on span "Attorney / Credit Counseling Fees" at bounding box center [70, 171] width 78 height 6
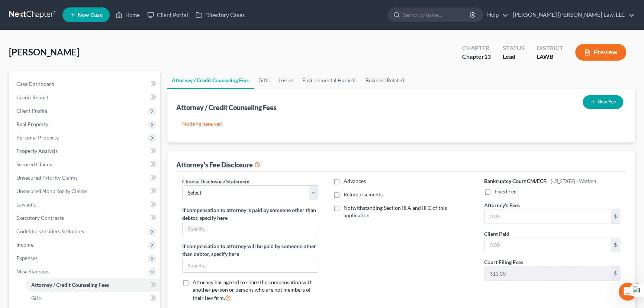
click at [606, 92] on div "New Fee" at bounding box center [603, 102] width 46 height 20
click at [602, 102] on button "New Fee" at bounding box center [603, 102] width 41 height 14
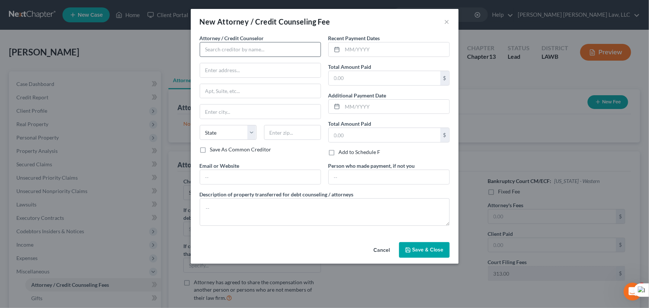
click at [244, 57] on div "Attorney / Credit Counselor * State AL AK AR AZ CA CO CT DE DC FL GA GU HI ID I…" at bounding box center [260, 90] width 121 height 112
click at [244, 49] on input "text" at bounding box center [260, 49] width 121 height 15
click at [237, 48] on input "text" at bounding box center [260, 49] width 121 height 15
type input "E Orum Young Law Office"
type input "200 Washington Street"
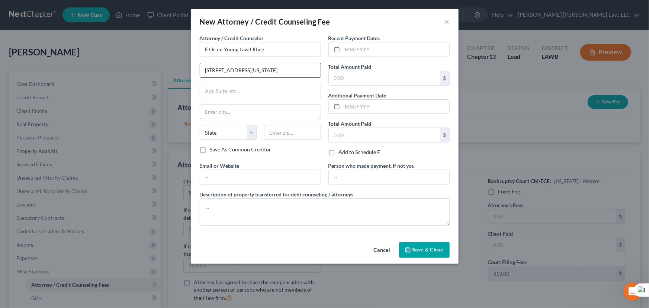
type input "Monroe"
select select "19"
type input "71201"
click at [385, 45] on input "text" at bounding box center [396, 49] width 107 height 14
type input "09/2025"
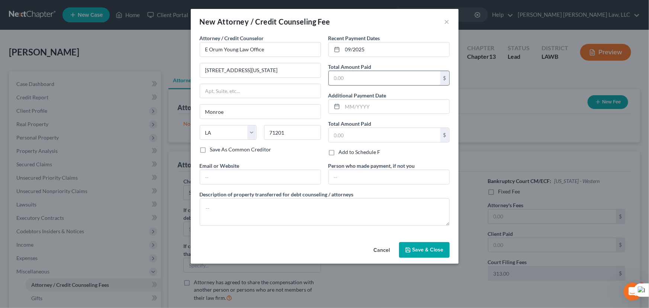
click at [372, 77] on input "text" at bounding box center [385, 78] width 112 height 14
type input "365"
click at [260, 200] on textarea at bounding box center [325, 212] width 250 height 28
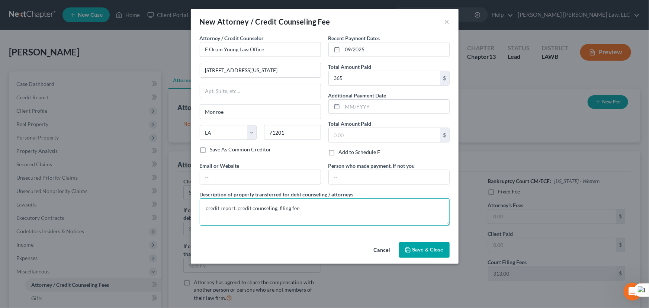
type textarea "credit report, credit counseling, filing fee"
click at [425, 252] on span "Save & Close" at bounding box center [427, 250] width 31 height 6
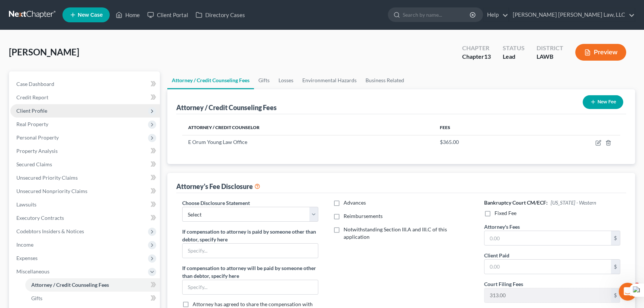
click at [84, 112] on span "Client Profile" at bounding box center [84, 110] width 149 height 13
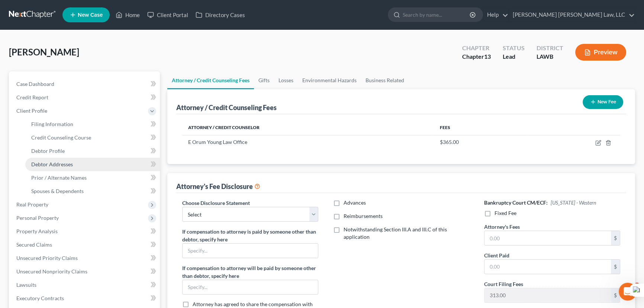
click at [78, 169] on link "Debtor Addresses" at bounding box center [92, 164] width 135 height 13
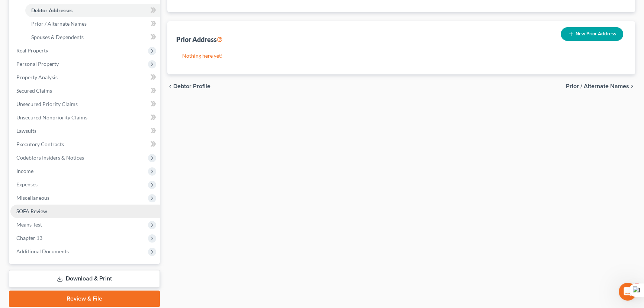
scroll to position [180, 0]
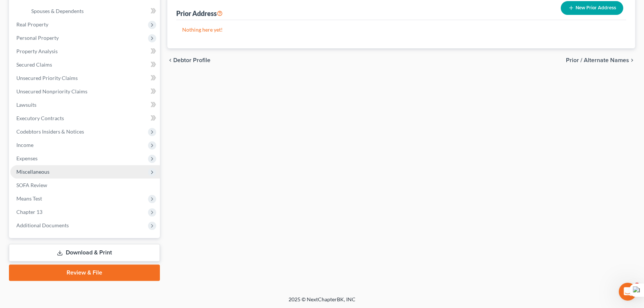
click at [42, 172] on span "Miscellaneous" at bounding box center [32, 171] width 33 height 6
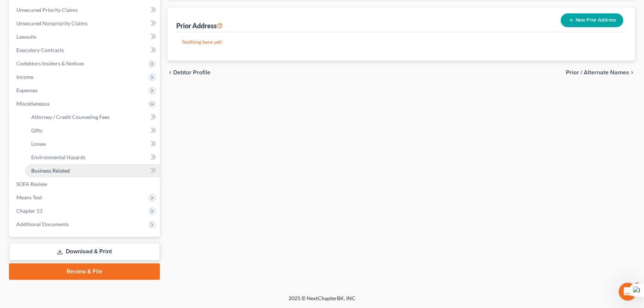
scroll to position [167, 0]
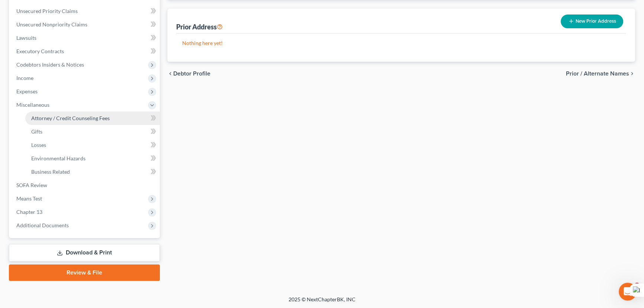
click at [75, 117] on span "Attorney / Credit Counseling Fees" at bounding box center [70, 118] width 78 height 6
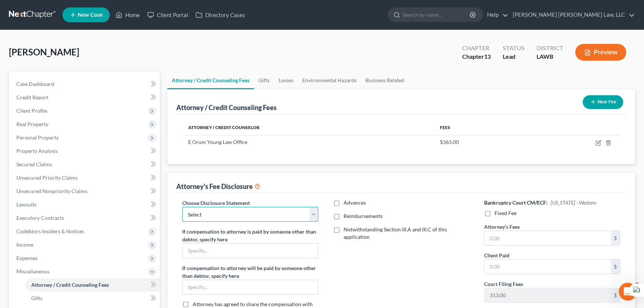
click at [208, 212] on select "Select LAEB 2016 Bankruptcy Rule 2016(B) Disclosure and Application for Approva…" at bounding box center [250, 214] width 136 height 15
select select "1"
click at [182, 207] on select "Select LAEB 2016 Bankruptcy Rule 2016(B) Disclosure and Application for Approva…" at bounding box center [250, 214] width 136 height 15
click at [344, 215] on label "Reimbursements" at bounding box center [363, 215] width 39 height 7
click at [347, 215] on input "Reimbursements" at bounding box center [349, 214] width 5 height 5
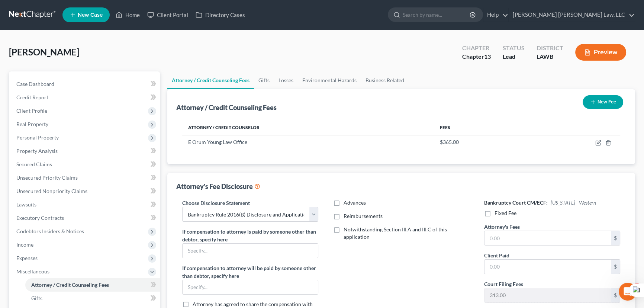
checkbox input "true"
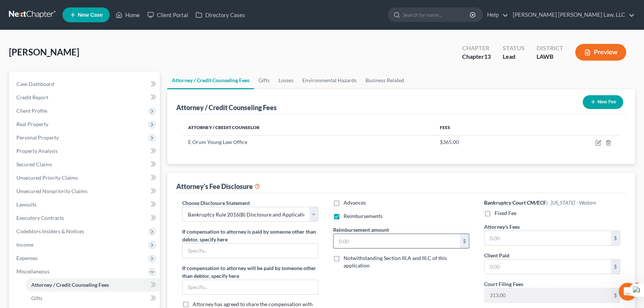
click at [357, 242] on input "text" at bounding box center [397, 241] width 126 height 14
type input "250"
click at [477, 211] on div "Bankruptcy Court CM/ECF: Louisiana - Western Fixed Fee Attorney's Fees $ Client…" at bounding box center [552, 264] width 151 height 131
click at [495, 213] on label "Fixed Fee" at bounding box center [506, 212] width 22 height 7
click at [498, 213] on input "Fixed Fee" at bounding box center [500, 211] width 5 height 5
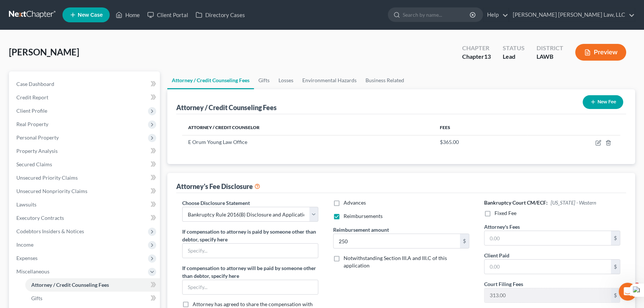
checkbox input "true"
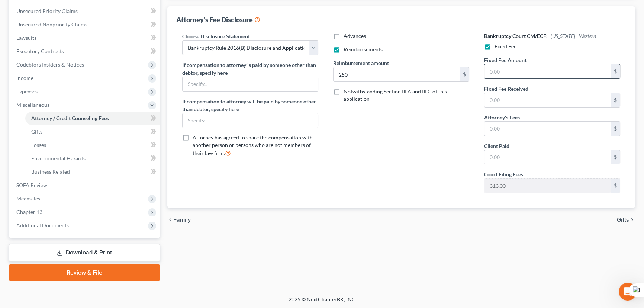
click at [536, 65] on input "text" at bounding box center [548, 71] width 126 height 14
type input "5,025"
drag, startPoint x: 512, startPoint y: 117, endPoint x: 511, endPoint y: 121, distance: 4.2
click at [512, 117] on label "Attorney's Fees" at bounding box center [502, 117] width 36 height 8
click at [511, 122] on input "text" at bounding box center [548, 129] width 126 height 14
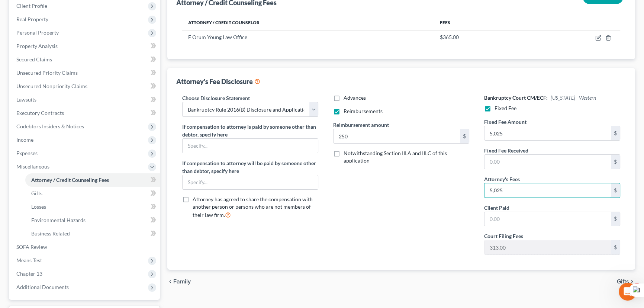
scroll to position [31, 0]
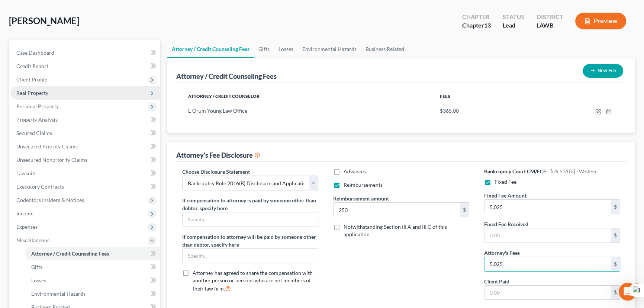
type input "5,025"
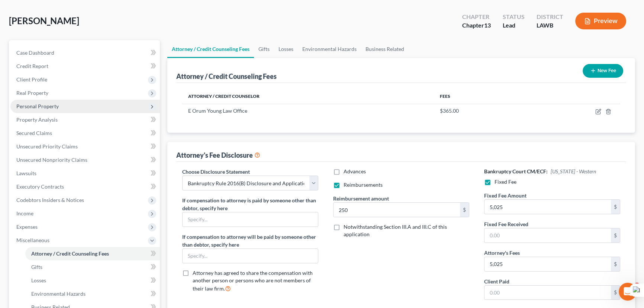
drag, startPoint x: 53, startPoint y: 88, endPoint x: 57, endPoint y: 103, distance: 15.7
click at [53, 88] on span "Real Property" at bounding box center [84, 92] width 149 height 13
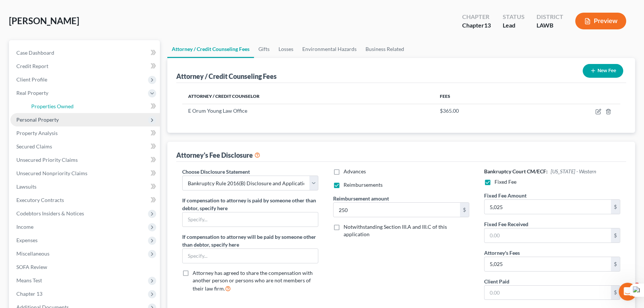
click at [57, 103] on span "Properties Owned" at bounding box center [52, 106] width 42 height 6
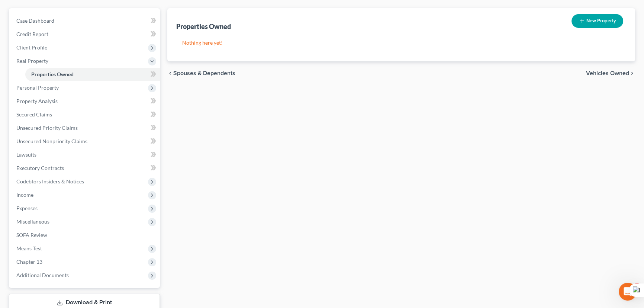
scroll to position [101, 0]
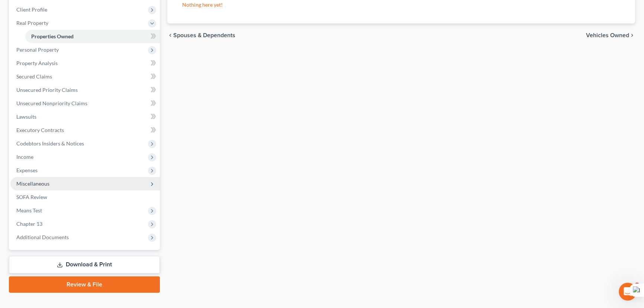
click at [31, 180] on span "Miscellaneous" at bounding box center [32, 183] width 33 height 6
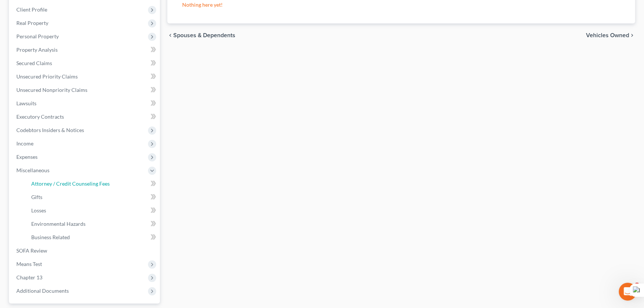
drag, startPoint x: 65, startPoint y: 186, endPoint x: 170, endPoint y: 178, distance: 105.2
click at [65, 186] on span "Attorney / Credit Counseling Fees" at bounding box center [70, 183] width 78 height 6
select select "1"
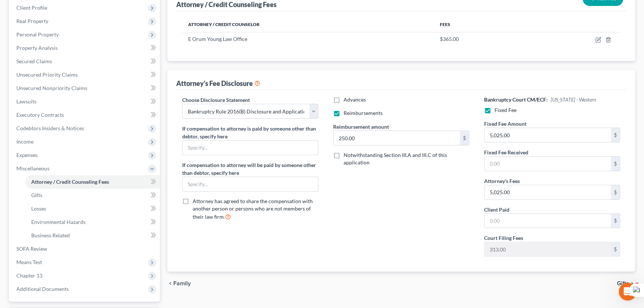
scroll to position [135, 0]
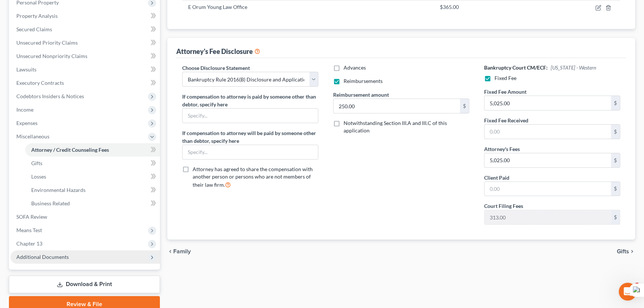
click at [57, 259] on span "Additional Documents" at bounding box center [42, 257] width 52 height 6
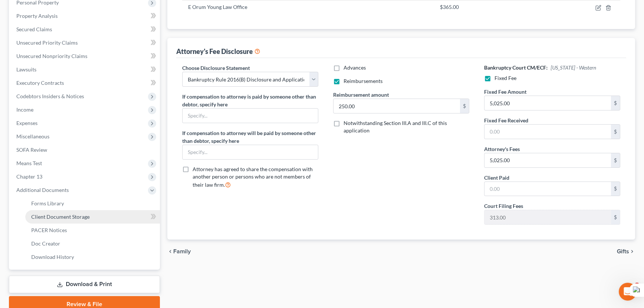
click at [73, 216] on span "Client Document Storage" at bounding box center [60, 216] width 58 height 6
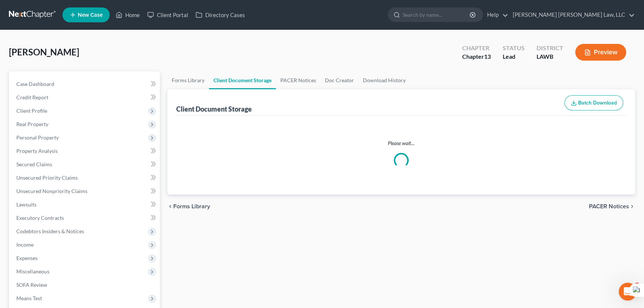
select select "9"
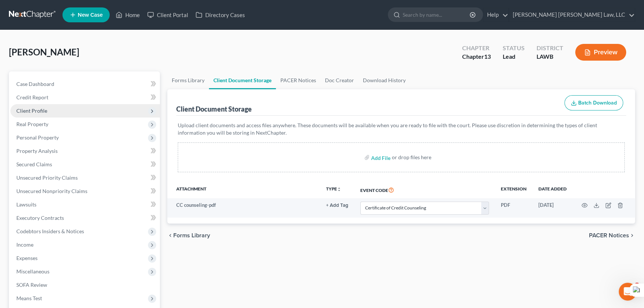
click at [77, 114] on span "Client Profile" at bounding box center [84, 110] width 149 height 13
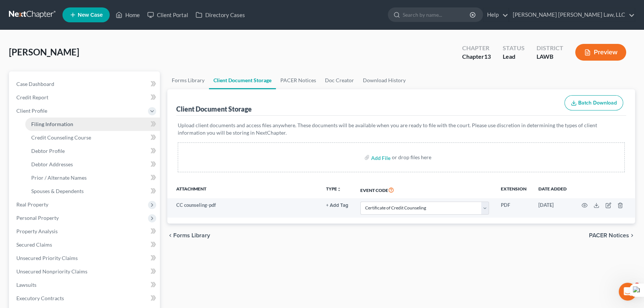
click at [78, 121] on link "Filing Information" at bounding box center [92, 124] width 135 height 13
select select "1"
select select "0"
select select "3"
select select "36"
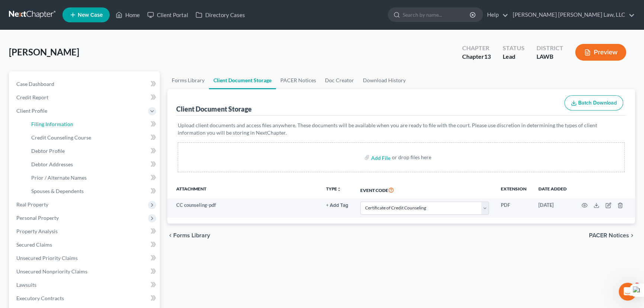
select select "0"
select select "19"
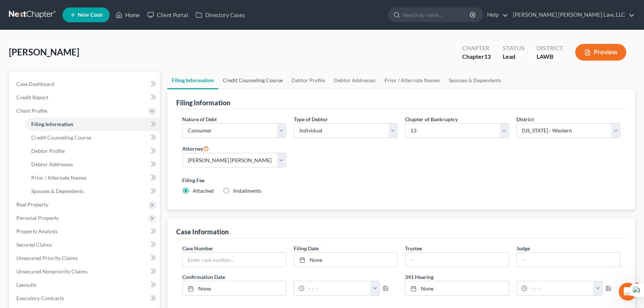
click at [271, 77] on link "Credit Counseling Course" at bounding box center [252, 80] width 69 height 18
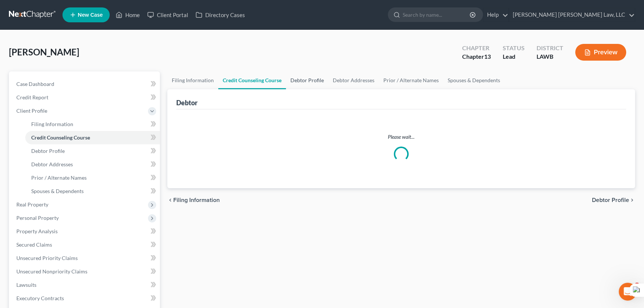
click at [309, 79] on link "Debtor Profile" at bounding box center [307, 80] width 42 height 18
select select "2"
select select "0"
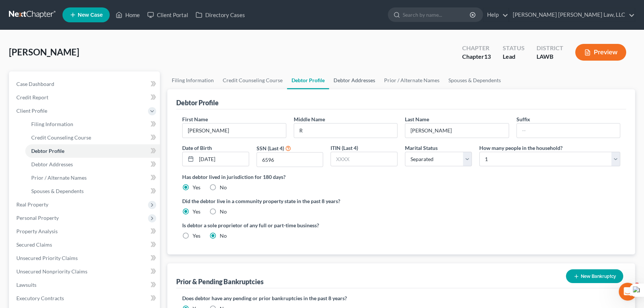
click at [369, 80] on link "Debtor Addresses" at bounding box center [354, 80] width 51 height 18
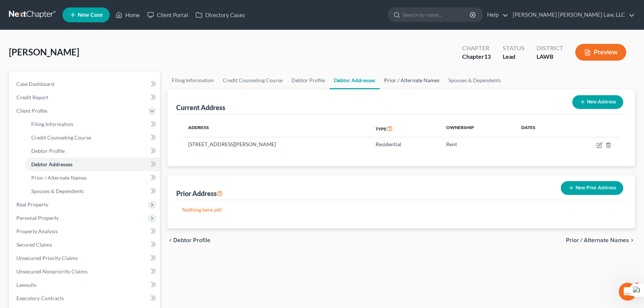
click at [403, 89] on div "Current Address New Address" at bounding box center [401, 101] width 450 height 25
click at [410, 76] on link "Prior / Alternate Names" at bounding box center [412, 80] width 64 height 18
click at [410, 78] on link "Prior / Alternate Names" at bounding box center [412, 80] width 64 height 18
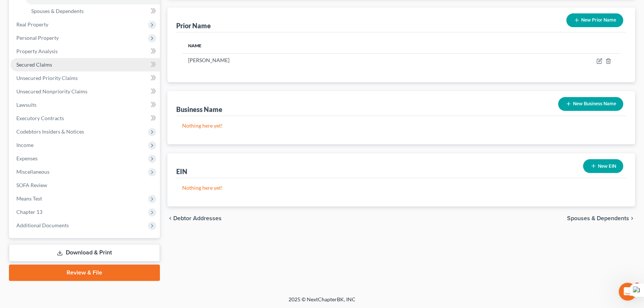
click at [79, 58] on link "Secured Claims" at bounding box center [84, 64] width 149 height 13
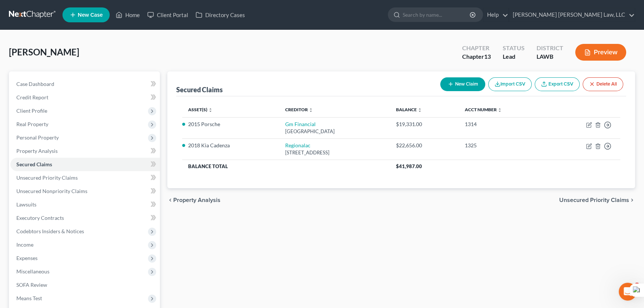
scroll to position [67, 0]
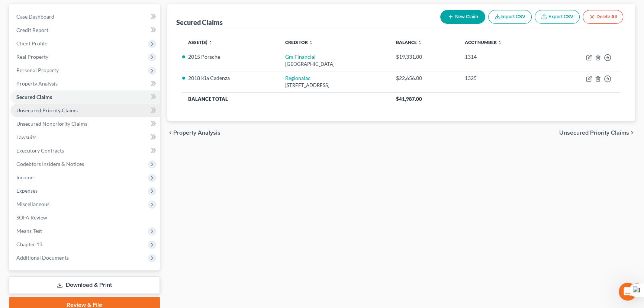
click at [89, 114] on link "Unsecured Priority Claims" at bounding box center [84, 110] width 149 height 13
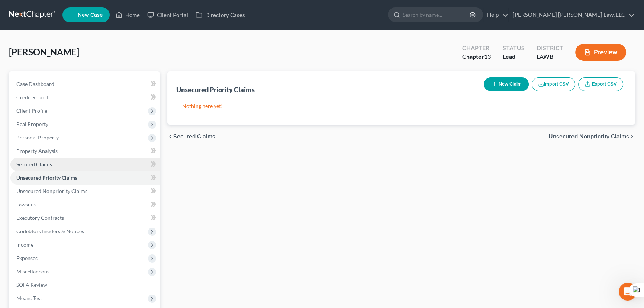
scroll to position [100, 0]
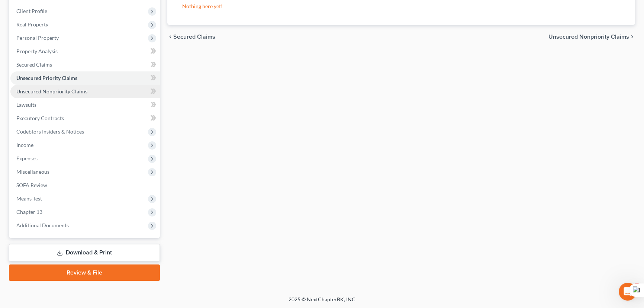
click at [89, 92] on link "Unsecured Nonpriority Claims" at bounding box center [84, 91] width 149 height 13
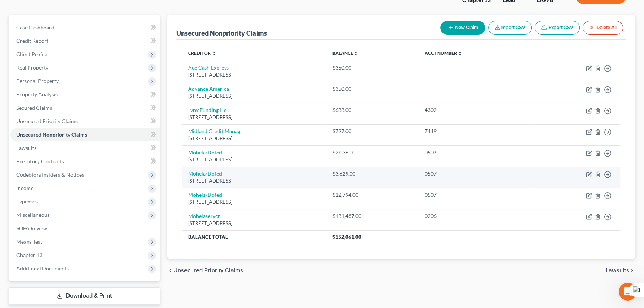
scroll to position [100, 0]
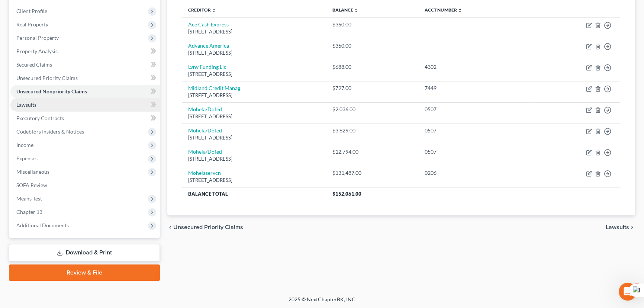
click at [46, 104] on link "Lawsuits" at bounding box center [84, 104] width 149 height 13
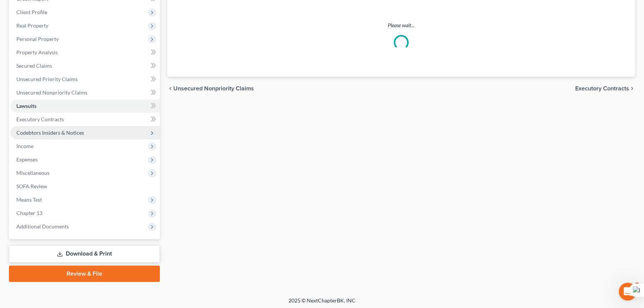
scroll to position [100, 0]
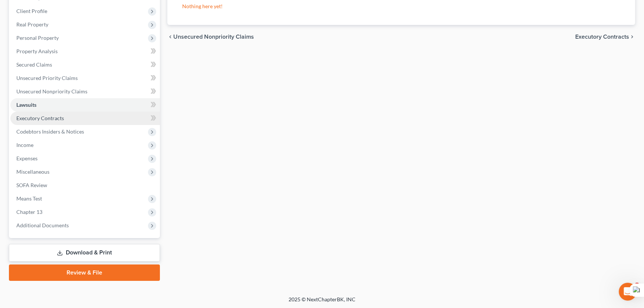
click at [97, 118] on link "Executory Contracts" at bounding box center [84, 118] width 149 height 13
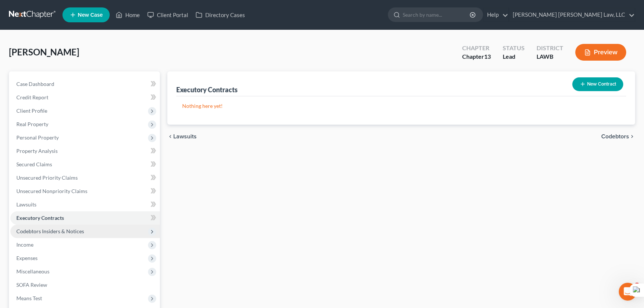
click at [97, 237] on span "Codebtors Insiders & Notices" at bounding box center [84, 231] width 149 height 13
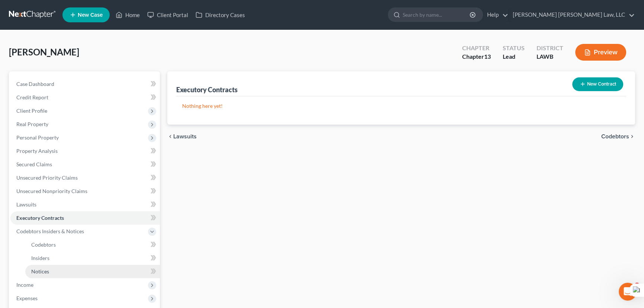
click at [97, 273] on link "Notices" at bounding box center [92, 271] width 135 height 13
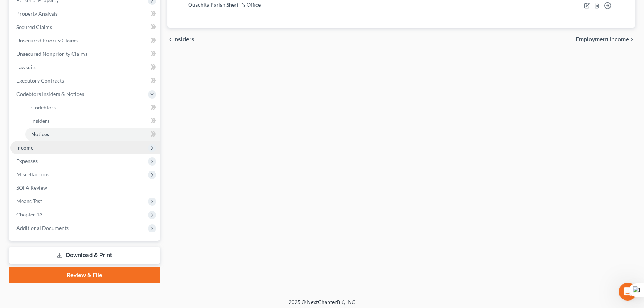
scroll to position [140, 0]
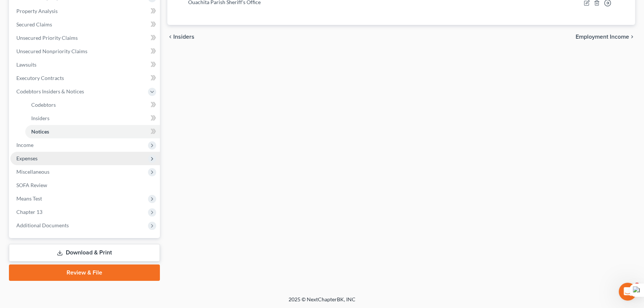
click at [73, 145] on span "Income" at bounding box center [84, 144] width 149 height 13
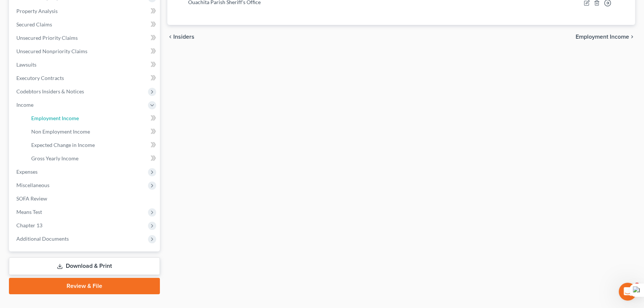
drag, startPoint x: 68, startPoint y: 120, endPoint x: 189, endPoint y: 102, distance: 123.0
click at [67, 120] on span "Employment Income" at bounding box center [55, 118] width 48 height 6
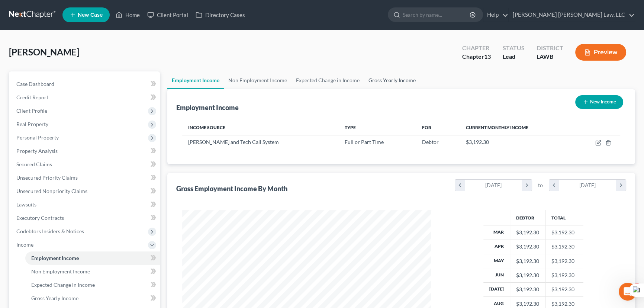
scroll to position [133, 264]
click at [396, 77] on link "Gross Yearly Income" at bounding box center [392, 80] width 56 height 18
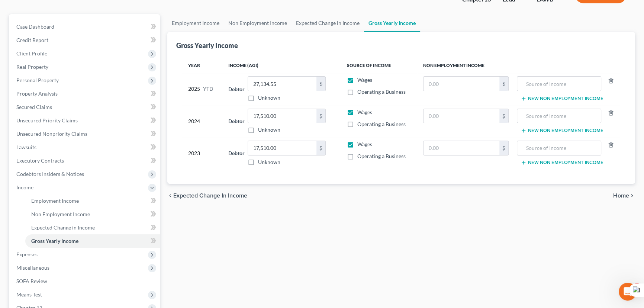
scroll to position [153, 0]
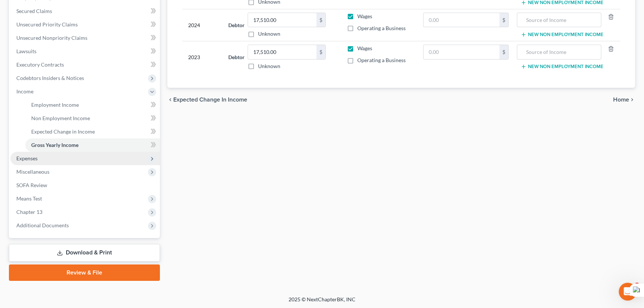
click at [74, 154] on span "Expenses" at bounding box center [84, 158] width 149 height 13
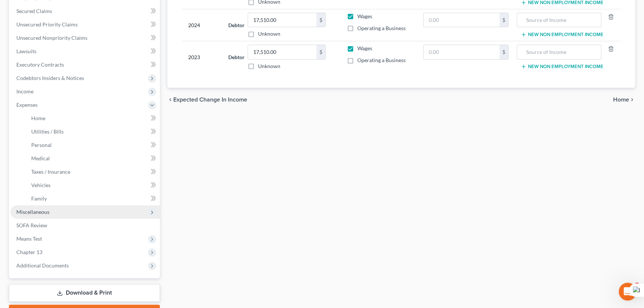
click at [65, 210] on span "Miscellaneous" at bounding box center [84, 211] width 149 height 13
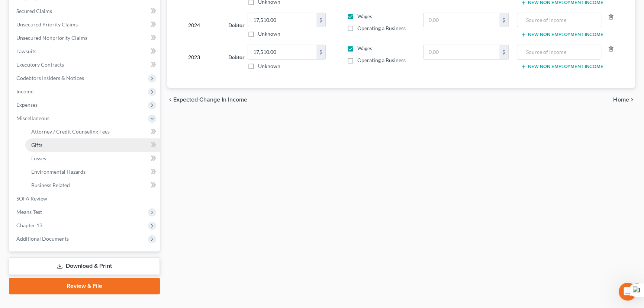
click at [80, 140] on link "Gifts" at bounding box center [92, 144] width 135 height 13
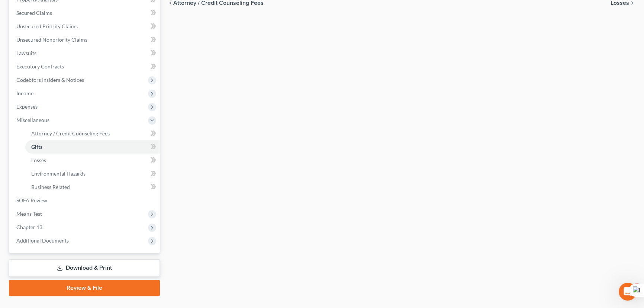
scroll to position [167, 0]
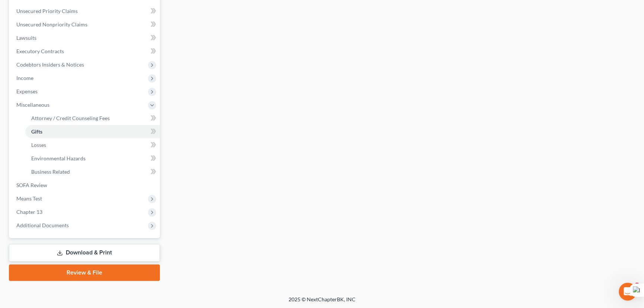
click at [70, 222] on span "Additional Documents" at bounding box center [84, 225] width 149 height 13
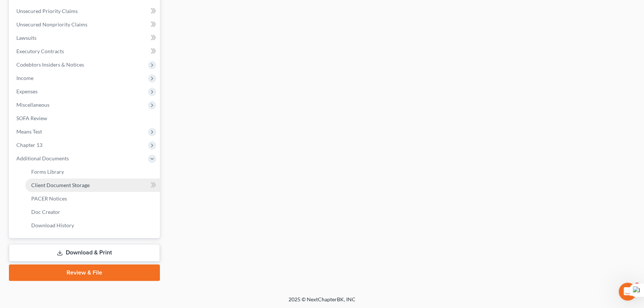
click at [69, 182] on span "Client Document Storage" at bounding box center [60, 185] width 58 height 6
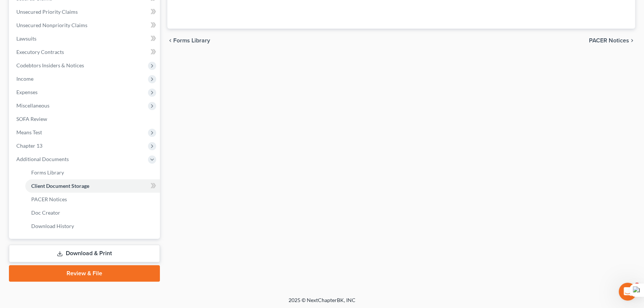
select select "9"
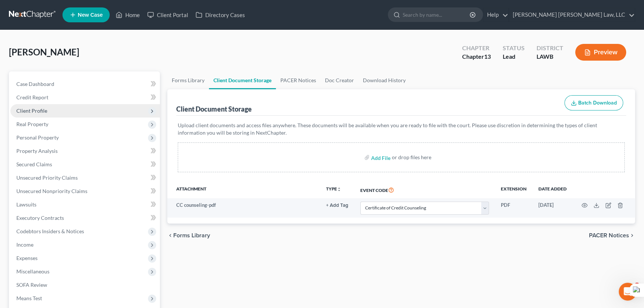
click at [68, 109] on span "Client Profile" at bounding box center [84, 110] width 149 height 13
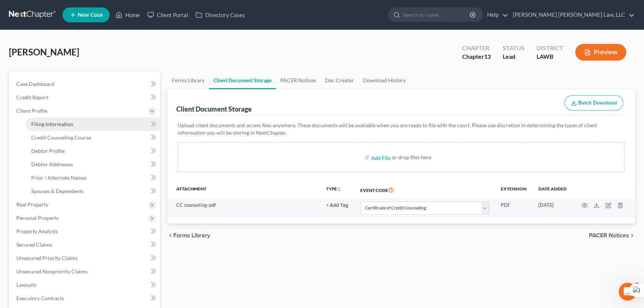
click at [75, 123] on link "Filing Information" at bounding box center [92, 124] width 135 height 13
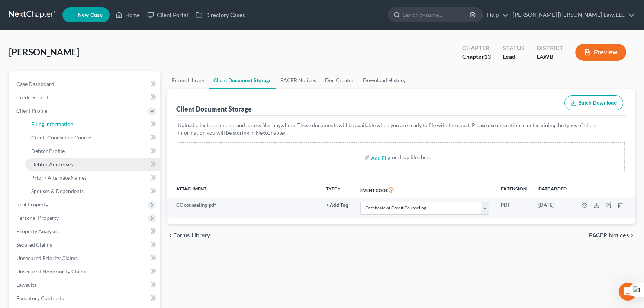
select select "1"
select select "0"
select select "3"
select select "36"
select select "0"
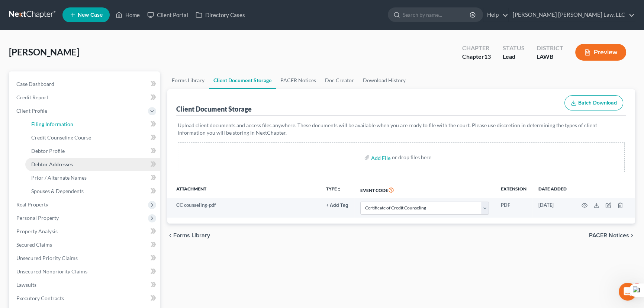
select select "19"
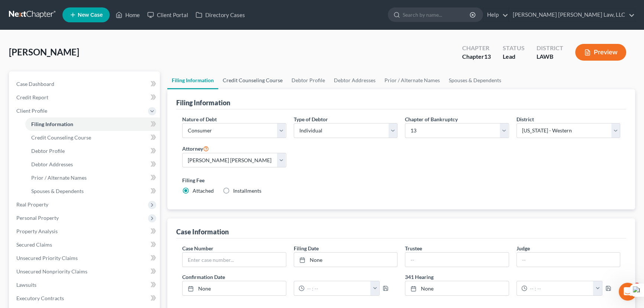
click at [267, 86] on link "Credit Counseling Course" at bounding box center [252, 80] width 69 height 18
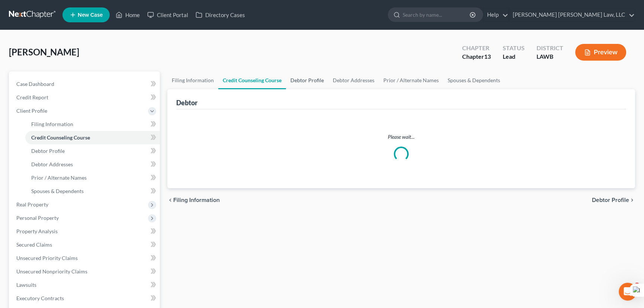
click at [312, 78] on link "Debtor Profile" at bounding box center [307, 80] width 42 height 18
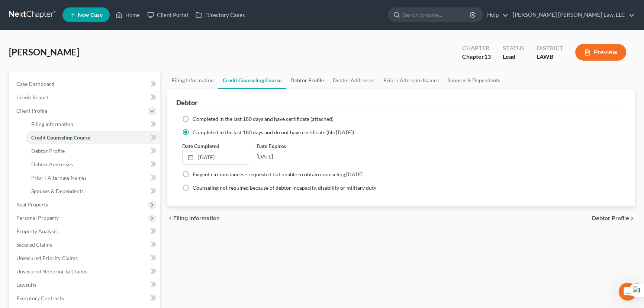
select select "2"
select select "0"
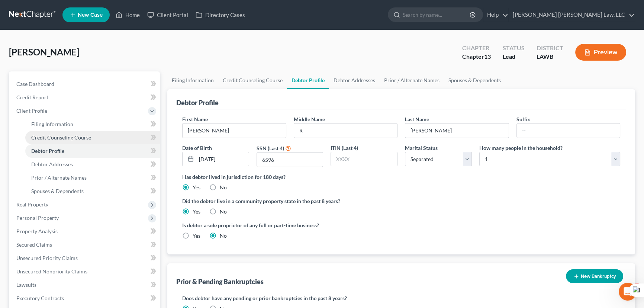
click at [71, 140] on link "Credit Counseling Course" at bounding box center [92, 137] width 135 height 13
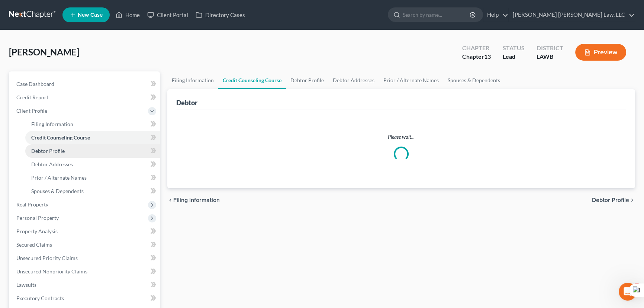
click at [81, 153] on link "Debtor Profile" at bounding box center [92, 150] width 135 height 13
select select "2"
select select "0"
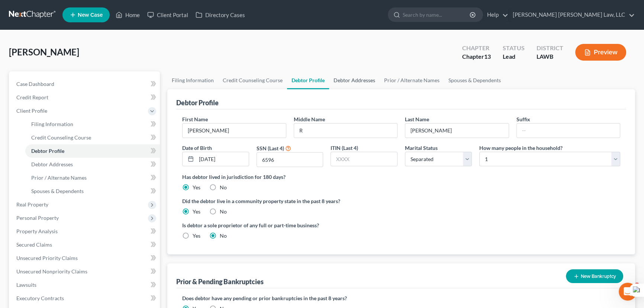
click at [358, 75] on link "Debtor Addresses" at bounding box center [354, 80] width 51 height 18
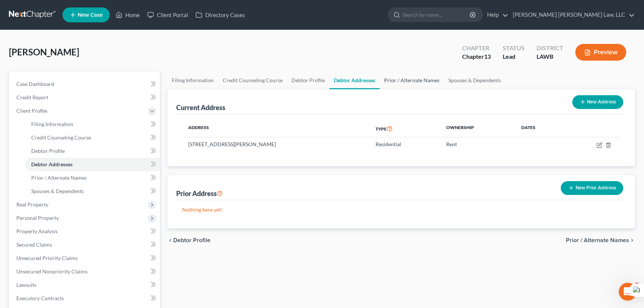
click at [412, 78] on link "Prior / Alternate Names" at bounding box center [412, 80] width 64 height 18
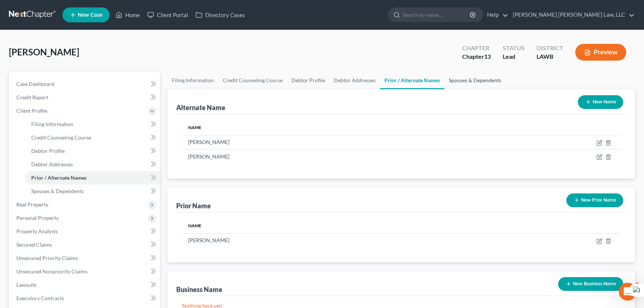
click at [486, 83] on link "Spouses & Dependents" at bounding box center [474, 80] width 61 height 18
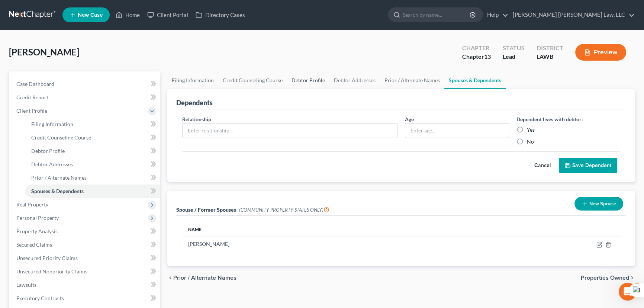
click at [306, 76] on link "Debtor Profile" at bounding box center [308, 80] width 42 height 18
select select "2"
select select "0"
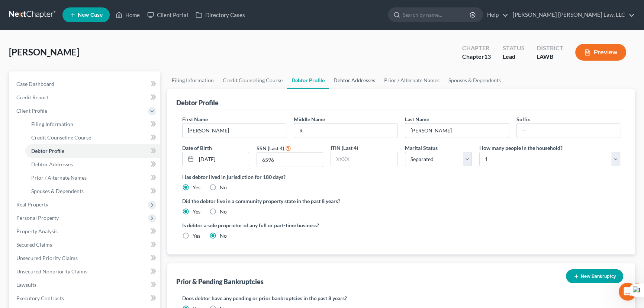
click at [342, 81] on link "Debtor Addresses" at bounding box center [354, 80] width 51 height 18
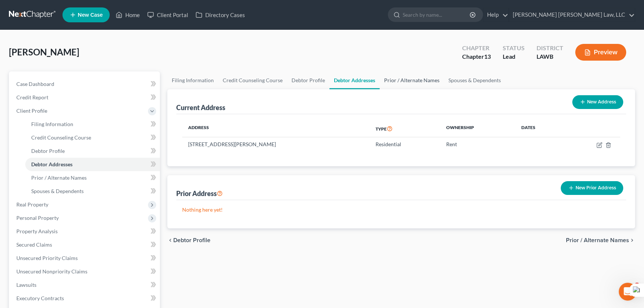
click at [392, 77] on link "Prior / Alternate Names" at bounding box center [412, 80] width 64 height 18
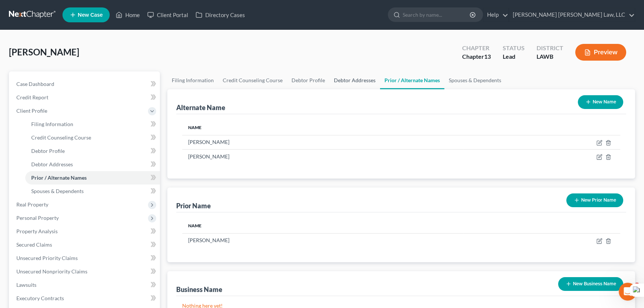
drag, startPoint x: 341, startPoint y: 71, endPoint x: 467, endPoint y: 7, distance: 141.7
click at [341, 71] on link "Debtor Addresses" at bounding box center [354, 80] width 51 height 18
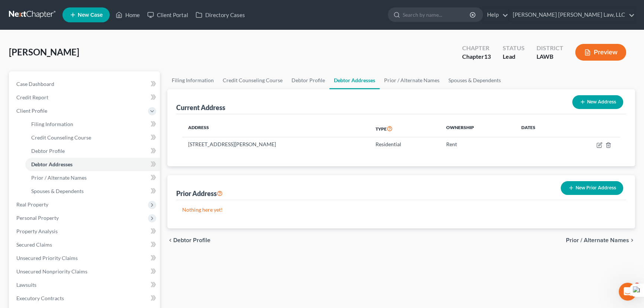
drag, startPoint x: 35, startPoint y: 13, endPoint x: 132, endPoint y: 30, distance: 98.5
click at [35, 13] on link at bounding box center [33, 14] width 48 height 13
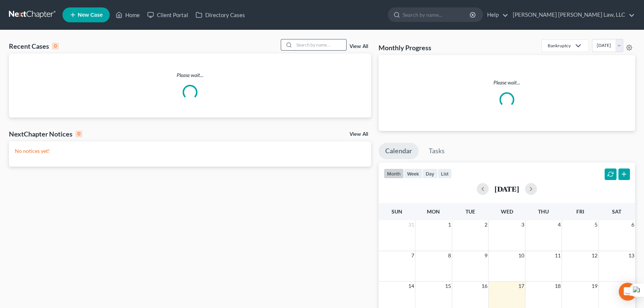
drag, startPoint x: 324, startPoint y: 39, endPoint x: 322, endPoint y: 45, distance: 6.5
click at [324, 39] on div at bounding box center [314, 45] width 66 height 12
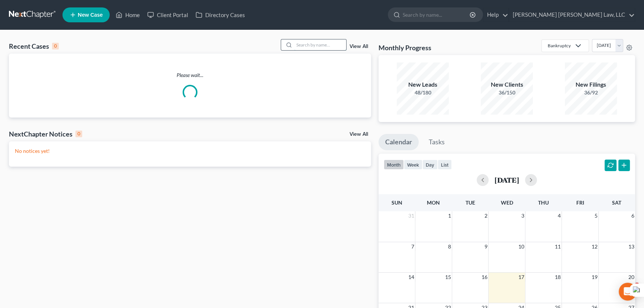
click at [322, 45] on input "search" at bounding box center [320, 44] width 52 height 11
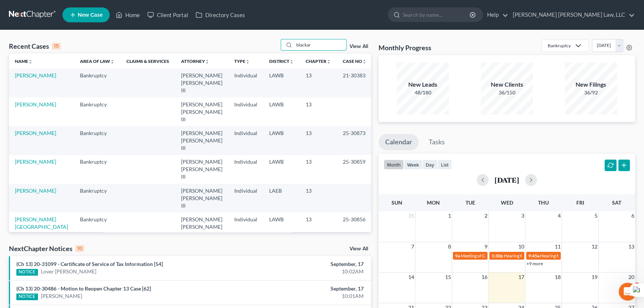
type input "[PERSON_NAME]"
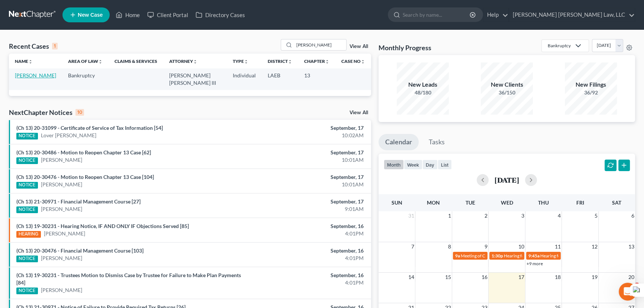
click at [40, 78] on link "[PERSON_NAME]" at bounding box center [35, 75] width 41 height 6
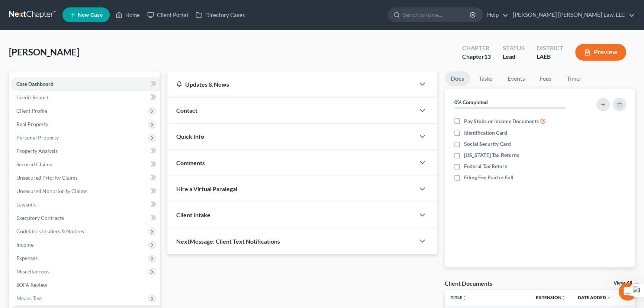
click at [35, 308] on span "Chapter 13" at bounding box center [29, 311] width 26 height 6
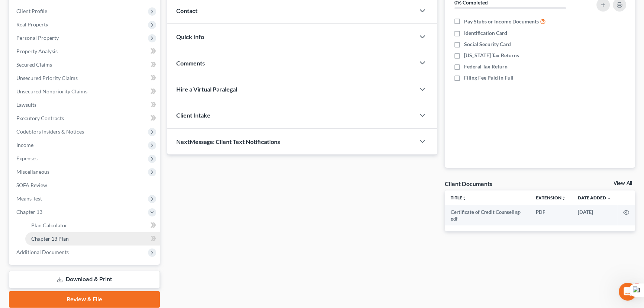
click at [58, 235] on span "Chapter 13 Plan" at bounding box center [50, 238] width 38 height 6
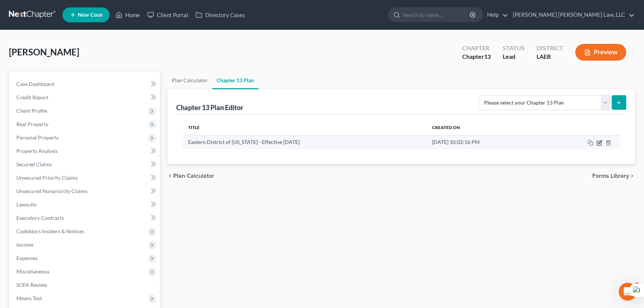
click at [599, 142] on icon "button" at bounding box center [599, 141] width 3 height 3
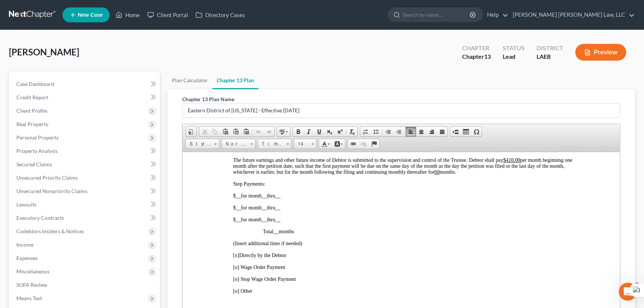
click at [30, 17] on link at bounding box center [33, 14] width 48 height 13
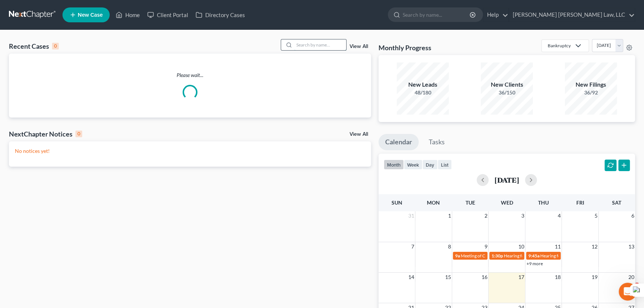
click at [323, 44] on input "search" at bounding box center [320, 44] width 52 height 11
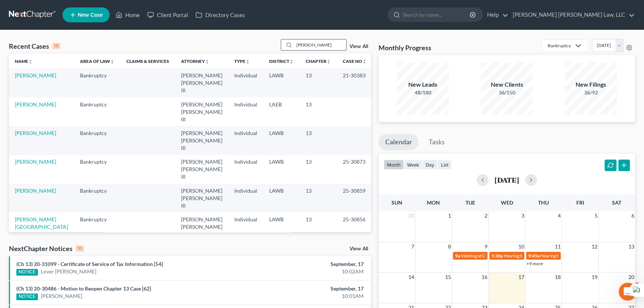
type input "[PERSON_NAME]"
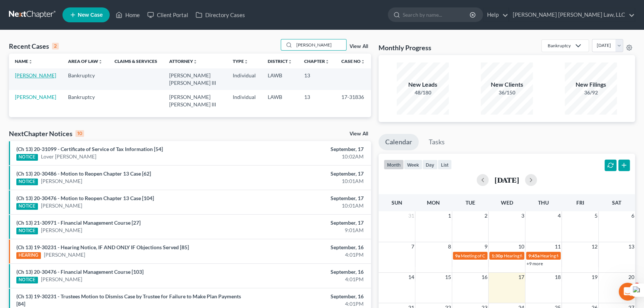
click at [29, 75] on link "[PERSON_NAME]" at bounding box center [35, 75] width 41 height 6
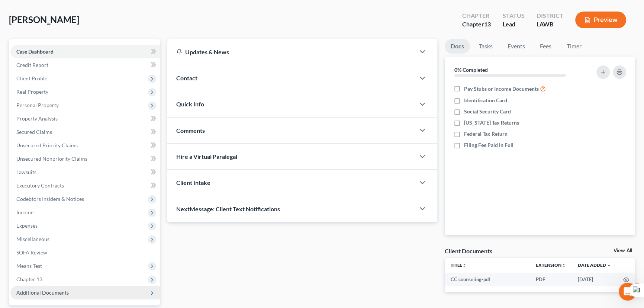
scroll to position [100, 0]
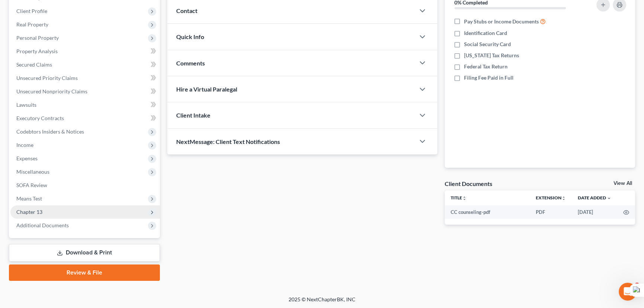
click at [83, 210] on span "Chapter 13" at bounding box center [84, 211] width 149 height 13
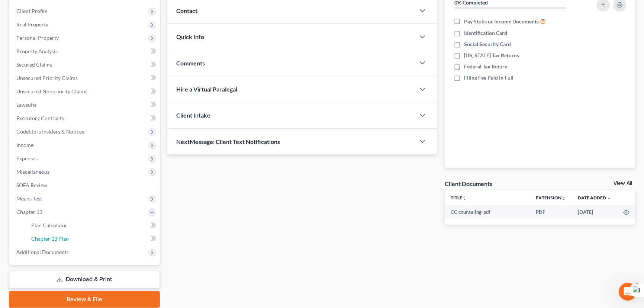
drag, startPoint x: 79, startPoint y: 239, endPoint x: 282, endPoint y: 185, distance: 210.2
click at [79, 239] on link "Chapter 13 Plan" at bounding box center [92, 238] width 135 height 13
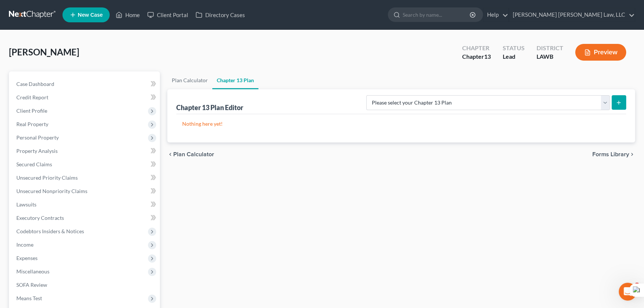
click at [31, 10] on link at bounding box center [33, 14] width 48 height 13
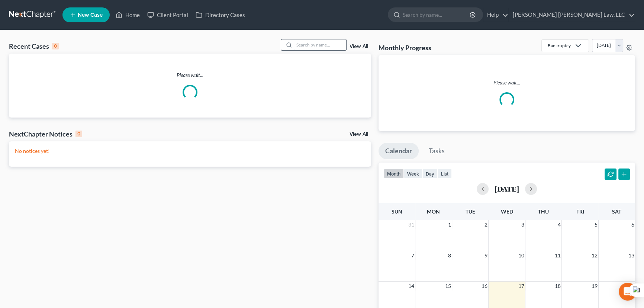
click at [316, 43] on input "search" at bounding box center [320, 44] width 52 height 11
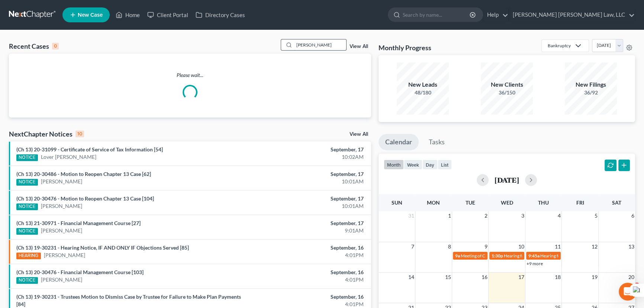
type input "martin, mark"
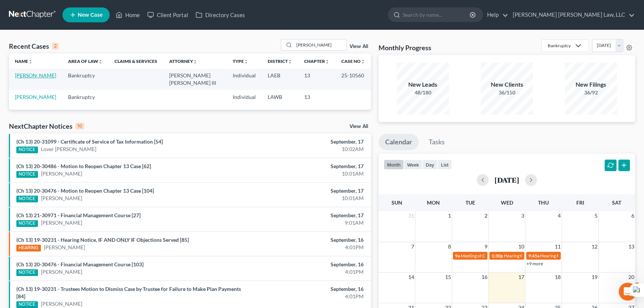
click at [36, 75] on link "[PERSON_NAME]" at bounding box center [35, 75] width 41 height 6
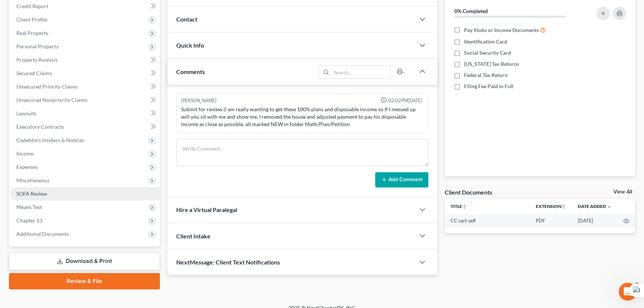
scroll to position [100, 0]
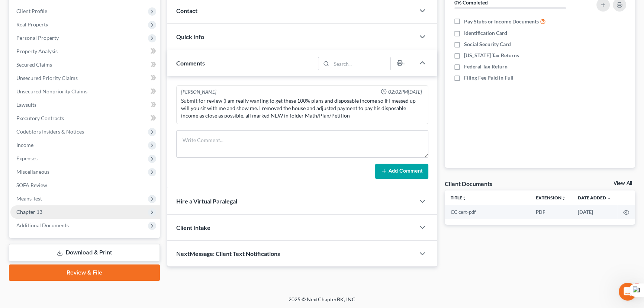
click at [66, 208] on span "Chapter 13" at bounding box center [84, 211] width 149 height 13
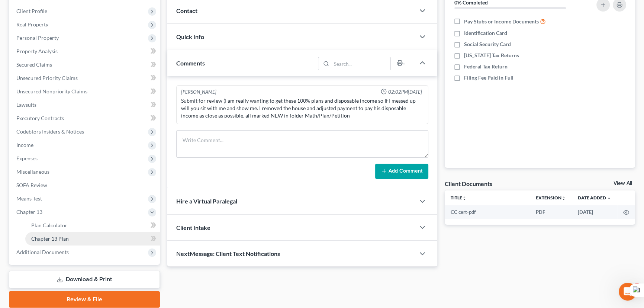
click at [68, 239] on link "Chapter 13 Plan" at bounding box center [92, 238] width 135 height 13
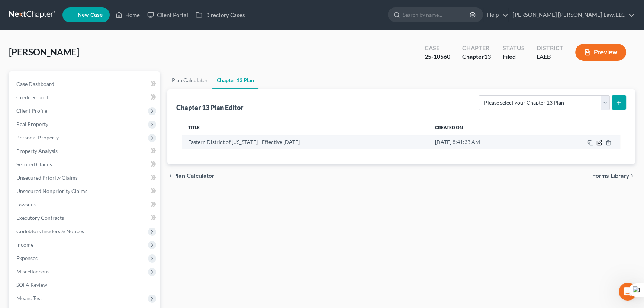
click at [599, 144] on icon "button" at bounding box center [600, 143] width 6 height 6
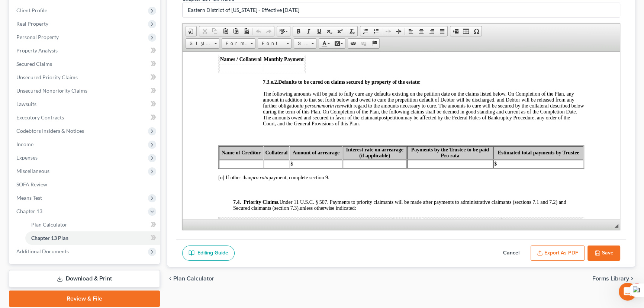
scroll to position [101, 0]
click at [518, 253] on button "Cancel" at bounding box center [511, 253] width 33 height 16
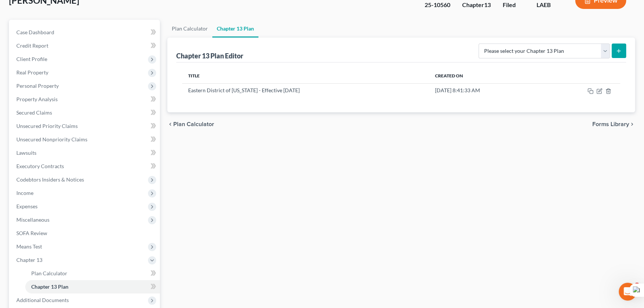
scroll to position [0, 0]
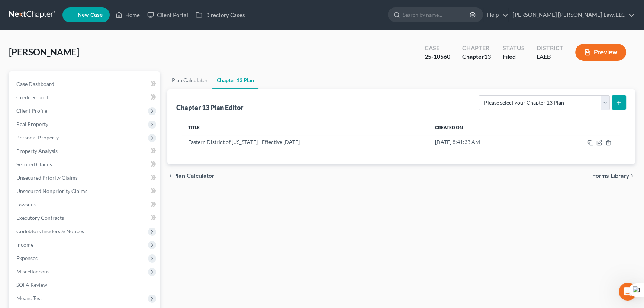
click at [32, 12] on link at bounding box center [33, 14] width 48 height 13
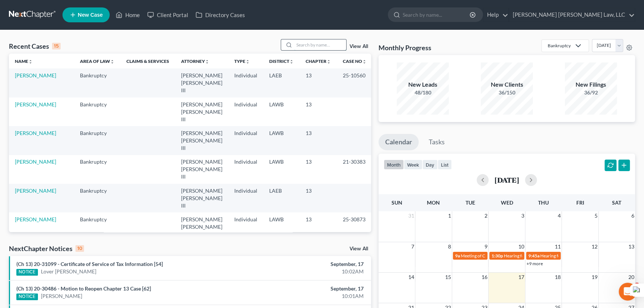
click at [305, 46] on input "search" at bounding box center [320, 44] width 52 height 11
type input "[PERSON_NAME]"
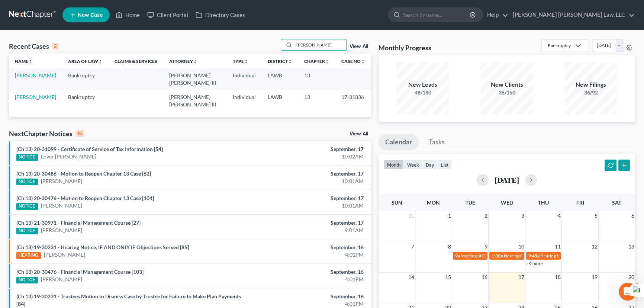
click at [37, 78] on link "[PERSON_NAME]" at bounding box center [35, 75] width 41 height 6
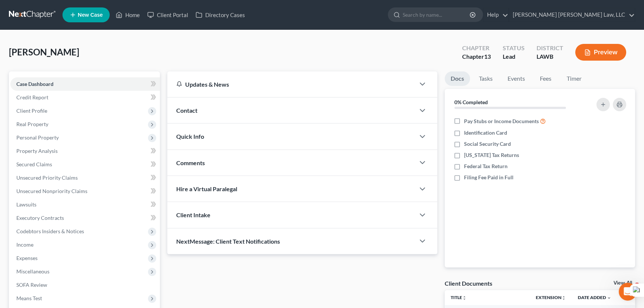
click at [46, 10] on link at bounding box center [33, 14] width 48 height 13
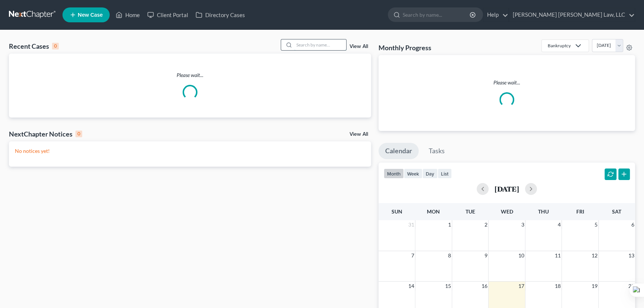
click at [315, 43] on input "search" at bounding box center [320, 44] width 52 height 11
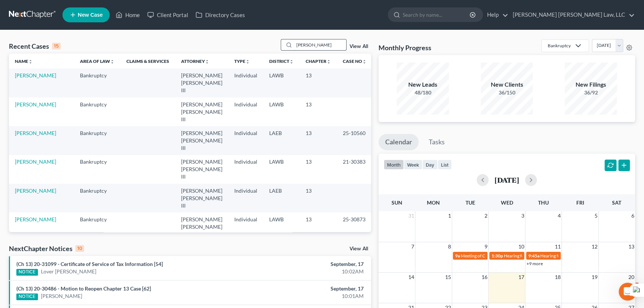
type input "[PERSON_NAME]"
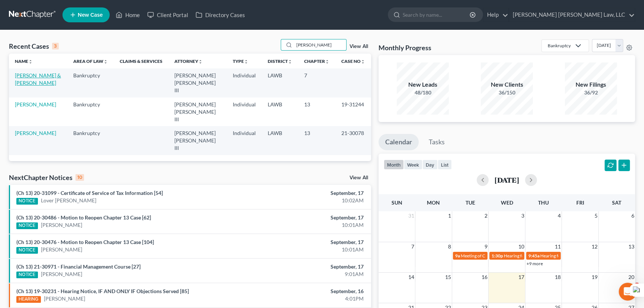
click at [35, 76] on link "[PERSON_NAME] & [PERSON_NAME]" at bounding box center [38, 79] width 46 height 14
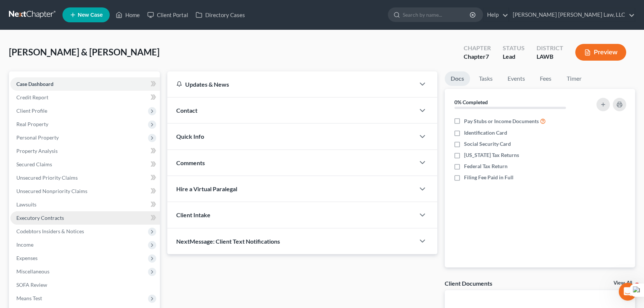
scroll to position [86, 0]
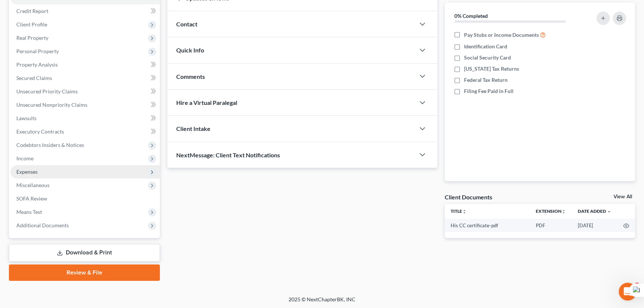
click at [48, 167] on span "Expenses" at bounding box center [84, 171] width 149 height 13
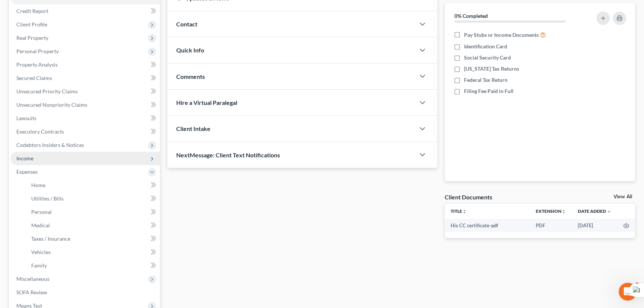
click at [48, 157] on span "Income" at bounding box center [84, 158] width 149 height 13
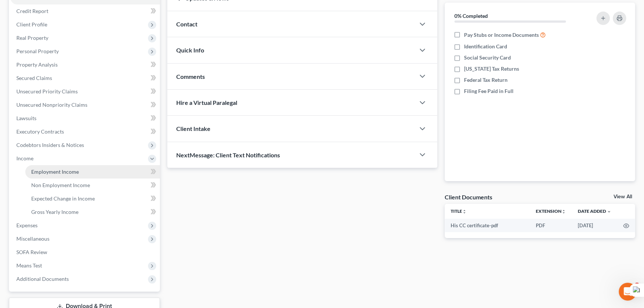
click at [56, 168] on span "Employment Income" at bounding box center [55, 171] width 48 height 6
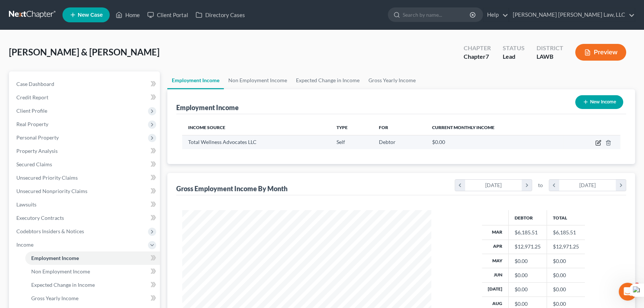
click at [598, 142] on icon "button" at bounding box center [598, 141] width 3 height 3
select select "1"
select select "19"
select select "0"
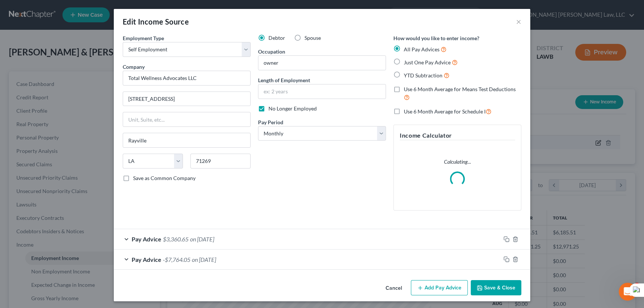
scroll to position [133, 266]
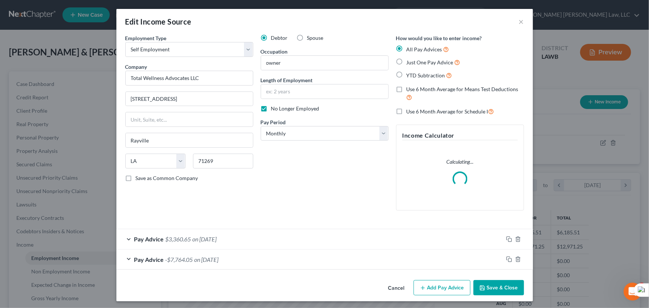
click at [487, 286] on button "Save & Close" at bounding box center [498, 288] width 51 height 16
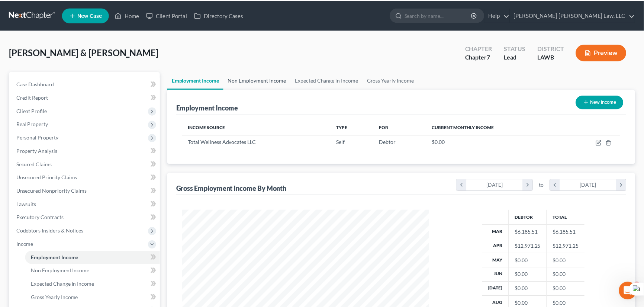
scroll to position [371753, 371622]
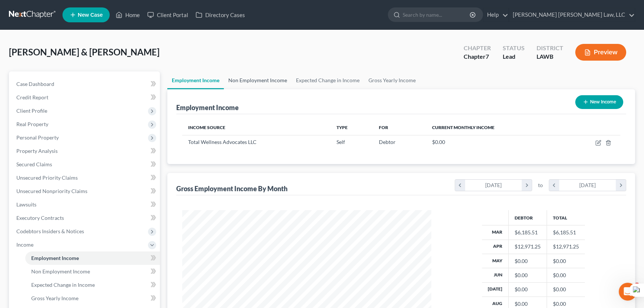
click at [267, 83] on link "Non Employment Income" at bounding box center [258, 80] width 68 height 18
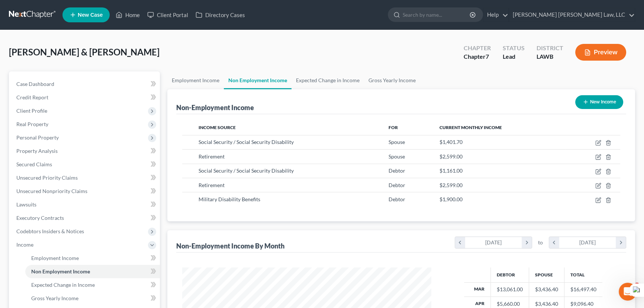
scroll to position [133, 264]
click at [203, 85] on link "Employment Income" at bounding box center [195, 80] width 57 height 18
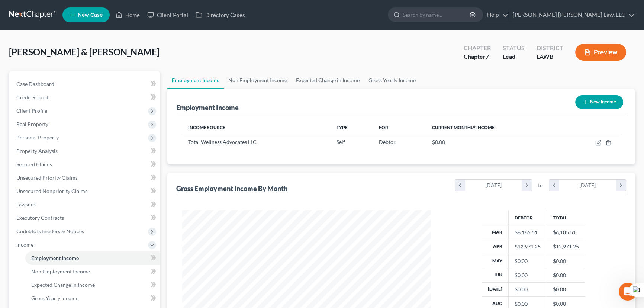
scroll to position [133, 264]
click at [242, 70] on div "[PERSON_NAME] & [PERSON_NAME] Upgraded Chapter Chapter 7 Status Lead District L…" at bounding box center [322, 55] width 626 height 32
click at [246, 80] on link "Non Employment Income" at bounding box center [258, 80] width 68 height 18
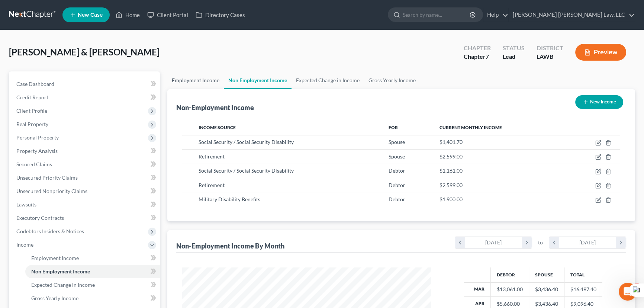
click at [180, 81] on link "Employment Income" at bounding box center [195, 80] width 57 height 18
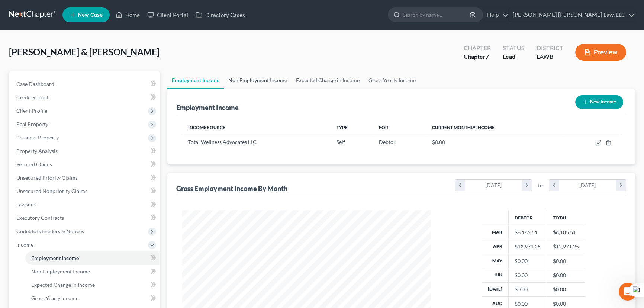
scroll to position [133, 264]
click at [255, 77] on link "Non Employment Income" at bounding box center [258, 80] width 68 height 18
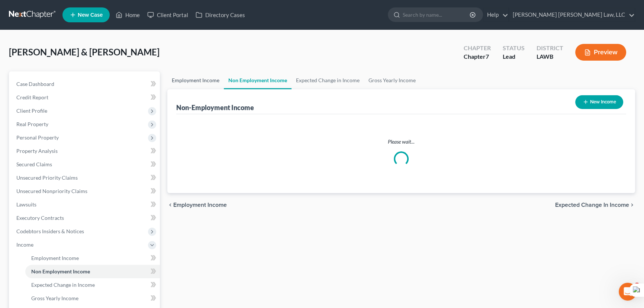
click at [206, 79] on link "Employment Income" at bounding box center [195, 80] width 57 height 18
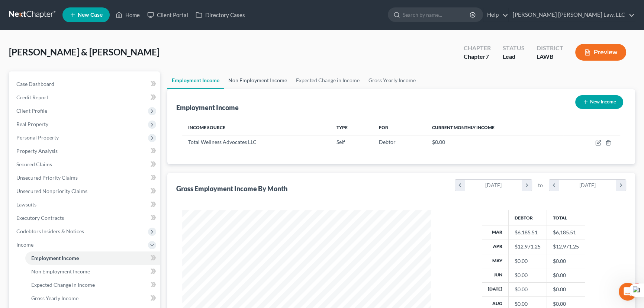
click at [258, 81] on link "Non Employment Income" at bounding box center [258, 80] width 68 height 18
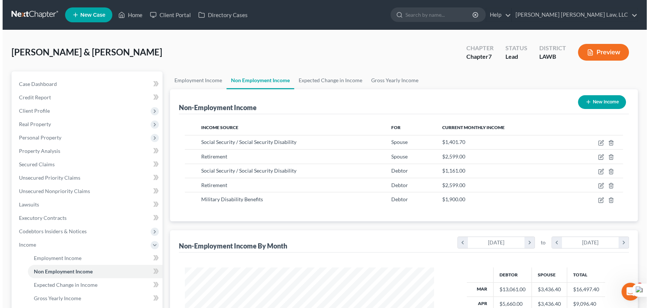
scroll to position [133, 264]
click at [590, 99] on button "New Income" at bounding box center [599, 102] width 48 height 14
select select "0"
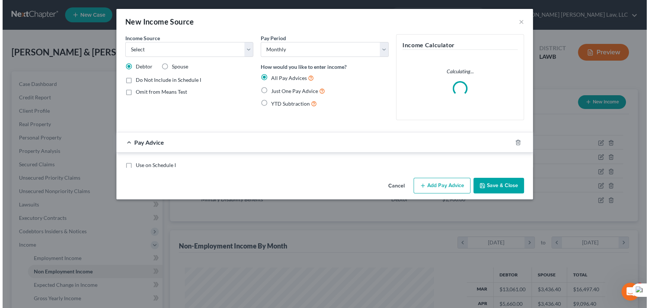
scroll to position [133, 266]
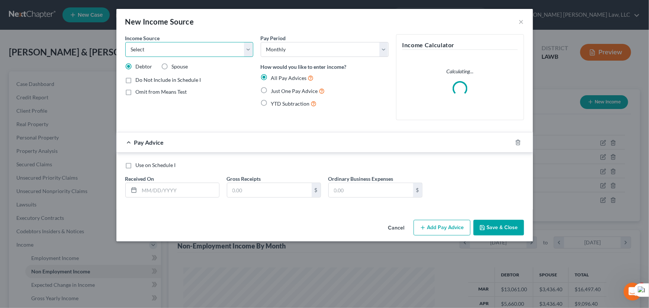
click at [209, 47] on select "Select Unemployment Disability (from employer) Pension Retirement Social Securi…" at bounding box center [189, 49] width 128 height 15
select select "13"
click at [125, 42] on select "Select Unemployment Disability (from employer) Pension Retirement Social Securi…" at bounding box center [189, 49] width 128 height 15
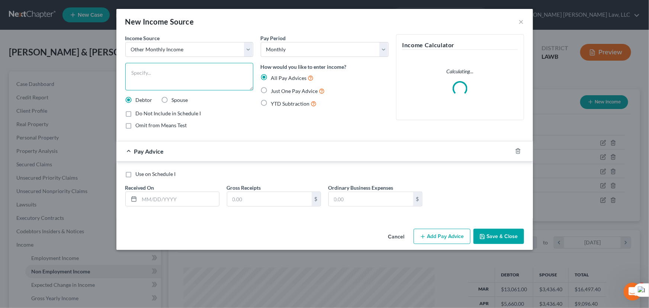
click at [183, 81] on textarea at bounding box center [189, 77] width 128 height 28
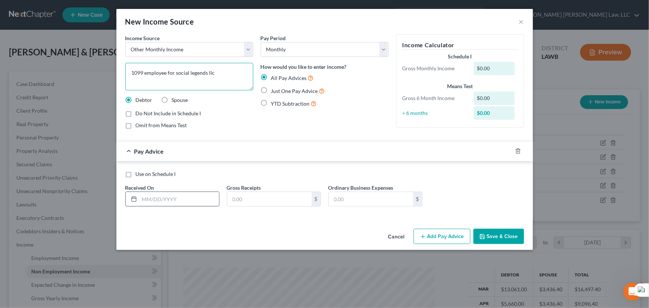
type textarea "1099 employee for social legends llc"
click at [190, 195] on input "text" at bounding box center [179, 199] width 80 height 14
drag, startPoint x: 194, startPoint y: 193, endPoint x: 189, endPoint y: 194, distance: 5.3
click at [194, 193] on input "text" at bounding box center [179, 199] width 80 height 14
type input "[DATE]"
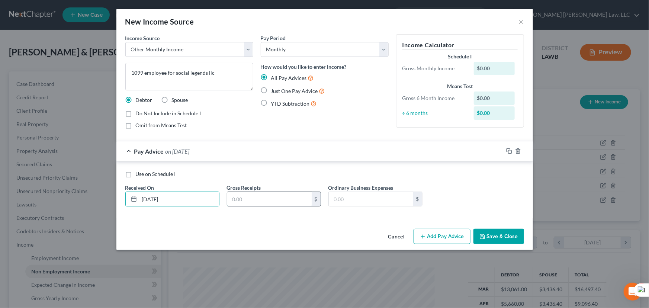
click at [267, 200] on input "text" at bounding box center [269, 199] width 84 height 14
type input "4,000"
click at [435, 239] on button "Add Pay Advice" at bounding box center [442, 237] width 57 height 16
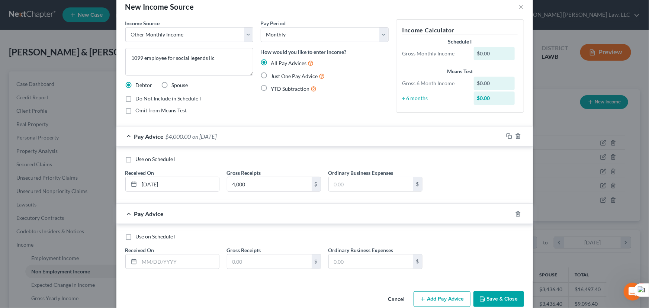
scroll to position [28, 0]
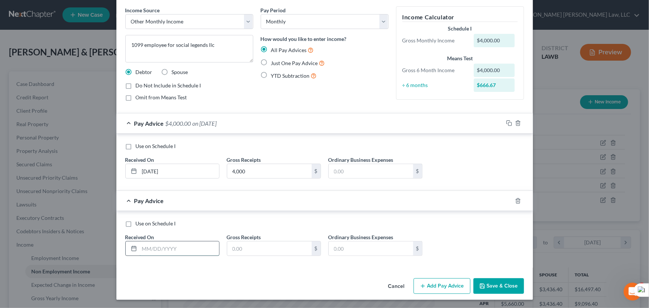
drag, startPoint x: 173, startPoint y: 245, endPoint x: 171, endPoint y: 240, distance: 5.7
click at [173, 245] on input "text" at bounding box center [179, 248] width 80 height 14
type input "[DATE]"
click at [256, 245] on div "Gross Receipts $" at bounding box center [274, 244] width 102 height 23
click at [256, 245] on input "text" at bounding box center [269, 248] width 84 height 14
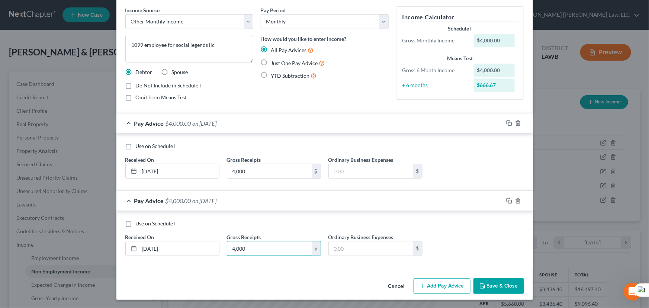
type input "4,000"
click at [442, 281] on button "Add Pay Advice" at bounding box center [442, 286] width 57 height 16
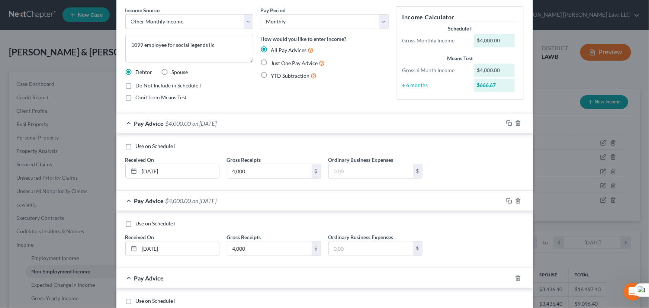
scroll to position [105, 0]
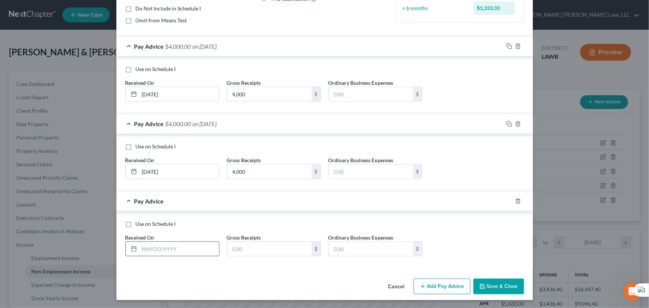
click at [144, 242] on input "text" at bounding box center [179, 249] width 80 height 14
type input "[DATE]"
click at [290, 247] on input "text" at bounding box center [269, 249] width 84 height 14
type input "4,000"
click at [452, 280] on button "Add Pay Advice" at bounding box center [442, 287] width 57 height 16
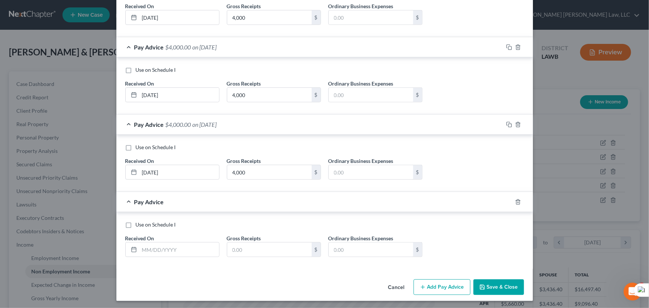
scroll to position [182, 0]
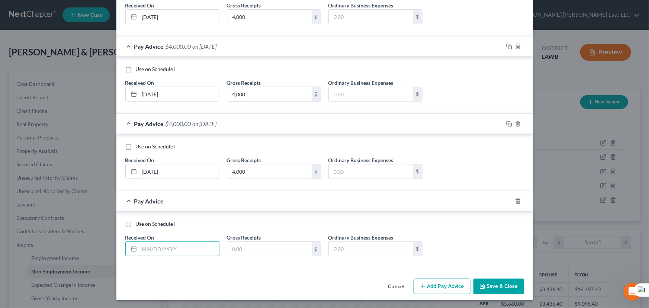
drag, startPoint x: 160, startPoint y: 247, endPoint x: 149, endPoint y: 235, distance: 16.1
click at [160, 247] on input "text" at bounding box center [179, 249] width 80 height 14
type input "[DATE]"
click at [257, 249] on input "text" at bounding box center [269, 249] width 84 height 14
type input "4,000"
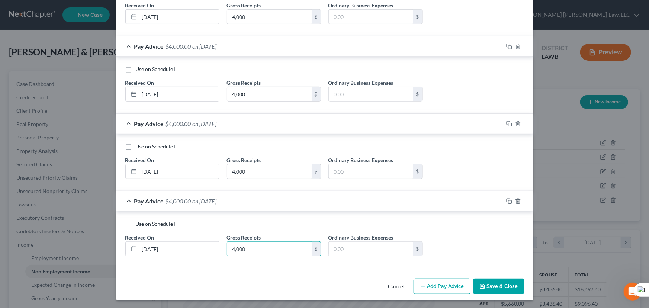
click at [490, 290] on button "Save & Close" at bounding box center [498, 287] width 51 height 16
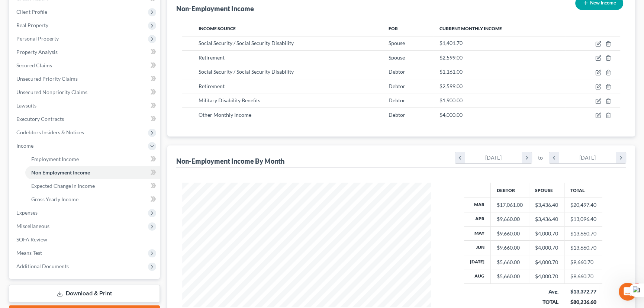
scroll to position [169, 0]
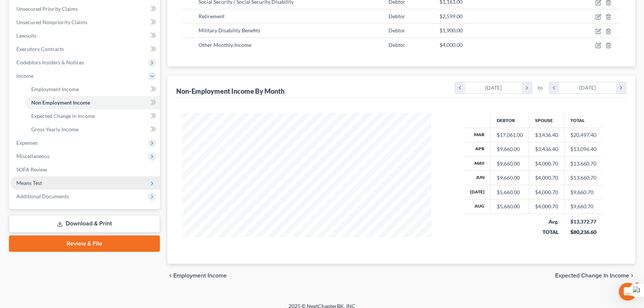
click at [71, 185] on span "Means Test" at bounding box center [84, 182] width 149 height 13
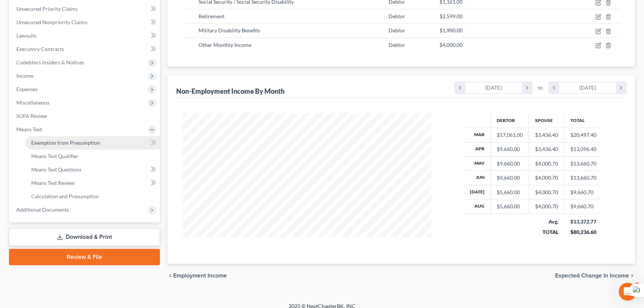
click at [66, 141] on span "Exemption from Presumption" at bounding box center [65, 142] width 69 height 6
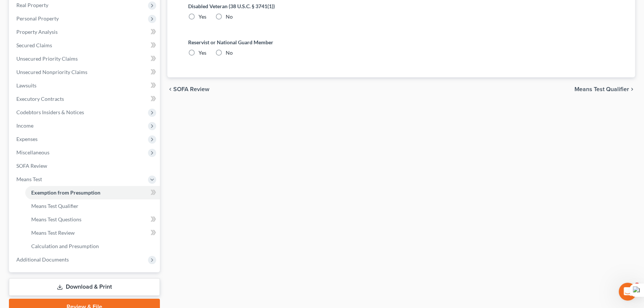
scroll to position [3, 0]
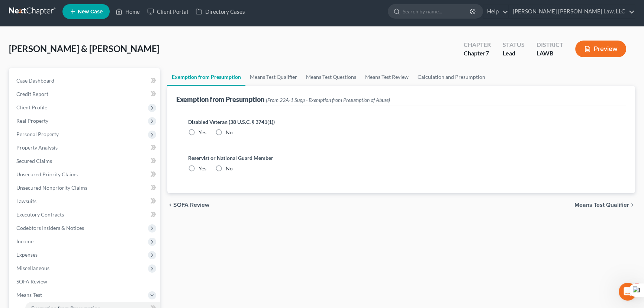
radio input "true"
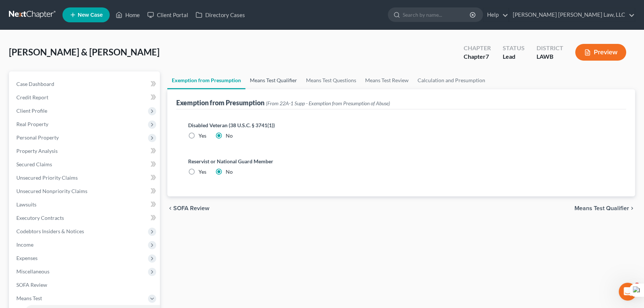
click at [260, 79] on link "Means Test Qualifier" at bounding box center [273, 80] width 56 height 18
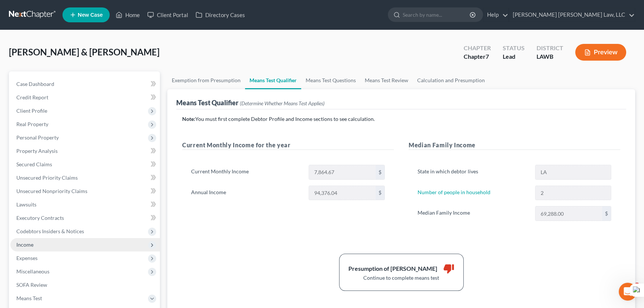
click at [61, 245] on span "Income" at bounding box center [84, 244] width 149 height 13
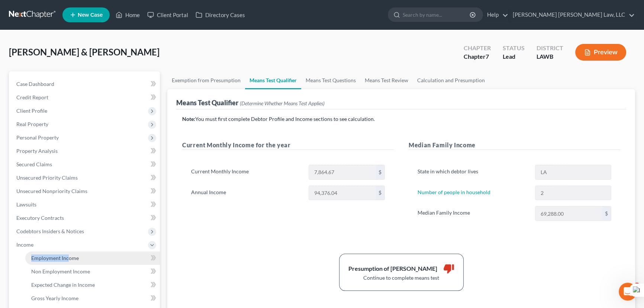
click at [68, 253] on li "Income Employment Income Non Employment Income Expected Change in Income Gross …" at bounding box center [84, 271] width 149 height 67
click at [72, 257] on span "Employment Income" at bounding box center [55, 258] width 48 height 6
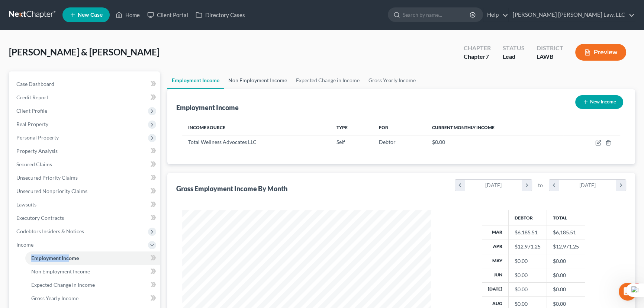
scroll to position [133, 264]
click at [277, 81] on link "Non Employment Income" at bounding box center [258, 80] width 68 height 18
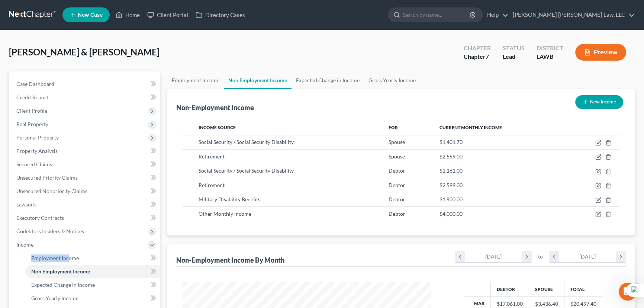
scroll to position [133, 264]
click at [184, 75] on link "Employment Income" at bounding box center [195, 80] width 57 height 18
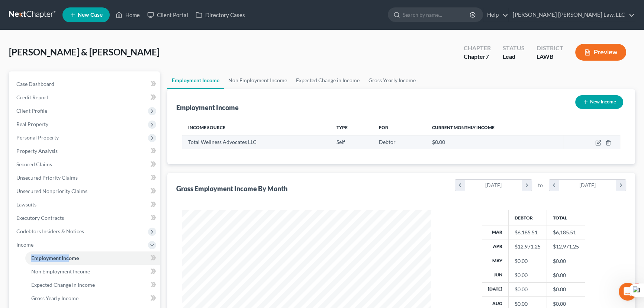
scroll to position [133, 264]
click at [268, 81] on link "Non Employment Income" at bounding box center [258, 80] width 68 height 18
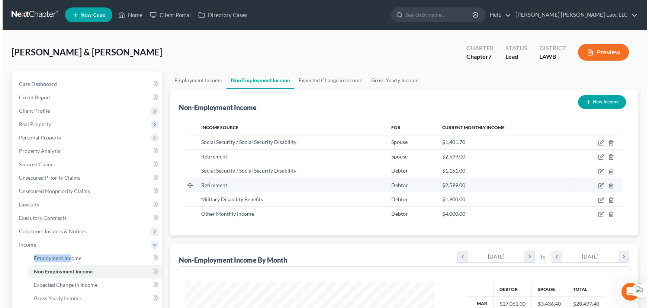
scroll to position [133, 264]
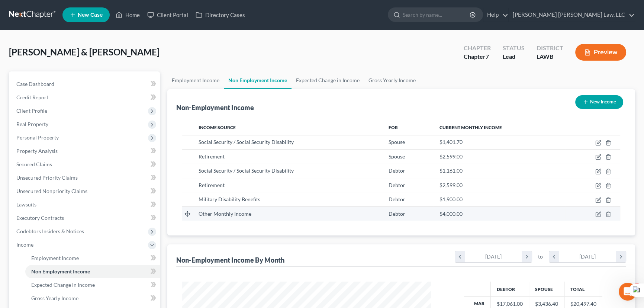
click at [595, 214] on td at bounding box center [593, 213] width 55 height 14
click at [597, 215] on icon "button" at bounding box center [598, 214] width 6 height 6
select select "13"
select select "0"
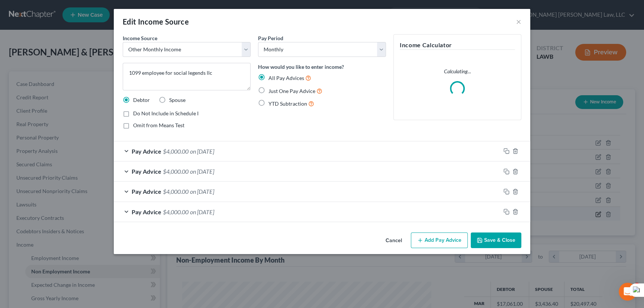
scroll to position [133, 266]
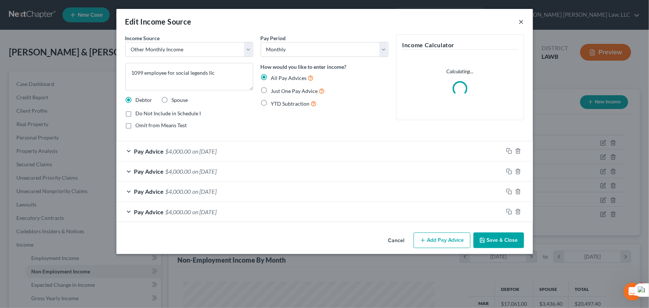
click at [523, 25] on button "×" at bounding box center [521, 21] width 5 height 9
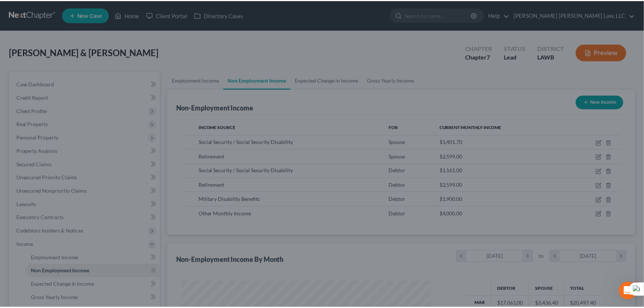
scroll to position [371753, 371622]
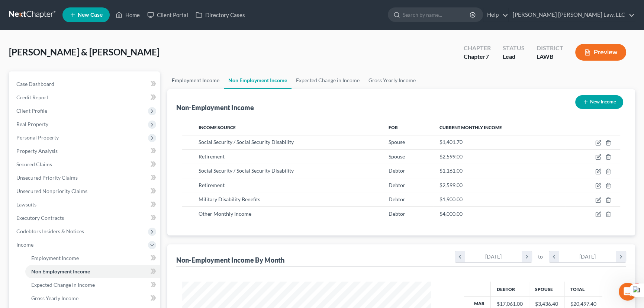
click at [206, 82] on link "Employment Income" at bounding box center [195, 80] width 57 height 18
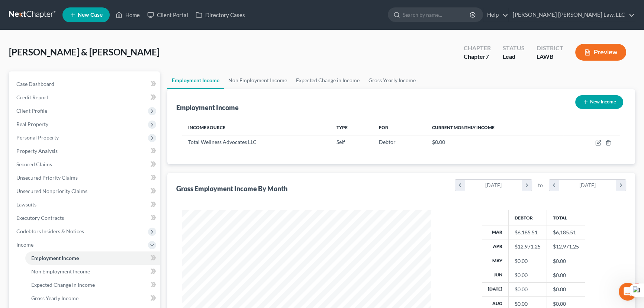
scroll to position [133, 264]
click at [251, 85] on link "Non Employment Income" at bounding box center [258, 80] width 68 height 18
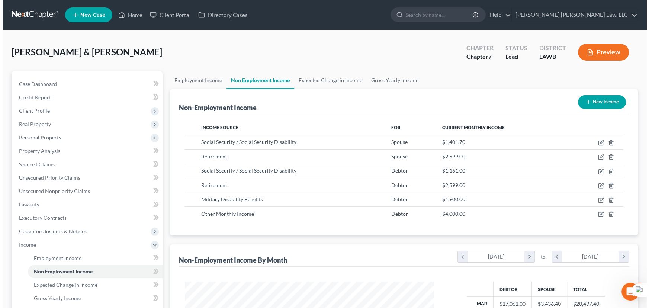
scroll to position [133, 264]
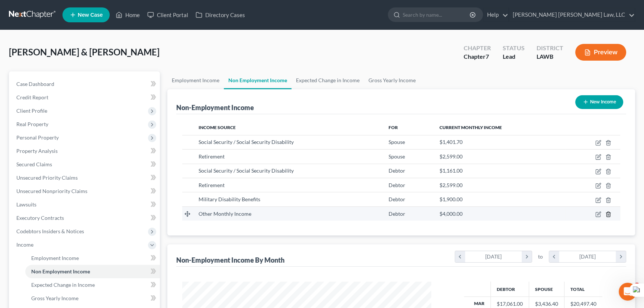
click at [610, 213] on icon "button" at bounding box center [608, 214] width 6 height 6
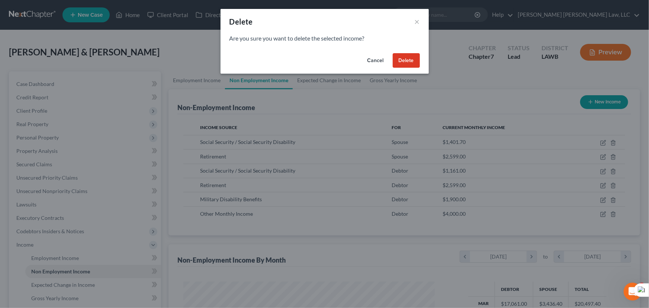
click at [404, 62] on button "Delete" at bounding box center [406, 60] width 27 height 15
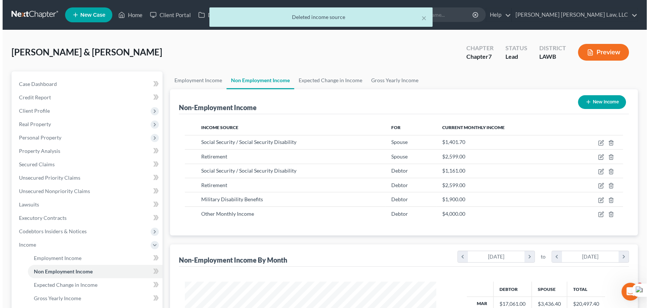
scroll to position [371753, 371622]
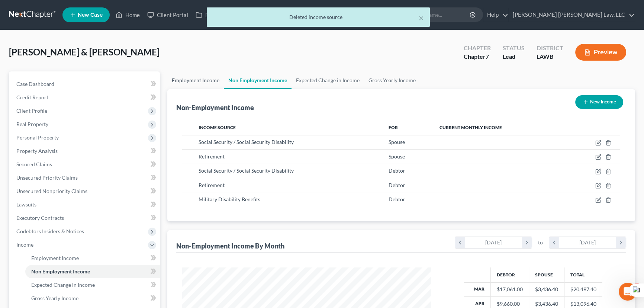
click at [183, 78] on link "Employment Income" at bounding box center [195, 80] width 57 height 18
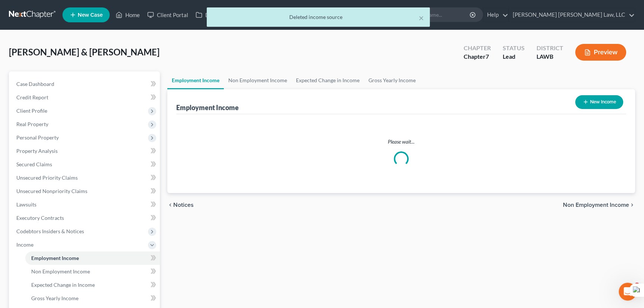
click at [591, 100] on button "New Income" at bounding box center [599, 102] width 48 height 14
select select "0"
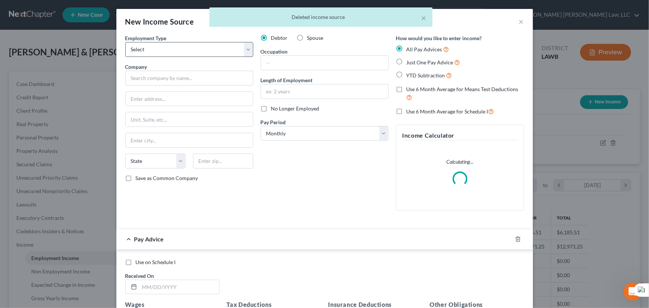
scroll to position [133, 266]
click at [213, 55] on select "Select Full or [DEMOGRAPHIC_DATA] Employment Self Employment" at bounding box center [189, 49] width 128 height 15
select select "1"
click at [125, 42] on select "Select Full or [DEMOGRAPHIC_DATA] Employment Self Employment" at bounding box center [189, 49] width 128 height 15
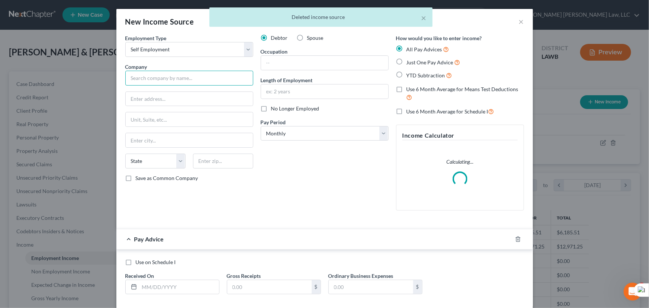
click at [170, 79] on input "text" at bounding box center [189, 78] width 128 height 15
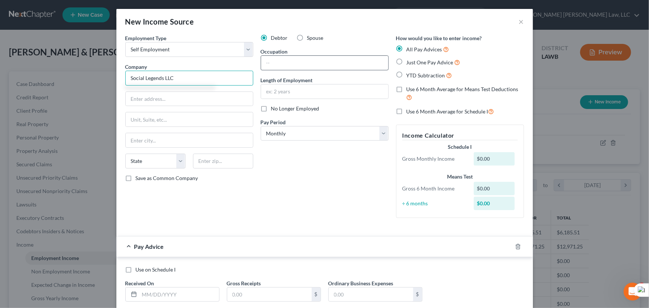
type input "Social Legends LLC"
click at [324, 62] on input "text" at bounding box center [324, 63] width 127 height 14
click at [266, 130] on select "Select Monthly Twice Monthly Every Other Week Weekly" at bounding box center [325, 133] width 128 height 15
click at [261, 126] on select "Select Monthly Twice Monthly Every Other Week Weekly" at bounding box center [325, 133] width 128 height 15
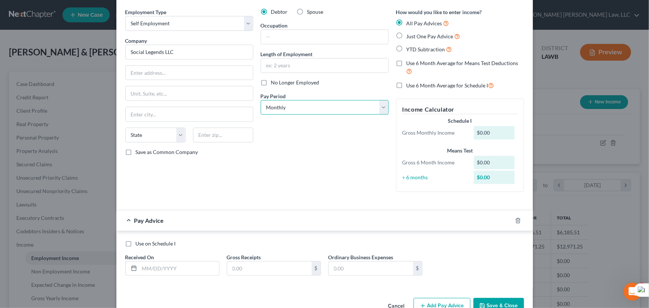
scroll to position [46, 0]
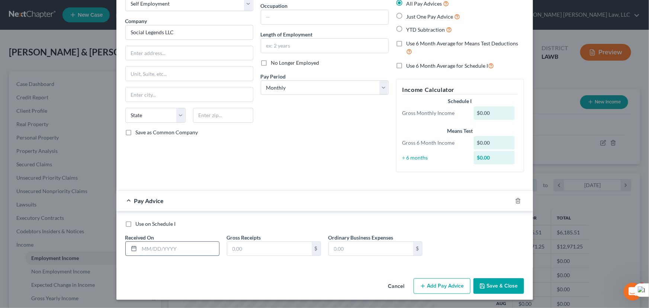
drag, startPoint x: 162, startPoint y: 252, endPoint x: 165, endPoint y: 246, distance: 6.3
click at [162, 252] on input "text" at bounding box center [179, 249] width 80 height 14
click at [297, 19] on input "text" at bounding box center [324, 17] width 127 height 14
click at [200, 251] on input "text" at bounding box center [179, 249] width 80 height 14
click at [176, 248] on input "text" at bounding box center [179, 249] width 80 height 14
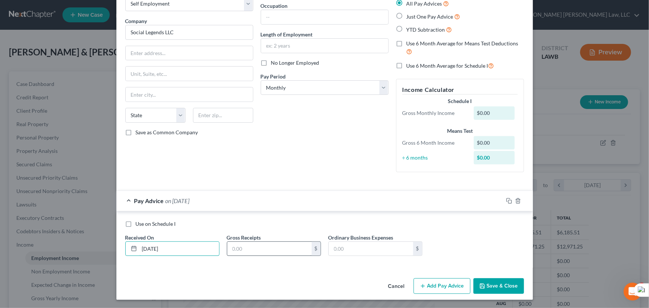
type input "[DATE]"
drag, startPoint x: 238, startPoint y: 250, endPoint x: 237, endPoint y: 266, distance: 15.6
click at [238, 250] on input "text" at bounding box center [269, 249] width 84 height 14
type input "4,000"
drag, startPoint x: 444, startPoint y: 282, endPoint x: 398, endPoint y: 208, distance: 88.2
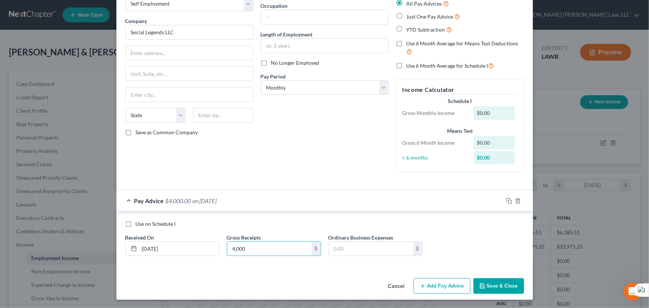
click at [444, 283] on button "Add Pay Advice" at bounding box center [442, 286] width 57 height 16
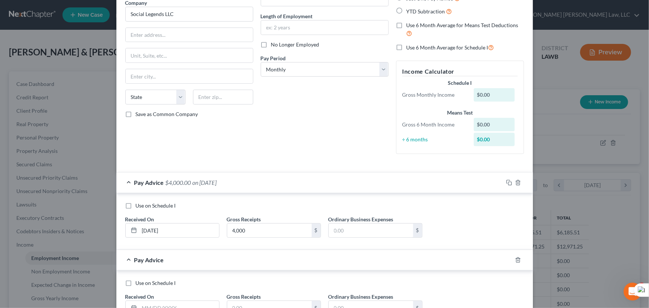
scroll to position [123, 0]
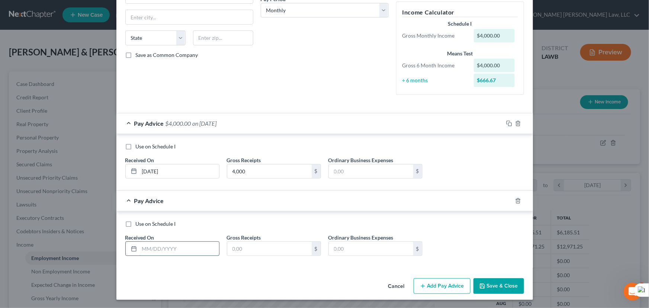
click at [177, 253] on input "text" at bounding box center [179, 249] width 80 height 14
type input "[DATE]"
click at [284, 247] on input "text" at bounding box center [269, 249] width 84 height 14
type input "4,000"
click at [424, 287] on button "Add Pay Advice" at bounding box center [442, 286] width 57 height 16
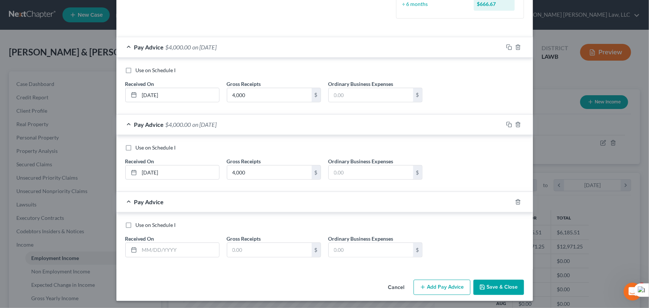
scroll to position [200, 0]
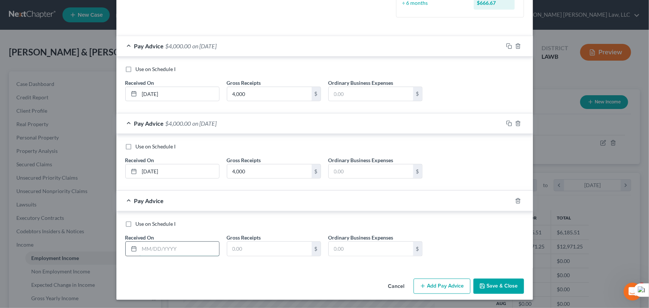
click at [161, 253] on input "text" at bounding box center [179, 249] width 80 height 14
type input "[DATE]"
click at [250, 245] on input "text" at bounding box center [269, 249] width 84 height 14
type input "4,000"
click at [435, 291] on button "Add Pay Advice" at bounding box center [442, 287] width 57 height 16
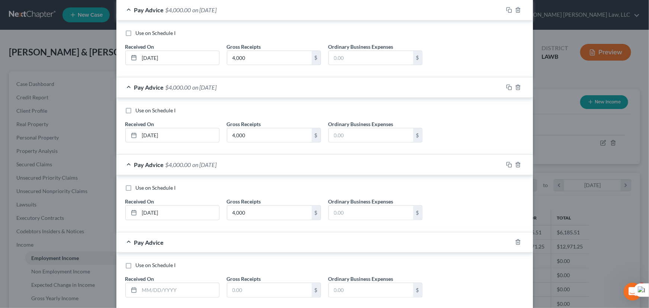
scroll to position [278, 0]
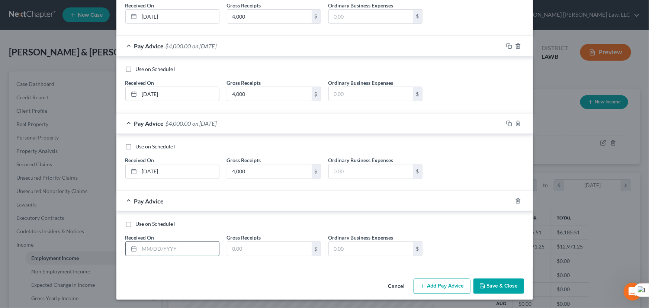
click at [174, 250] on input "text" at bounding box center [179, 249] width 80 height 14
type input "[DATE]"
click at [271, 253] on input "text" at bounding box center [269, 249] width 84 height 14
type input "4,000"
click at [494, 286] on button "Save & Close" at bounding box center [498, 287] width 51 height 16
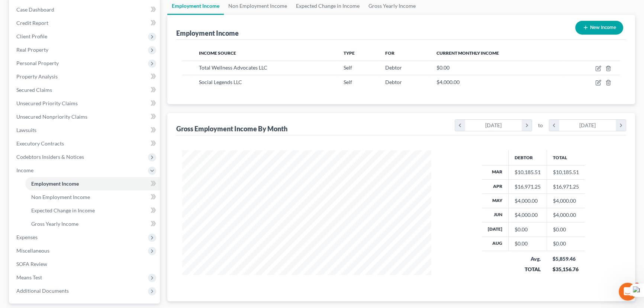
scroll to position [140, 0]
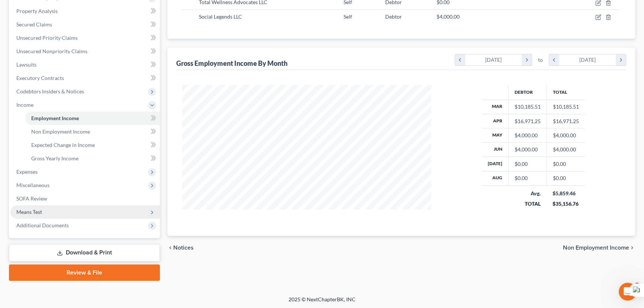
click at [48, 212] on span "Means Test" at bounding box center [84, 211] width 149 height 13
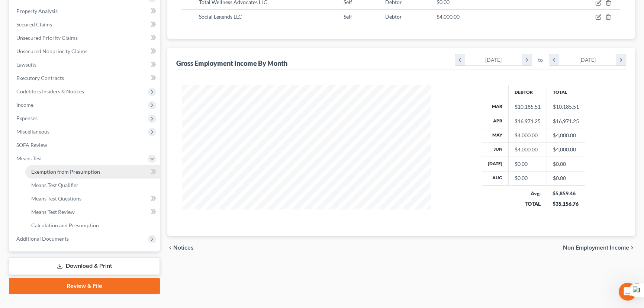
click at [63, 175] on link "Exemption from Presumption" at bounding box center [92, 171] width 135 height 13
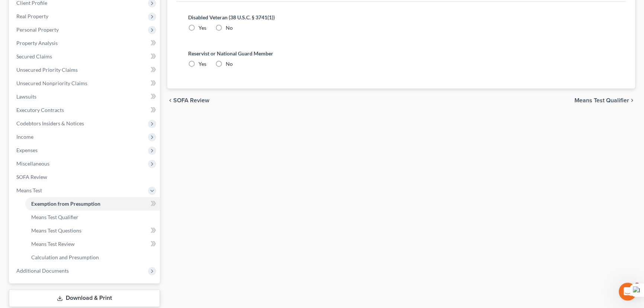
radio input "true"
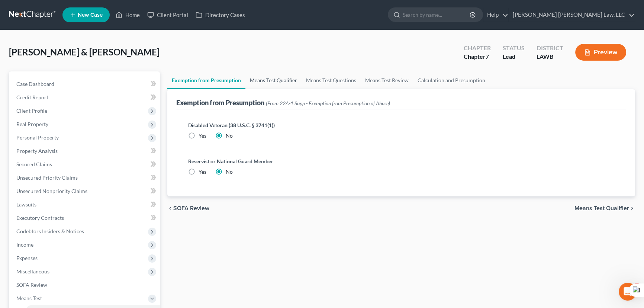
drag, startPoint x: 274, startPoint y: 87, endPoint x: 276, endPoint y: 77, distance: 9.4
click at [274, 86] on link "Means Test Qualifier" at bounding box center [273, 80] width 56 height 18
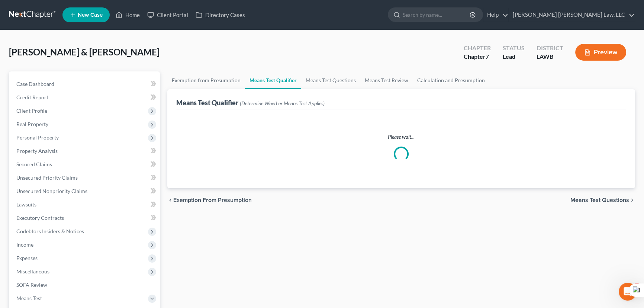
click at [276, 77] on link "Means Test Qualifier" at bounding box center [273, 80] width 56 height 18
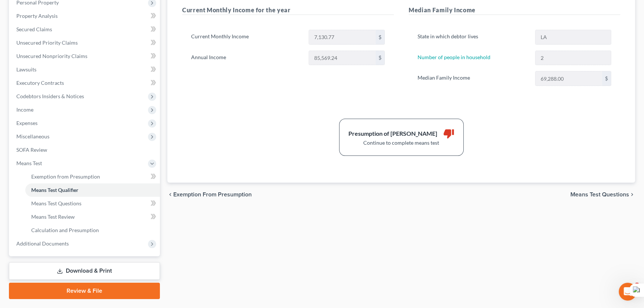
scroll to position [67, 0]
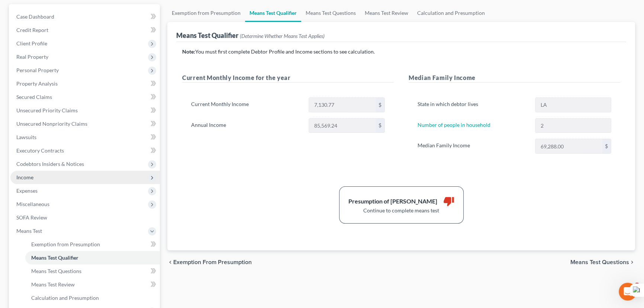
click at [19, 174] on span "Income" at bounding box center [24, 177] width 17 height 6
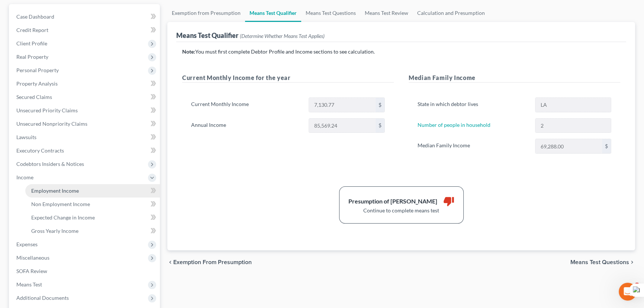
click at [45, 189] on span "Employment Income" at bounding box center [55, 190] width 48 height 6
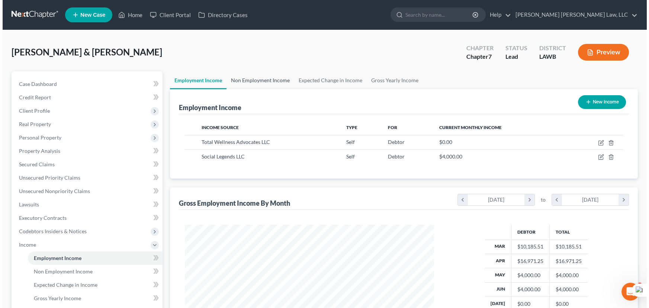
scroll to position [133, 264]
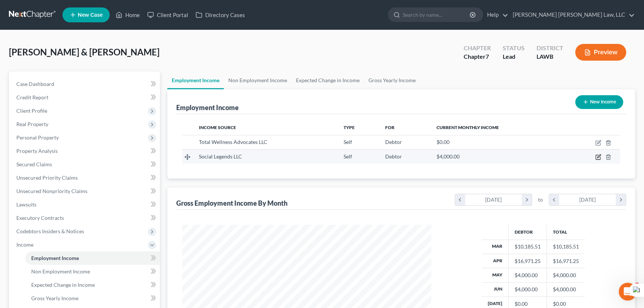
click at [599, 156] on icon "button" at bounding box center [598, 156] width 3 height 3
select select "1"
select select "0"
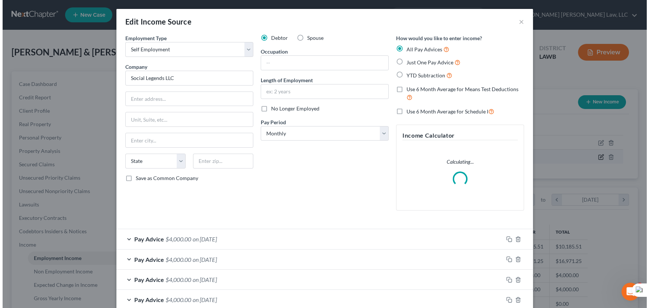
scroll to position [133, 266]
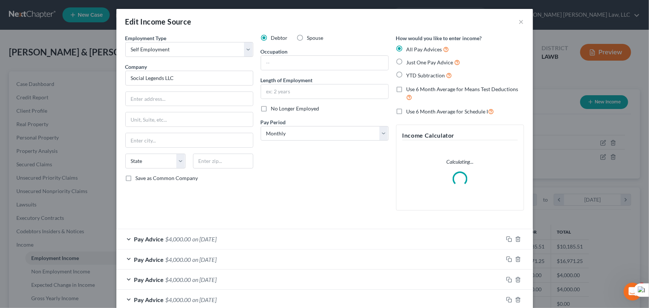
click at [271, 112] on label "No Longer Employed" at bounding box center [295, 108] width 48 height 7
click at [274, 110] on input "No Longer Employed" at bounding box center [276, 107] width 5 height 5
checkbox input "true"
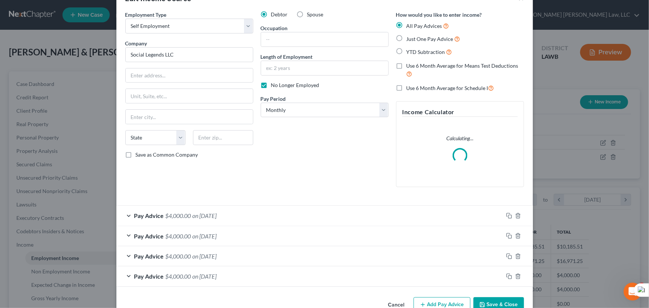
scroll to position [42, 0]
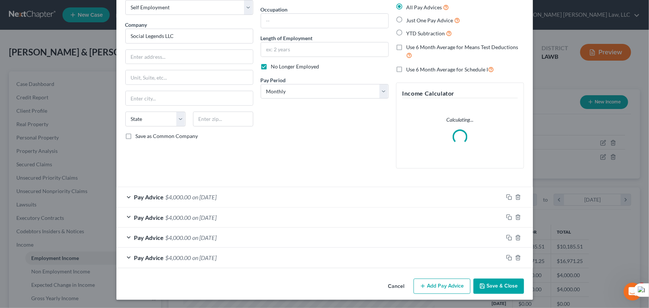
click at [504, 284] on button "Save & Close" at bounding box center [498, 287] width 51 height 16
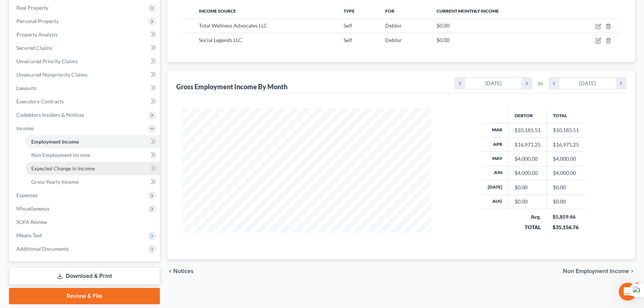
scroll to position [140, 0]
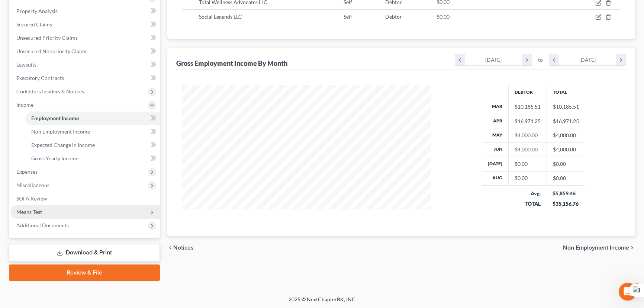
click at [53, 209] on span "Means Test" at bounding box center [84, 211] width 149 height 13
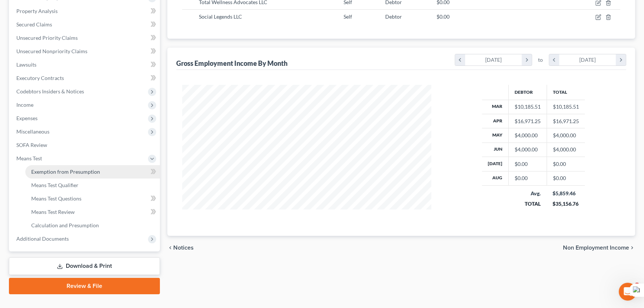
click at [63, 170] on span "Exemption from Presumption" at bounding box center [65, 171] width 69 height 6
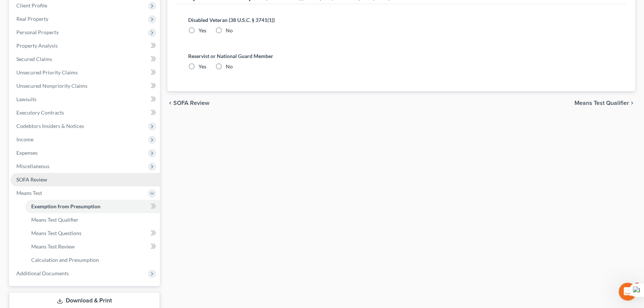
radio input "true"
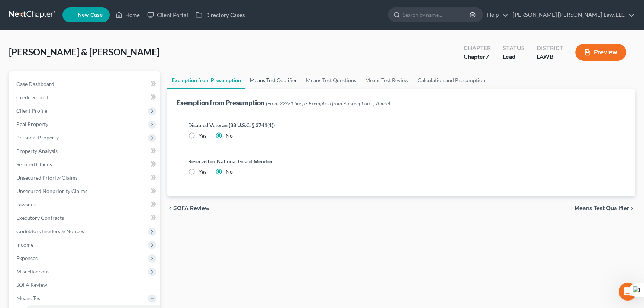
click at [266, 83] on link "Means Test Qualifier" at bounding box center [273, 80] width 56 height 18
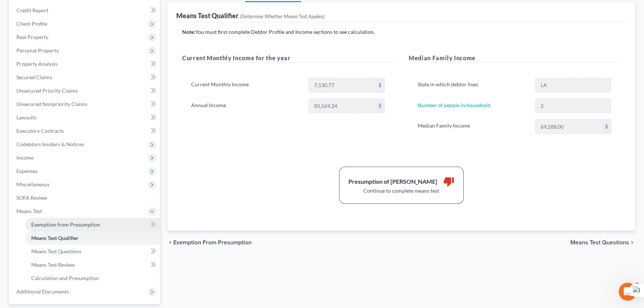
scroll to position [135, 0]
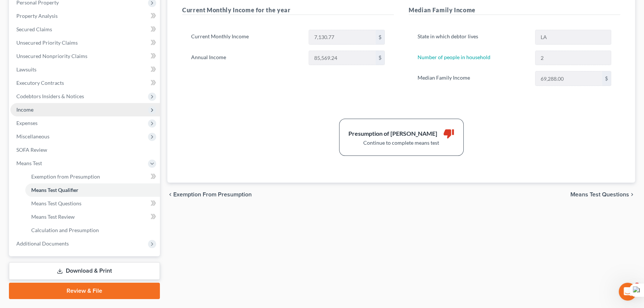
click at [61, 108] on span "Income" at bounding box center [84, 109] width 149 height 13
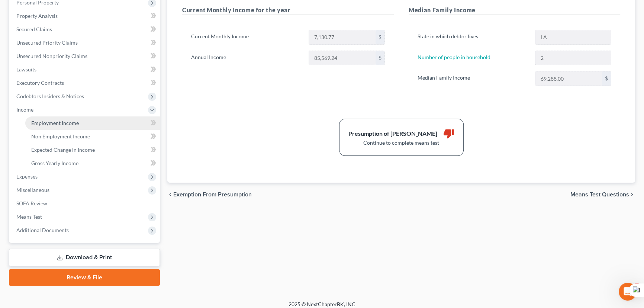
click at [64, 121] on span "Employment Income" at bounding box center [55, 123] width 48 height 6
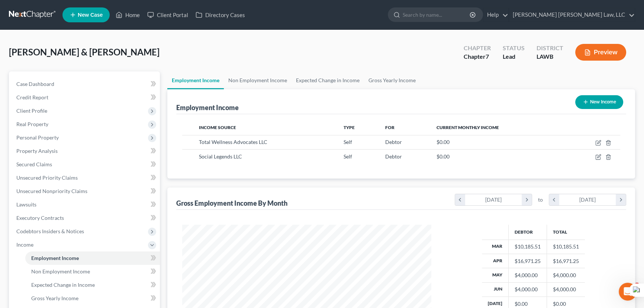
scroll to position [133, 264]
click at [260, 84] on link "Non Employment Income" at bounding box center [258, 80] width 68 height 18
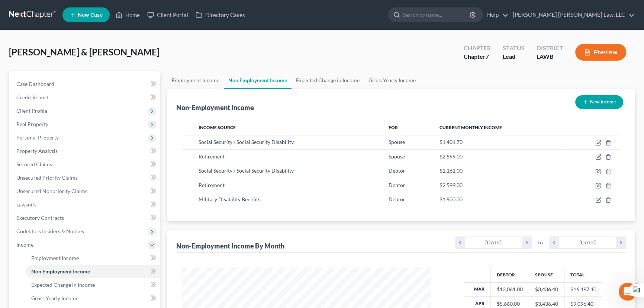
scroll to position [133, 264]
click at [206, 71] on link "Employment Income" at bounding box center [195, 80] width 57 height 18
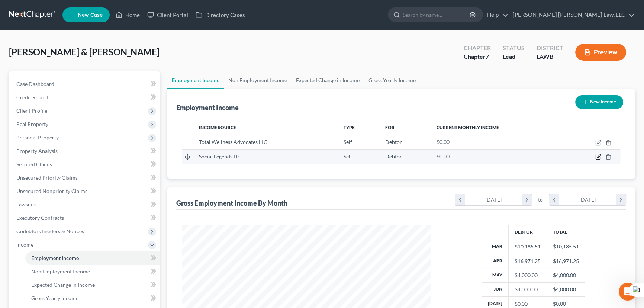
click at [600, 155] on icon "button" at bounding box center [598, 156] width 3 height 3
select select "1"
select select "0"
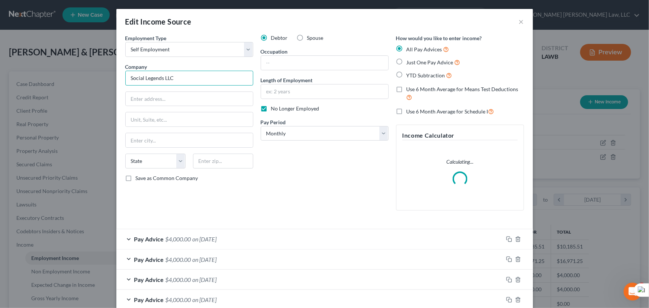
drag, startPoint x: 203, startPoint y: 81, endPoint x: 285, endPoint y: 81, distance: 81.8
click at [285, 81] on div "Employment Type * Select Full or Part Time Employment Self Employment Company *…" at bounding box center [325, 128] width 406 height 189
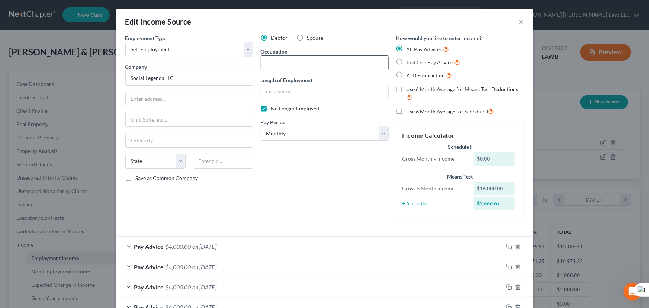
click at [306, 62] on input "text" at bounding box center [324, 63] width 127 height 14
drag, startPoint x: 284, startPoint y: 75, endPoint x: 303, endPoint y: 87, distance: 22.6
click at [284, 75] on div "Debtor Spouse Occupation Length of Employment No Longer Employed Pay Period * S…" at bounding box center [324, 129] width 135 height 190
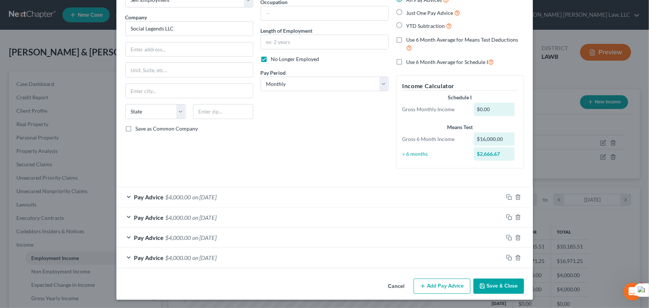
click at [493, 290] on button "Save & Close" at bounding box center [498, 287] width 51 height 16
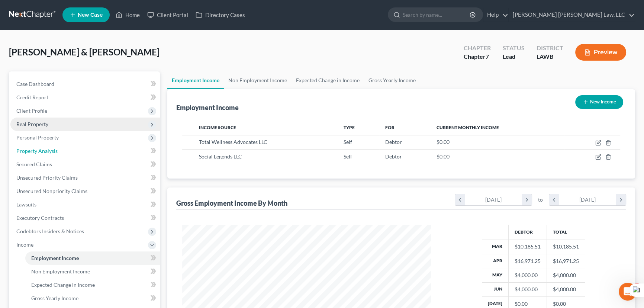
drag, startPoint x: 62, startPoint y: 155, endPoint x: 139, endPoint y: 123, distance: 83.1
click at [62, 155] on link "Property Analysis" at bounding box center [84, 150] width 149 height 13
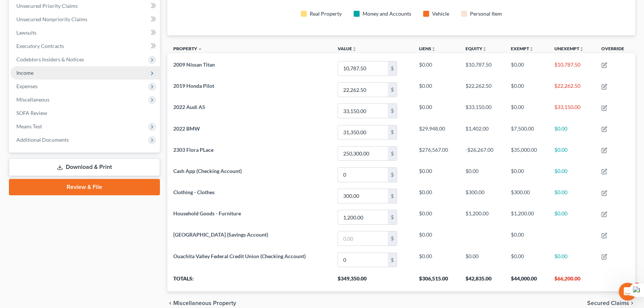
click at [28, 70] on span "Income" at bounding box center [24, 73] width 17 height 6
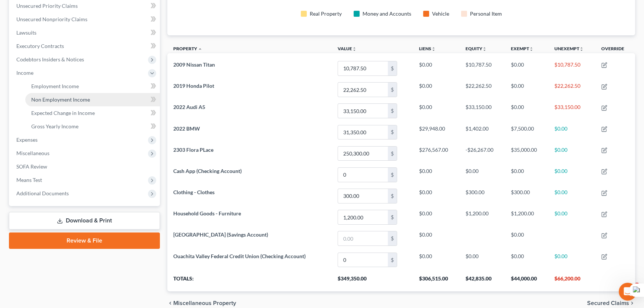
click at [46, 98] on span "Non Employment Income" at bounding box center [60, 99] width 59 height 6
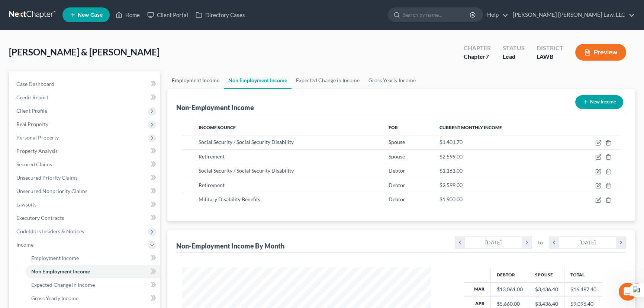
click at [201, 75] on link "Employment Income" at bounding box center [195, 80] width 57 height 18
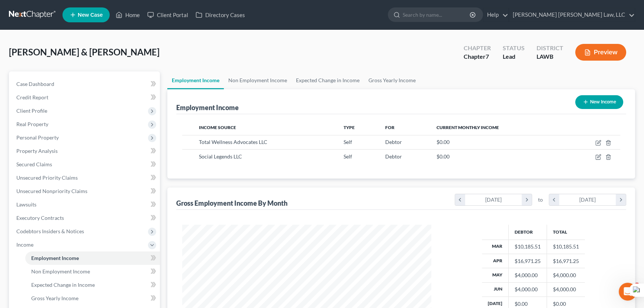
scroll to position [133, 264]
click at [610, 158] on icon "button" at bounding box center [608, 157] width 3 height 5
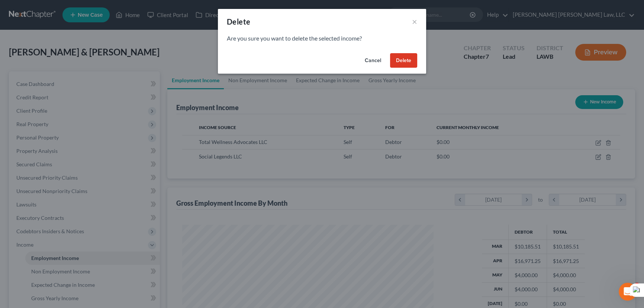
scroll to position [133, 266]
click at [409, 62] on button "Delete" at bounding box center [406, 60] width 27 height 15
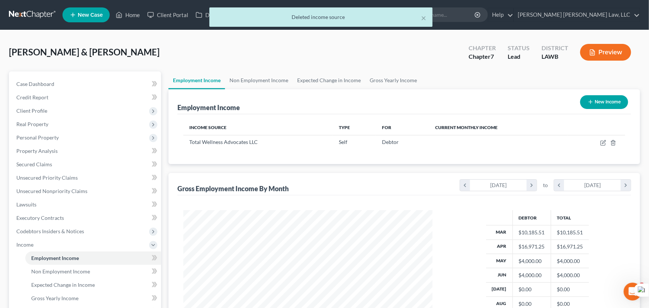
scroll to position [371753, 371622]
click at [245, 79] on link "Non Employment Income" at bounding box center [258, 80] width 68 height 18
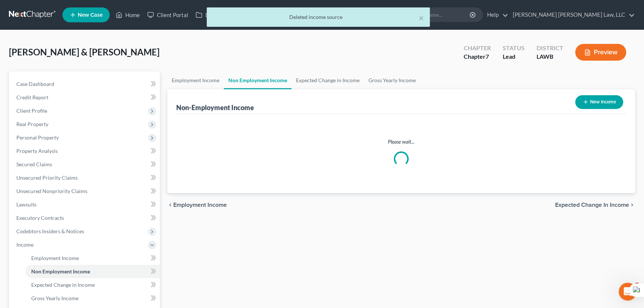
click at [608, 99] on button "New Income" at bounding box center [599, 102] width 48 height 14
select select "0"
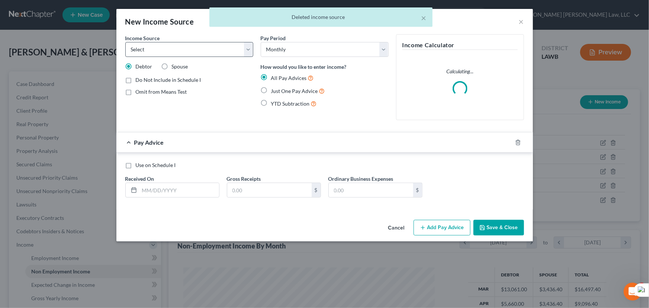
scroll to position [133, 266]
drag, startPoint x: 208, startPoint y: 51, endPoint x: 206, endPoint y: 56, distance: 5.4
click at [208, 51] on select "Select Unemployment Disability (from employer) Pension Retirement Social Securi…" at bounding box center [189, 49] width 128 height 15
select select "13"
click at [125, 42] on select "Select Unemployment Disability (from employer) Pension Retirement Social Securi…" at bounding box center [189, 49] width 128 height 15
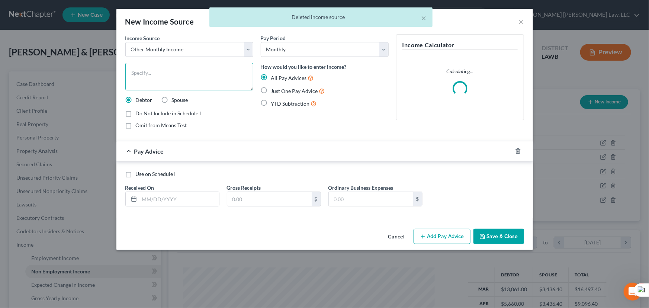
click at [175, 73] on textarea at bounding box center [189, 77] width 128 height 28
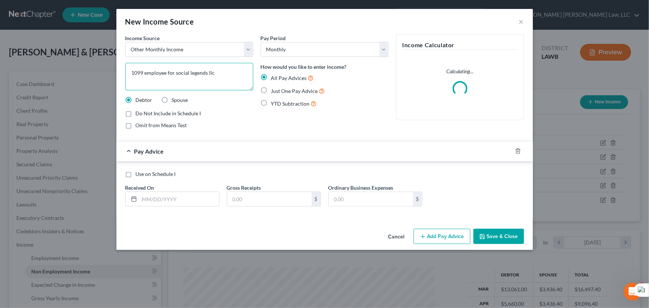
type textarea "1099 employee for social legends llc"
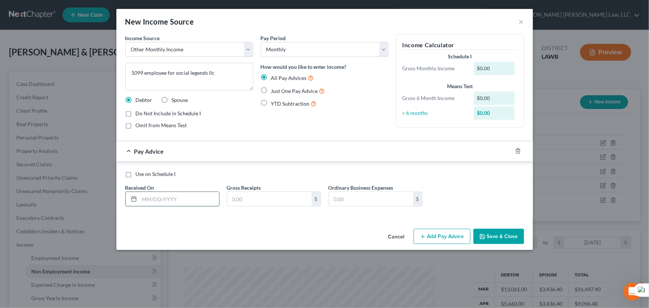
click at [163, 193] on input "text" at bounding box center [179, 199] width 80 height 14
type input "06/18/2025"
click at [248, 195] on input "text" at bounding box center [269, 199] width 84 height 14
type input "4,000"
click at [458, 234] on button "Add Pay Advice" at bounding box center [442, 237] width 57 height 16
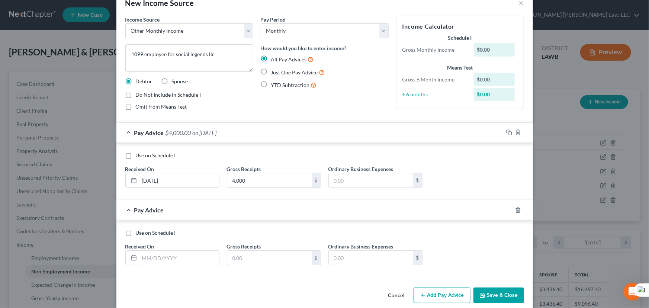
scroll to position [28, 0]
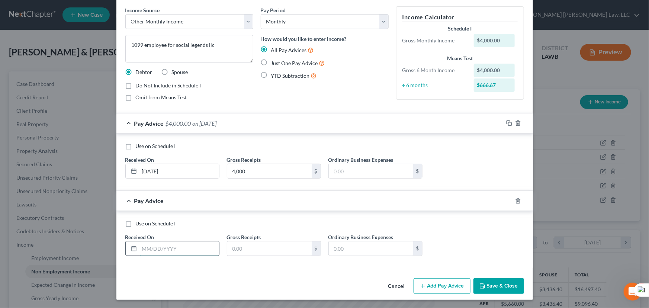
click at [169, 247] on input "text" at bounding box center [179, 248] width 80 height 14
type input "05/23/2025"
click at [269, 250] on input "text" at bounding box center [269, 248] width 84 height 14
type input "4,000"
click at [437, 286] on button "Add Pay Advice" at bounding box center [442, 286] width 57 height 16
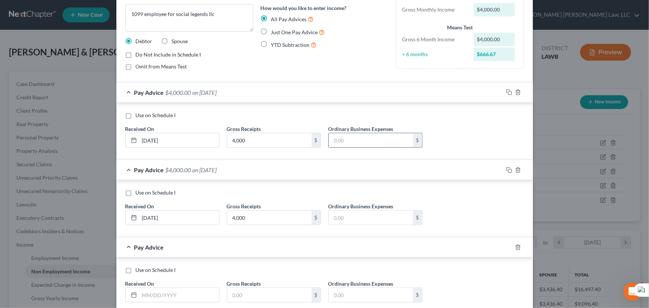
scroll to position [105, 0]
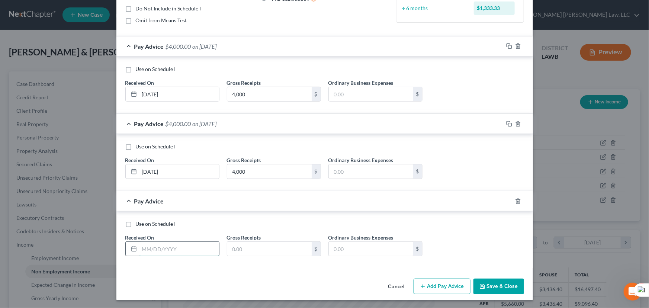
click at [160, 249] on input "text" at bounding box center [179, 249] width 80 height 14
type input "04/21/2025"
click at [255, 239] on label "Gross Receipts" at bounding box center [244, 238] width 34 height 8
click at [269, 242] on input "text" at bounding box center [269, 249] width 84 height 14
type input "4,000"
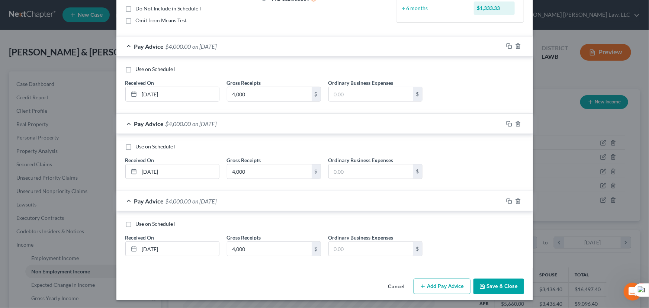
click at [428, 284] on button "Add Pay Advice" at bounding box center [442, 287] width 57 height 16
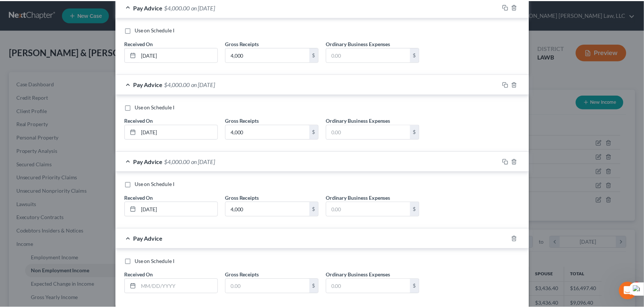
scroll to position [182, 0]
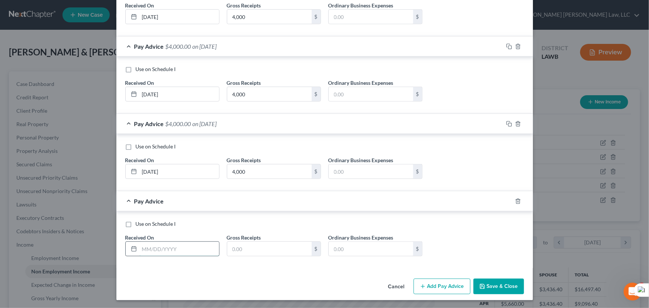
click at [176, 245] on input "text" at bounding box center [179, 249] width 80 height 14
type input "03/18/2025"
drag, startPoint x: 221, startPoint y: 249, endPoint x: 244, endPoint y: 241, distance: 24.0
click at [227, 249] on div "Gross Receipts $" at bounding box center [274, 245] width 102 height 23
click at [244, 242] on input "text" at bounding box center [269, 249] width 84 height 14
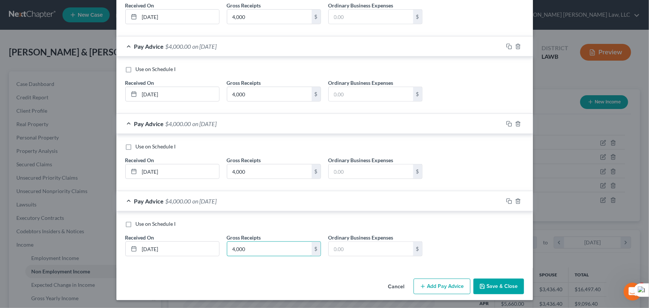
type input "4,000"
click at [494, 284] on button "Save & Close" at bounding box center [498, 287] width 51 height 16
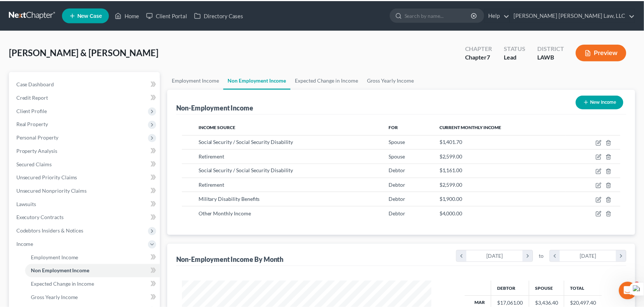
scroll to position [371753, 371622]
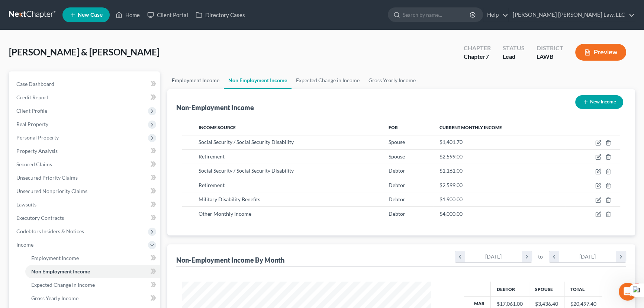
click at [204, 80] on link "Employment Income" at bounding box center [195, 80] width 57 height 18
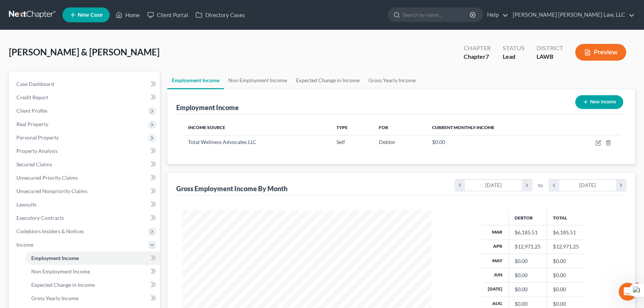
scroll to position [133, 264]
click at [55, 148] on span "Property Analysis" at bounding box center [36, 151] width 41 height 6
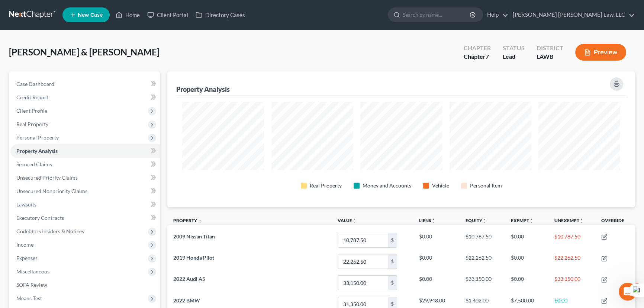
click at [37, 12] on link at bounding box center [33, 14] width 48 height 13
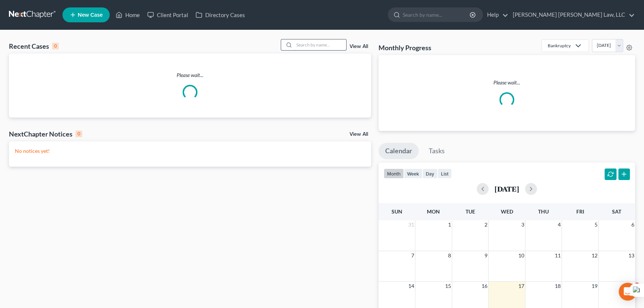
click at [319, 39] on div at bounding box center [314, 45] width 66 height 12
click at [318, 41] on input "search" at bounding box center [320, 44] width 52 height 11
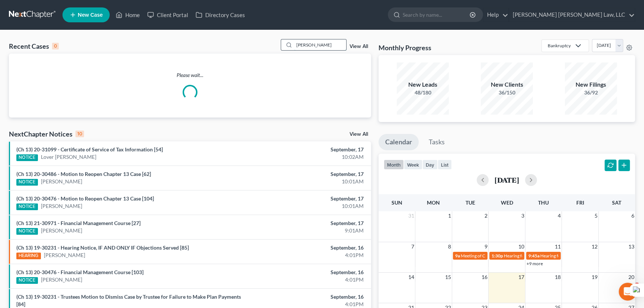
type input "[PERSON_NAME]"
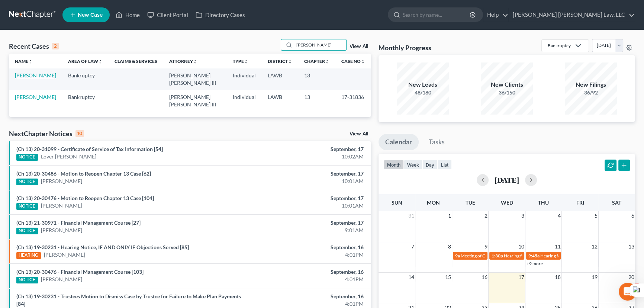
click at [27, 77] on link "[PERSON_NAME]" at bounding box center [35, 75] width 41 height 6
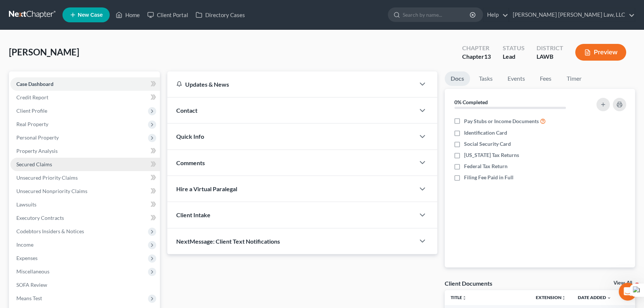
click at [64, 160] on link "Secured Claims" at bounding box center [84, 164] width 149 height 13
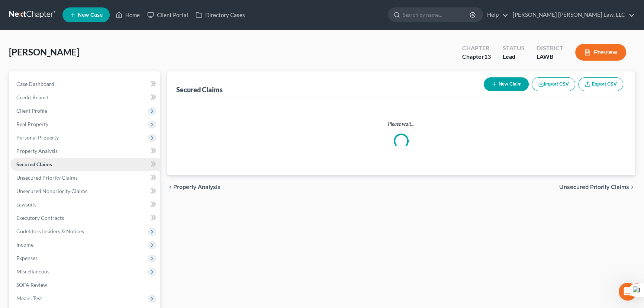
scroll to position [33, 0]
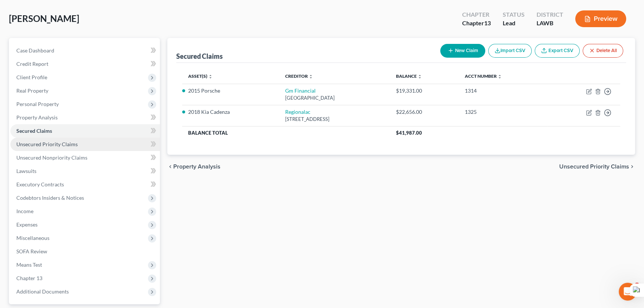
click at [89, 145] on link "Unsecured Priority Claims" at bounding box center [84, 144] width 149 height 13
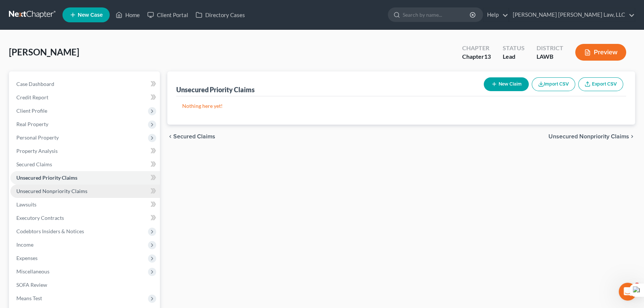
click at [98, 192] on link "Unsecured Nonpriority Claims" at bounding box center [84, 190] width 149 height 13
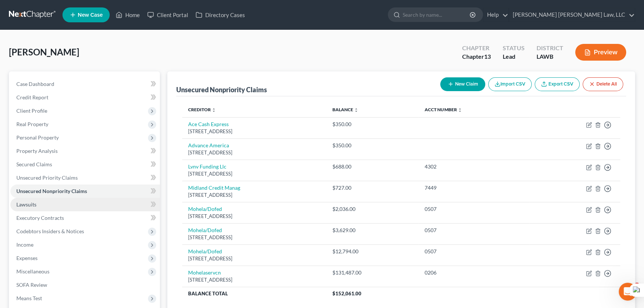
click at [86, 209] on link "Lawsuits" at bounding box center [84, 204] width 149 height 13
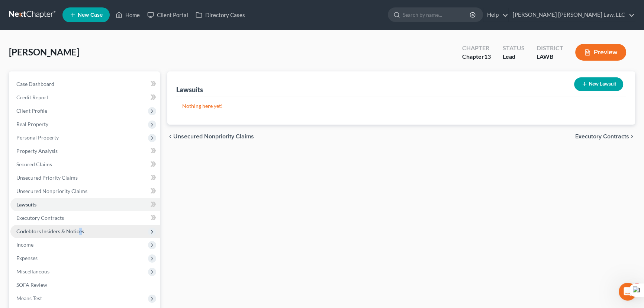
click at [79, 237] on span "Codebtors Insiders & Notices" at bounding box center [84, 231] width 149 height 13
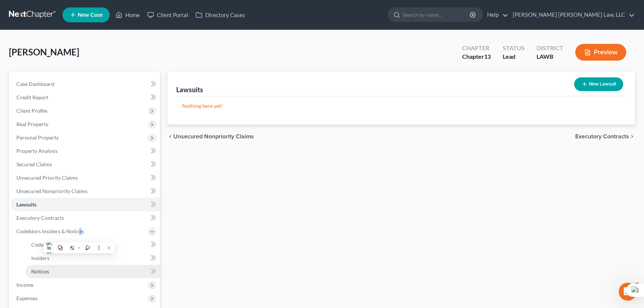
click at [72, 273] on link "Notices" at bounding box center [92, 271] width 135 height 13
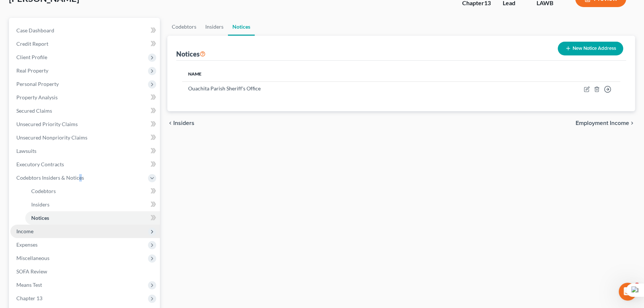
scroll to position [101, 0]
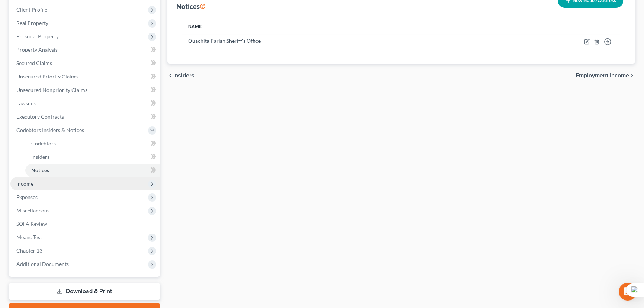
click at [96, 181] on span "Income" at bounding box center [84, 183] width 149 height 13
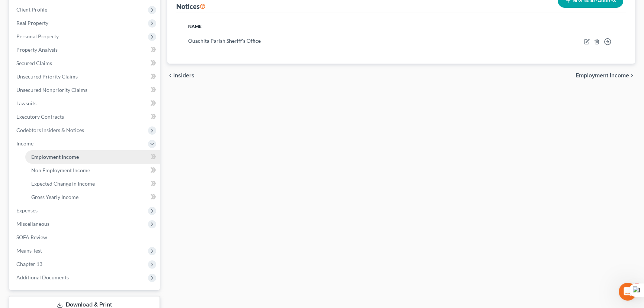
click at [88, 154] on link "Employment Income" at bounding box center [92, 156] width 135 height 13
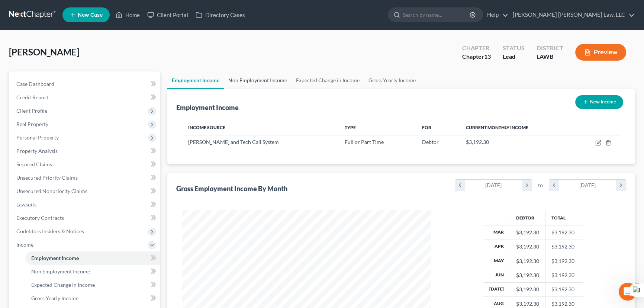
scroll to position [133, 264]
click at [267, 80] on link "Non Employment Income" at bounding box center [258, 80] width 68 height 18
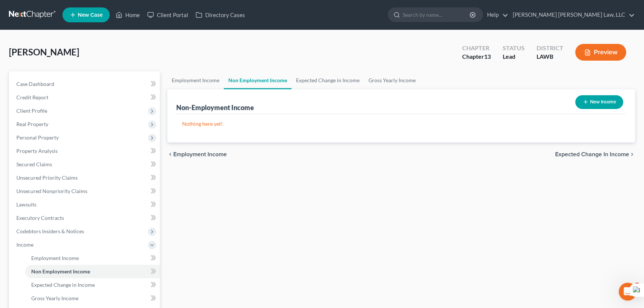
click at [184, 67] on div "[PERSON_NAME] Upgraded Chapter Chapter 13 Status Lead District LAWB Preview" at bounding box center [322, 55] width 626 height 32
click at [184, 72] on link "Employment Income" at bounding box center [195, 80] width 57 height 18
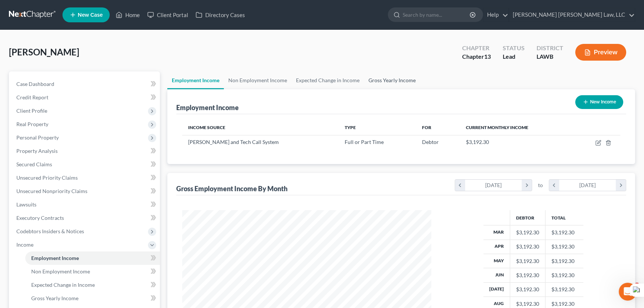
click at [403, 71] on link "Gross Yearly Income" at bounding box center [392, 80] width 56 height 18
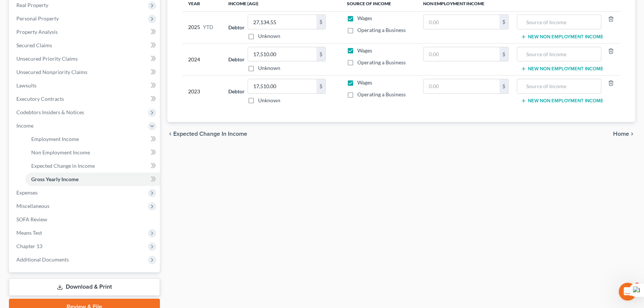
scroll to position [135, 0]
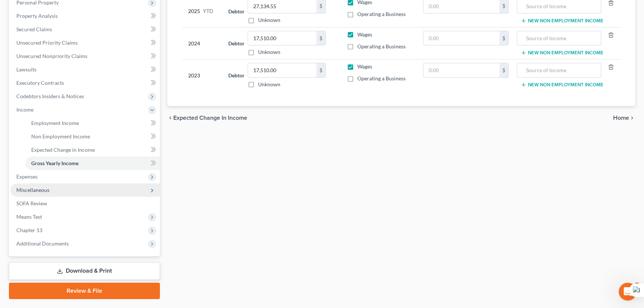
click at [67, 190] on span "Miscellaneous" at bounding box center [84, 189] width 149 height 13
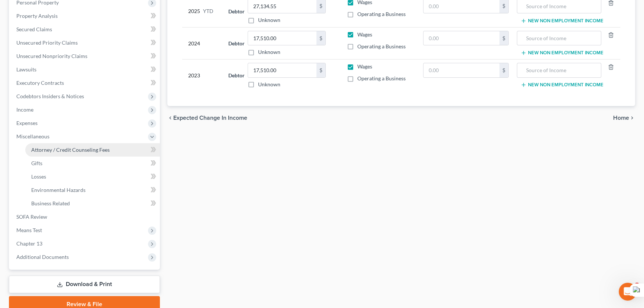
click at [93, 152] on link "Attorney / Credit Counseling Fees" at bounding box center [92, 149] width 135 height 13
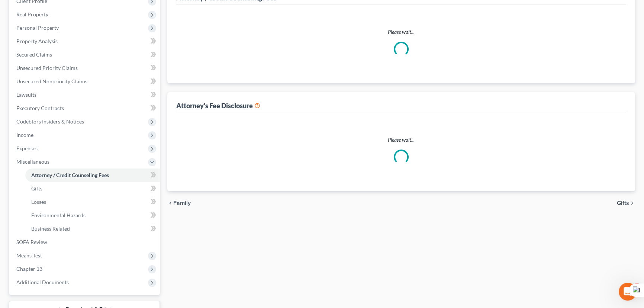
scroll to position [6, 0]
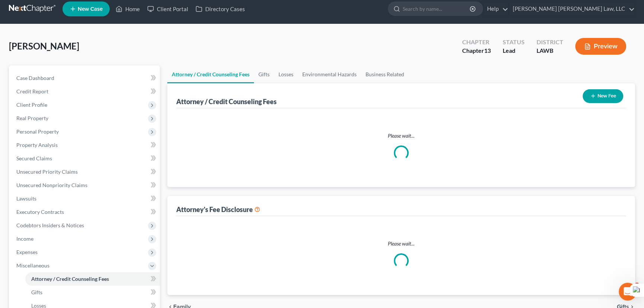
select select "1"
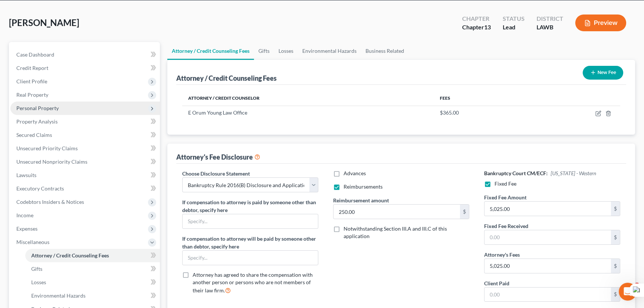
scroll to position [0, 0]
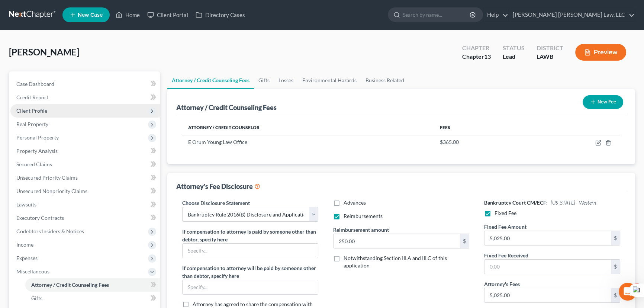
click at [41, 113] on span "Client Profile" at bounding box center [31, 110] width 31 height 6
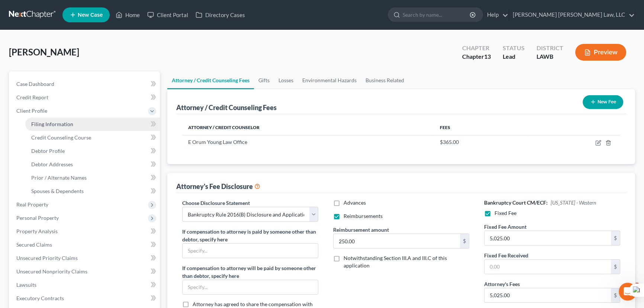
click at [54, 127] on link "Filing Information" at bounding box center [92, 124] width 135 height 13
select select "1"
select select "0"
select select "3"
select select "19"
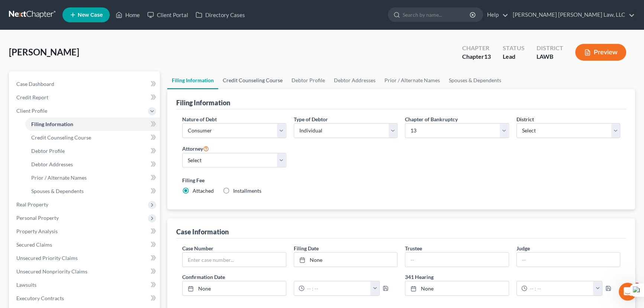
click at [253, 79] on link "Credit Counseling Course" at bounding box center [252, 80] width 69 height 18
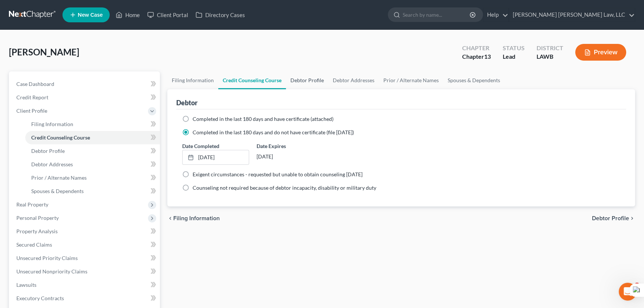
click at [295, 78] on link "Debtor Profile" at bounding box center [307, 80] width 42 height 18
select select "2"
select select "0"
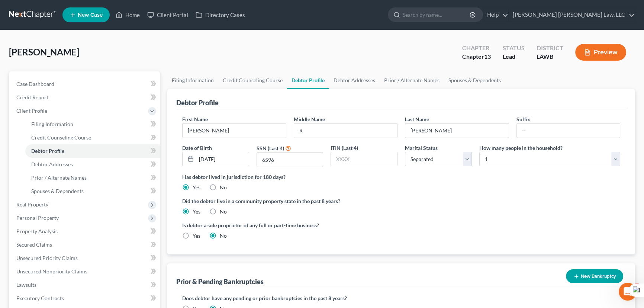
radio input "true"
